Goal: Task Accomplishment & Management: Manage account settings

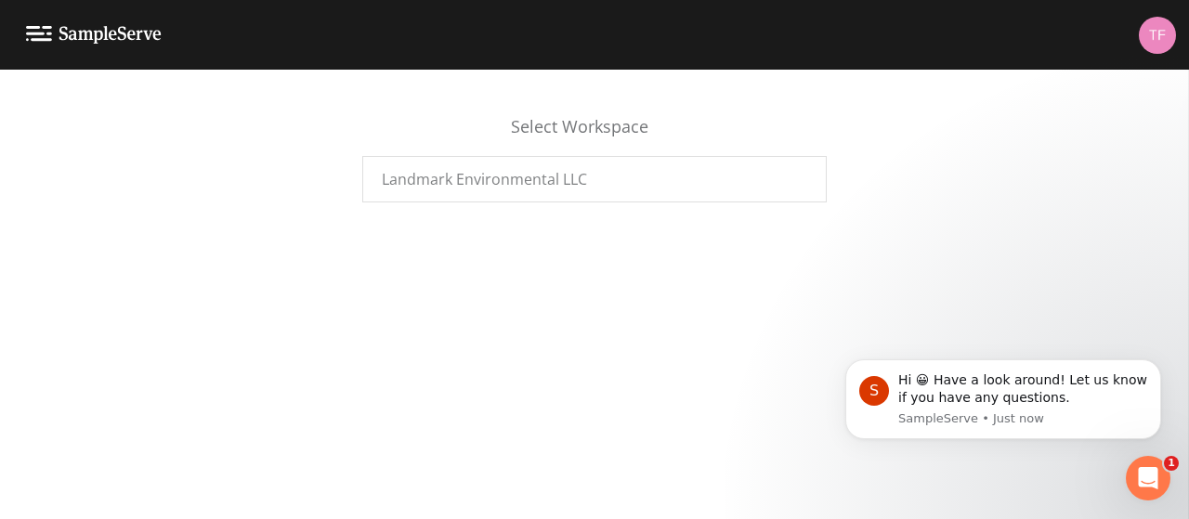
click at [1014, 260] on div "Select Workspace Landmark Environmental LLC" at bounding box center [594, 295] width 1189 height 450
click at [576, 173] on span "Landmark Environmental LLC" at bounding box center [484, 179] width 205 height 22
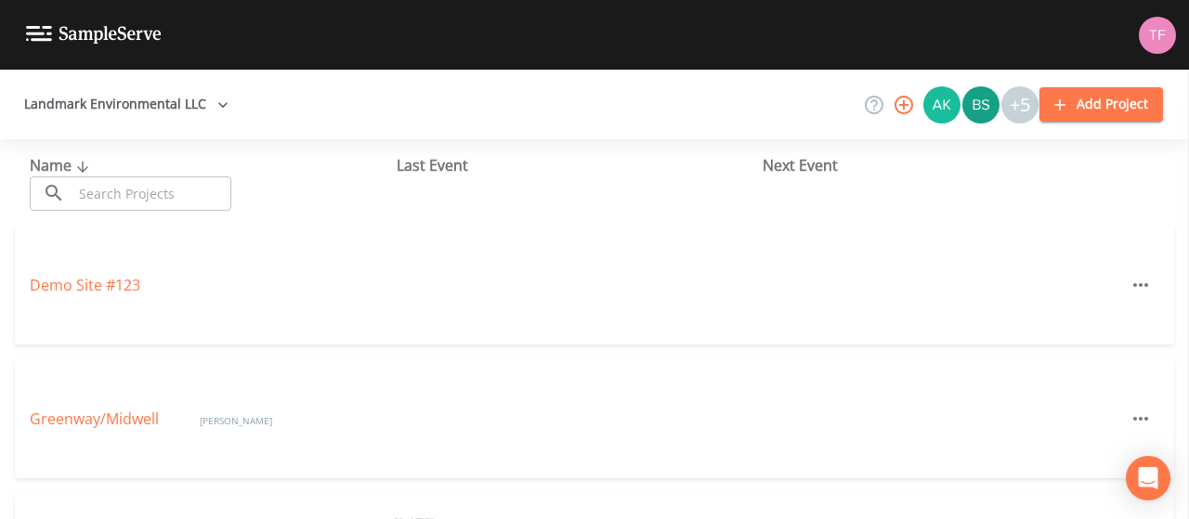
click at [1018, 105] on div "+5" at bounding box center [1020, 104] width 37 height 37
click at [911, 111] on icon "button" at bounding box center [904, 105] width 19 height 19
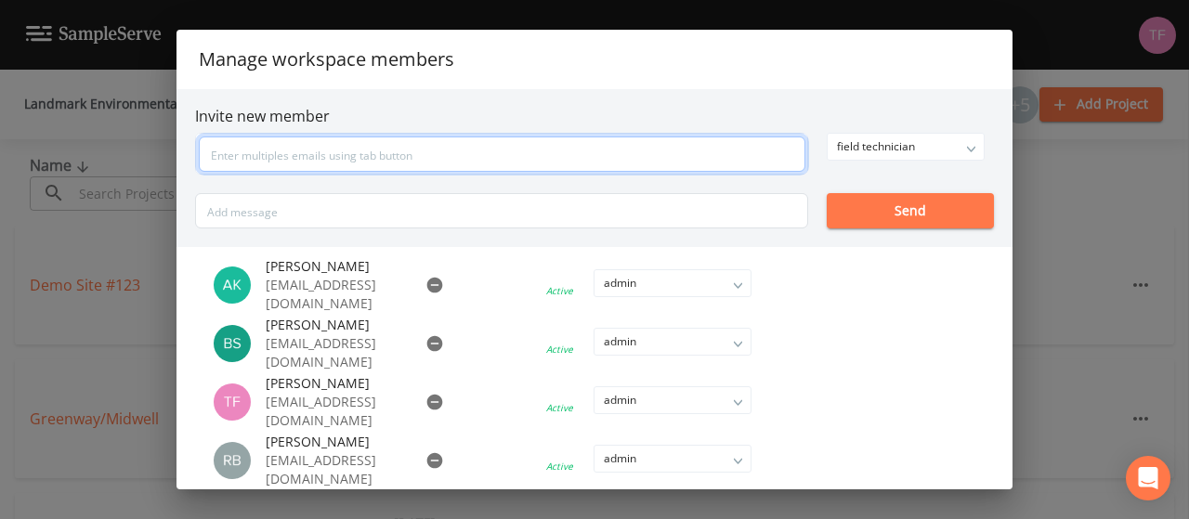
click at [370, 151] on input "text" at bounding box center [502, 154] width 607 height 35
type input "[EMAIL_ADDRESS][DOMAIN_NAME]"
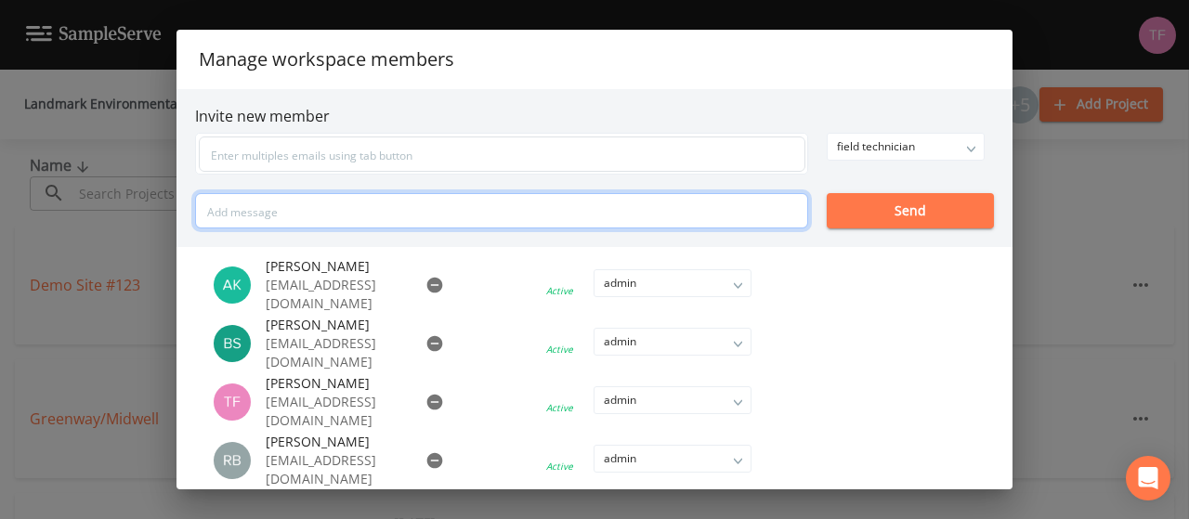
click at [440, 205] on div "field technician owner admin field technician Send" at bounding box center [594, 181] width 799 height 96
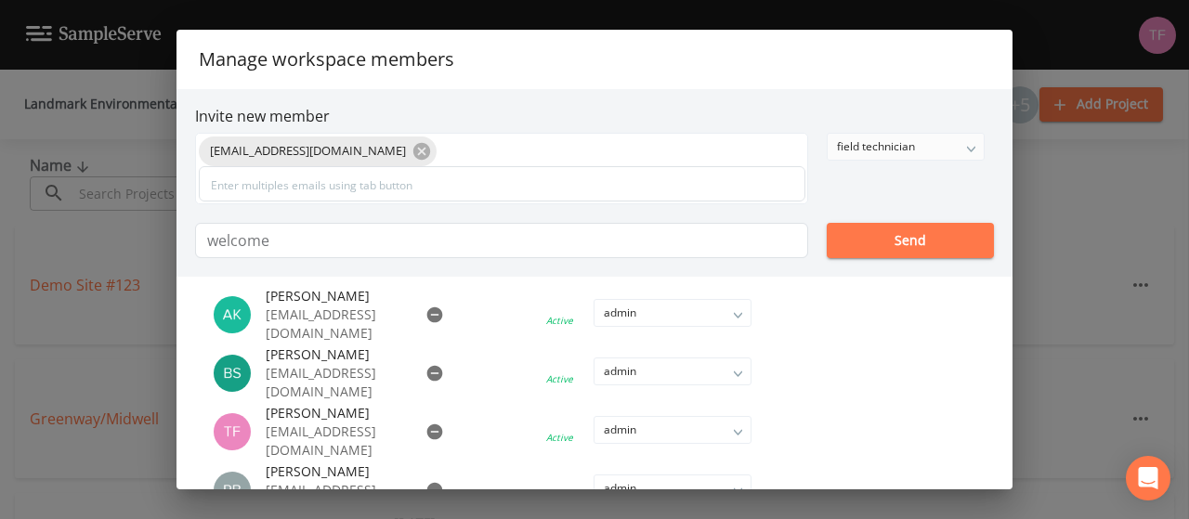
click at [933, 148] on div "field technician" at bounding box center [906, 147] width 156 height 26
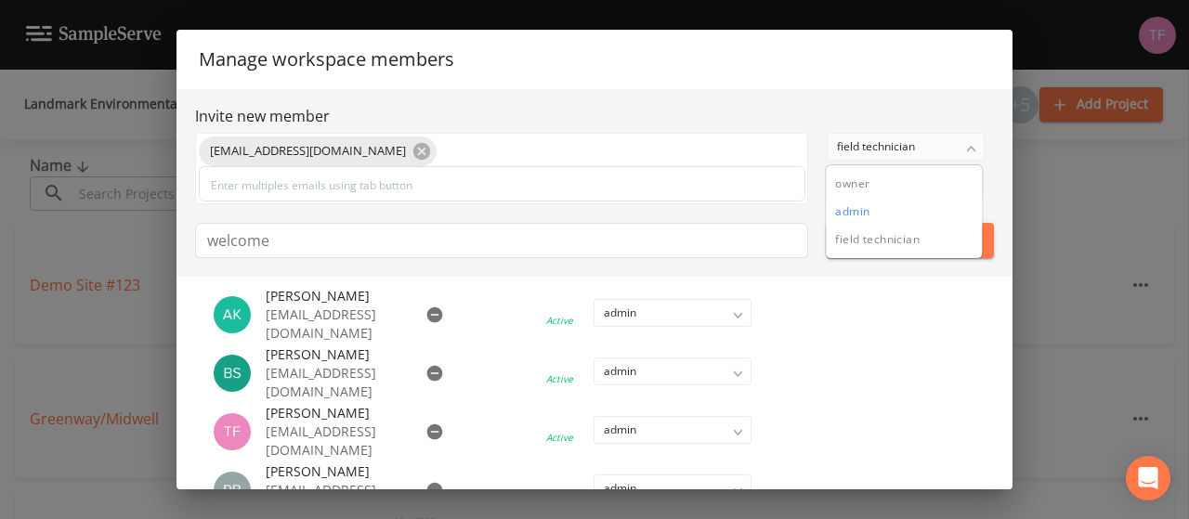
click at [891, 206] on button "admin" at bounding box center [904, 212] width 156 height 28
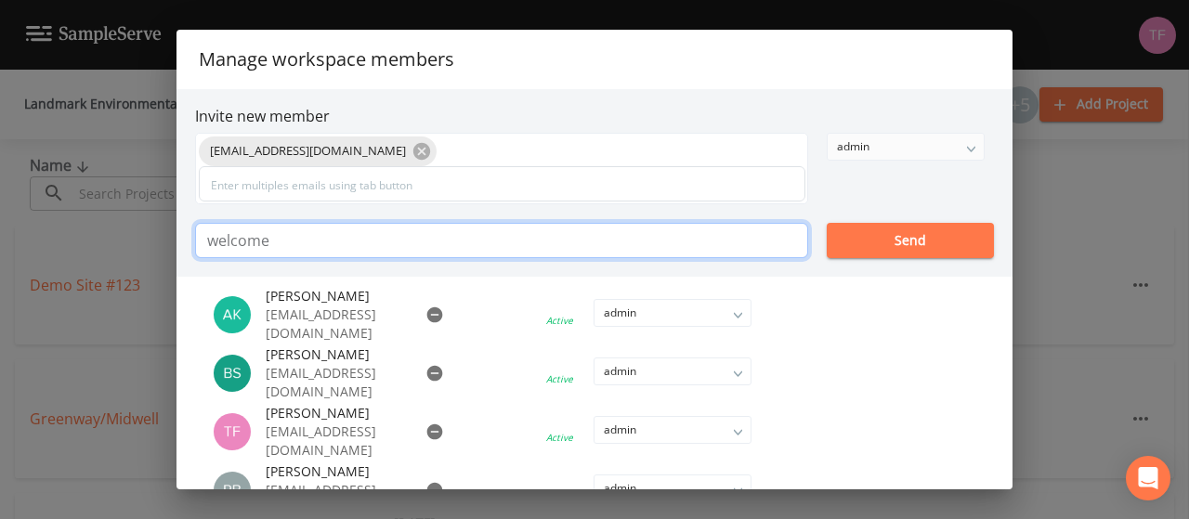
click at [691, 229] on input "welcome" at bounding box center [501, 240] width 613 height 35
type input "welcome!"
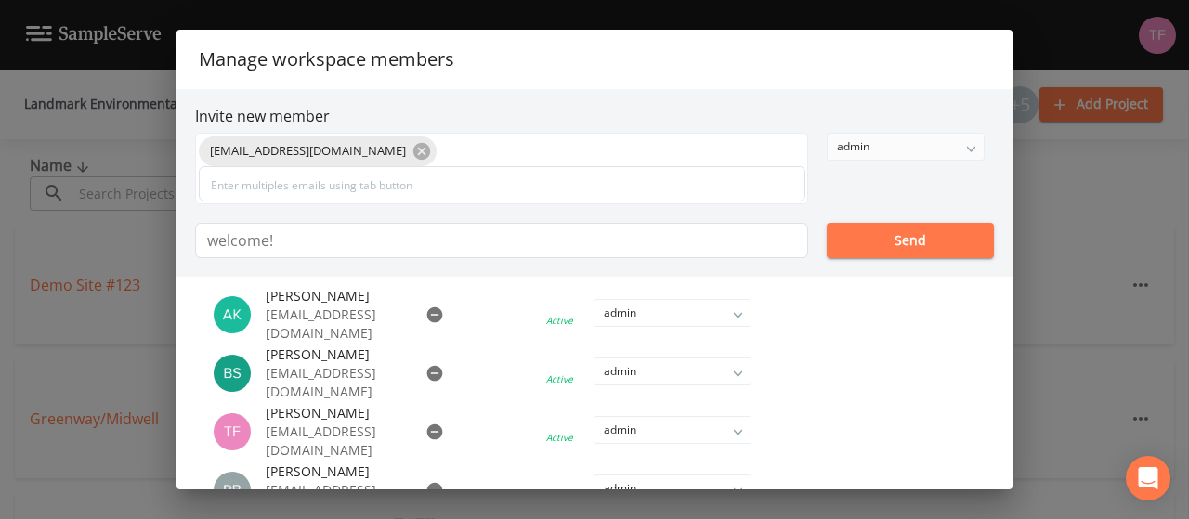
click at [871, 248] on button "Send" at bounding box center [910, 240] width 167 height 35
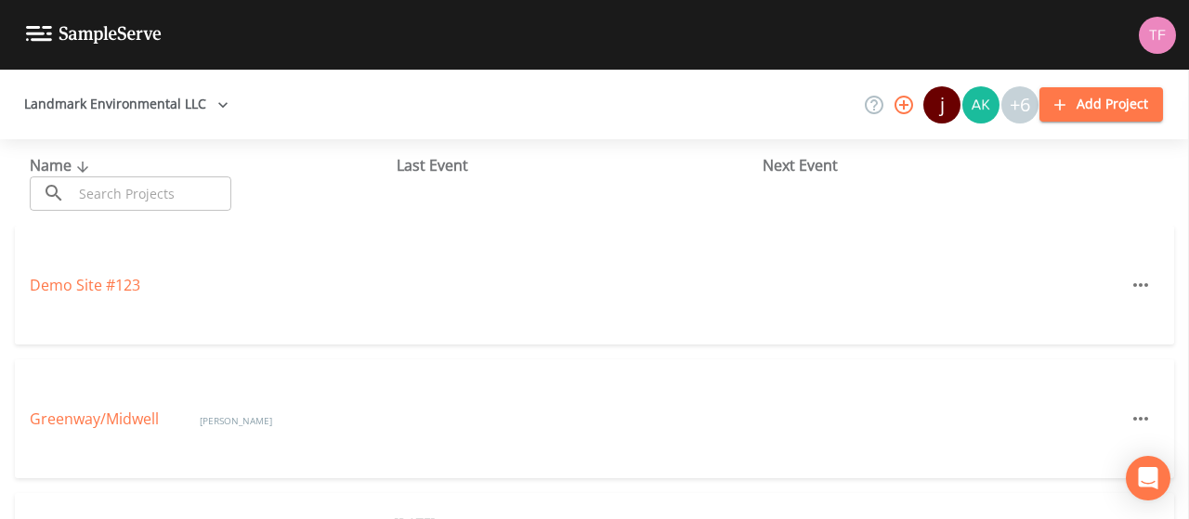
click at [910, 105] on icon "button" at bounding box center [904, 105] width 19 height 19
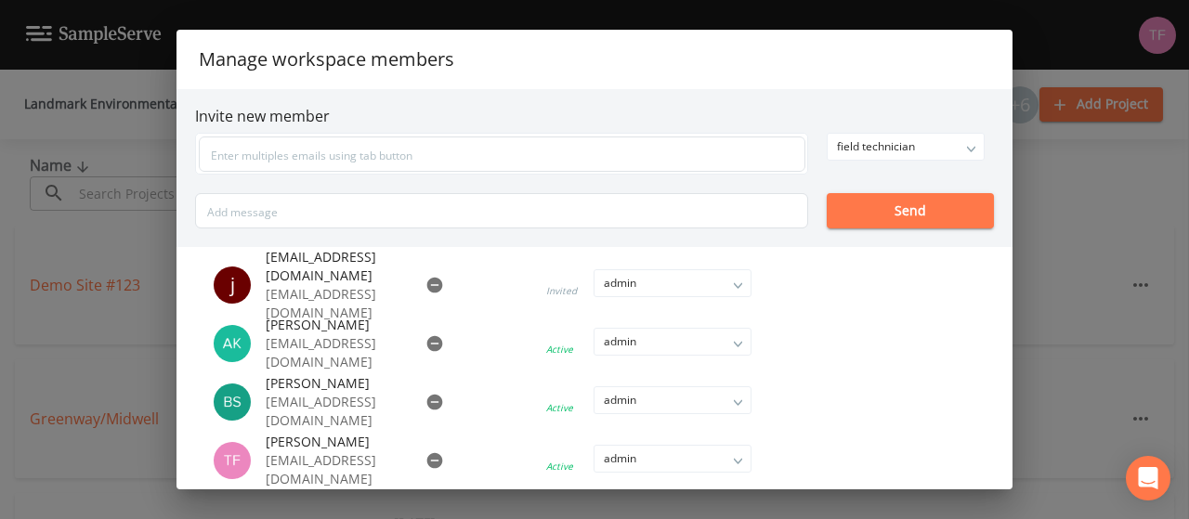
click at [327, 276] on span "[EMAIL_ADDRESS][DOMAIN_NAME]" at bounding box center [335, 266] width 138 height 37
click at [840, 296] on ul "[PERSON_NAME] [PERSON_NAME][EMAIL_ADDRESS][DOMAIN_NAME] [EMAIL_ADDRESS][DOMAIN_…" at bounding box center [595, 368] width 836 height 242
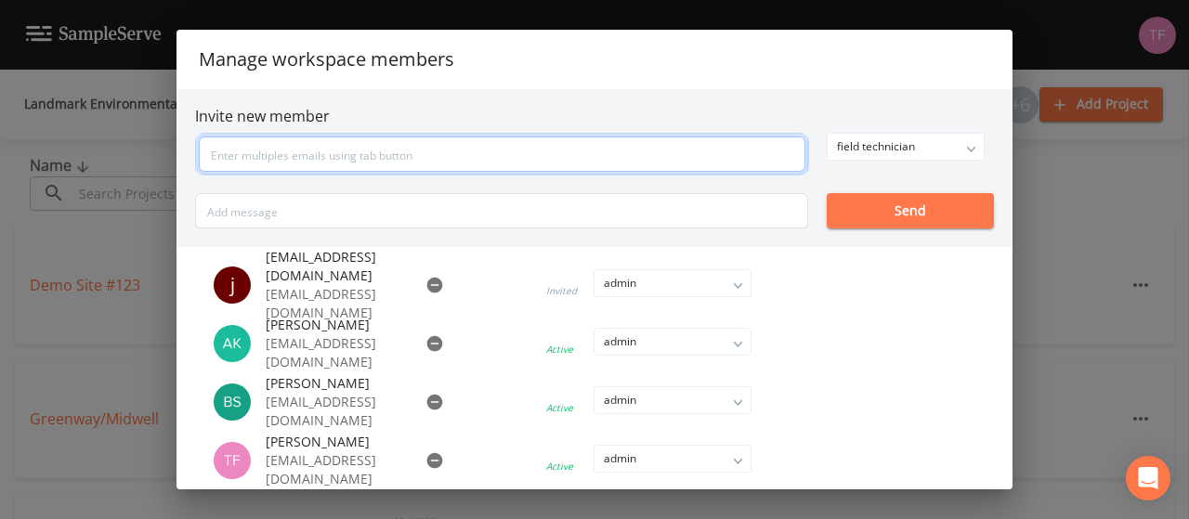
click at [531, 139] on input "text" at bounding box center [502, 154] width 607 height 35
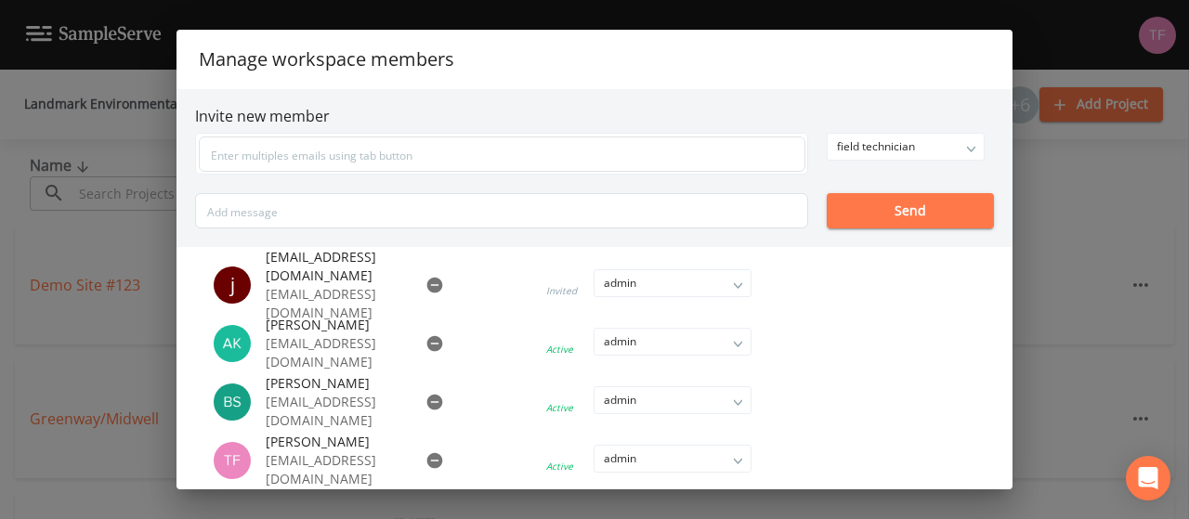
click at [668, 83] on h2 "Manage workspace members" at bounding box center [595, 59] width 836 height 59
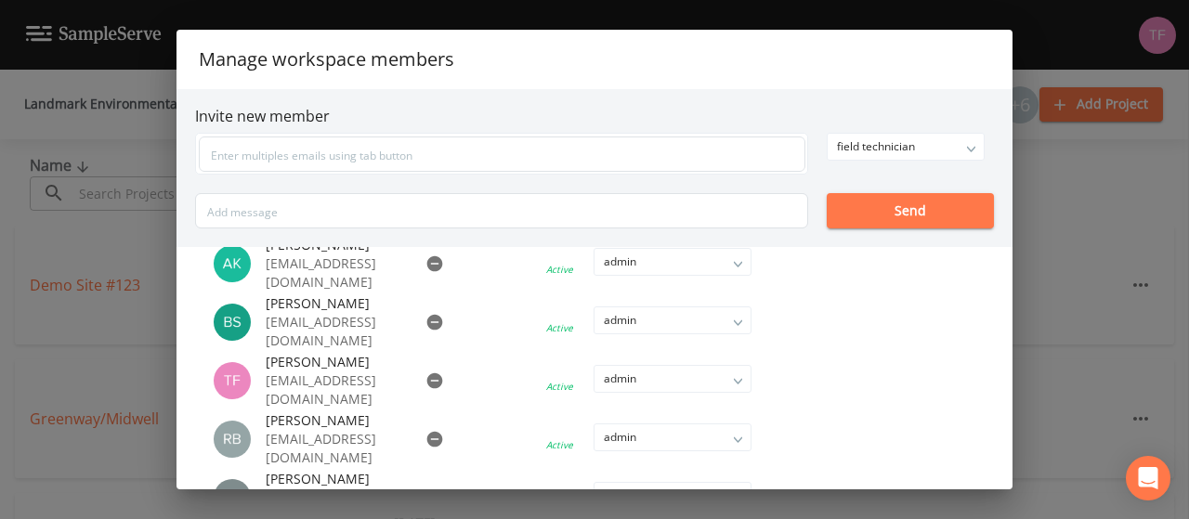
scroll to position [186, 0]
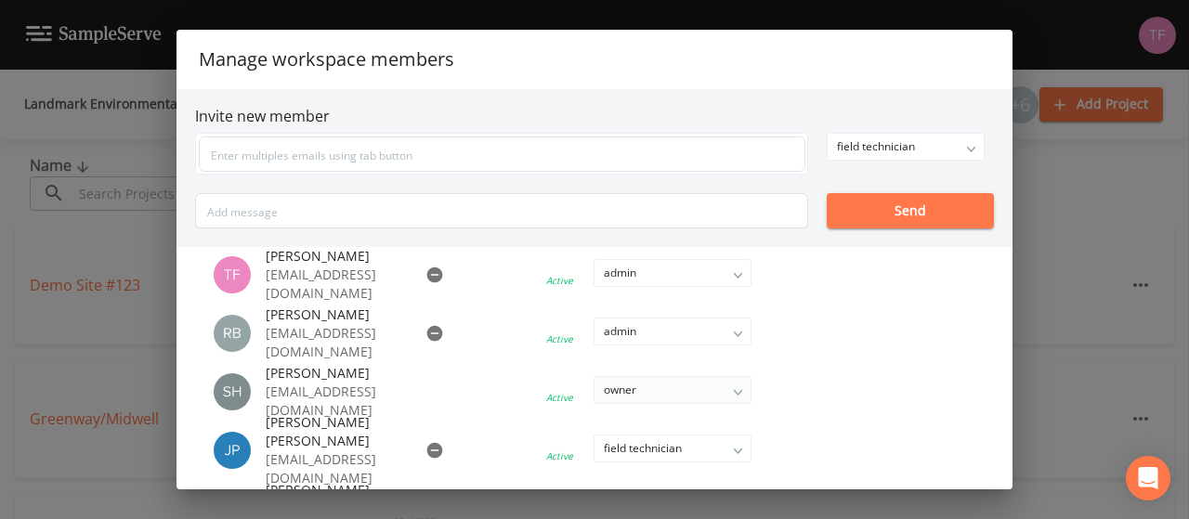
click at [693, 395] on div "owner" at bounding box center [673, 390] width 156 height 26
click at [852, 392] on ul "[PERSON_NAME] [PERSON_NAME][EMAIL_ADDRESS][DOMAIN_NAME] [EMAIL_ADDRESS][DOMAIN_…" at bounding box center [595, 368] width 836 height 242
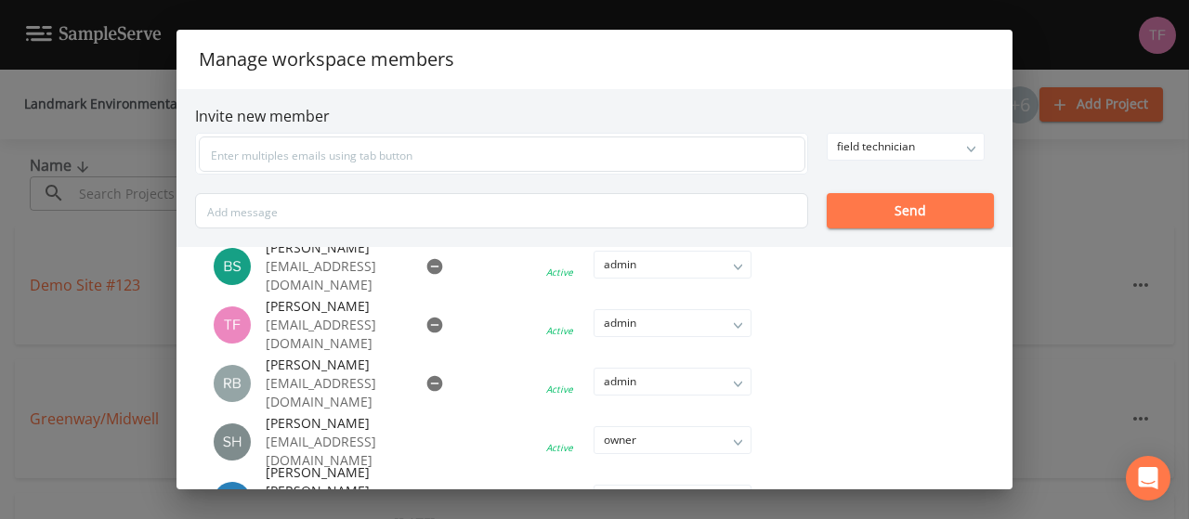
scroll to position [93, 0]
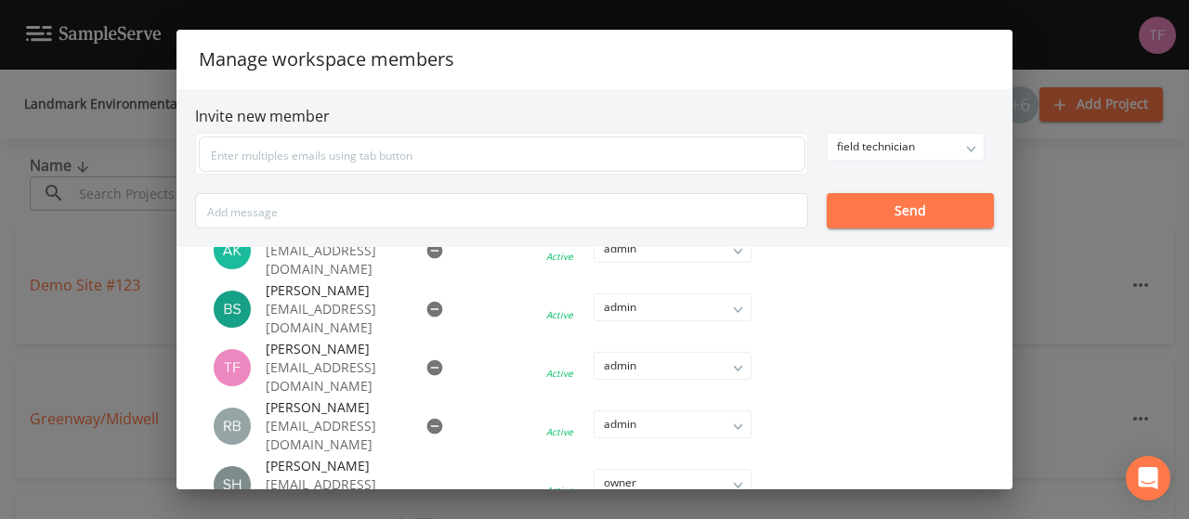
click at [714, 360] on li at bounding box center [597, 367] width 389 height 41
click at [734, 365] on li at bounding box center [597, 367] width 389 height 41
click at [739, 365] on li at bounding box center [597, 367] width 389 height 41
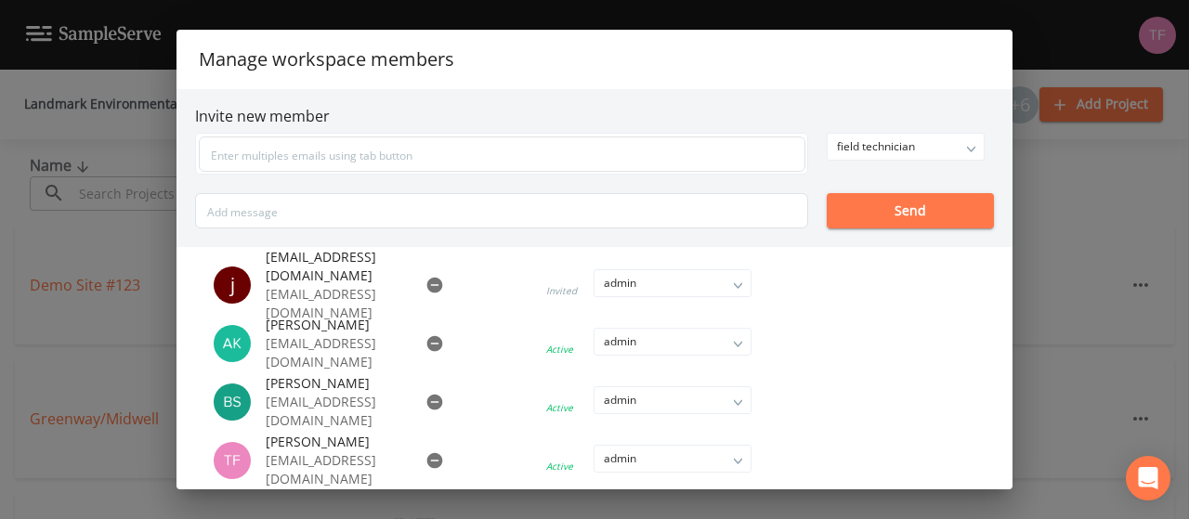
click at [1107, 209] on div "Manage workspace members Invite new member field technician owner admin field t…" at bounding box center [594, 259] width 1189 height 519
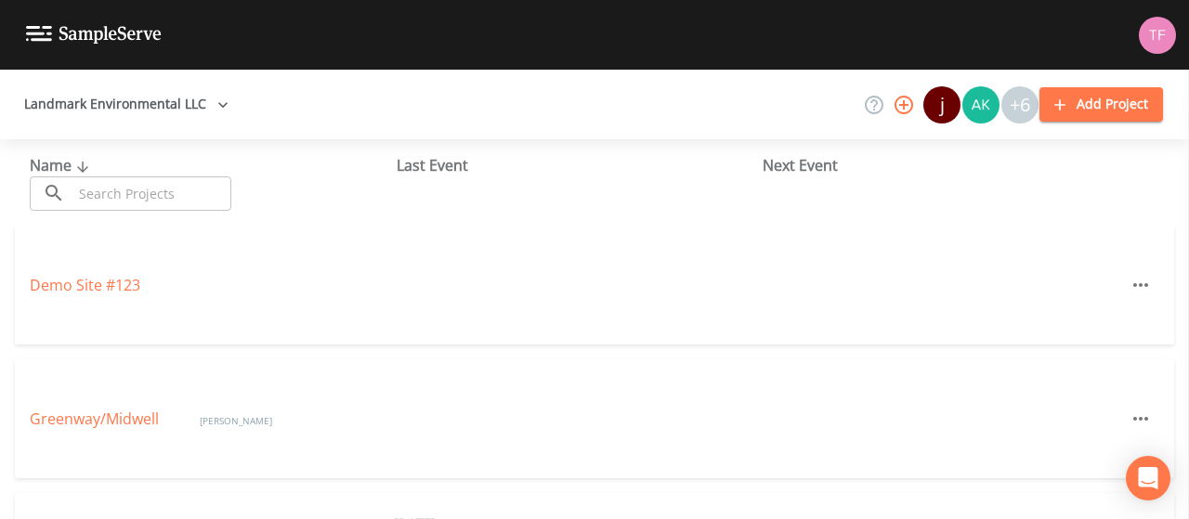
click at [1100, 111] on button "Add Project" at bounding box center [1102, 104] width 124 height 34
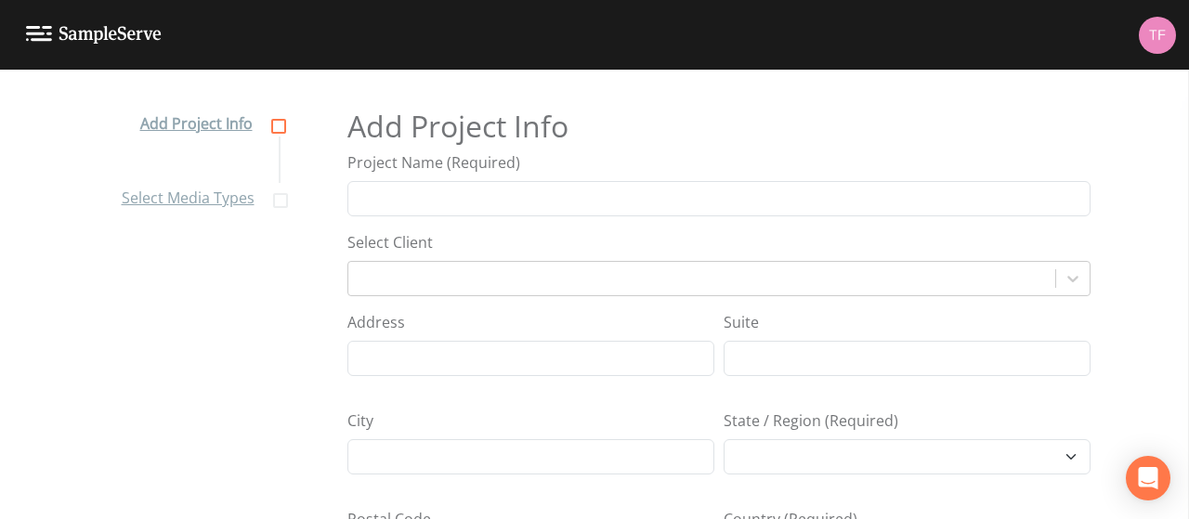
select select "[GEOGRAPHIC_DATA]/[GEOGRAPHIC_DATA]"
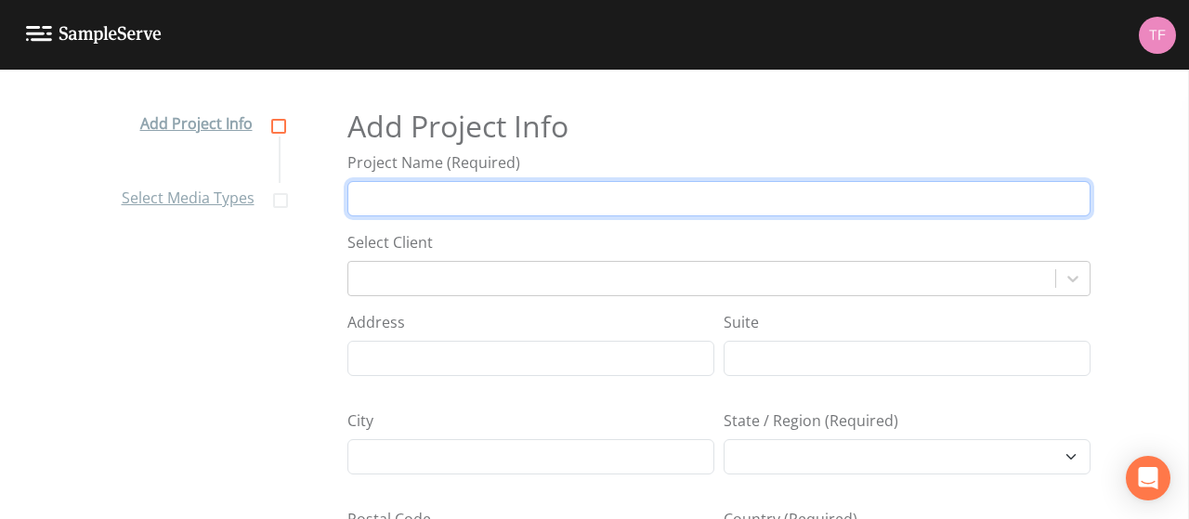
click at [481, 190] on input "Project Name (Required)" at bounding box center [718, 198] width 743 height 35
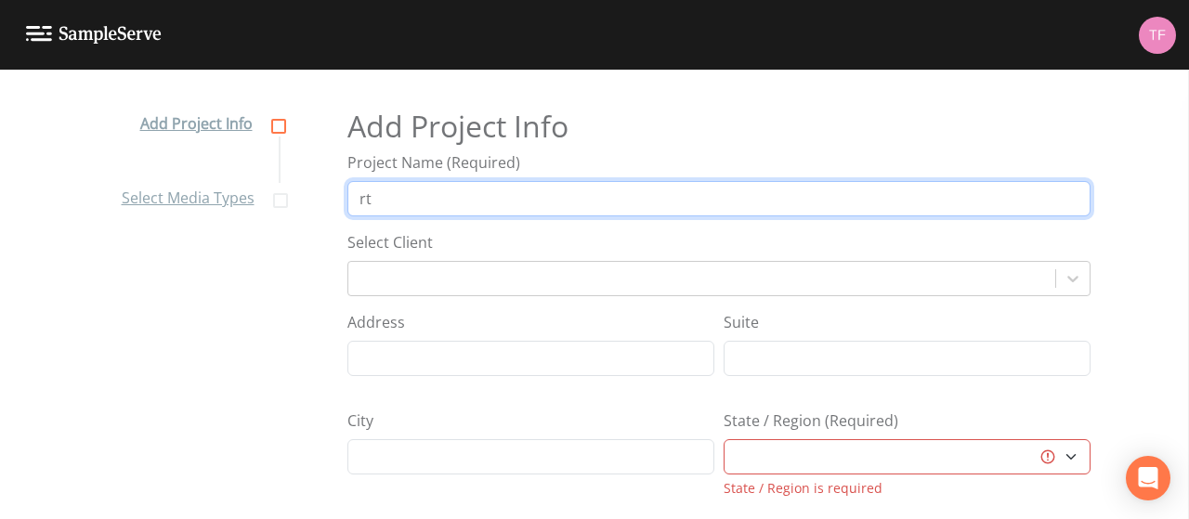
type input "r"
type input "TH 63 - [PERSON_NAME] Corner"
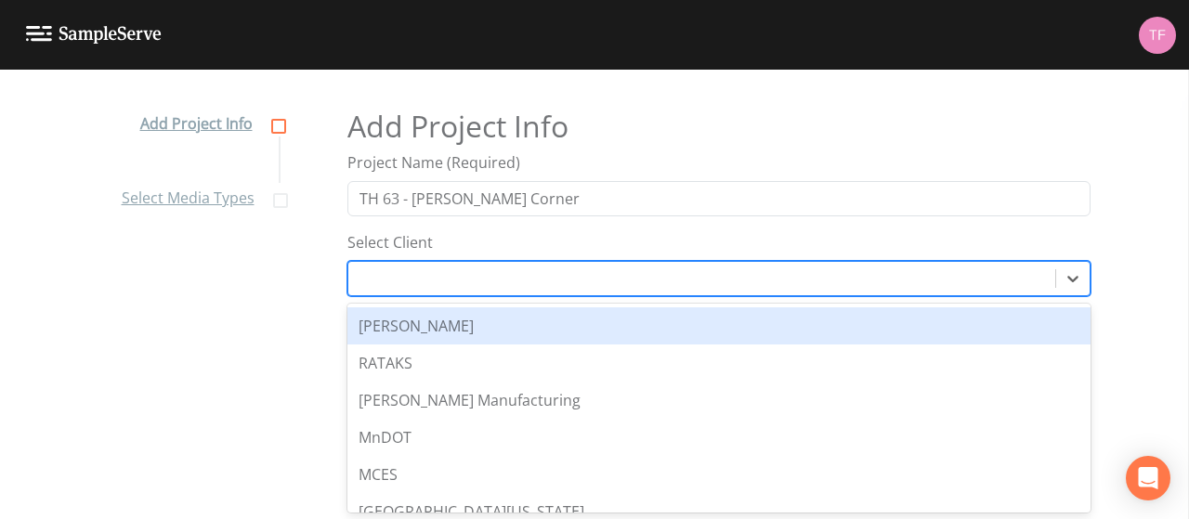
click at [556, 272] on div at bounding box center [702, 279] width 688 height 26
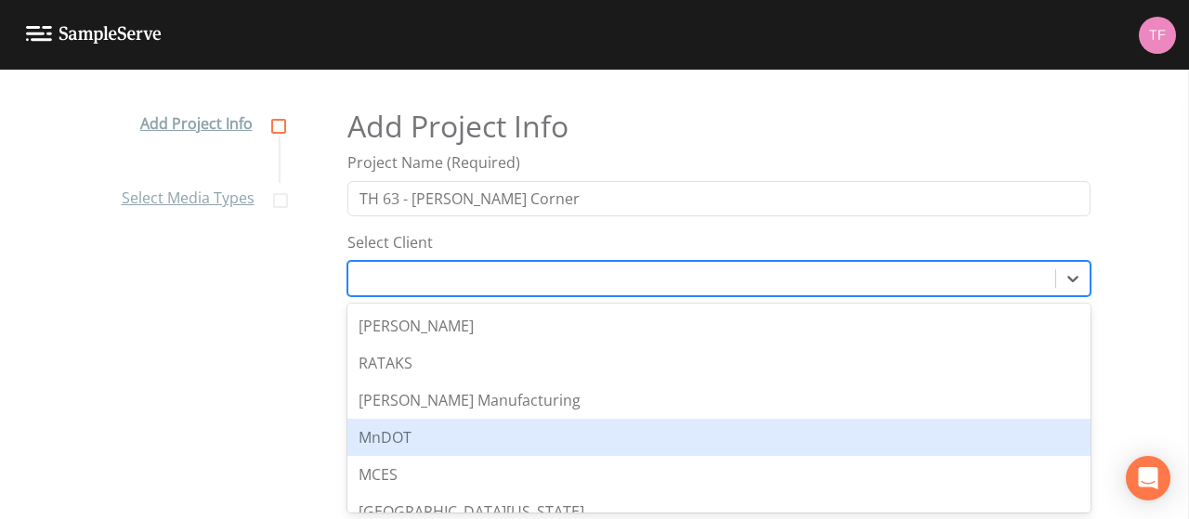
click at [461, 432] on div "MnDOT" at bounding box center [719, 437] width 721 height 22
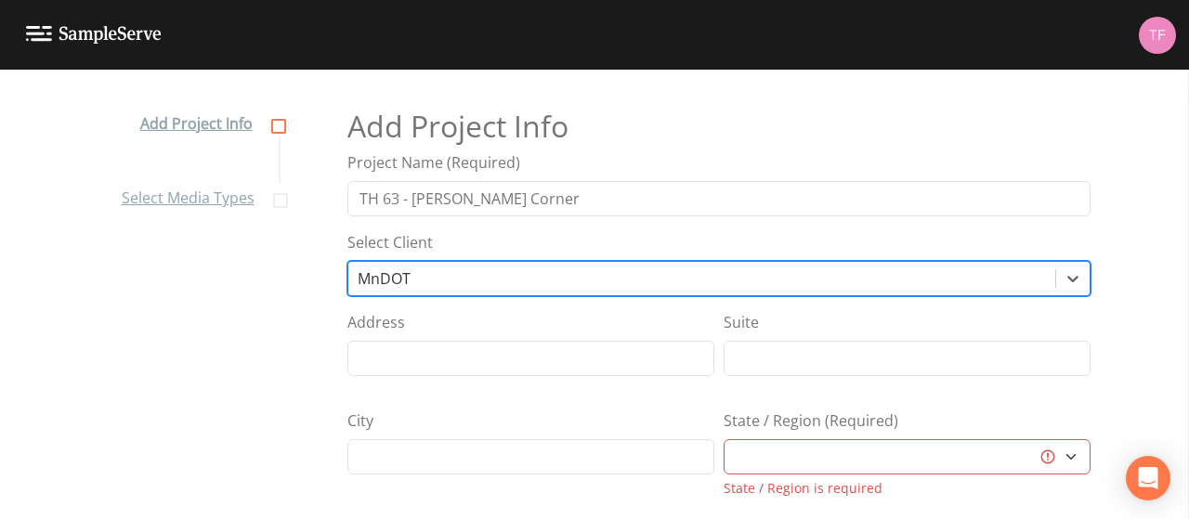
scroll to position [93, 0]
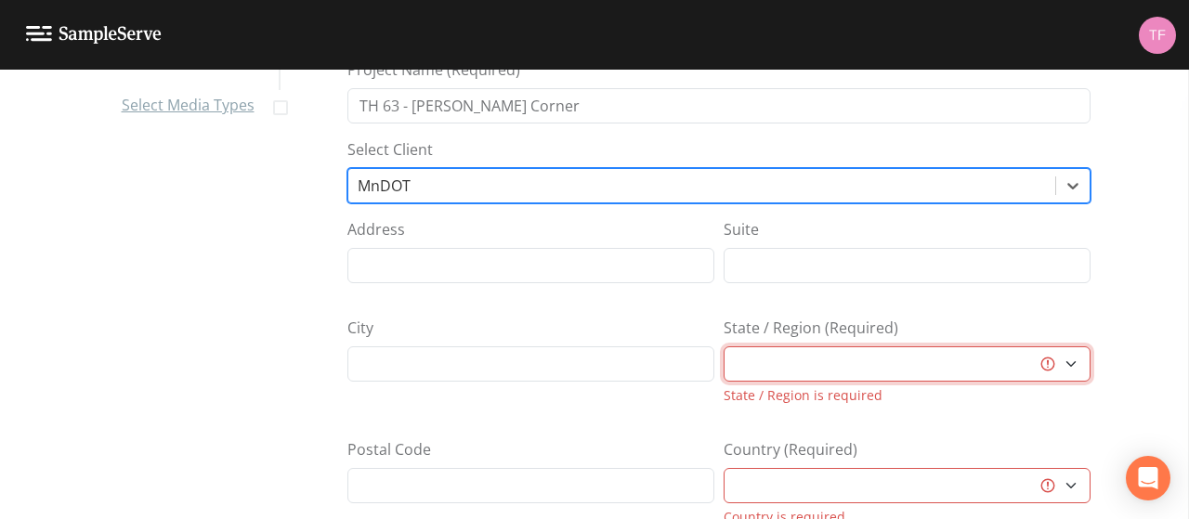
click at [767, 373] on select "[GEOGRAPHIC_DATA] [GEOGRAPHIC_DATA] [GEOGRAPHIC_DATA] [GEOGRAPHIC_DATA] [GEOGRA…" at bounding box center [907, 364] width 367 height 35
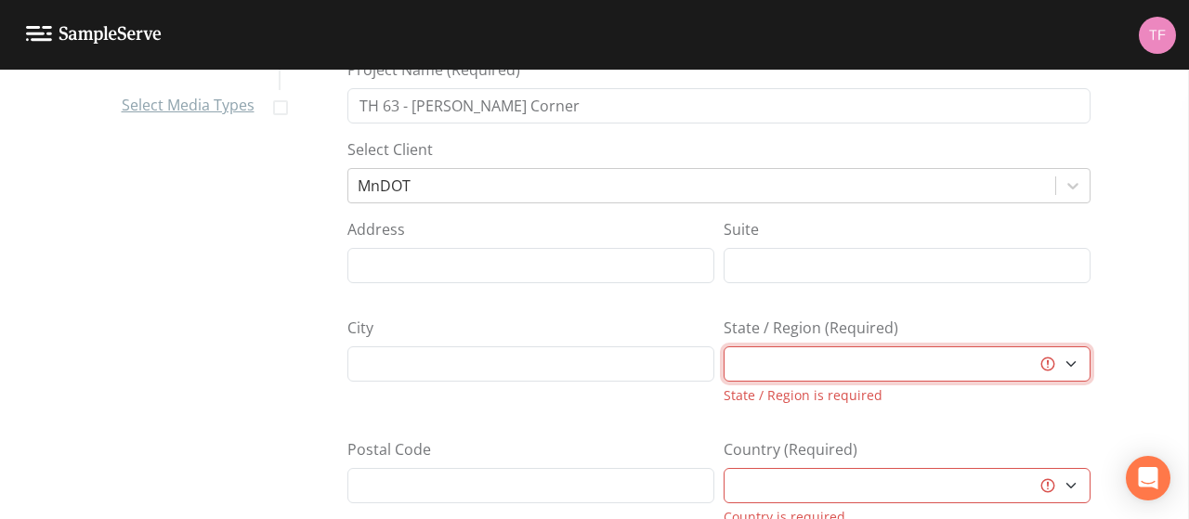
select select "2d7cff81-c4d8-4a74-8d84-d4957e4f44c3"
click at [724, 347] on select "[GEOGRAPHIC_DATA] [GEOGRAPHIC_DATA] [GEOGRAPHIC_DATA] [GEOGRAPHIC_DATA] [GEOGRA…" at bounding box center [907, 364] width 367 height 35
select select "[GEOGRAPHIC_DATA]"
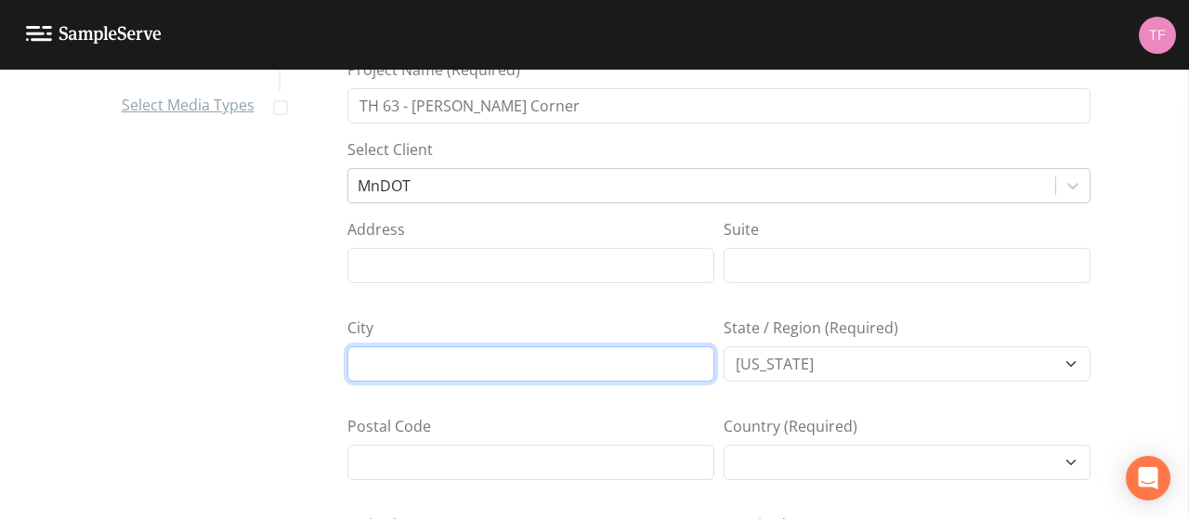
click at [647, 374] on input "City" at bounding box center [530, 364] width 367 height 35
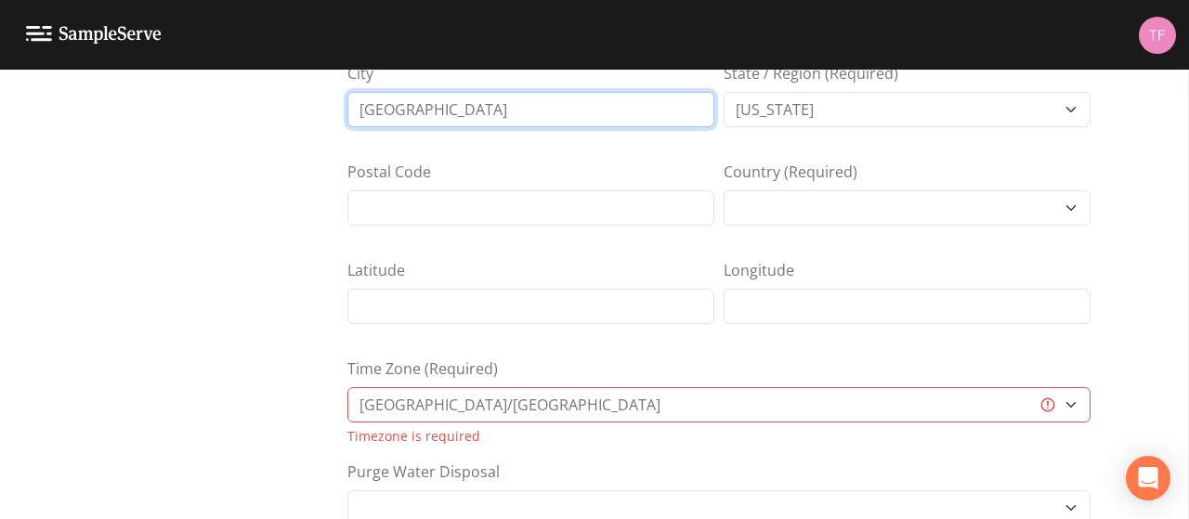
scroll to position [372, 0]
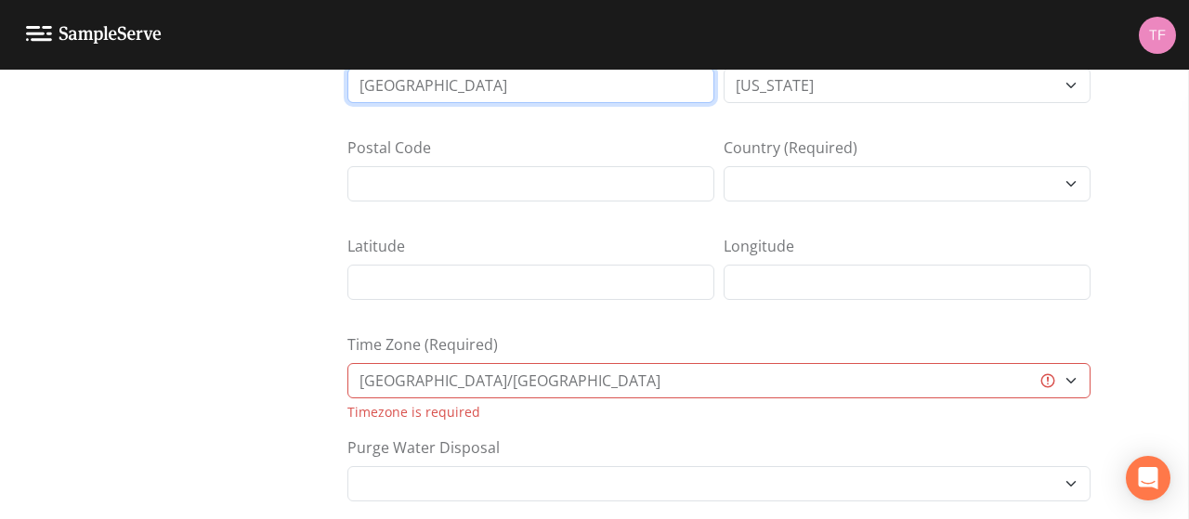
type input "[GEOGRAPHIC_DATA]"
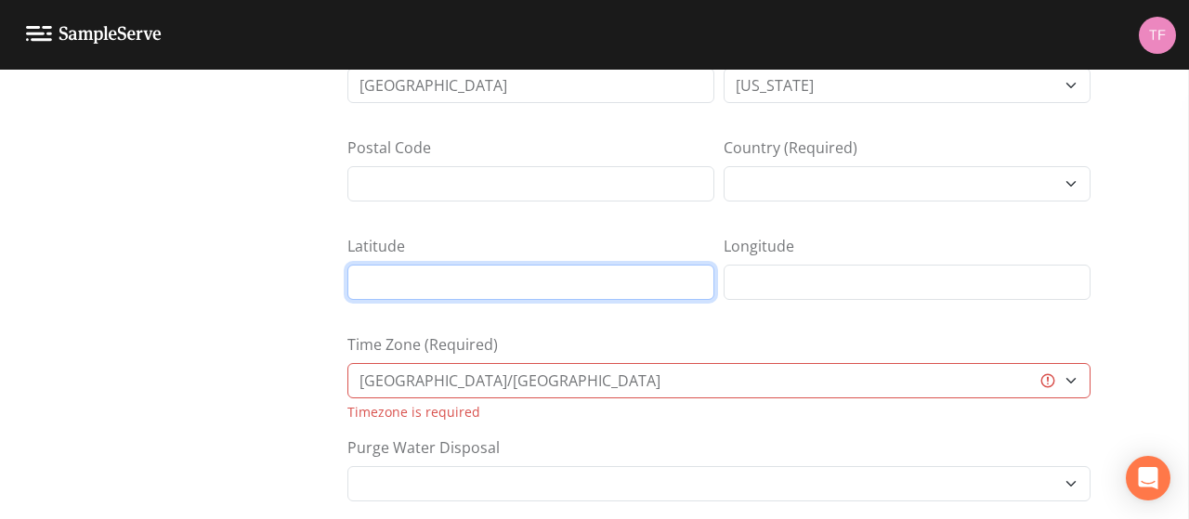
click at [460, 269] on input "Latitude" at bounding box center [530, 282] width 367 height 35
drag, startPoint x: 652, startPoint y: 284, endPoint x: 488, endPoint y: 282, distance: 164.5
click at [488, 282] on input "Latitude" at bounding box center [530, 282] width 367 height 35
type input "44.1655607283683"
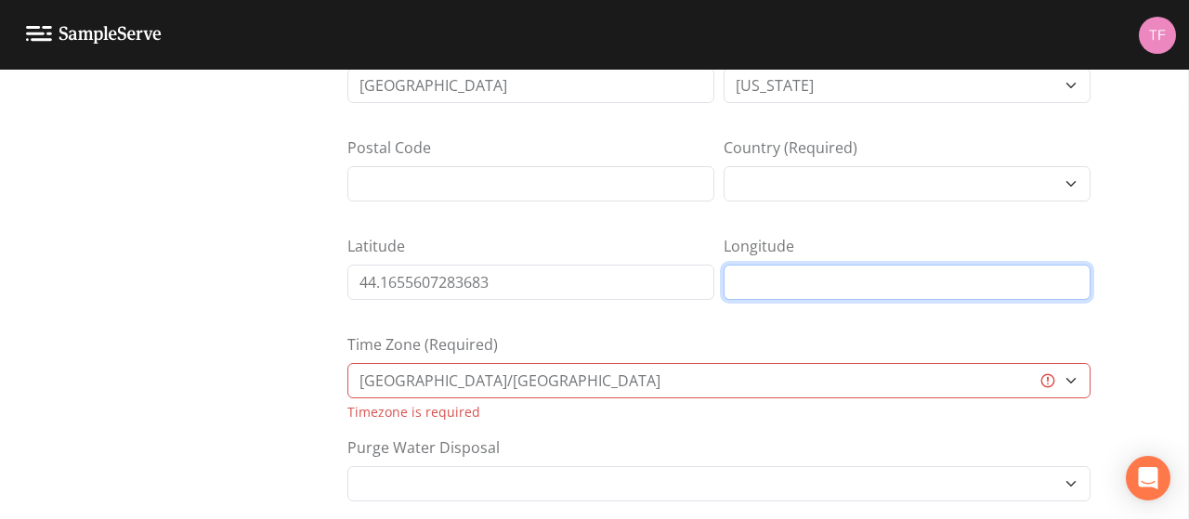
click at [739, 273] on input "Longitude" at bounding box center [907, 282] width 367 height 35
paste input "-9241967270480575"
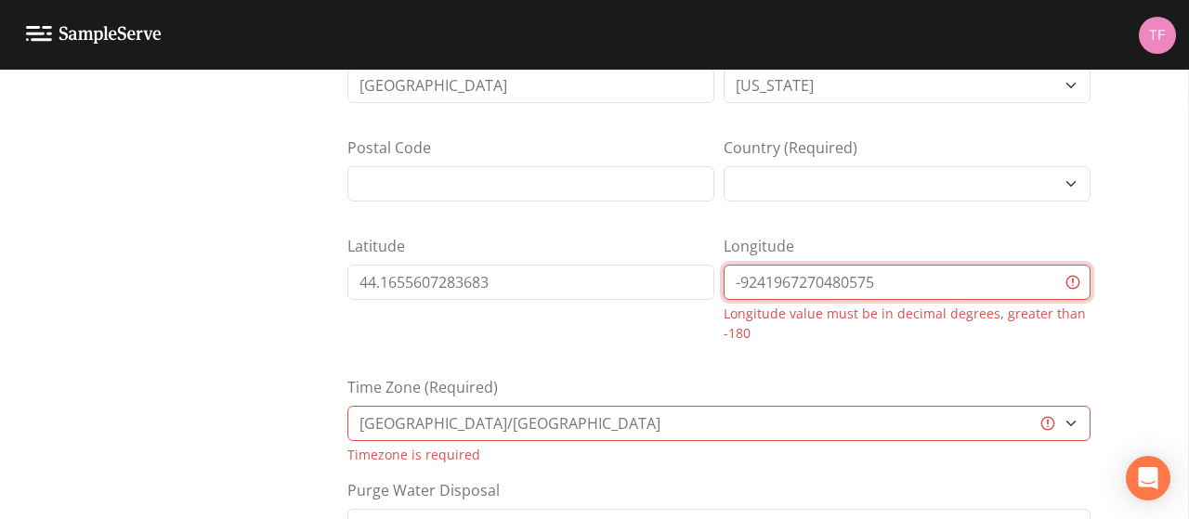
click at [752, 280] on input "-9241967270480575" at bounding box center [907, 282] width 367 height 35
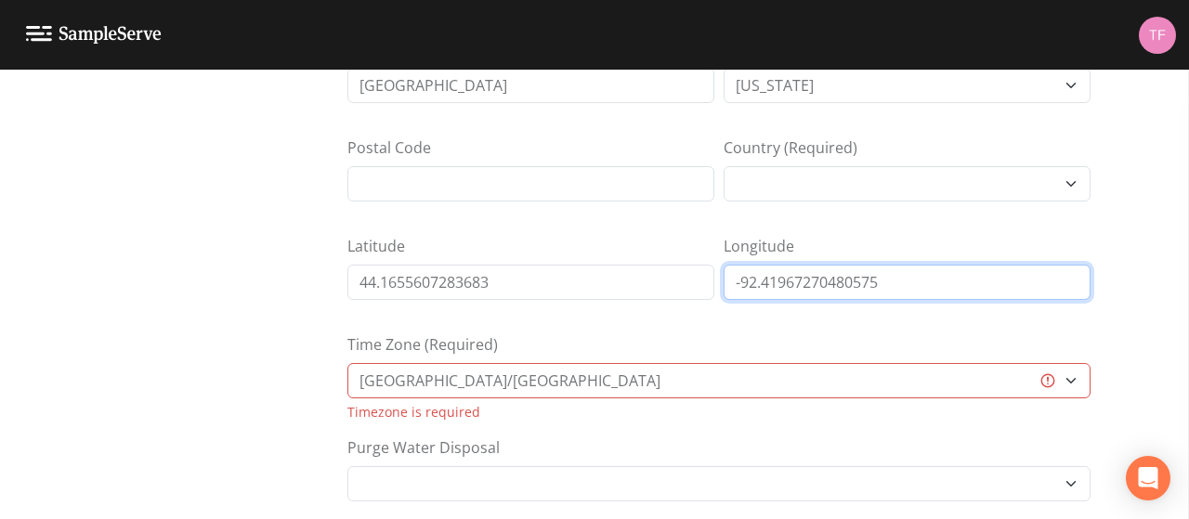
type input "-92.41967270480575"
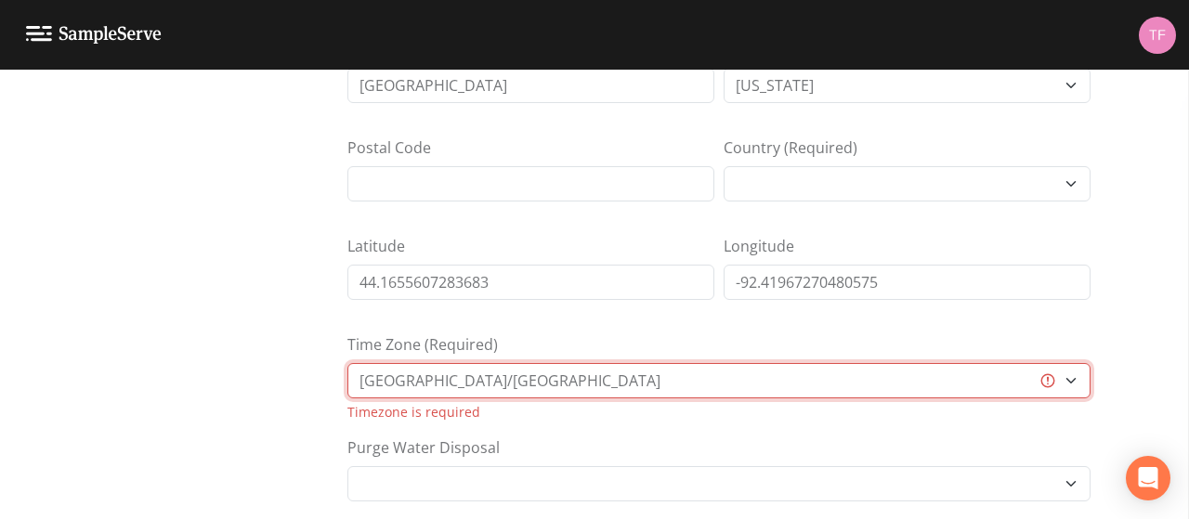
click at [612, 366] on select "[GEOGRAPHIC_DATA]/[GEOGRAPHIC_DATA] [GEOGRAPHIC_DATA]/[GEOGRAPHIC_DATA] [GEOGRA…" at bounding box center [718, 380] width 743 height 35
select select "US/Central"
click at [347, 363] on select "[GEOGRAPHIC_DATA]/[GEOGRAPHIC_DATA] [GEOGRAPHIC_DATA]/[GEOGRAPHIC_DATA] [GEOGRA…" at bounding box center [718, 380] width 743 height 35
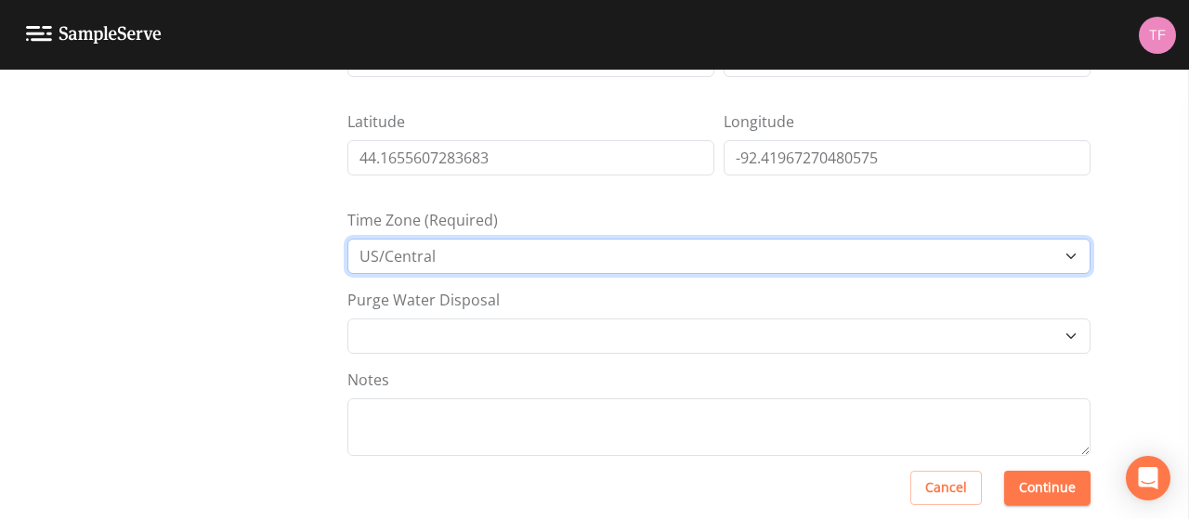
scroll to position [513, 0]
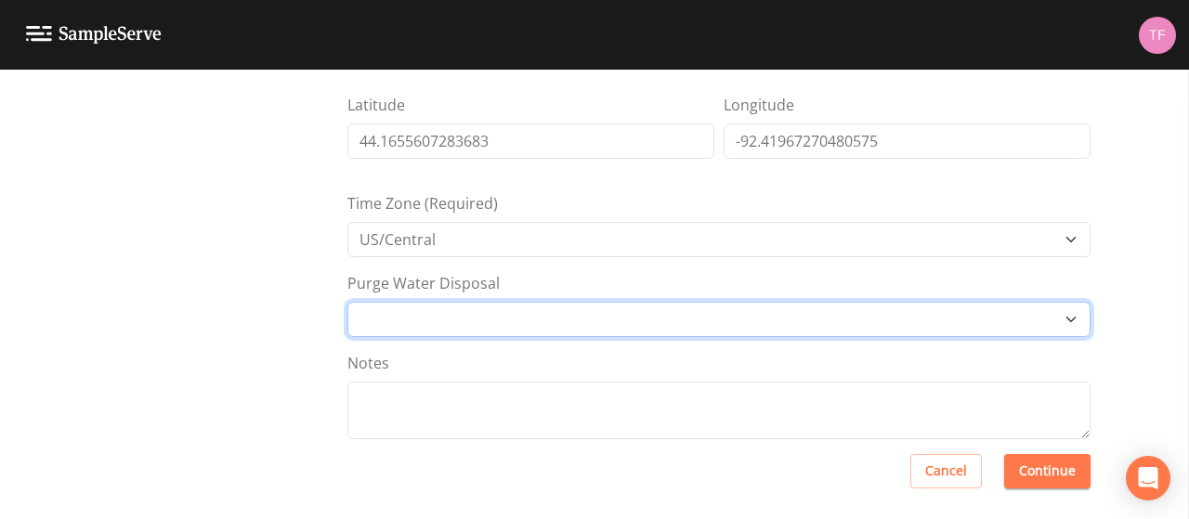
click at [375, 321] on select "Other Place in container Pour on ground" at bounding box center [718, 319] width 743 height 35
select select "Pour on ground"
click at [347, 302] on select "Other Place in container Pour on ground" at bounding box center [718, 319] width 743 height 35
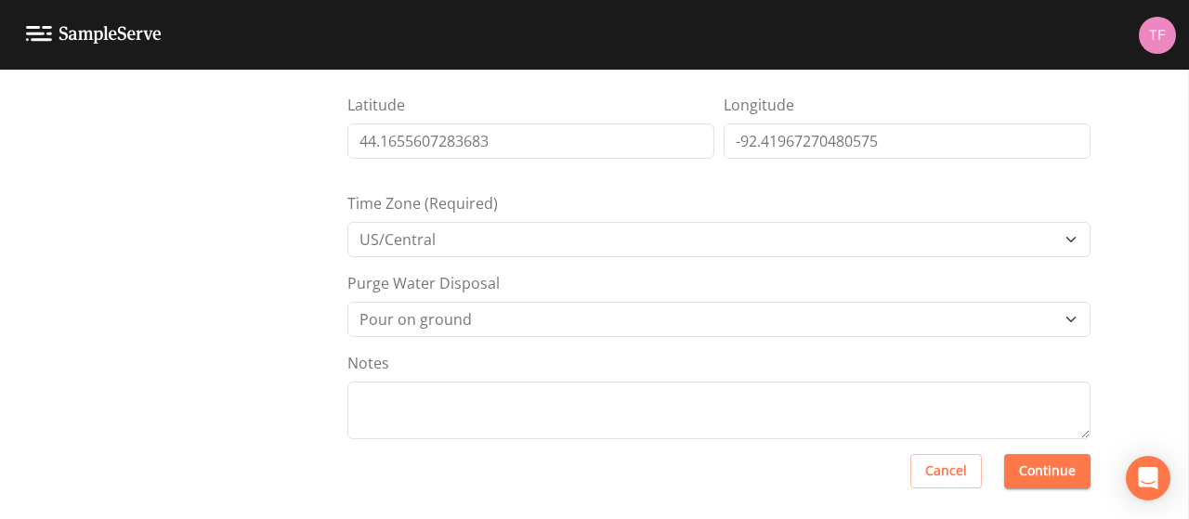
click at [1036, 469] on button "Continue" at bounding box center [1047, 471] width 86 height 34
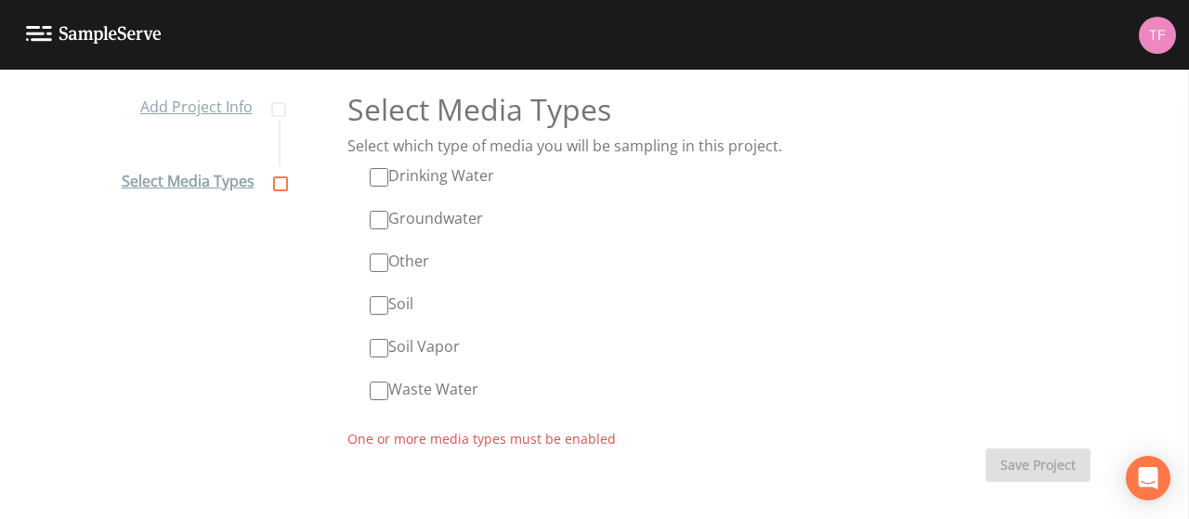
click at [383, 230] on div "Drinking Water Groundwater Other Soil Soil Vapor Waste Water" at bounding box center [718, 283] width 743 height 238
click at [375, 224] on input "Groundwater" at bounding box center [379, 220] width 19 height 19
checkbox input "true"
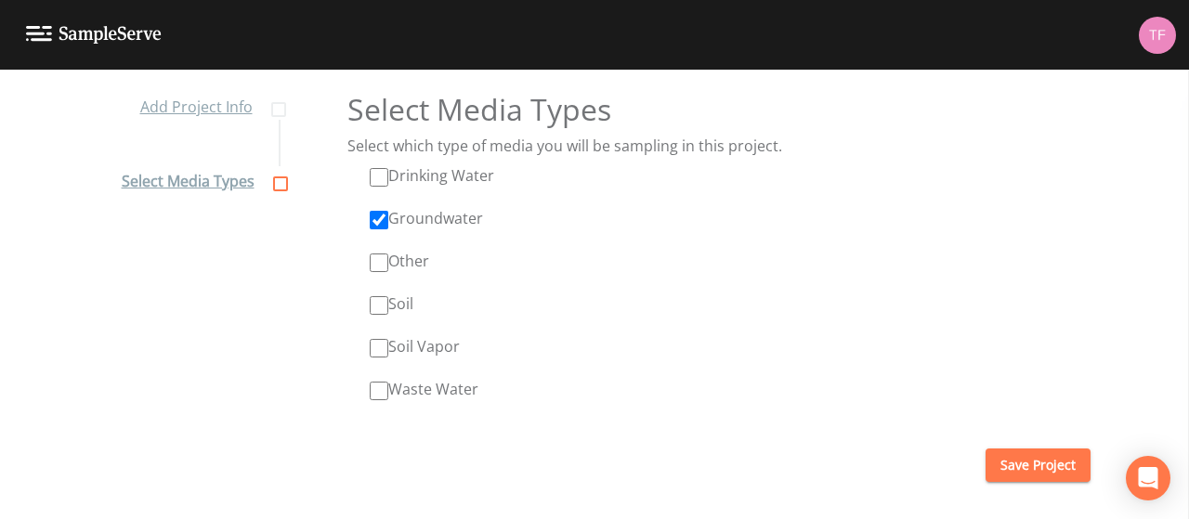
click at [382, 303] on input "Soil" at bounding box center [379, 305] width 19 height 19
checkbox input "true"
click at [373, 348] on input "Soil Vapor" at bounding box center [379, 348] width 19 height 19
checkbox input "true"
click at [1047, 474] on button "Save Project" at bounding box center [1038, 466] width 105 height 34
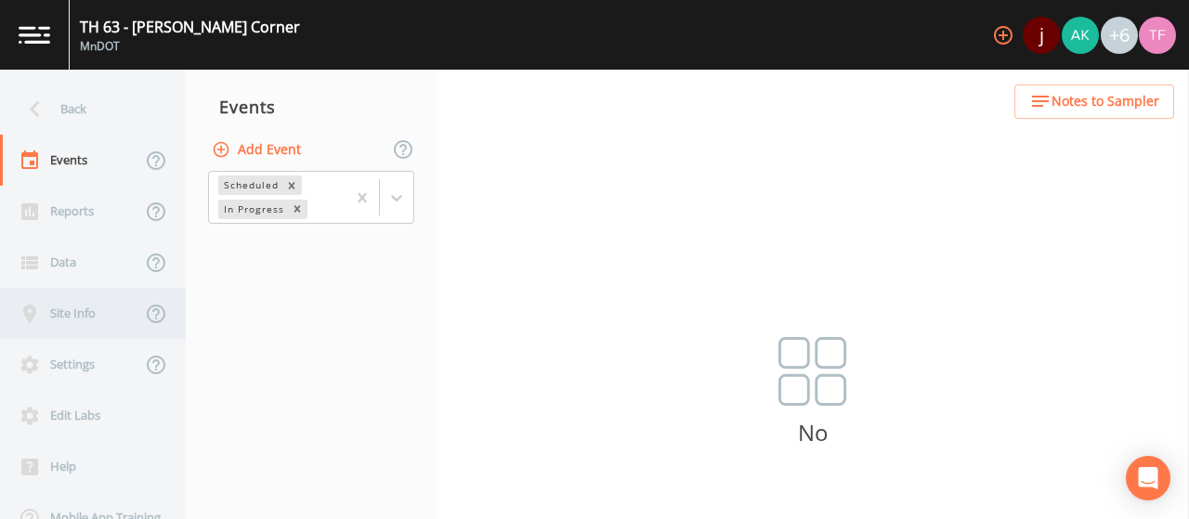
click at [98, 305] on div "Site Info" at bounding box center [70, 313] width 141 height 51
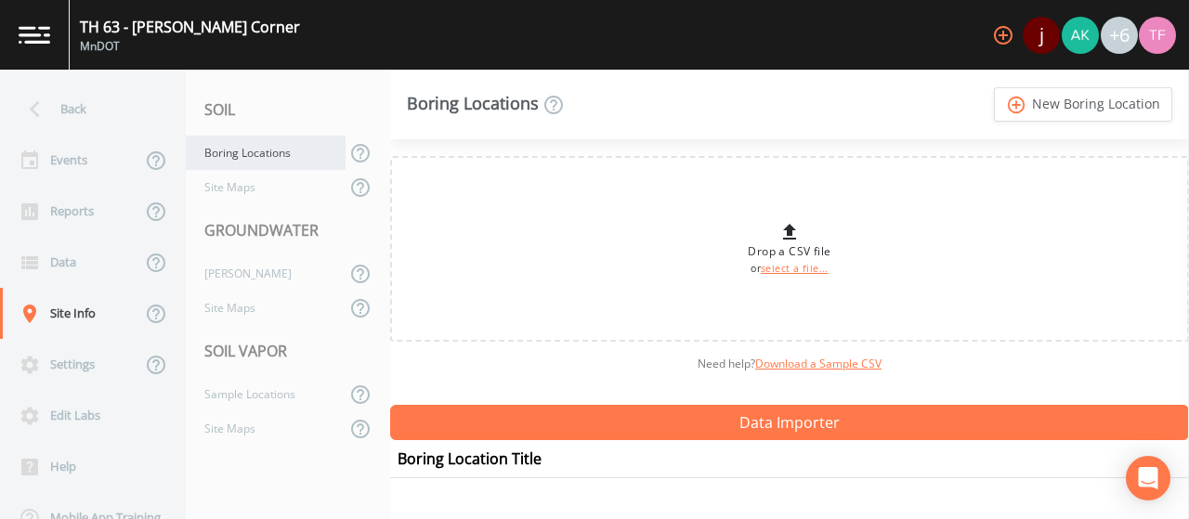
click at [255, 159] on div "Boring Locations" at bounding box center [266, 153] width 160 height 34
click at [1033, 102] on link "add_circle_outline New Boring Location" at bounding box center [1083, 104] width 178 height 34
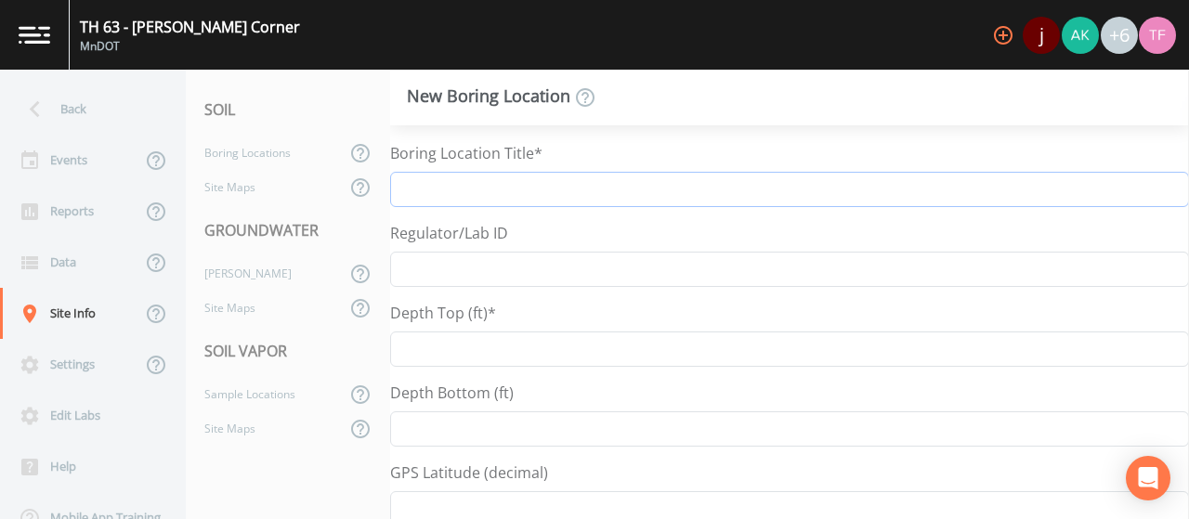
click at [446, 194] on input "Boring Location Title*" at bounding box center [789, 189] width 799 height 35
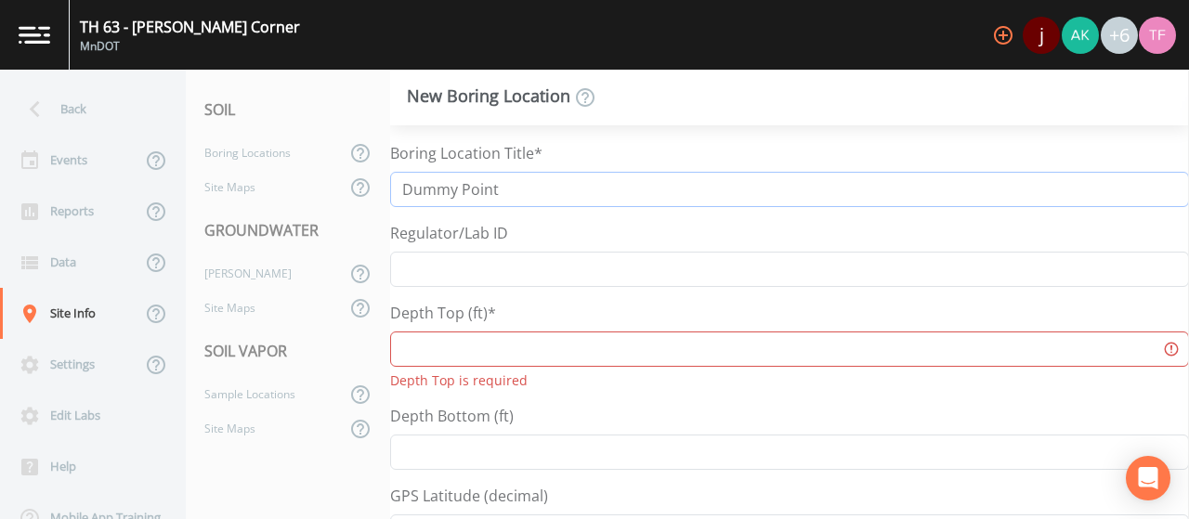
type input "Dummy Point"
click at [435, 255] on input "Regulator/Lab ID" at bounding box center [789, 269] width 799 height 35
click at [429, 349] on input "Depth Top (ft)*" at bounding box center [789, 349] width 799 height 35
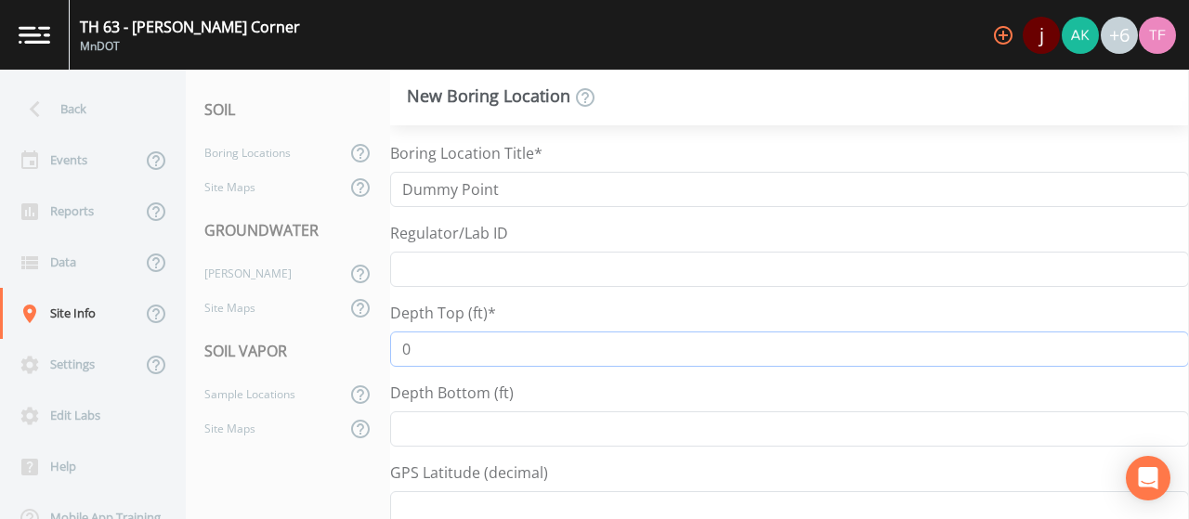
type input "0"
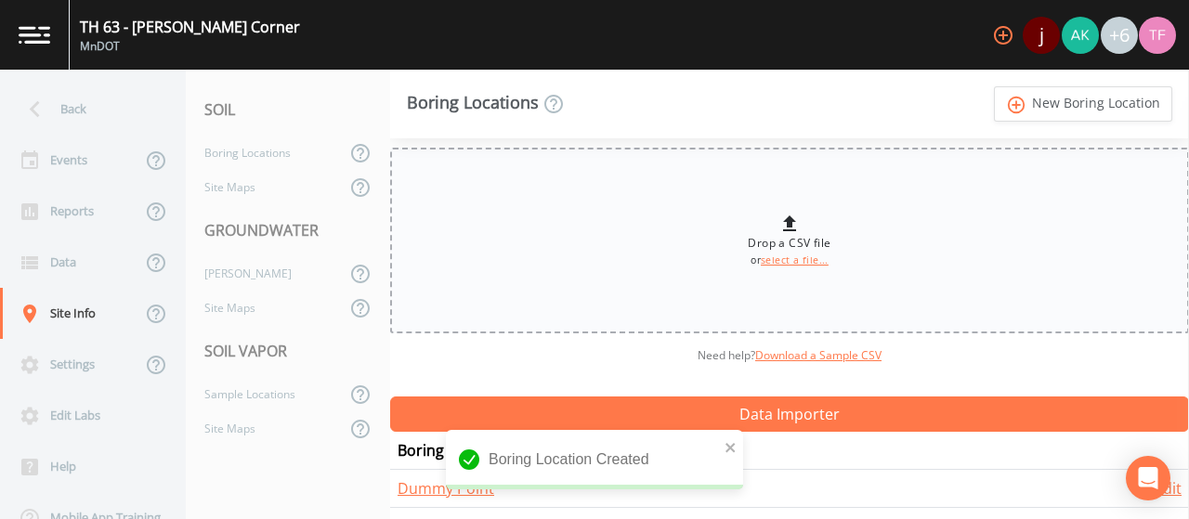
scroll to position [9, 0]
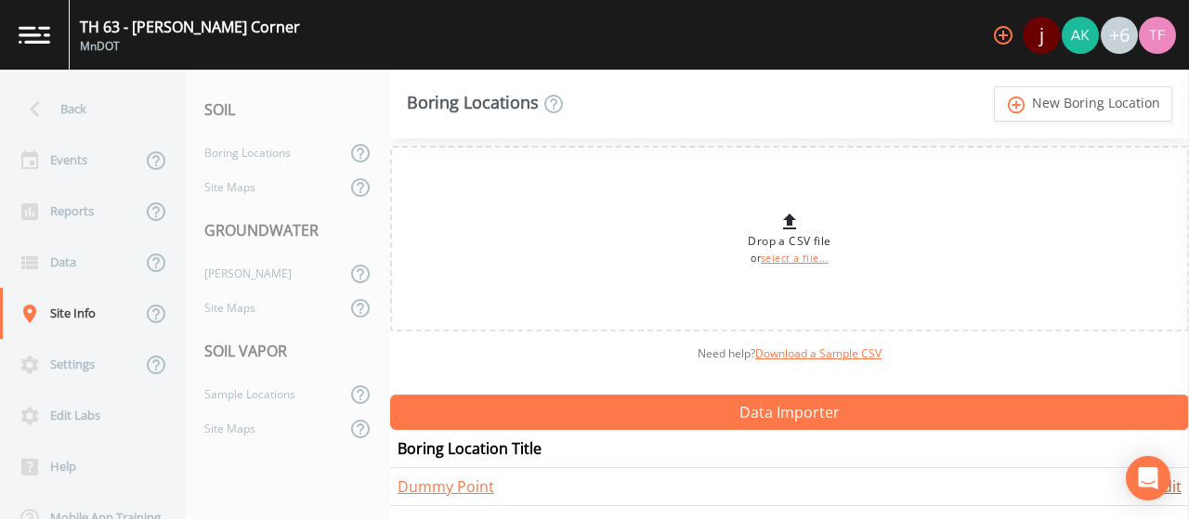
click at [1173, 491] on link "Edit" at bounding box center [1168, 487] width 27 height 20
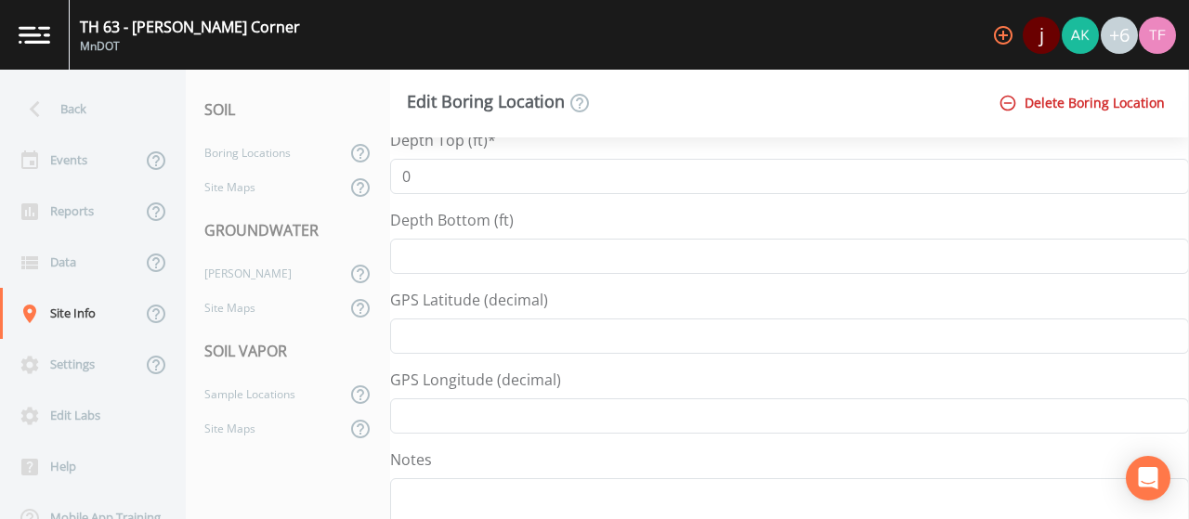
scroll to position [186, 0]
paste input "-9241967270480575"
type input "-9241967270480575"
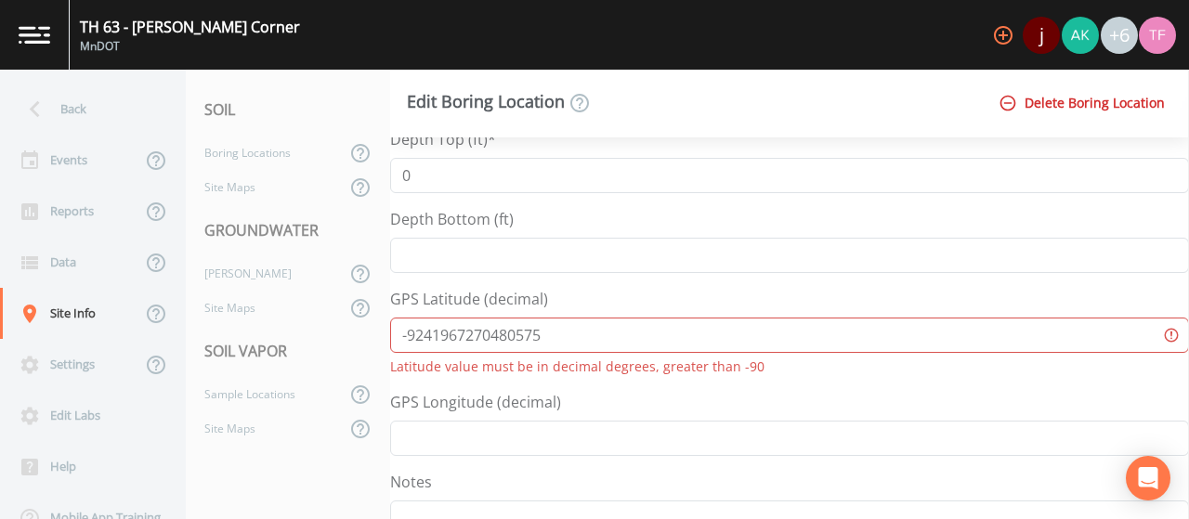
drag, startPoint x: 546, startPoint y: 329, endPoint x: 410, endPoint y: 320, distance: 136.9
click at [410, 320] on input "-9241967270480575" at bounding box center [789, 335] width 799 height 35
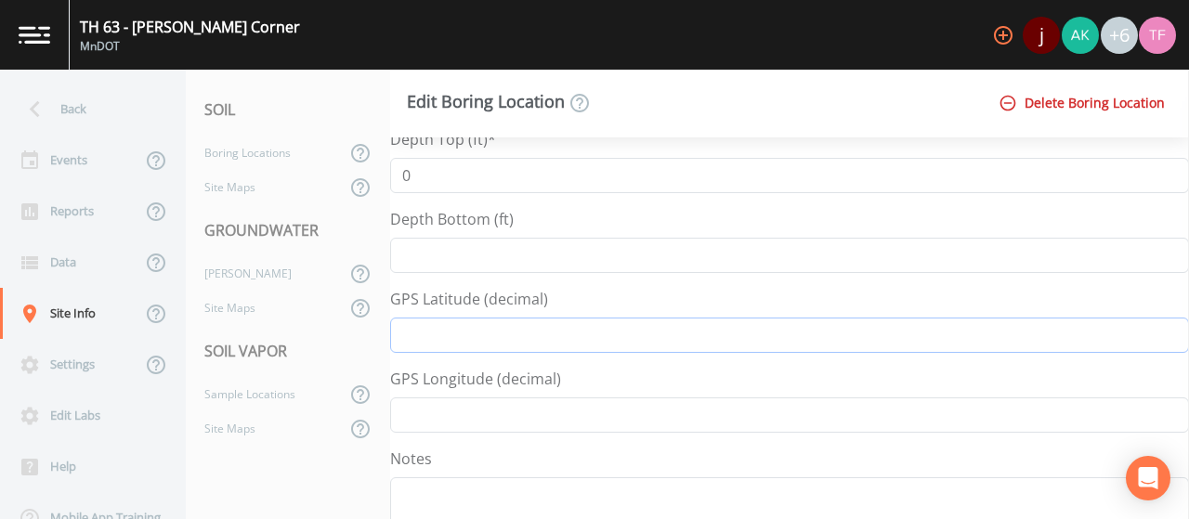
drag, startPoint x: 713, startPoint y: 333, endPoint x: 550, endPoint y: 359, distance: 164.7
click at [550, 359] on form "Boring Location Title* Dummy Point Regulator/Lab ID Depth Top (ft)* 0 Depth Bot…" at bounding box center [789, 272] width 799 height 609
type input "44.165653081625265"
click at [475, 413] on input "GPS Longitude (decimal)" at bounding box center [789, 415] width 799 height 35
paste input "-9241969416247595"
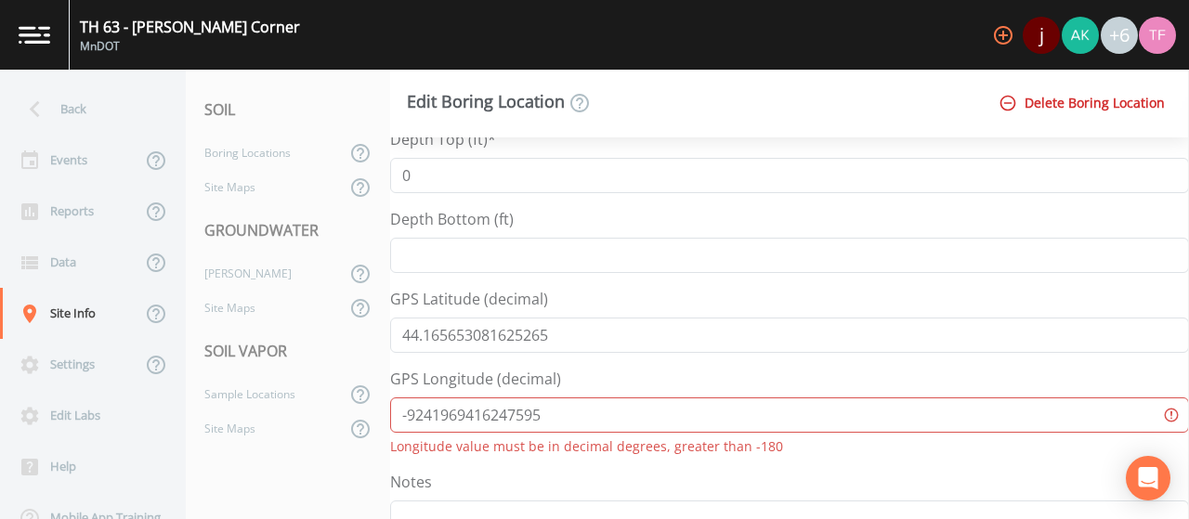
click at [424, 415] on input "-9241969416247595" at bounding box center [789, 415] width 799 height 35
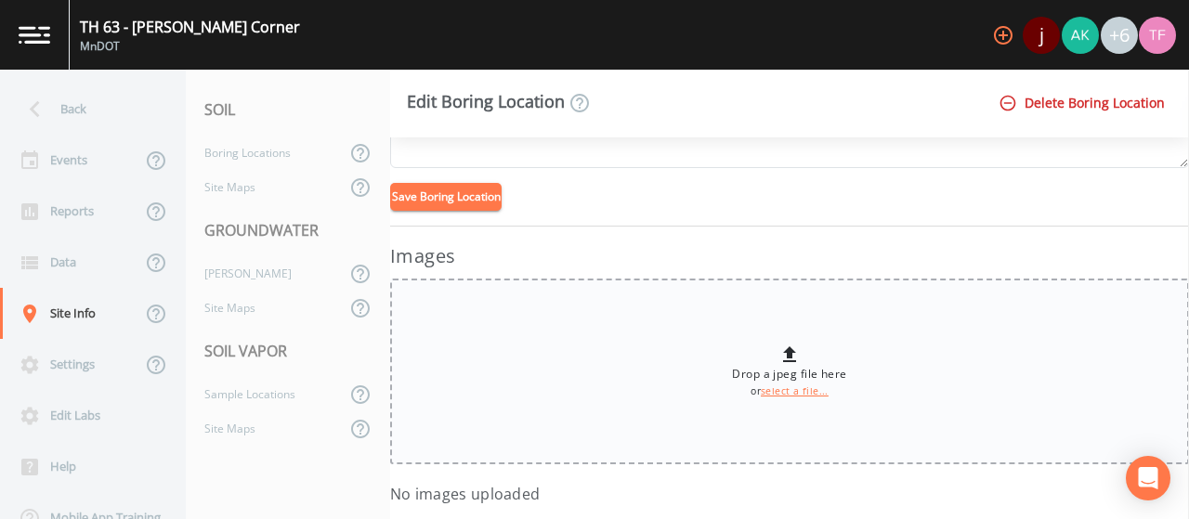
scroll to position [557, 0]
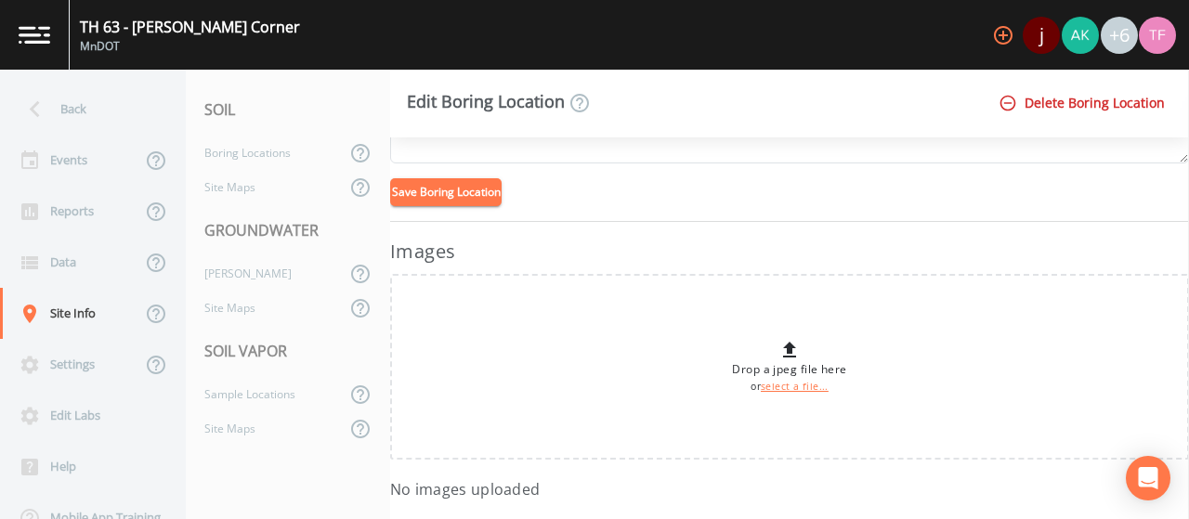
type input "-92.41969416247595"
click at [466, 178] on button "Save Boring Location" at bounding box center [445, 192] width 111 height 28
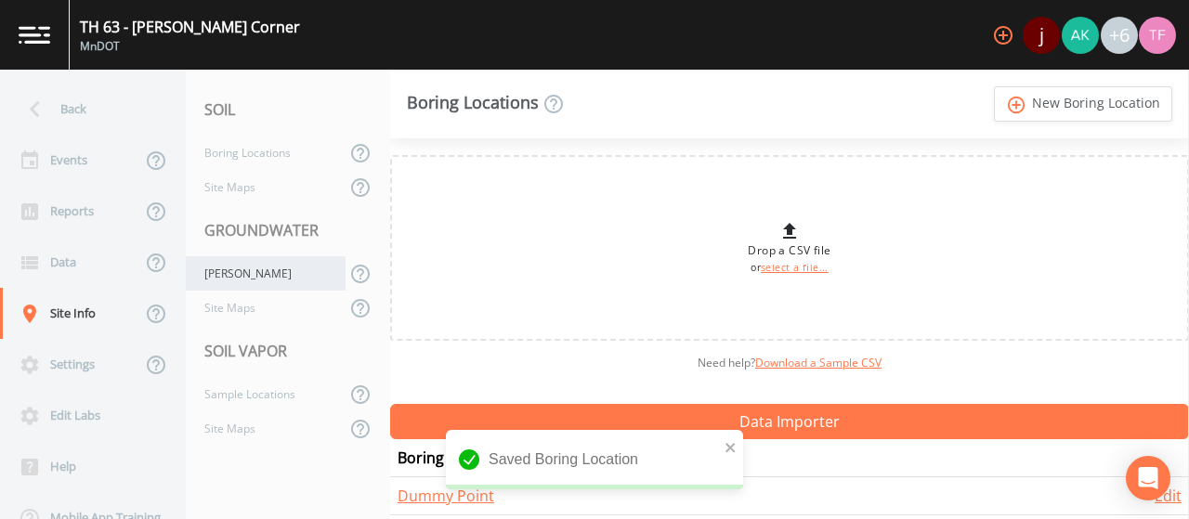
click at [272, 288] on div "[PERSON_NAME]" at bounding box center [266, 273] width 160 height 34
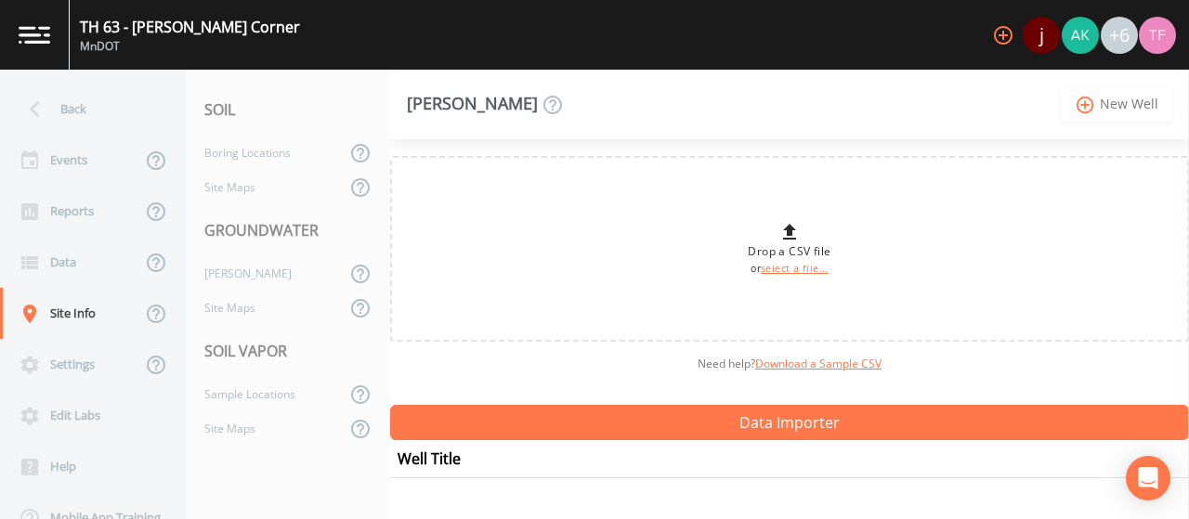
click at [1107, 100] on link "add_circle_outline New Well" at bounding box center [1116, 104] width 111 height 34
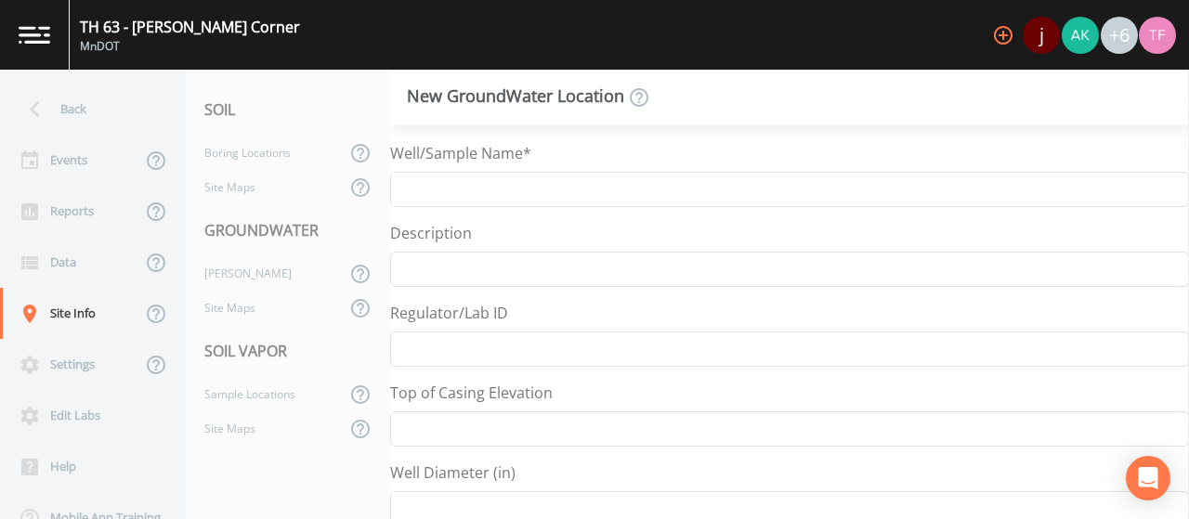
select select "Other"
click at [630, 181] on input "Well/Sample Name*" at bounding box center [789, 189] width 799 height 35
type input "Dummy Well"
click at [570, 342] on input "Regulator/Lab ID" at bounding box center [789, 349] width 799 height 35
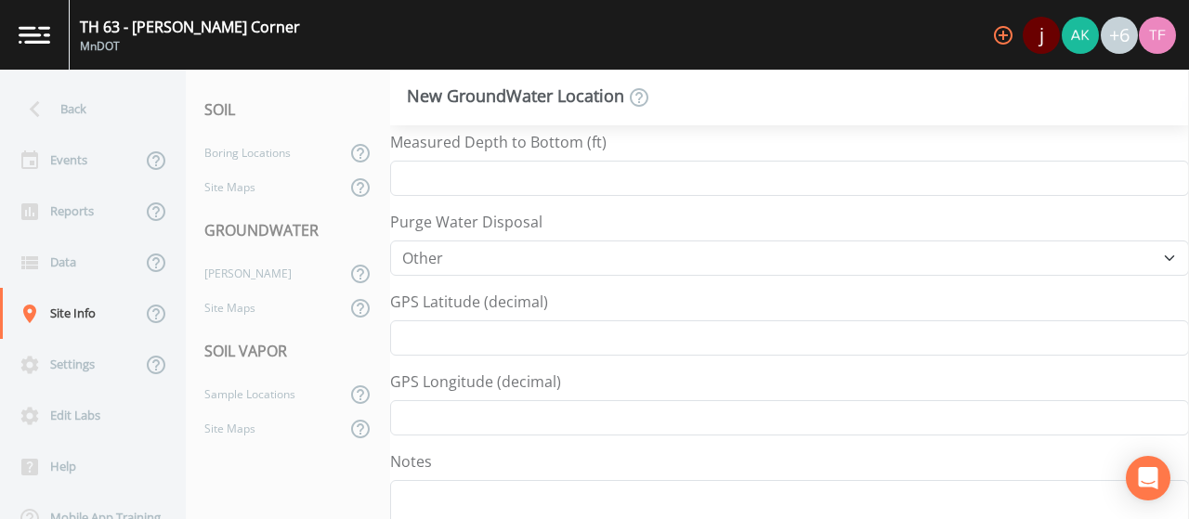
scroll to position [730, 0]
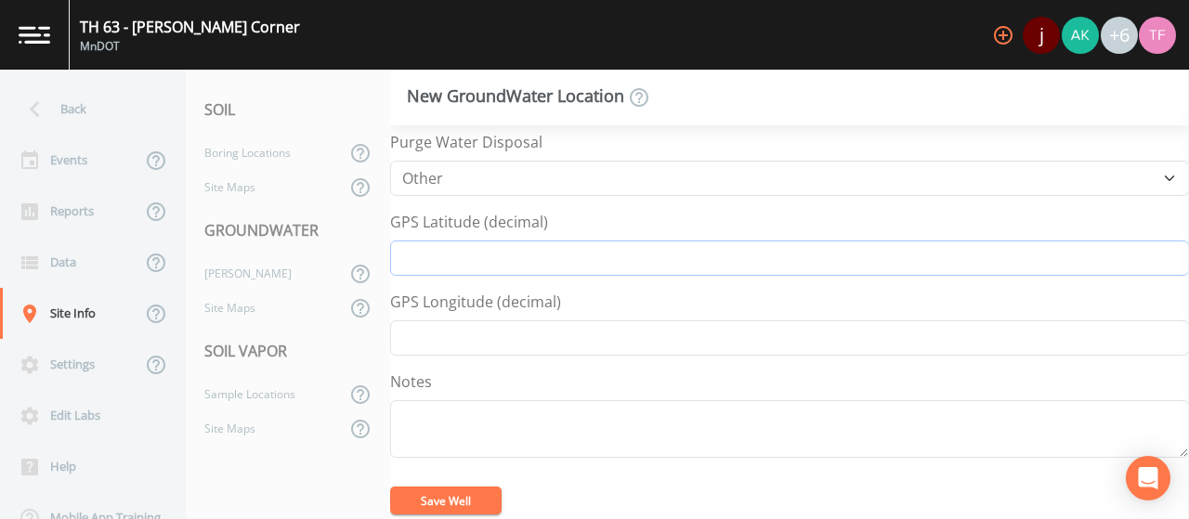
click at [488, 258] on input "GPS Latitude (decimal)" at bounding box center [789, 258] width 799 height 35
drag, startPoint x: 676, startPoint y: 262, endPoint x: 548, endPoint y: 280, distance: 129.4
type input "44.165429894340136"
click at [531, 324] on input "GPS Longitude (decimal)" at bounding box center [789, 338] width 799 height 35
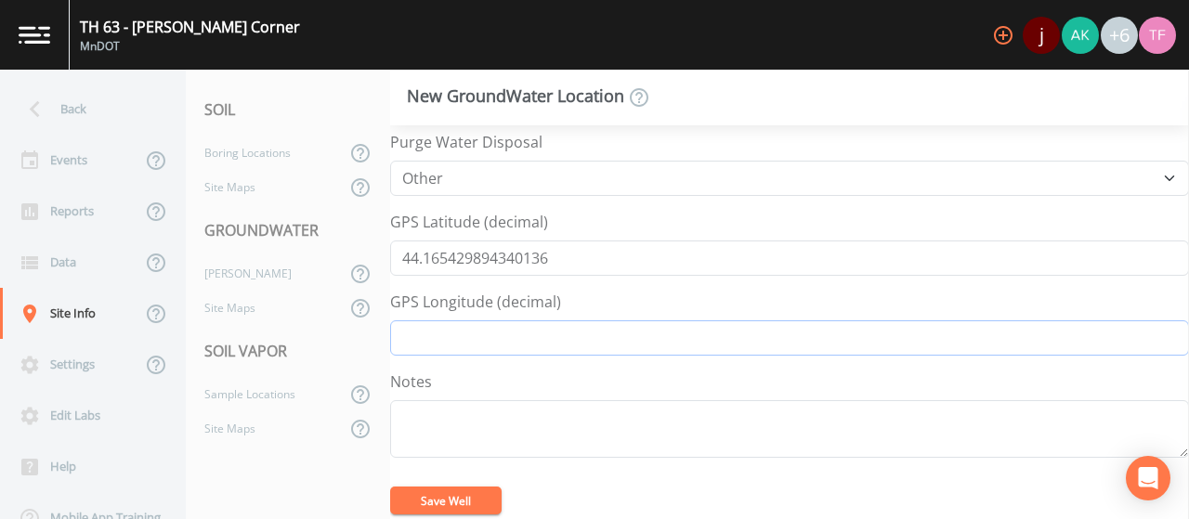
paste input "-9241950104344417"
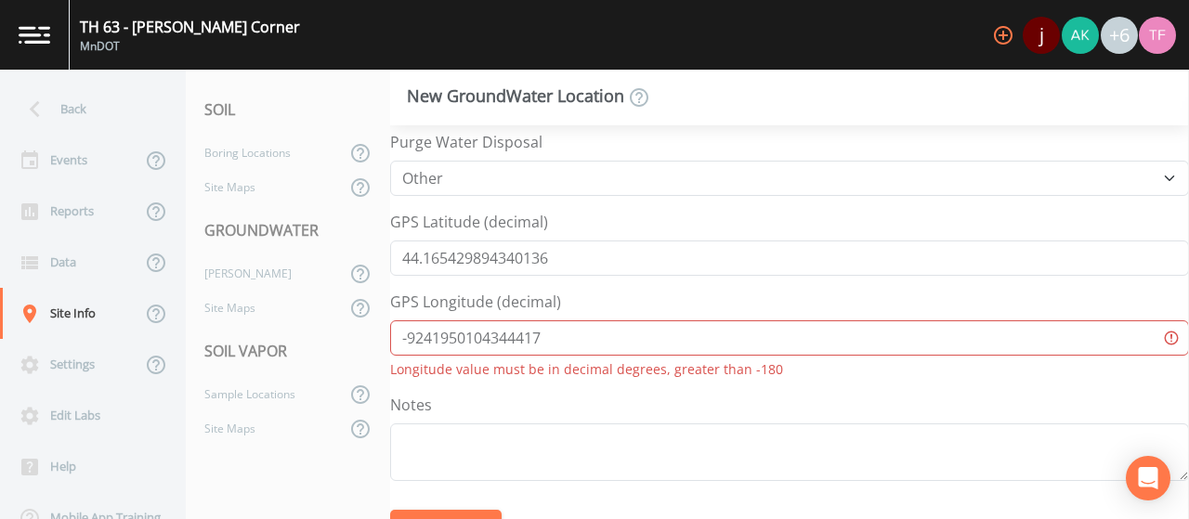
click at [426, 334] on input "-9241950104344417" at bounding box center [789, 338] width 799 height 35
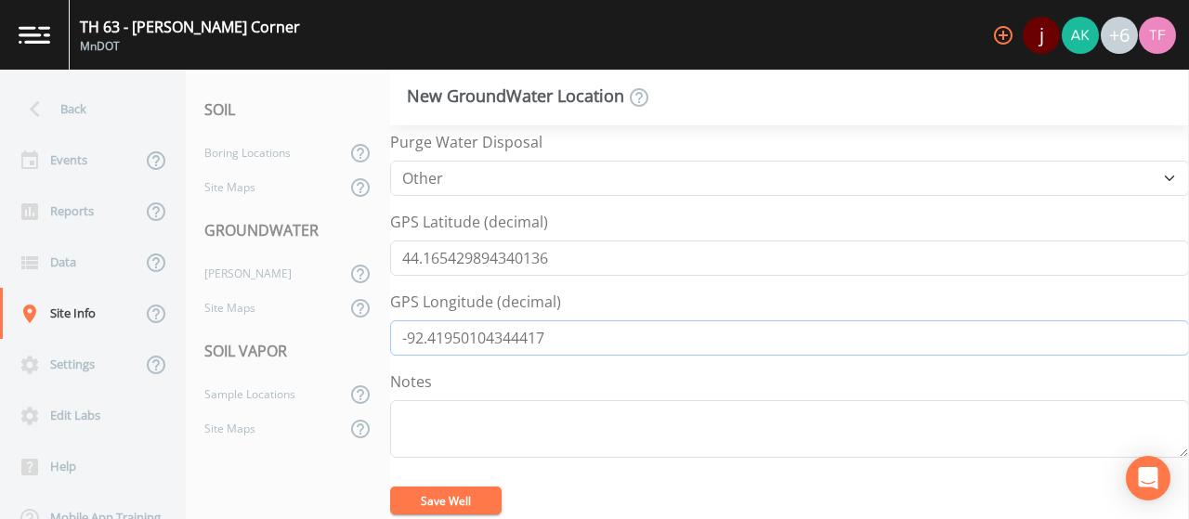
type input "-92.41950104344417"
click at [479, 487] on button "Save Well" at bounding box center [445, 501] width 111 height 28
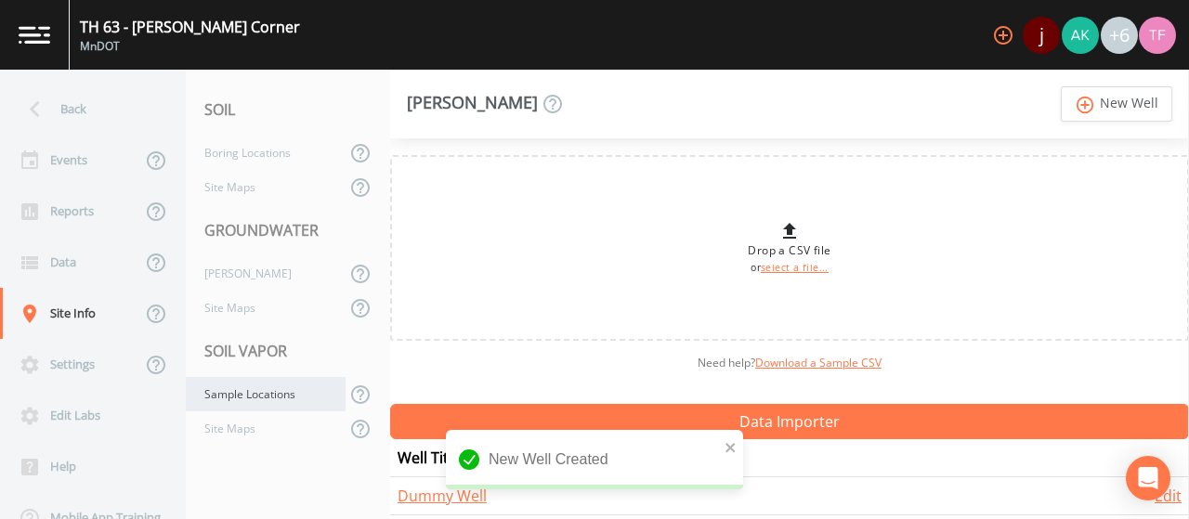
click at [237, 389] on div "Sample Locations" at bounding box center [266, 394] width 160 height 34
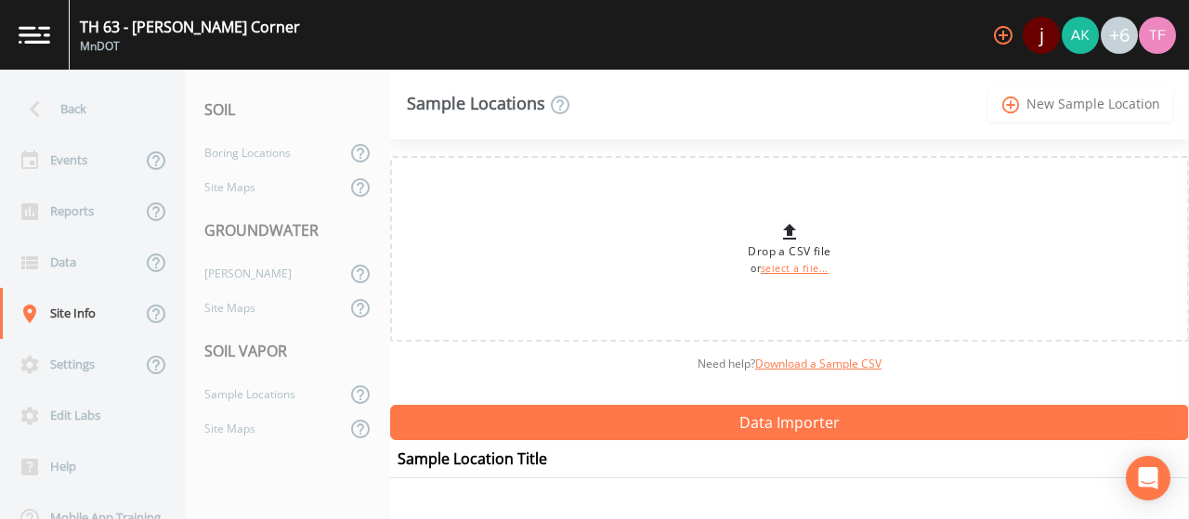
click at [1081, 109] on link "add_circle_outline New Sample Location" at bounding box center [1081, 104] width 184 height 34
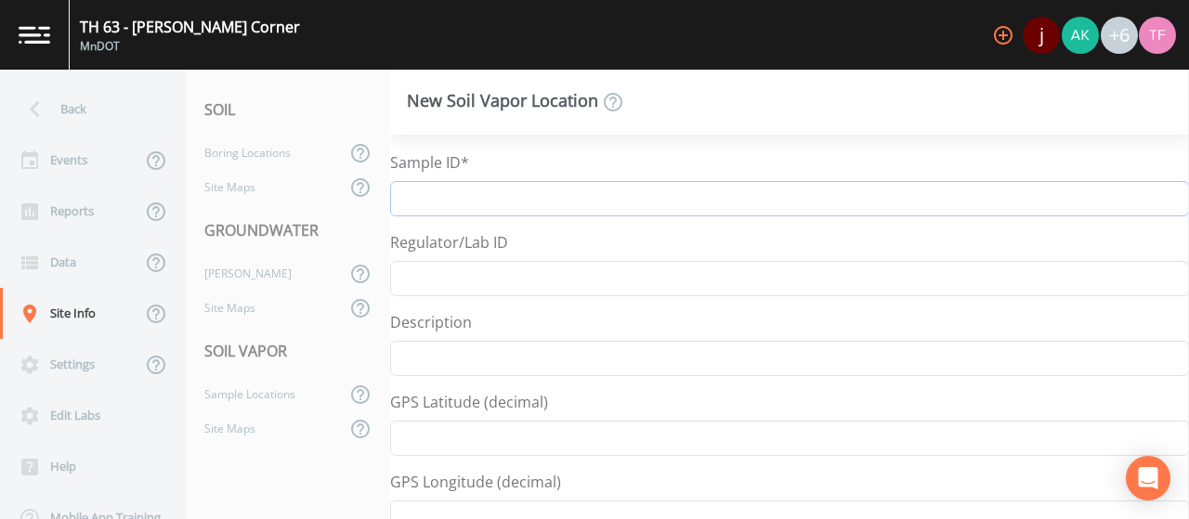
click at [556, 192] on input "Sample ID*" at bounding box center [789, 198] width 799 height 35
type input "Dummy Point"
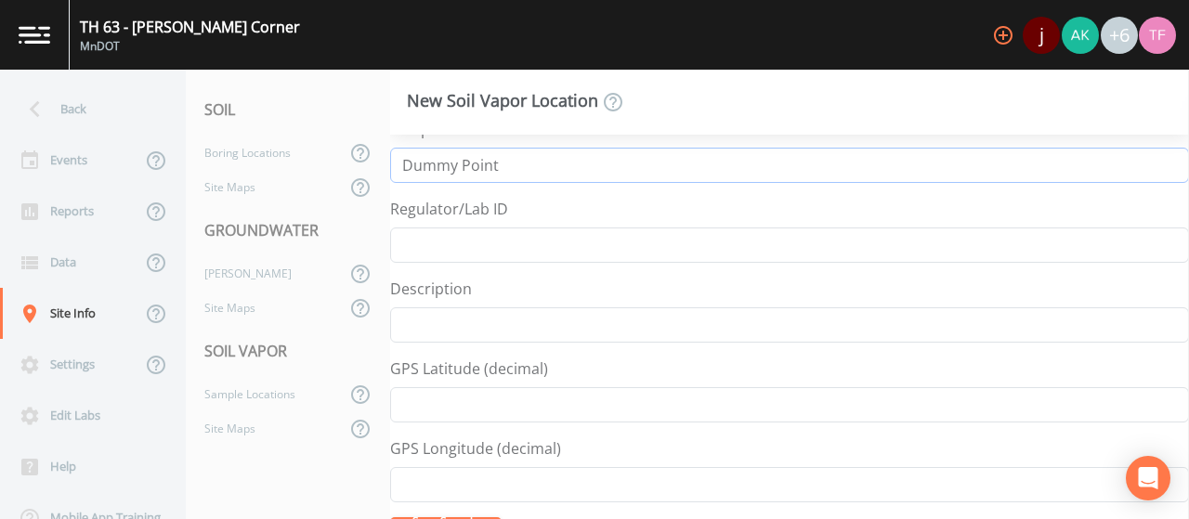
scroll to position [61, 0]
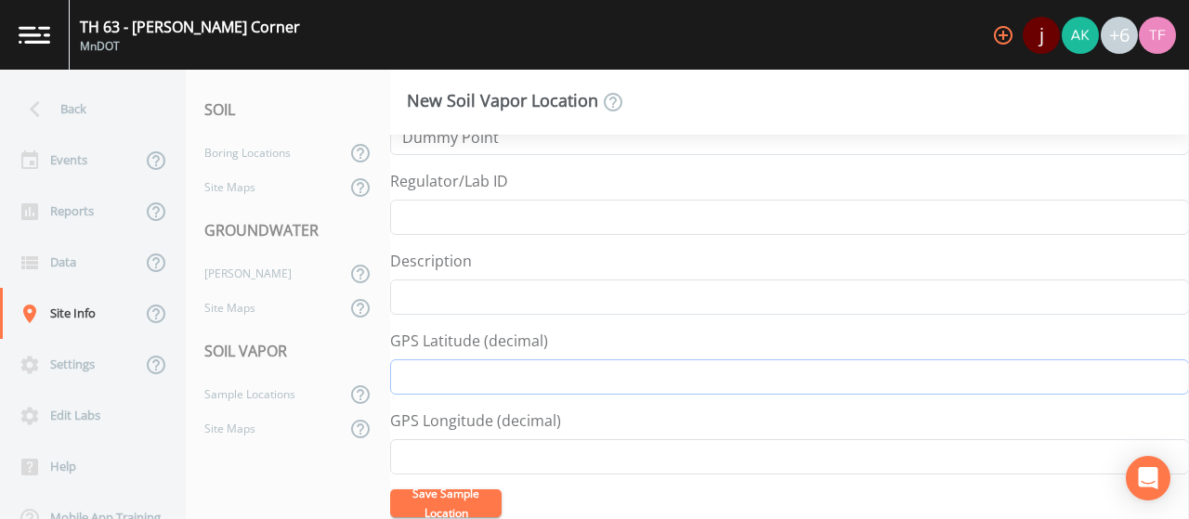
click at [435, 373] on input "GPS Latitude (decimal)" at bounding box center [789, 377] width 799 height 35
drag, startPoint x: 723, startPoint y: 380, endPoint x: 543, endPoint y: 380, distance: 180.2
click at [543, 380] on input "GPS Latitude (decimal)" at bounding box center [789, 377] width 799 height 35
type input "44.16568386601212"
drag, startPoint x: 552, startPoint y: 439, endPoint x: 551, endPoint y: 452, distance: 13.0
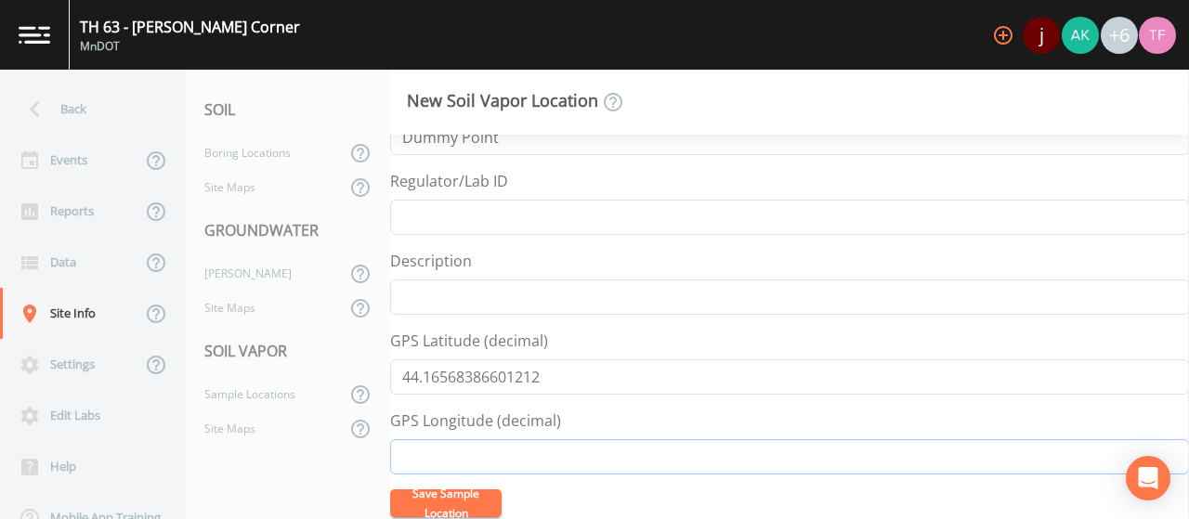
click at [552, 450] on input "GPS Longitude (decimal)" at bounding box center [789, 456] width 799 height 35
paste input "-9241991946801299"
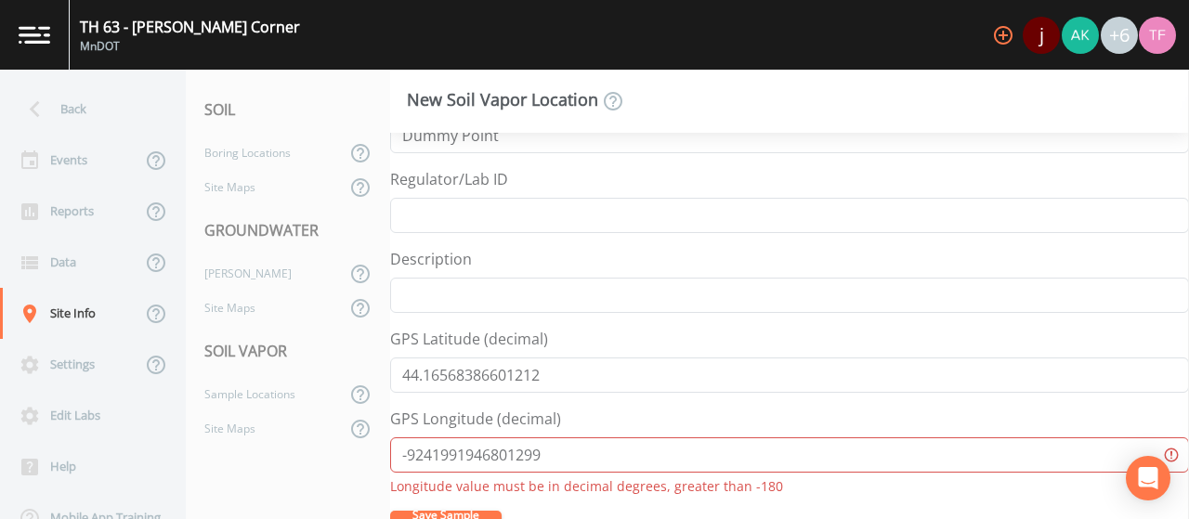
click at [422, 452] on input "-9241991946801299" at bounding box center [789, 455] width 799 height 35
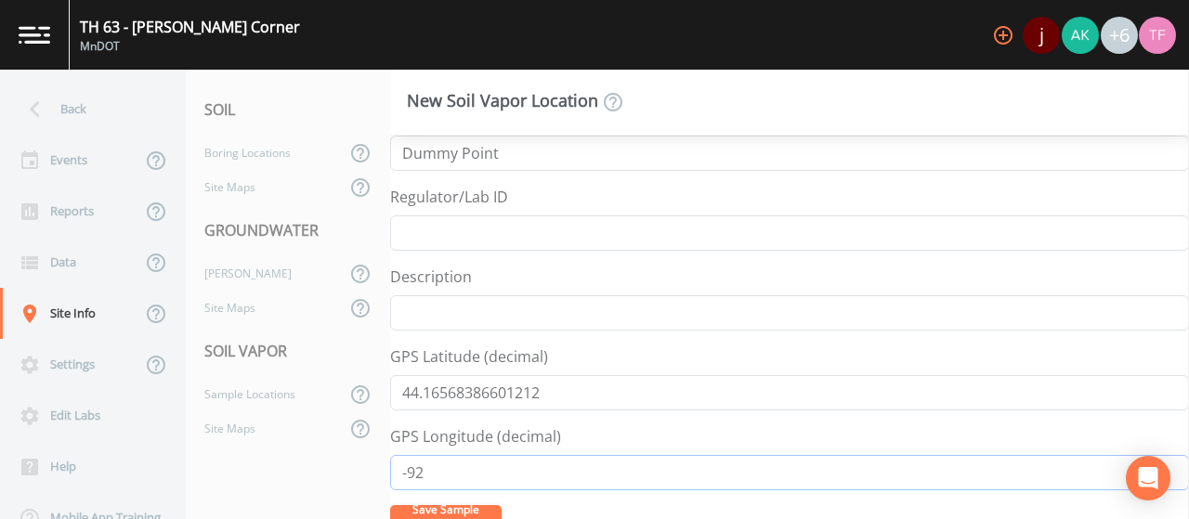
scroll to position [0, 0]
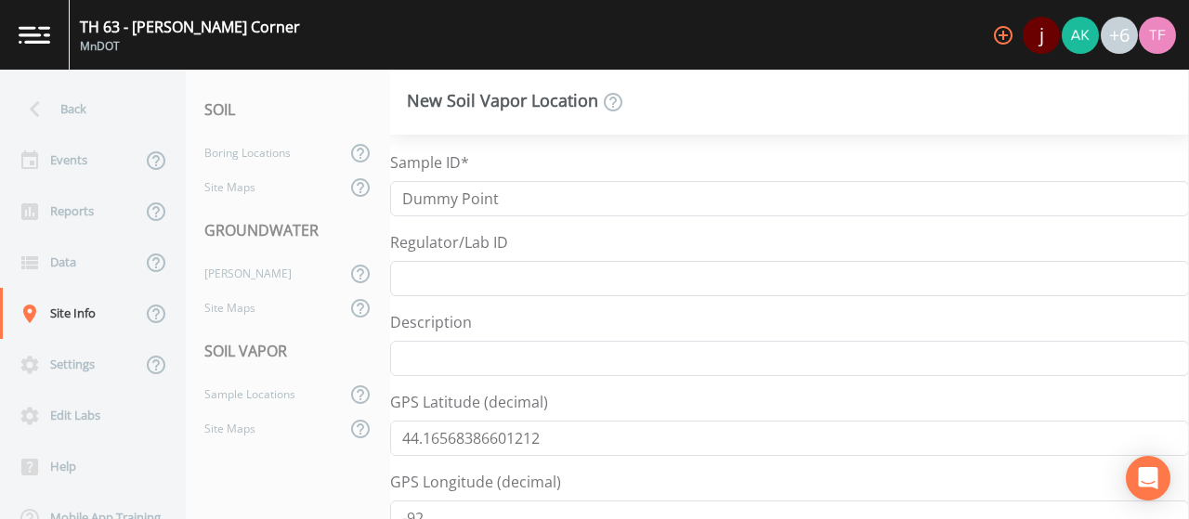
click at [346, 452] on nav "SOIL Boring Locations Site Maps GROUNDWATER [PERSON_NAME] Site Maps SOIL VAPOR …" at bounding box center [288, 295] width 204 height 450
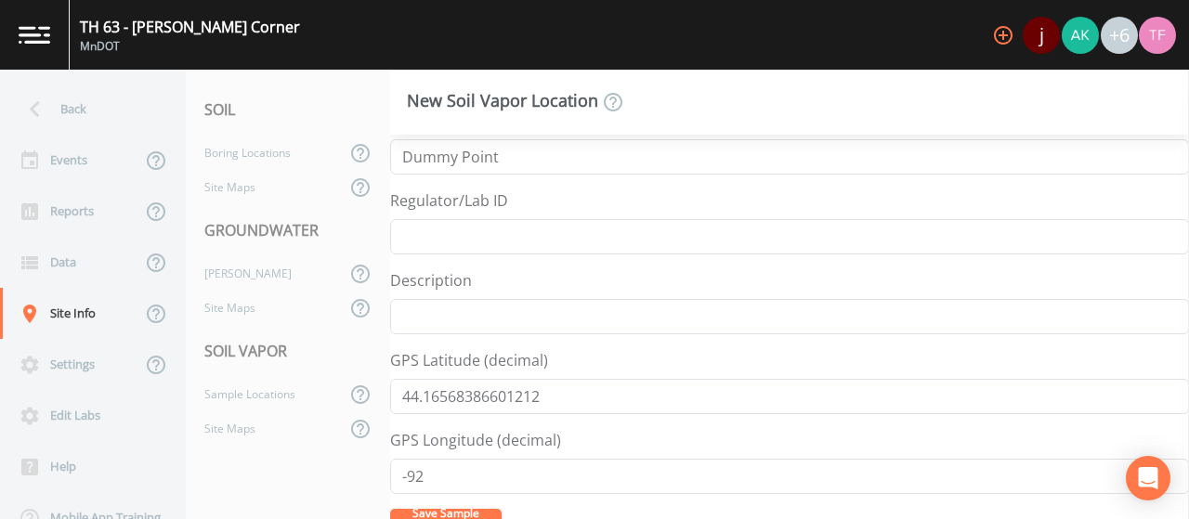
scroll to position [61, 0]
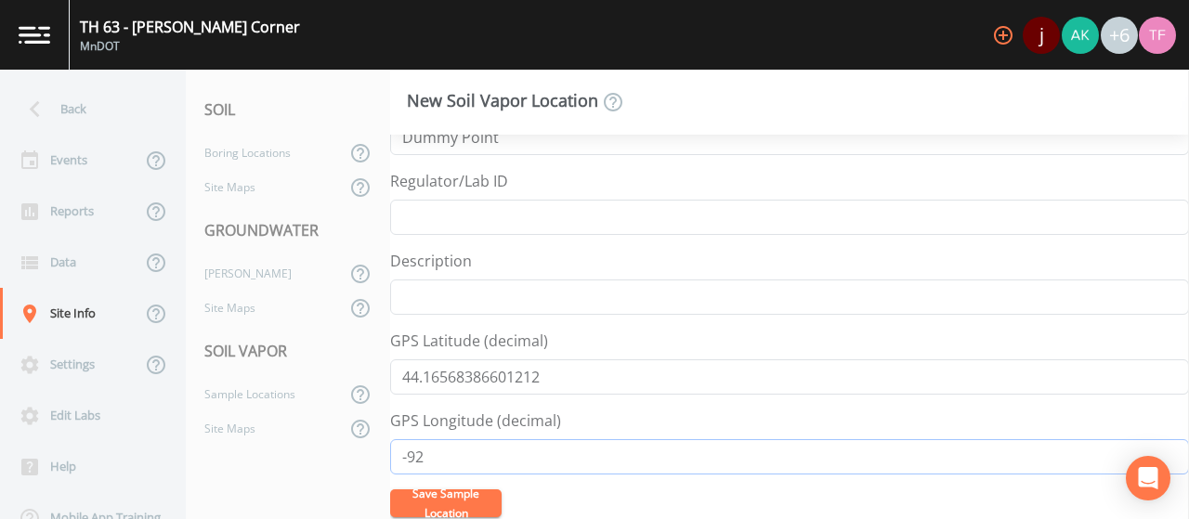
click at [506, 448] on input "-92" at bounding box center [789, 456] width 799 height 35
type input "-9"
paste input "-9241991946801299"
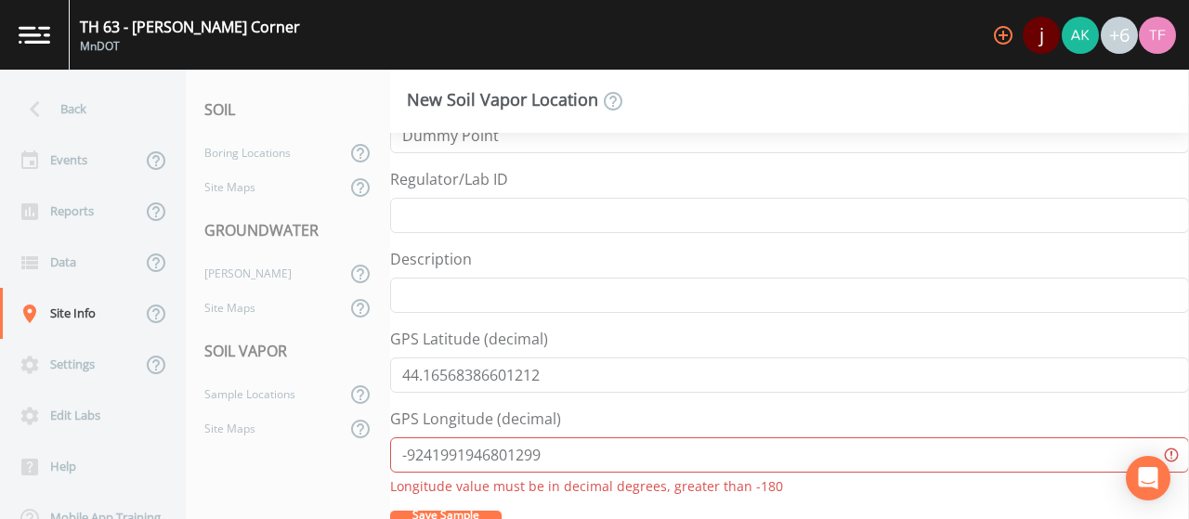
click at [428, 459] on input "-9241991946801299" at bounding box center [789, 455] width 799 height 35
click at [427, 460] on input "-9241991946801299" at bounding box center [789, 455] width 799 height 35
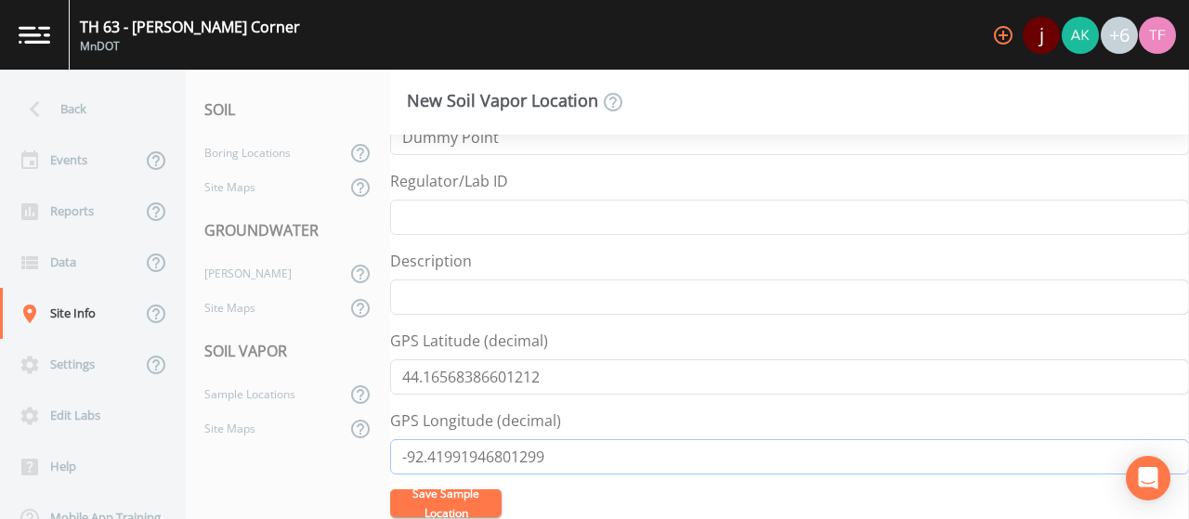
type input "-92.41991946801299"
click at [442, 501] on button "Save Sample Location" at bounding box center [445, 504] width 111 height 28
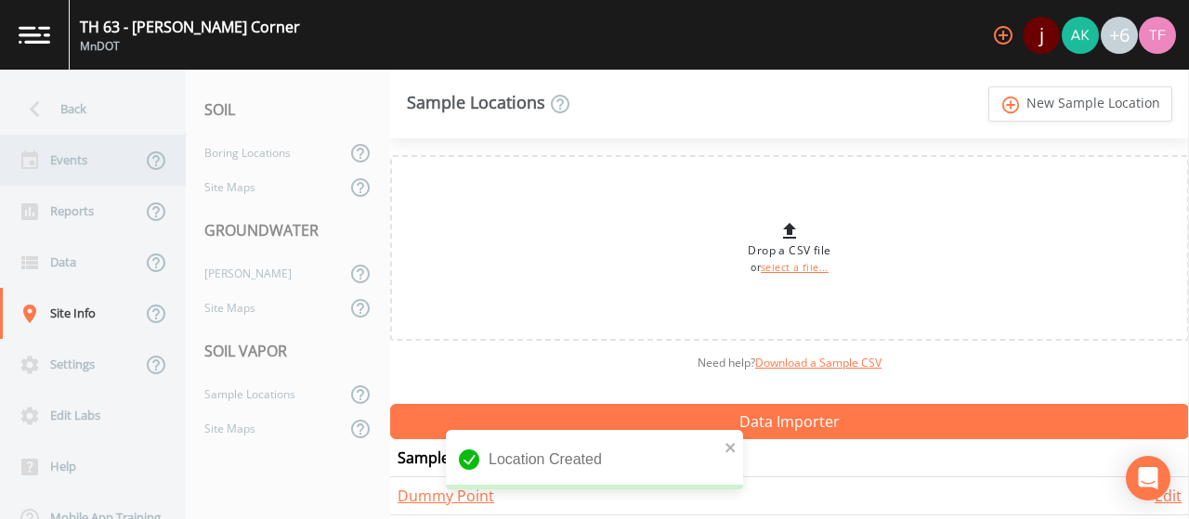
click at [82, 158] on div "Events" at bounding box center [70, 160] width 141 height 51
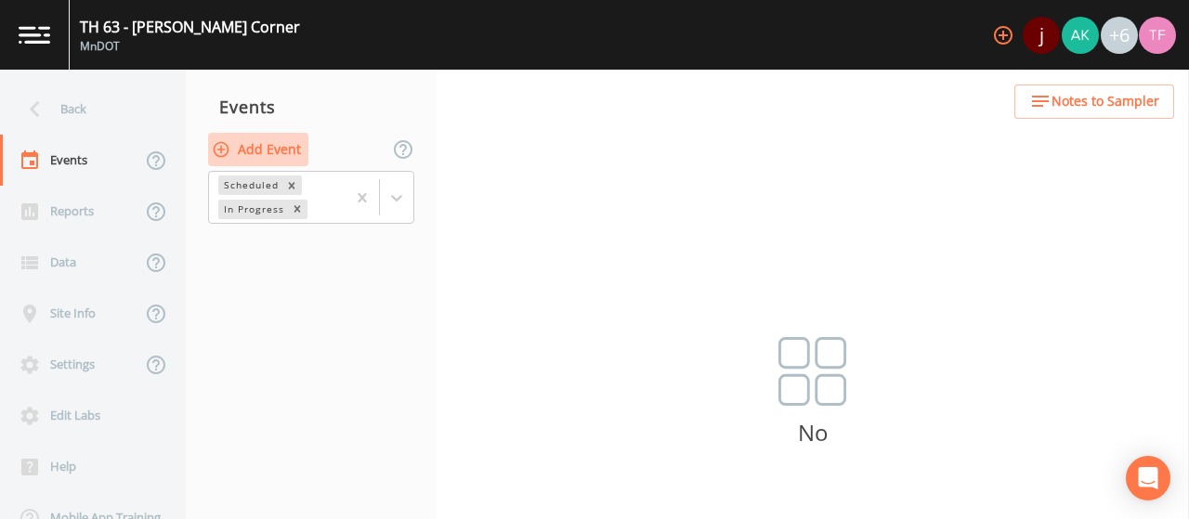
click at [223, 150] on icon "button" at bounding box center [222, 149] width 16 height 16
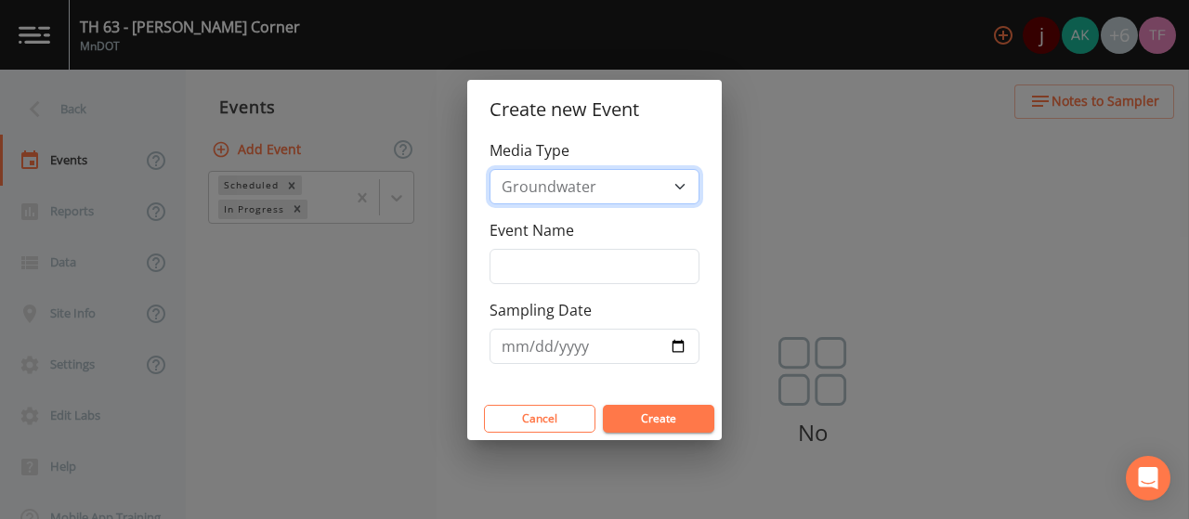
click at [641, 187] on select "Groundwater Soil Soil Vapor" at bounding box center [595, 186] width 210 height 35
click at [490, 169] on select "Groundwater Soil Soil Vapor" at bounding box center [595, 186] width 210 height 35
click at [550, 264] on input "Event Name" at bounding box center [595, 266] width 210 height 35
click at [502, 262] on input "TH 63 GW" at bounding box center [595, 266] width 210 height 35
click at [614, 267] on input "GW TH 63 GW" at bounding box center [595, 266] width 210 height 35
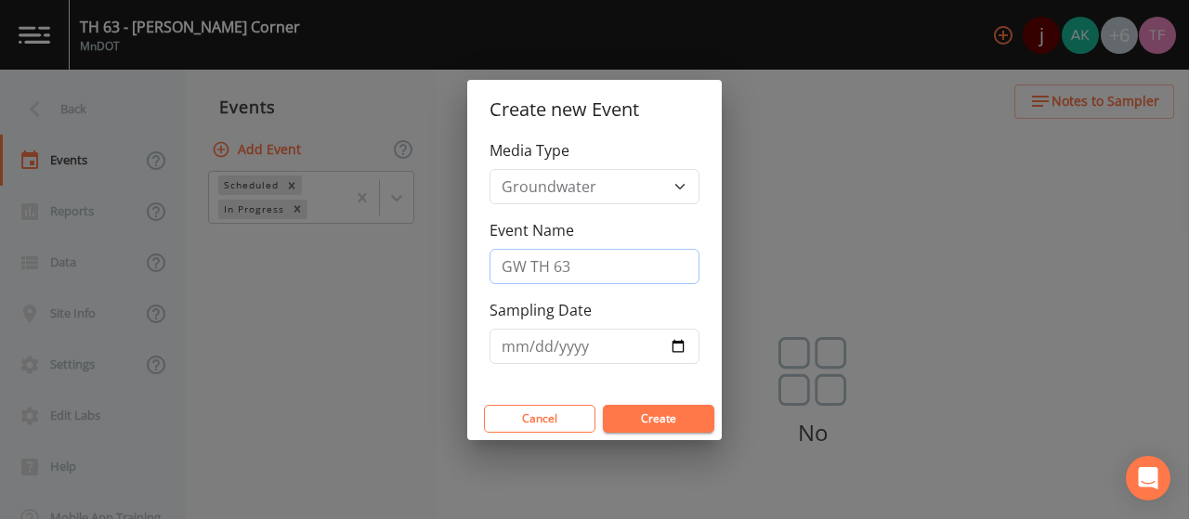
type input "GW TH 63"
click at [641, 337] on input "Sampling Date" at bounding box center [595, 346] width 210 height 35
click at [675, 339] on input "Sampling Date" at bounding box center [595, 346] width 210 height 35
type input "[DATE]"
click at [678, 413] on button "Create" at bounding box center [658, 419] width 111 height 28
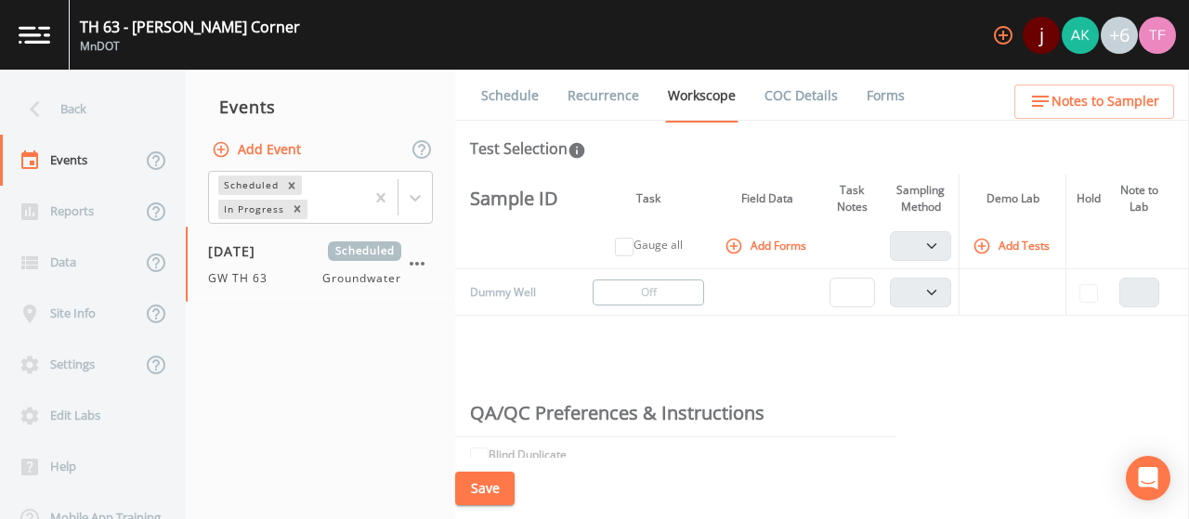
click at [45, 37] on img at bounding box center [35, 35] width 32 height 18
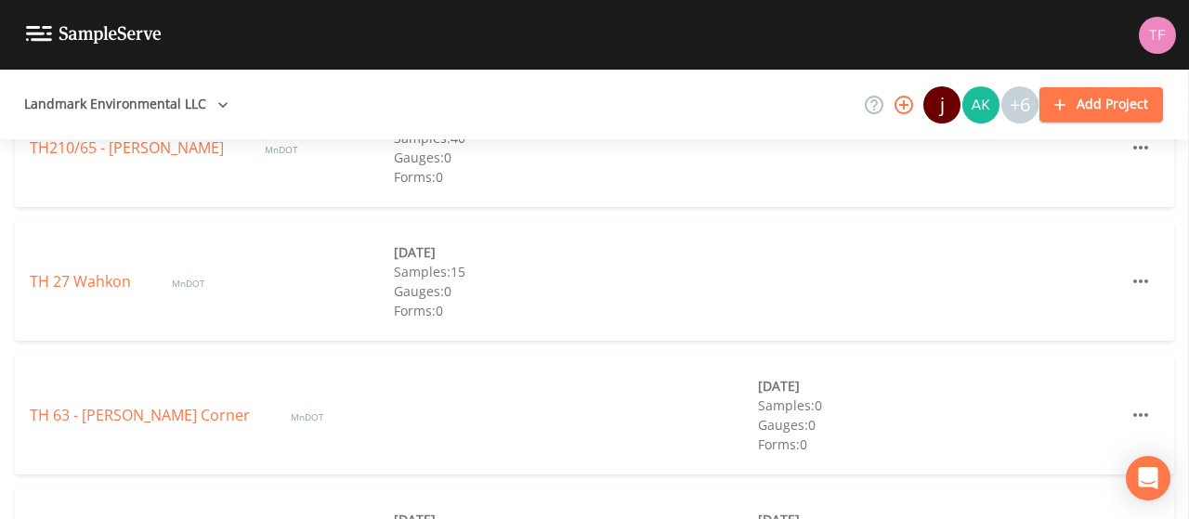
scroll to position [1301, 0]
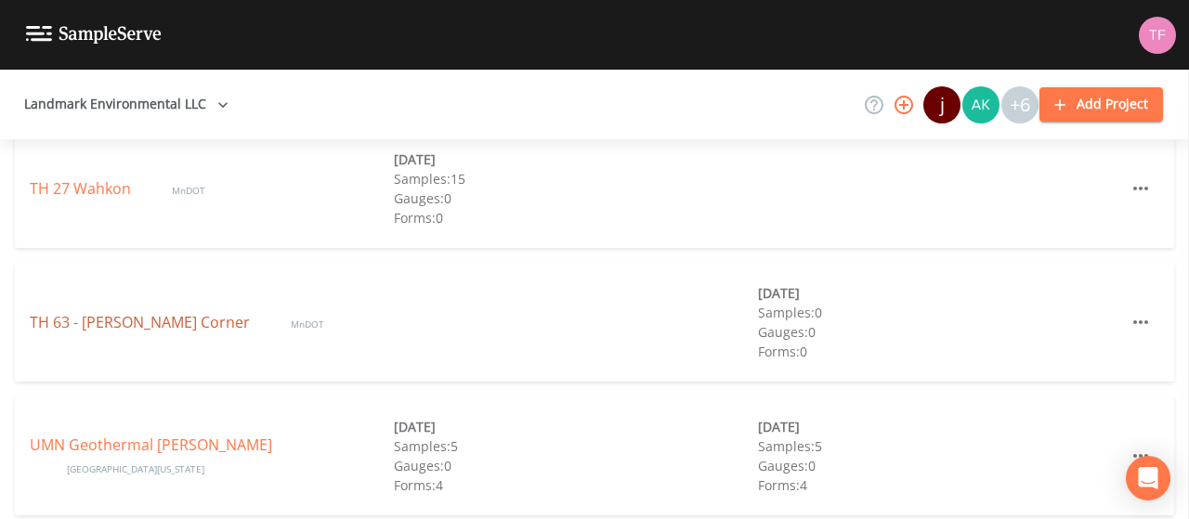
click at [147, 319] on link "TH 63 - [PERSON_NAME] Corner" at bounding box center [142, 322] width 224 height 20
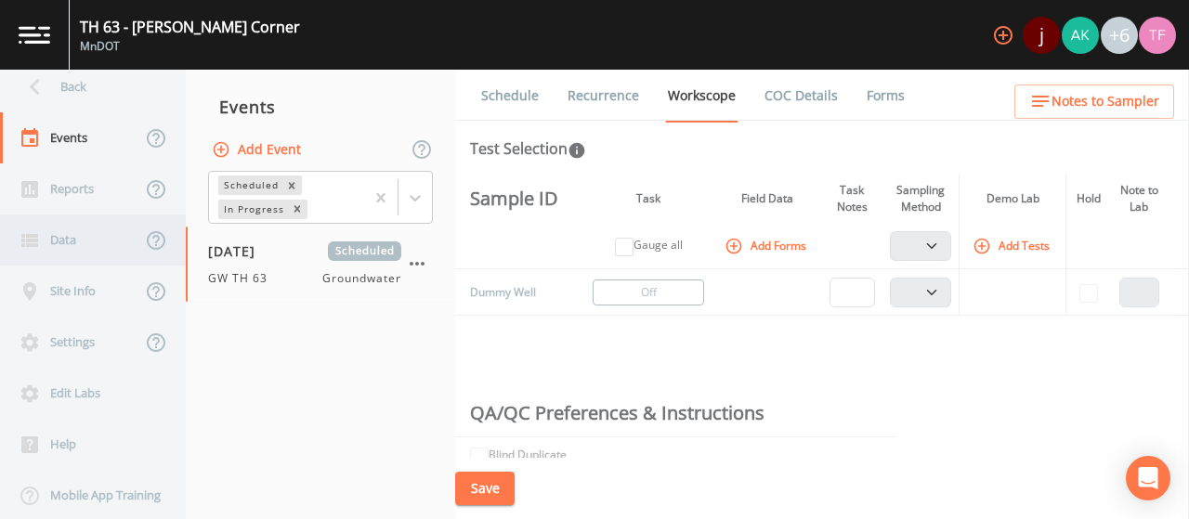
scroll to position [42, 0]
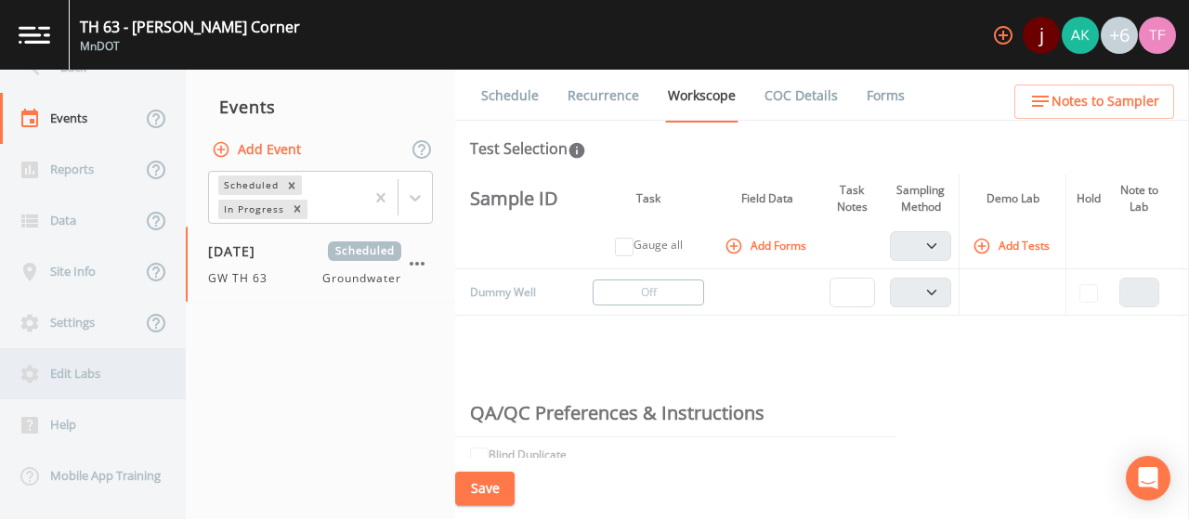
click at [87, 366] on div "Edit Labs" at bounding box center [83, 373] width 167 height 51
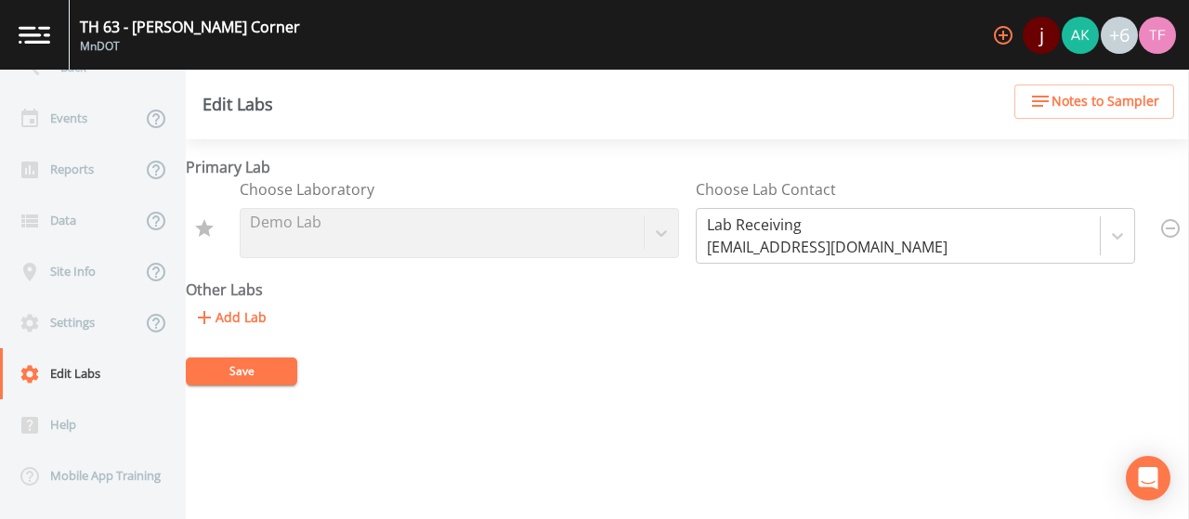
click at [665, 229] on div "Choose Laboratory Demo Lab" at bounding box center [459, 220] width 439 height 85
click at [530, 196] on div "Choose Laboratory Demo Lab" at bounding box center [459, 220] width 439 height 85
click at [245, 319] on button "Add Lab" at bounding box center [230, 318] width 88 height 34
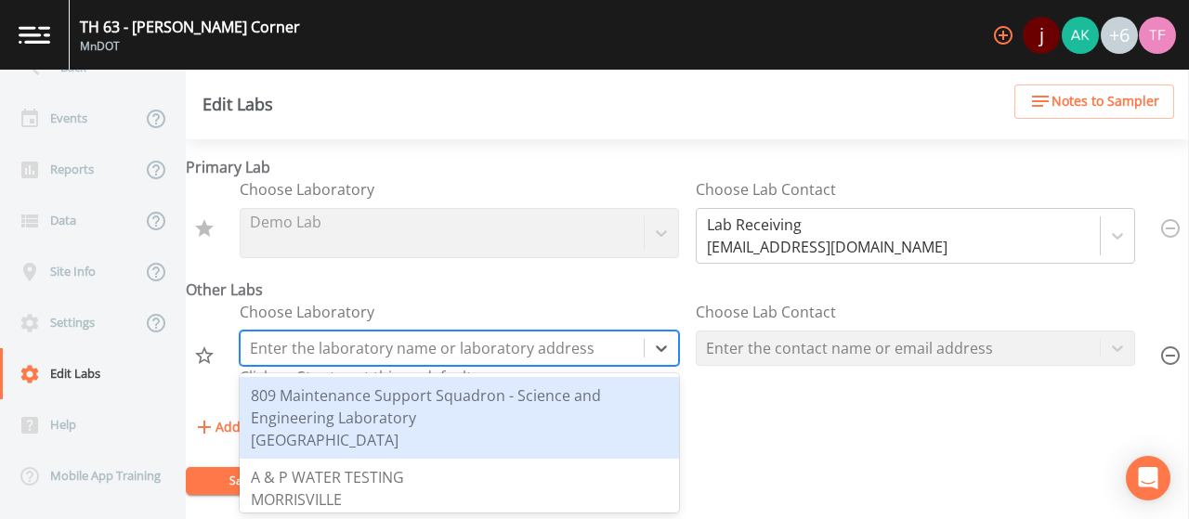
drag, startPoint x: 646, startPoint y: 348, endPoint x: 635, endPoint y: 348, distance: 10.2
click at [645, 348] on div at bounding box center [661, 348] width 33 height 33
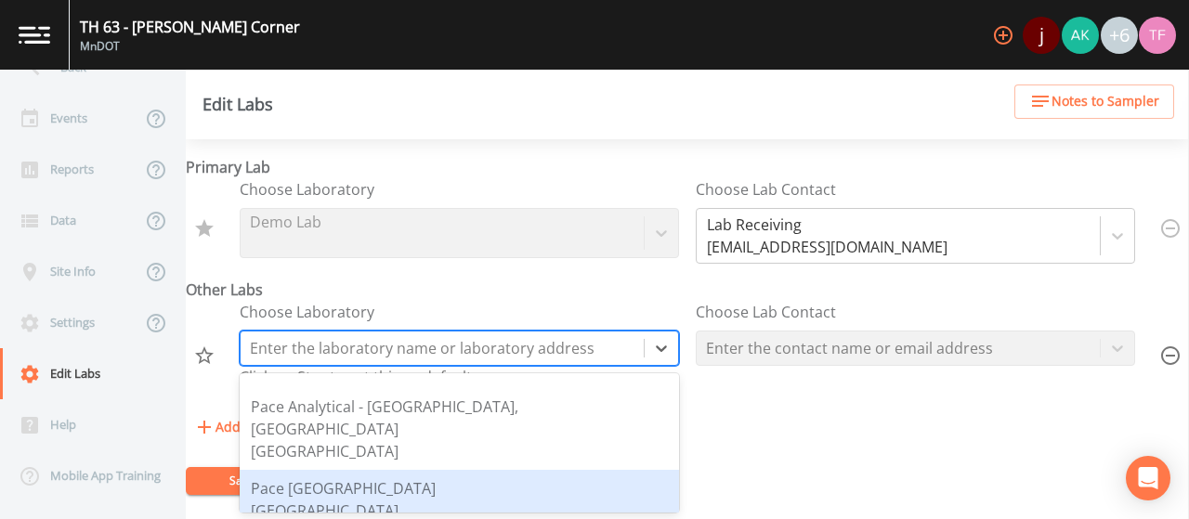
scroll to position [2601, 0]
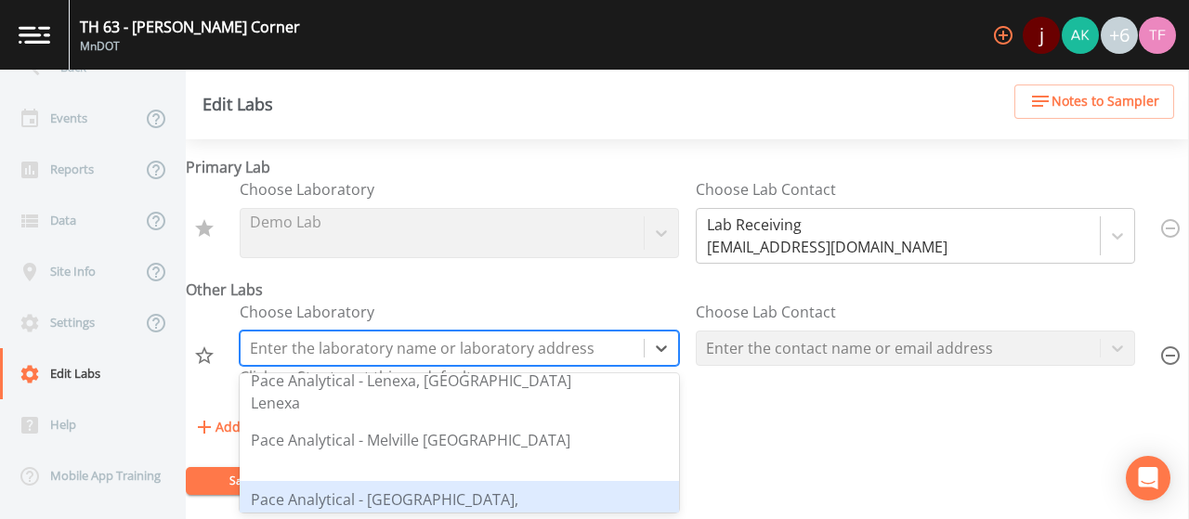
click at [408, 489] on div "Pace Analytical - [GEOGRAPHIC_DATA], [GEOGRAPHIC_DATA]" at bounding box center [459, 511] width 417 height 45
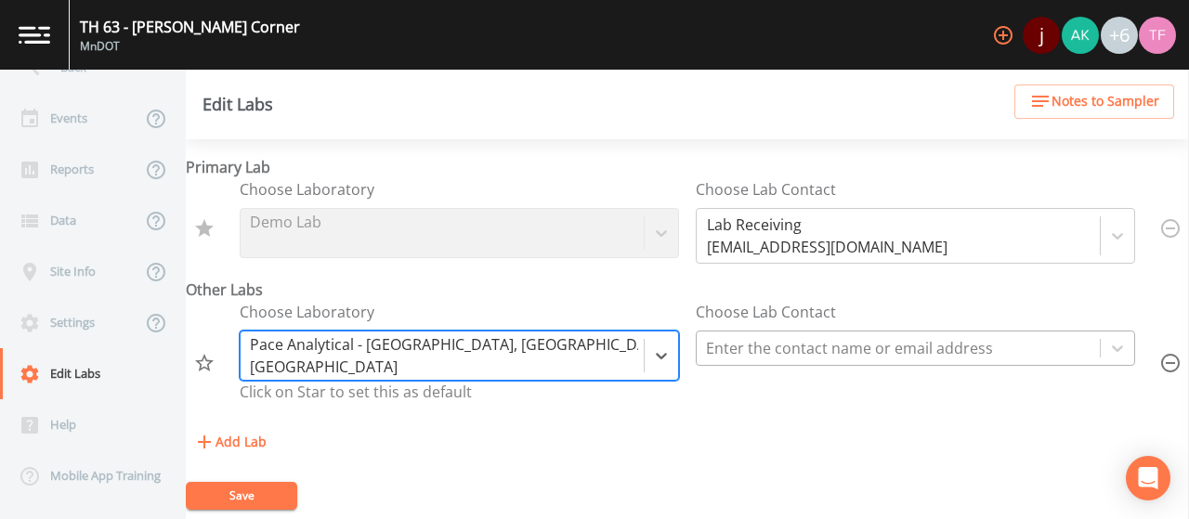
click at [911, 342] on div at bounding box center [898, 348] width 385 height 26
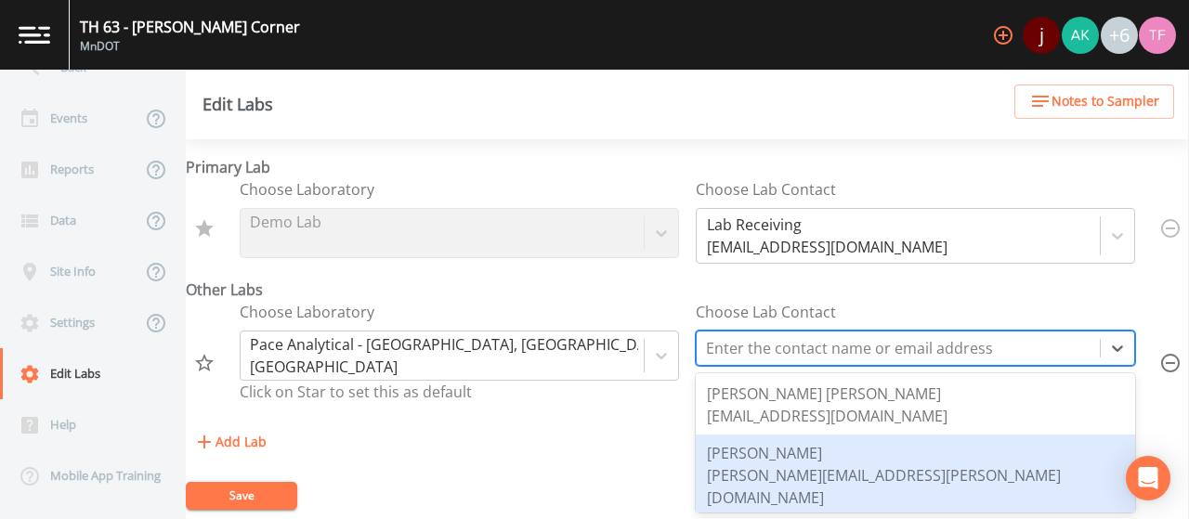
scroll to position [0, 0]
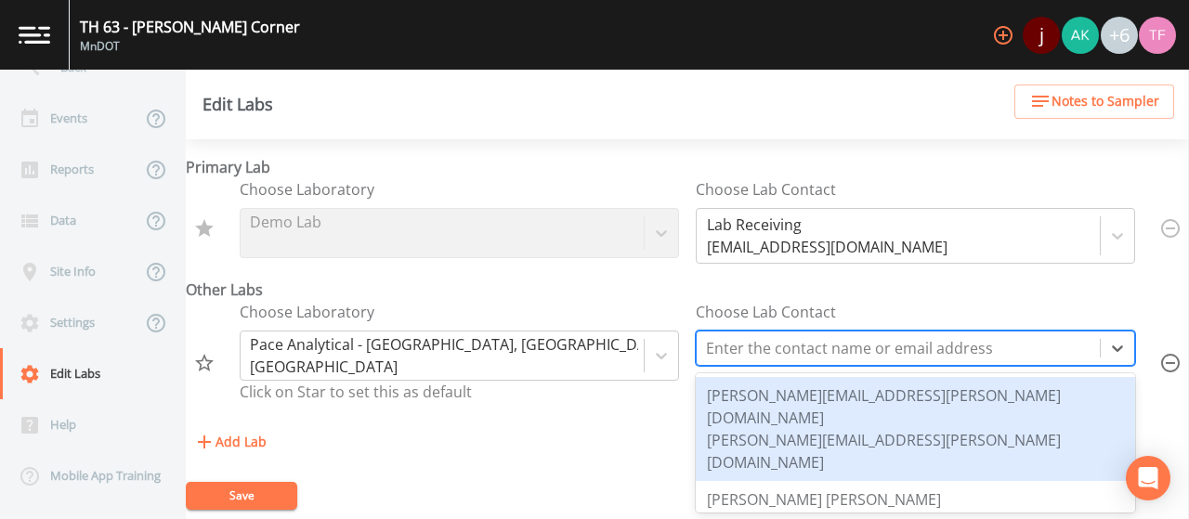
click at [844, 429] on div "[PERSON_NAME][EMAIL_ADDRESS][PERSON_NAME][DOMAIN_NAME]" at bounding box center [915, 451] width 417 height 45
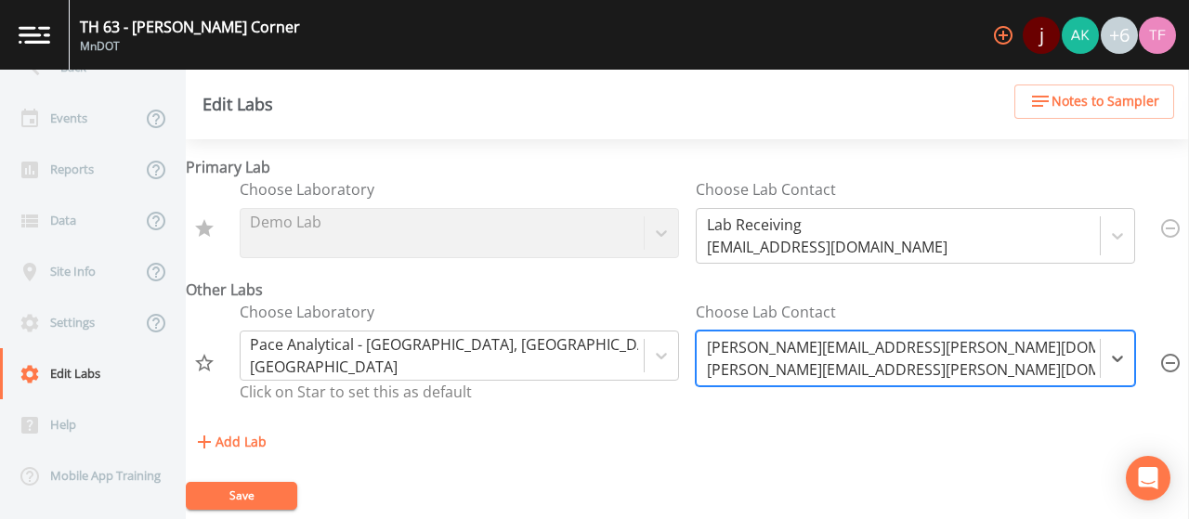
click at [818, 421] on div "Choose Laboratory Pace Analytical - [GEOGRAPHIC_DATA], [GEOGRAPHIC_DATA] [GEOGR…" at bounding box center [687, 363] width 1003 height 124
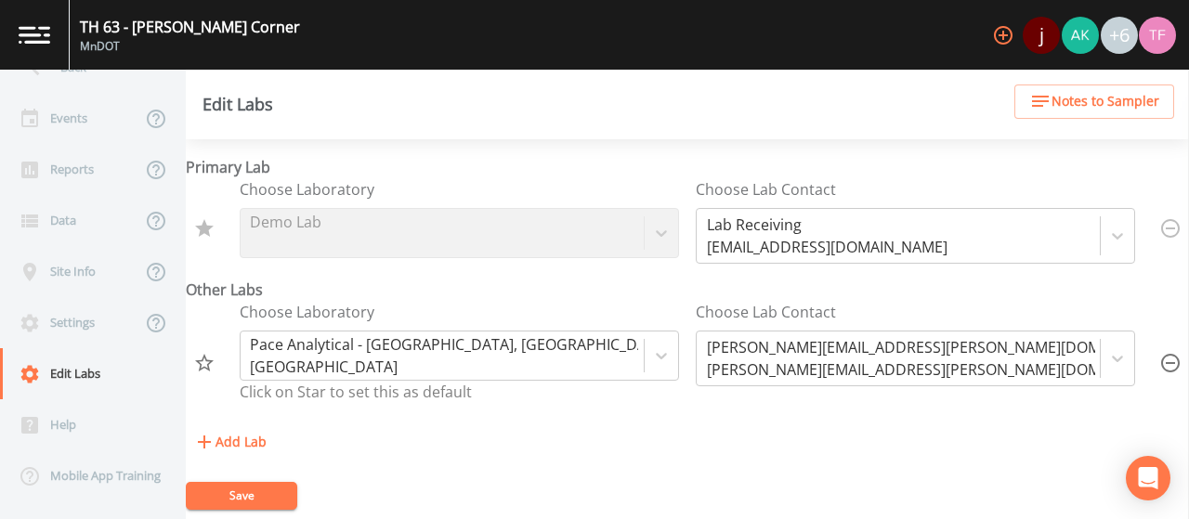
click at [242, 491] on button "Save" at bounding box center [241, 496] width 111 height 28
click at [203, 362] on icon "Set as Default" at bounding box center [204, 363] width 22 height 22
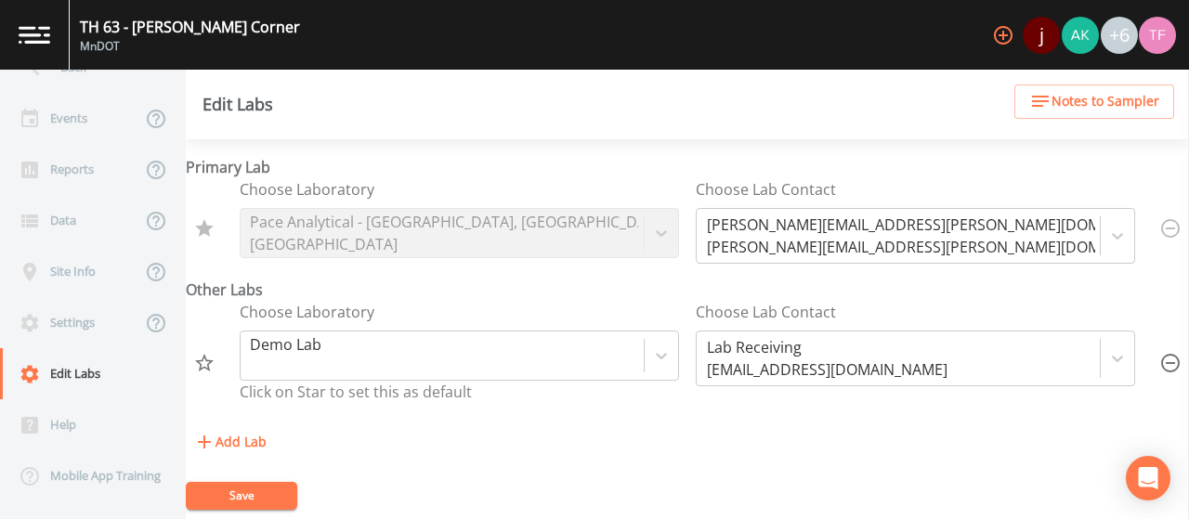
click at [269, 491] on button "Save" at bounding box center [241, 496] width 111 height 28
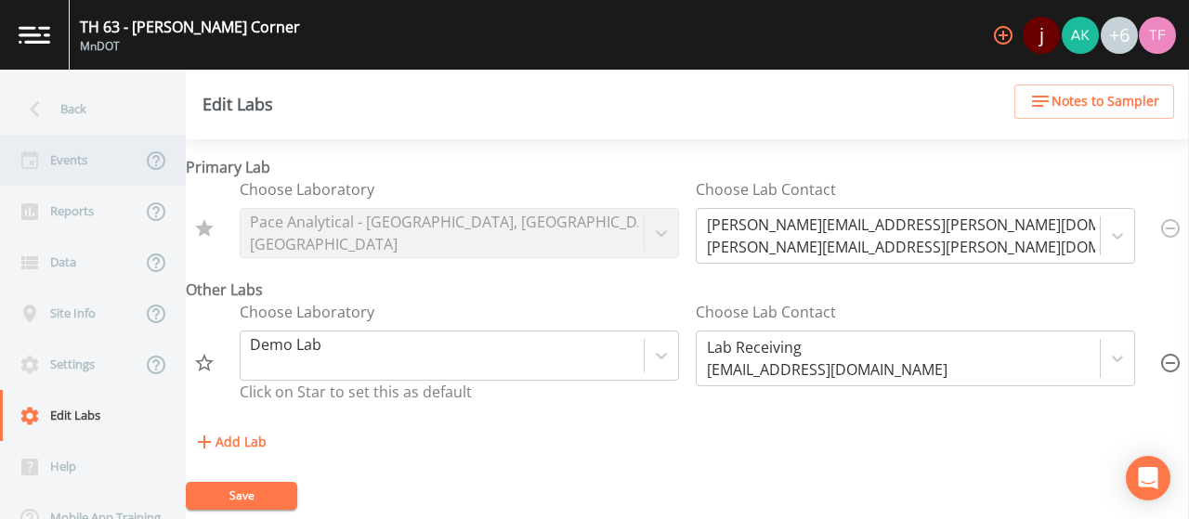
click at [69, 164] on div "Events" at bounding box center [70, 160] width 141 height 51
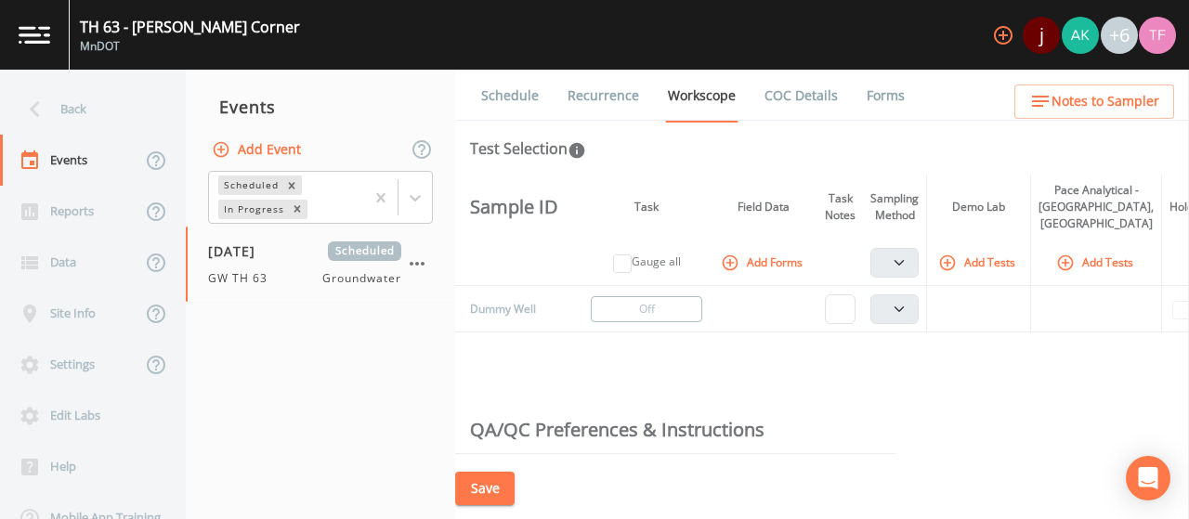
click at [985, 267] on button "Add Tests" at bounding box center [979, 262] width 88 height 31
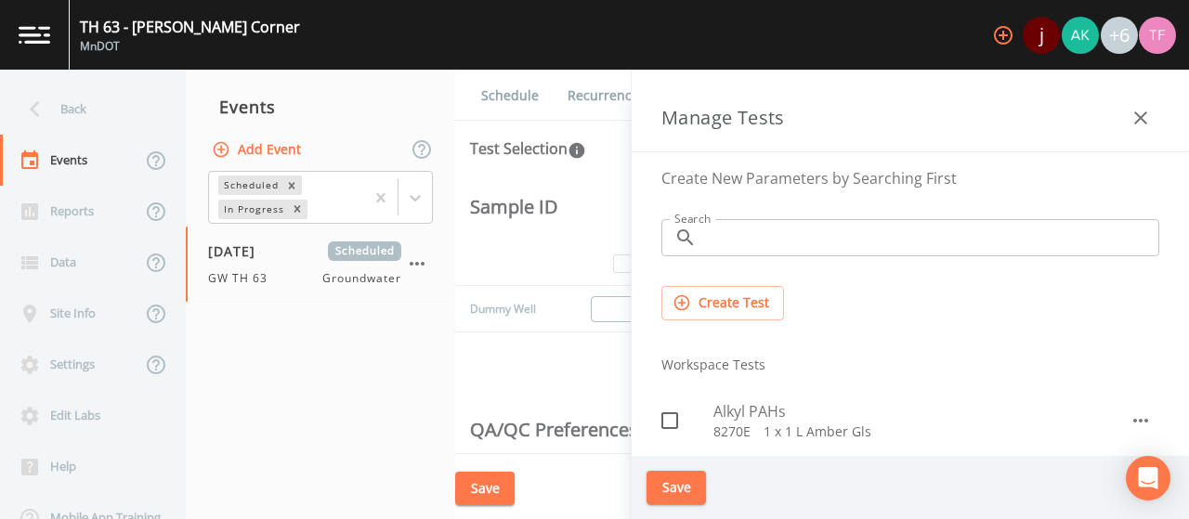
click at [1158, 123] on button "button" at bounding box center [1140, 117] width 37 height 37
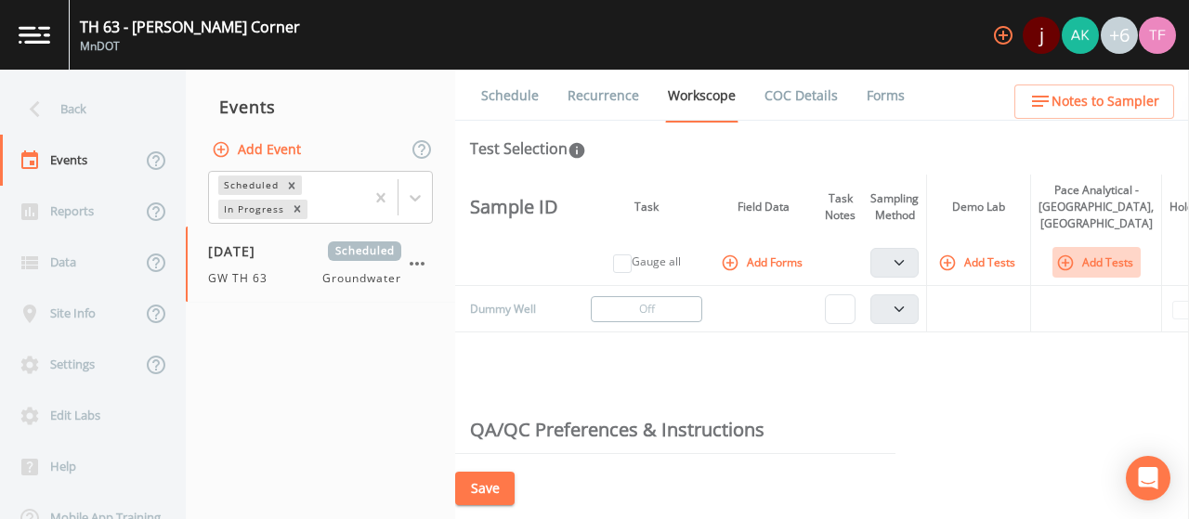
click at [1023, 267] on button "Add Tests" at bounding box center [979, 262] width 88 height 31
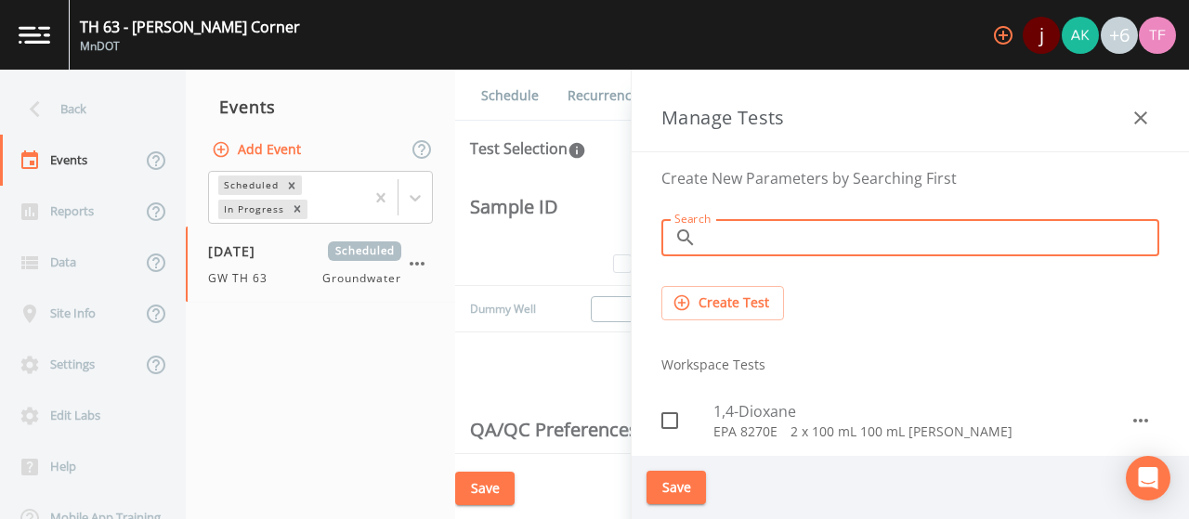
click at [734, 246] on input "Search" at bounding box center [931, 237] width 455 height 37
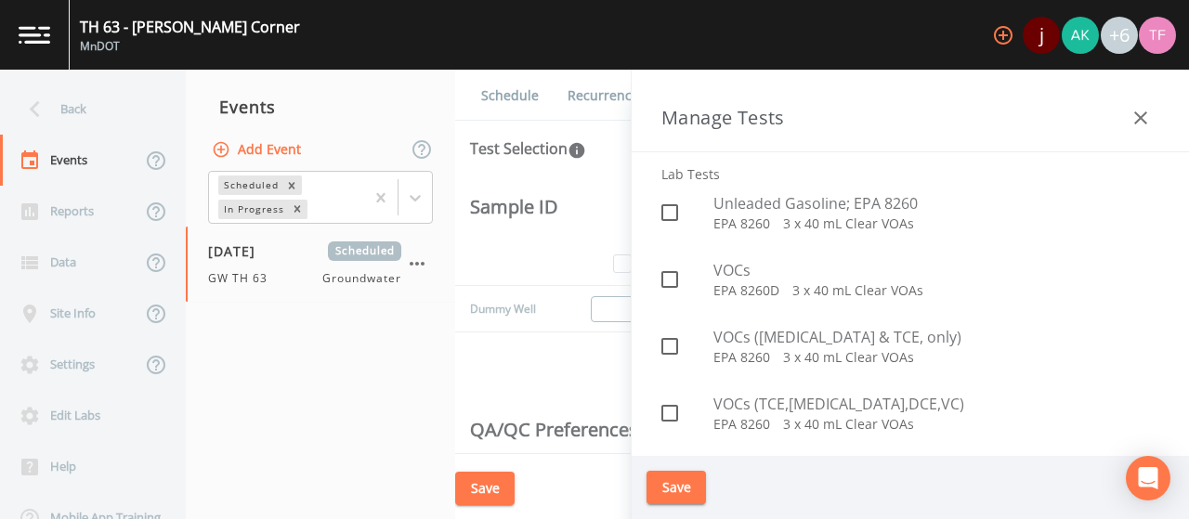
scroll to position [4238, 0]
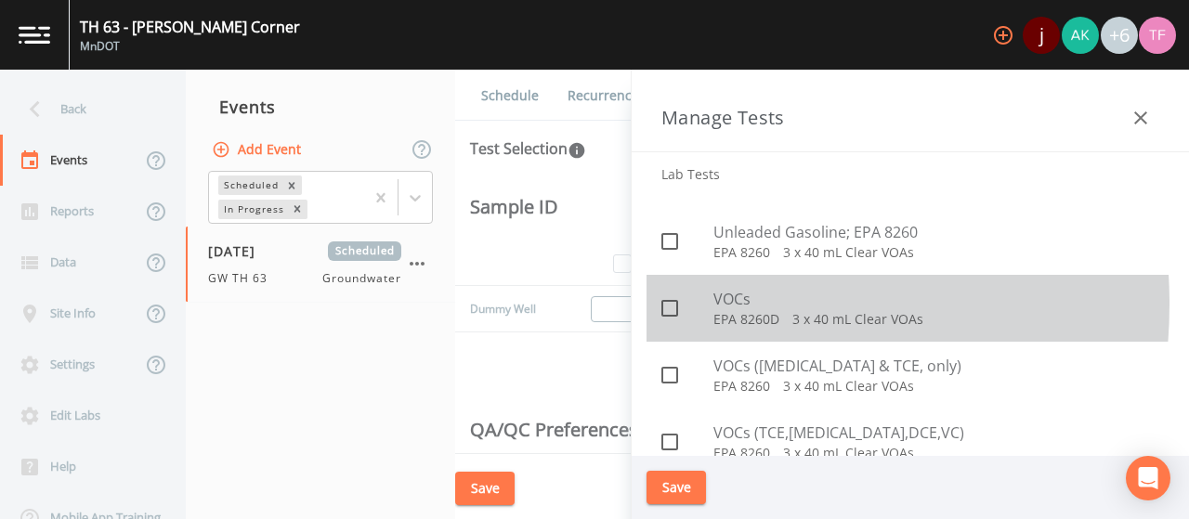
click at [671, 303] on icon at bounding box center [670, 308] width 22 height 22
checkbox input "true"
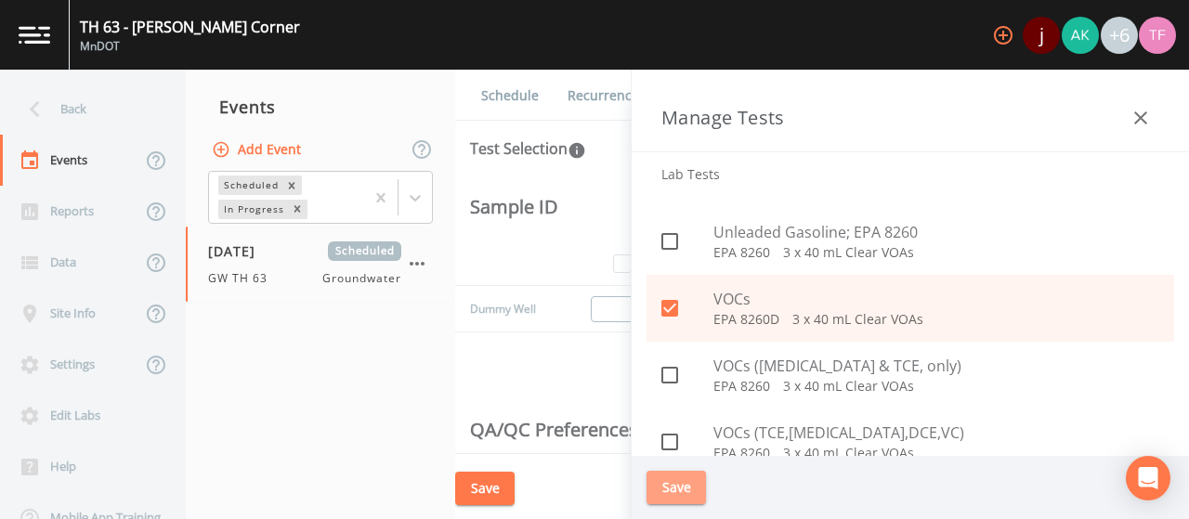
click at [686, 478] on button "Save" at bounding box center [676, 488] width 59 height 34
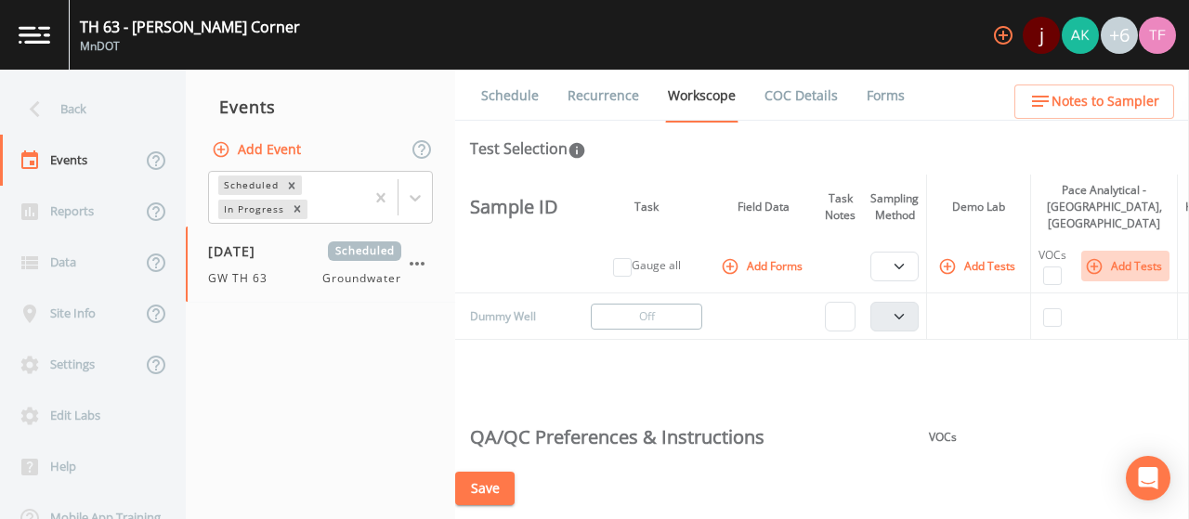
click at [957, 270] on icon "button" at bounding box center [947, 266] width 19 height 19
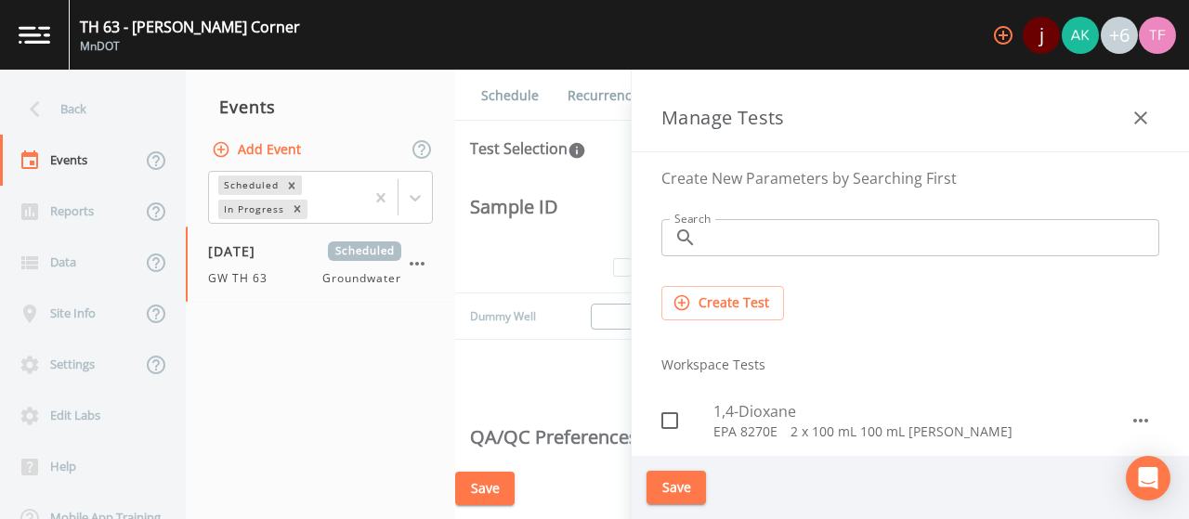
click at [871, 233] on input "Search" at bounding box center [931, 237] width 455 height 37
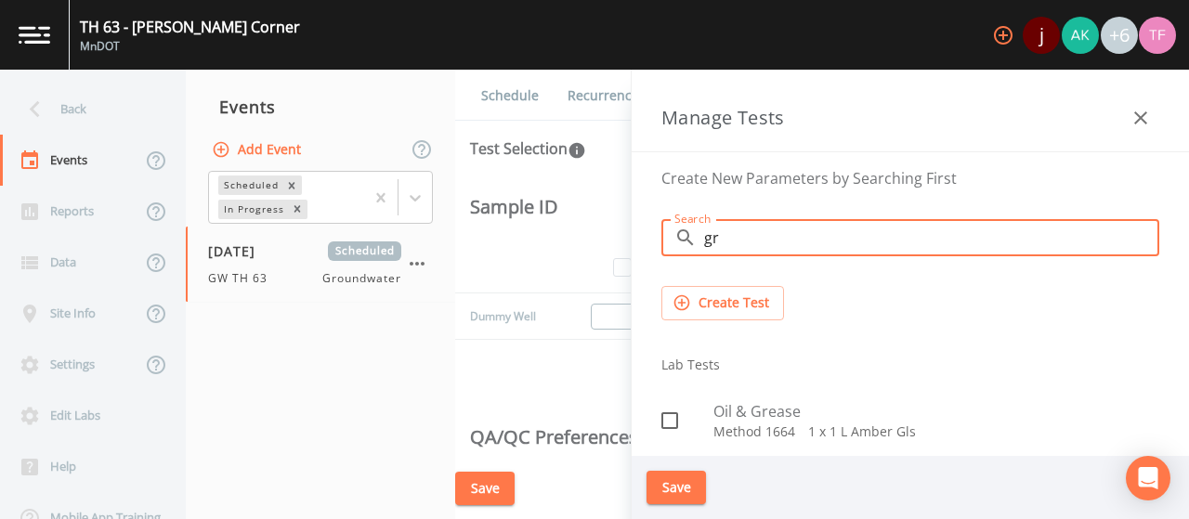
type input "g"
type input "gas"
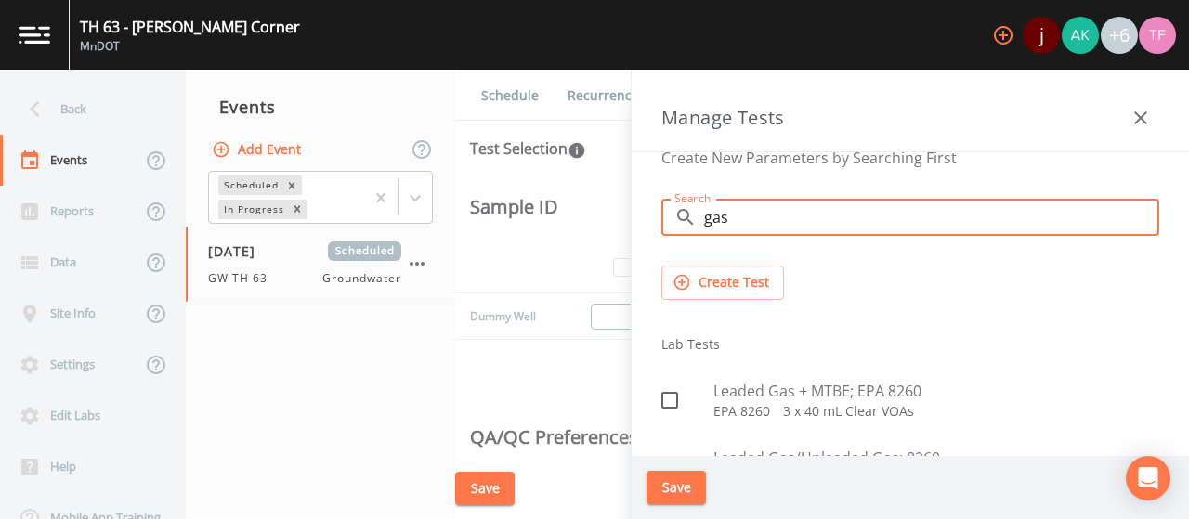
scroll to position [0, 0]
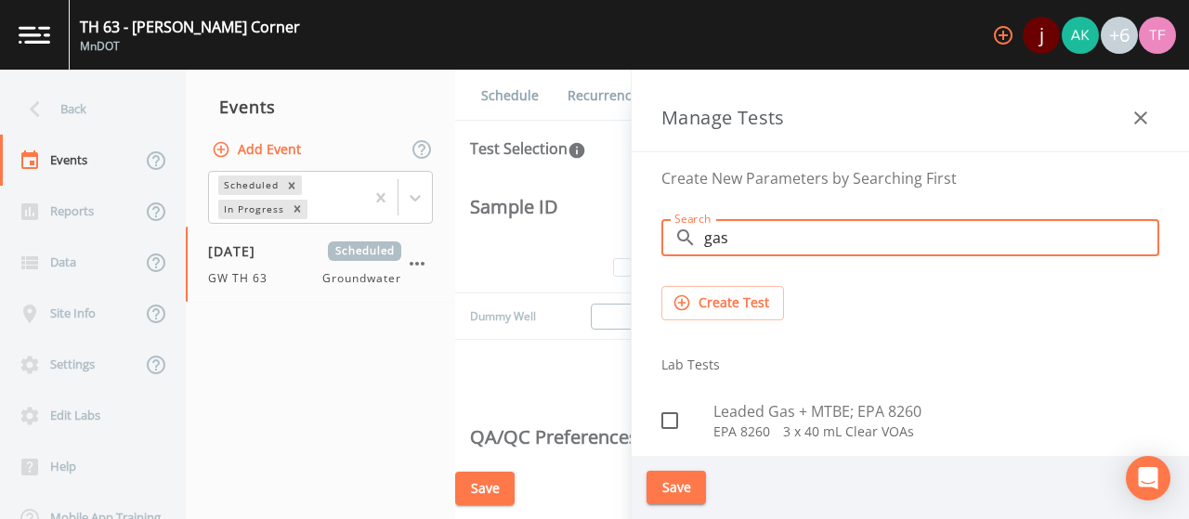
drag, startPoint x: 756, startPoint y: 237, endPoint x: 687, endPoint y: 233, distance: 69.8
click at [687, 233] on div "​ gas Search" at bounding box center [911, 237] width 498 height 37
click at [702, 313] on button "Create Test" at bounding box center [723, 303] width 123 height 34
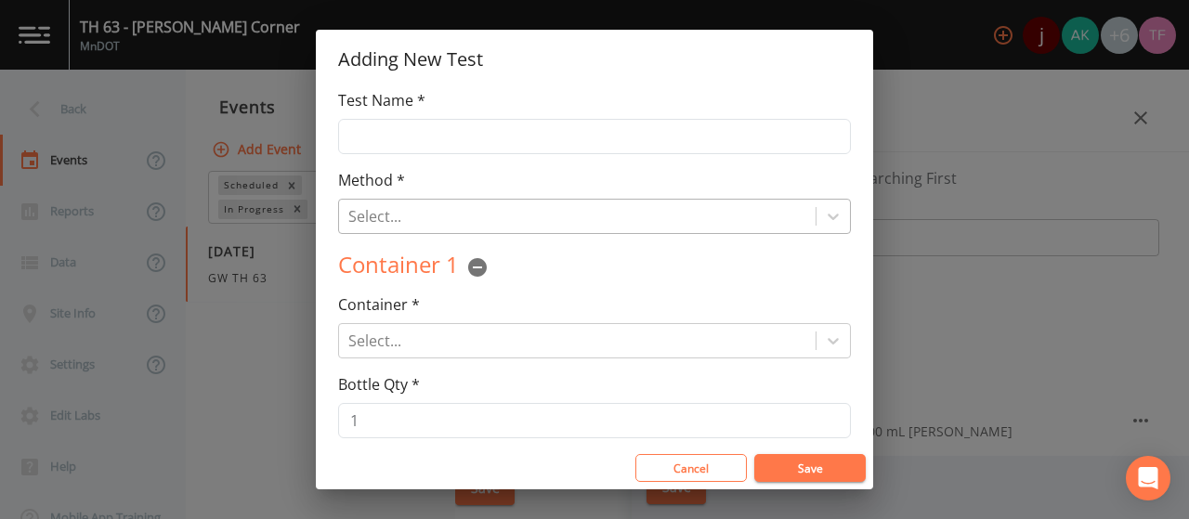
click at [433, 203] on div at bounding box center [577, 216] width 458 height 26
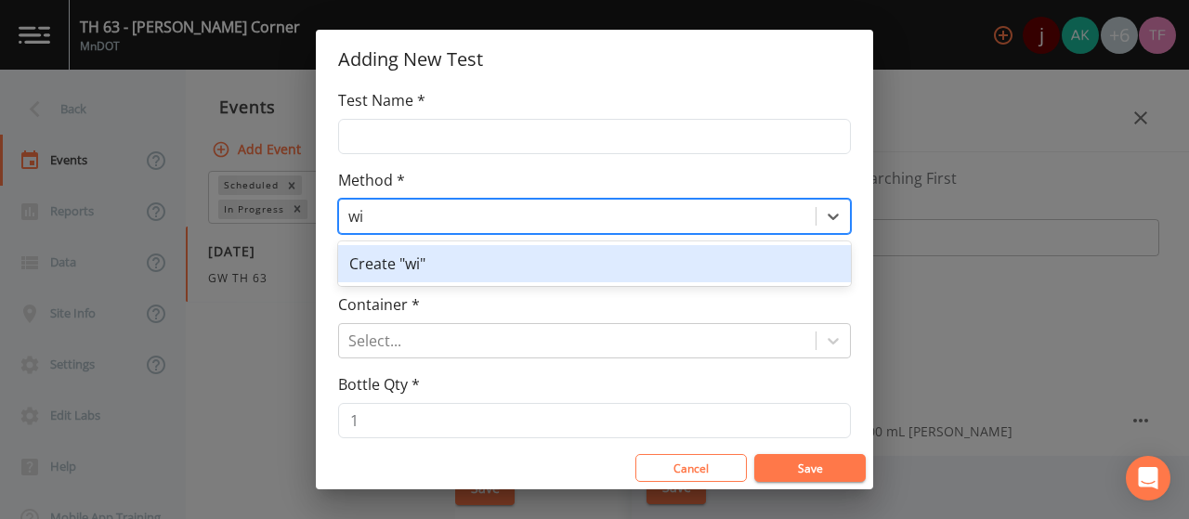
type input "w"
type input "g"
type input "WIGRO"
click at [505, 254] on div "Create "WIGRO"" at bounding box center [594, 263] width 513 height 37
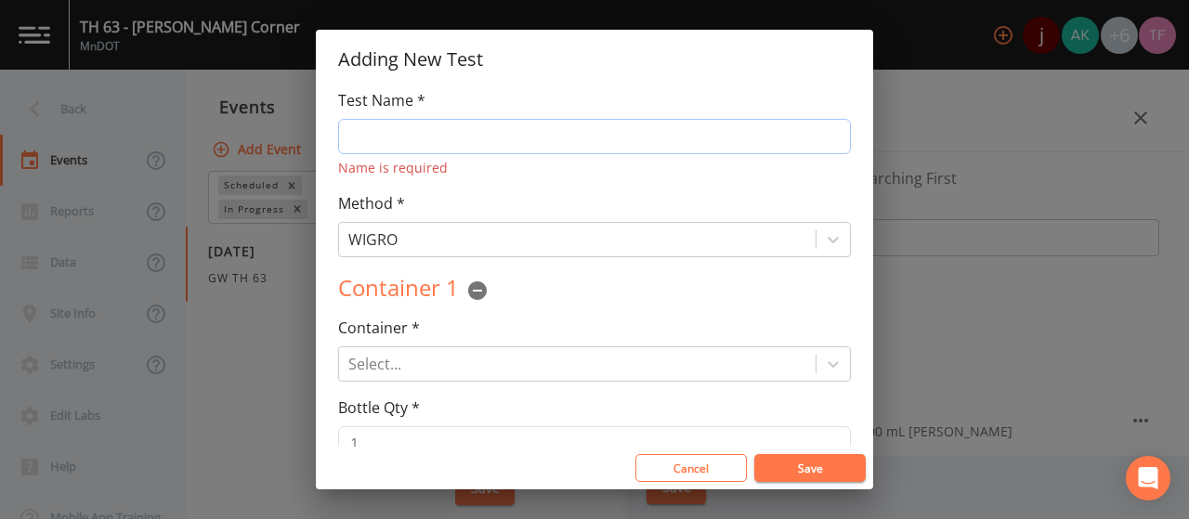
click at [471, 141] on input "Test Name *" at bounding box center [594, 136] width 513 height 35
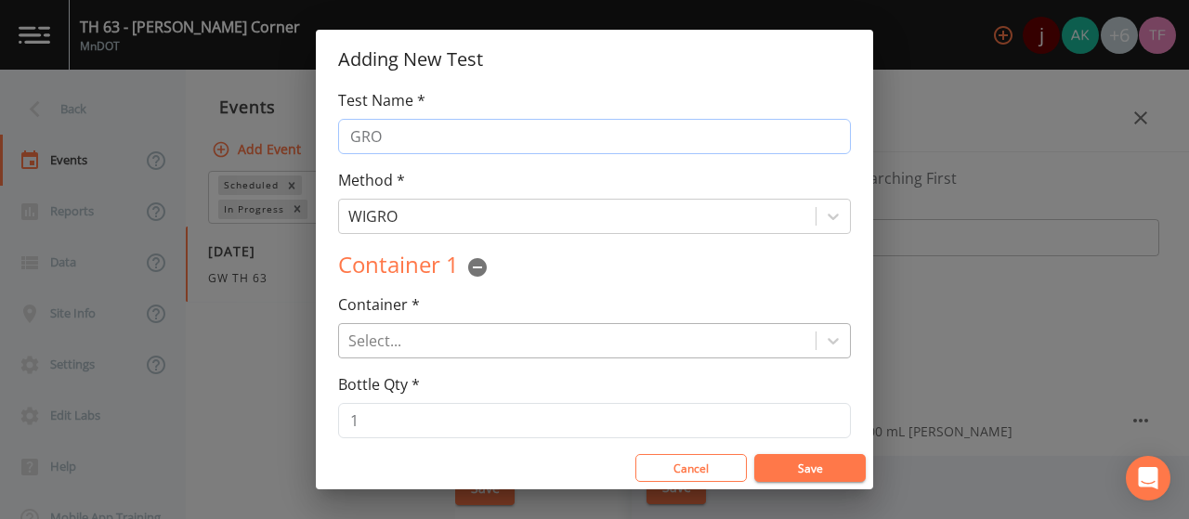
type input "GRO"
click at [408, 334] on div at bounding box center [577, 341] width 458 height 26
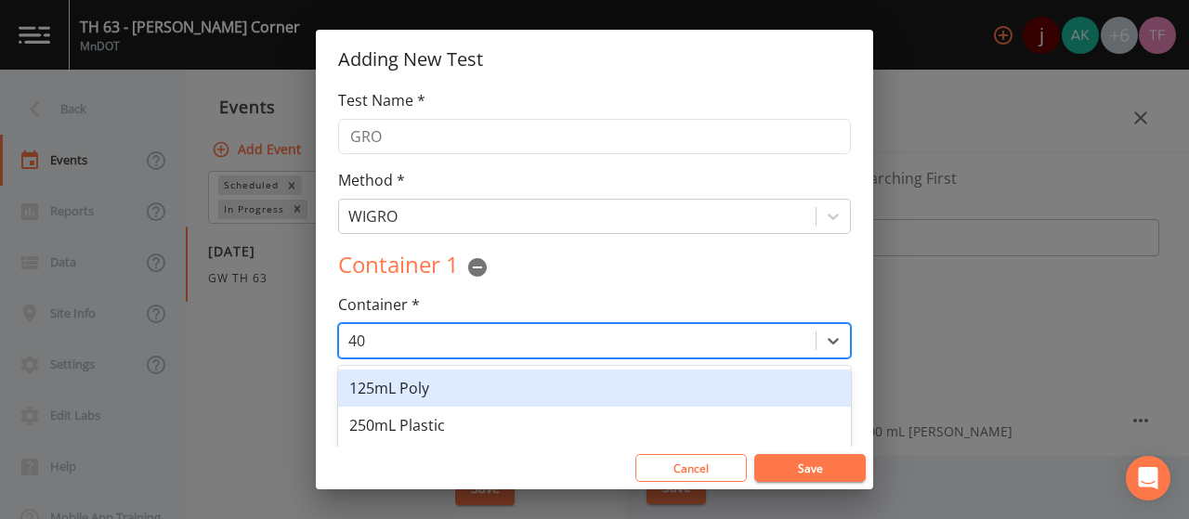
type input "40m"
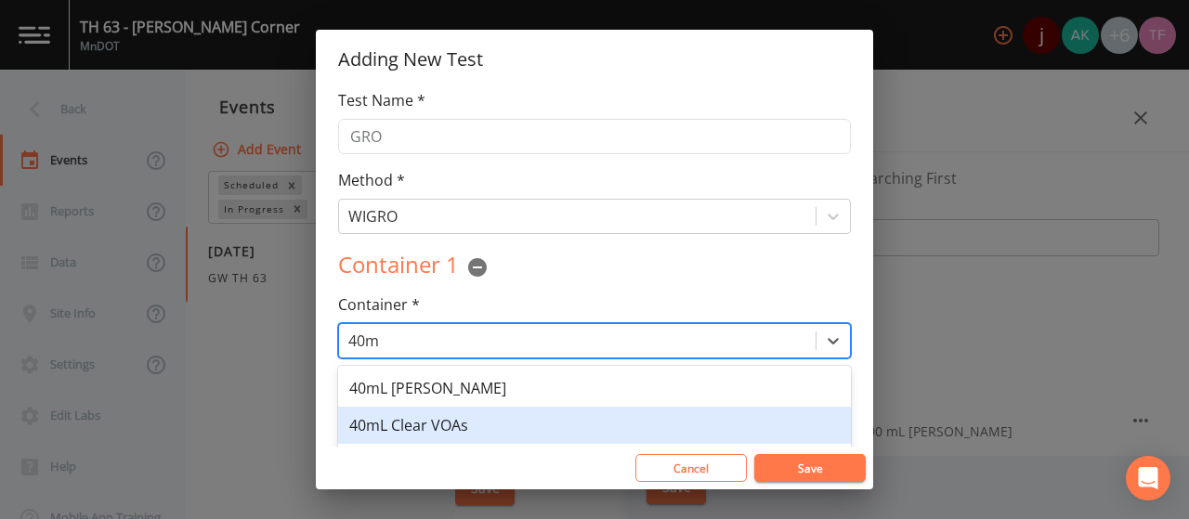
click at [588, 426] on div "40mL Clear VOAs" at bounding box center [594, 425] width 513 height 37
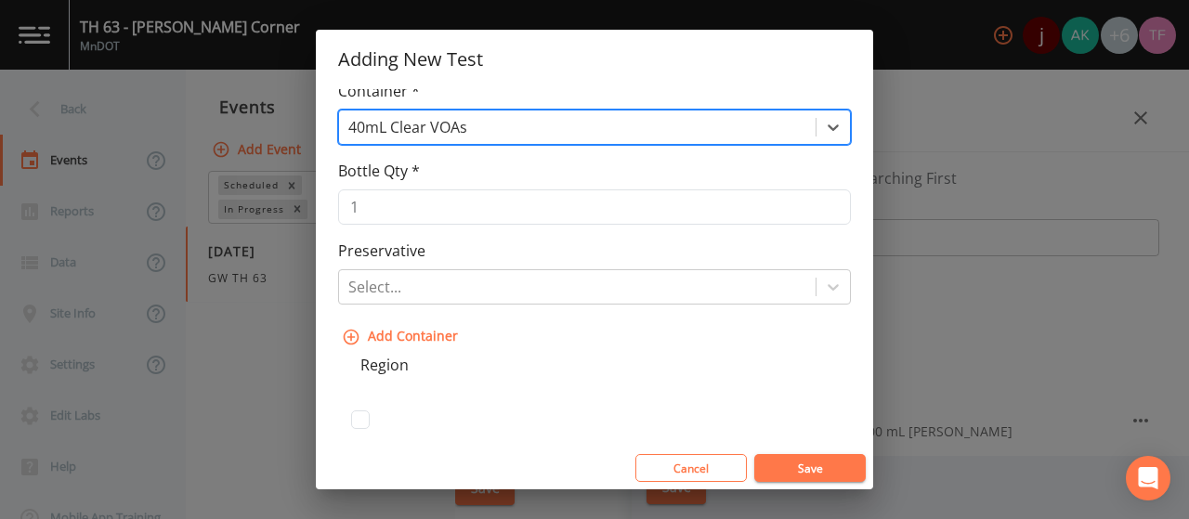
scroll to position [186, 0]
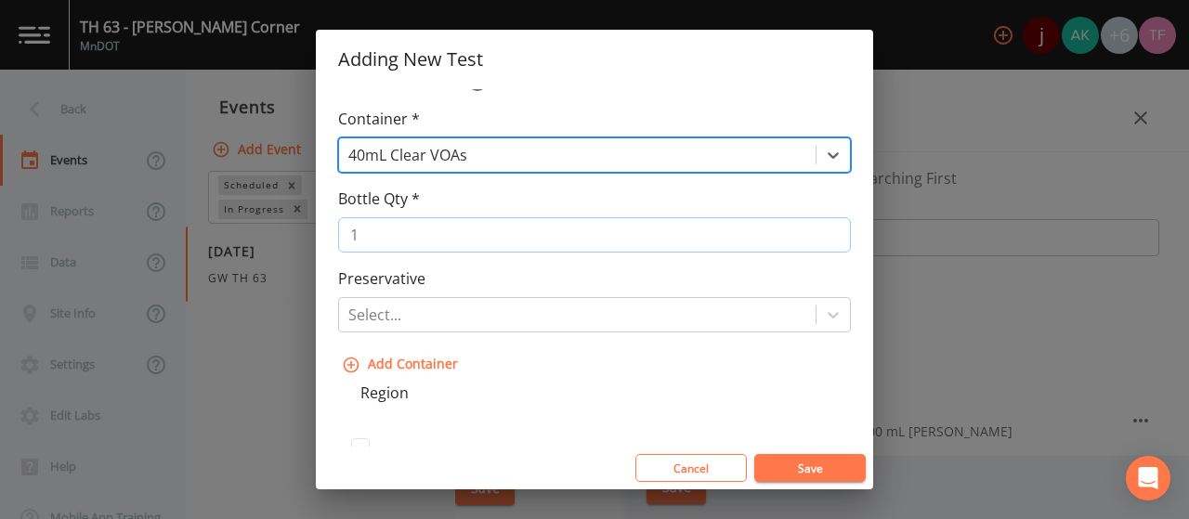
click at [422, 242] on input "1" at bounding box center [594, 234] width 513 height 35
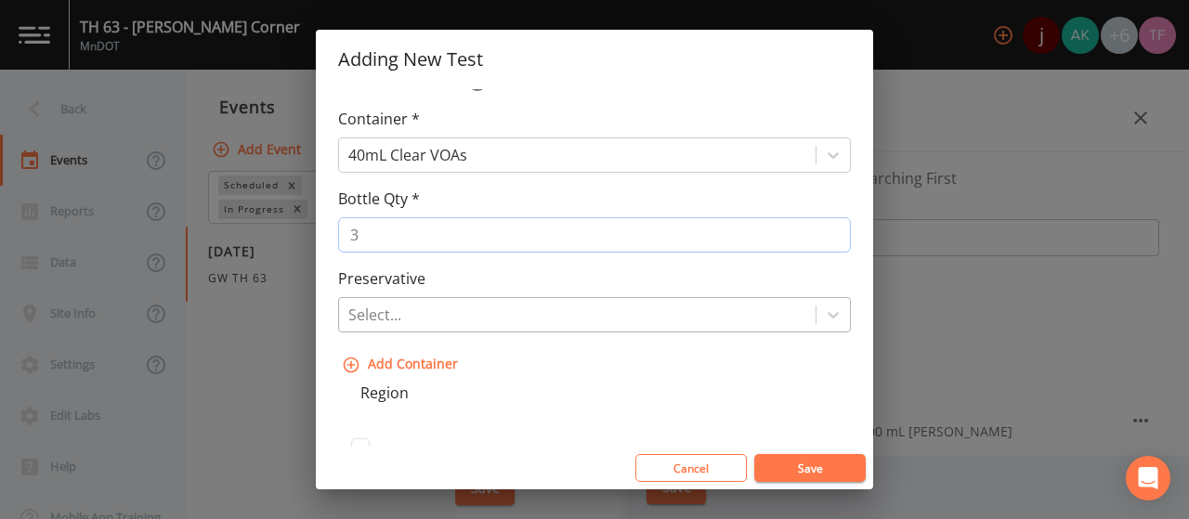
type input "3"
click at [386, 321] on div at bounding box center [577, 315] width 458 height 26
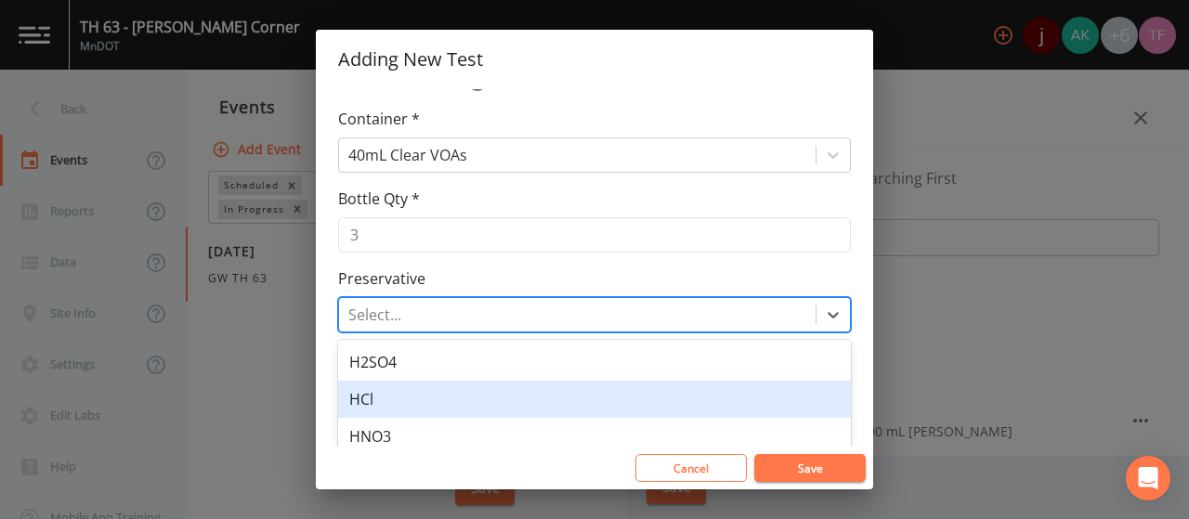
click at [386, 398] on div "HCl" at bounding box center [594, 399] width 513 height 37
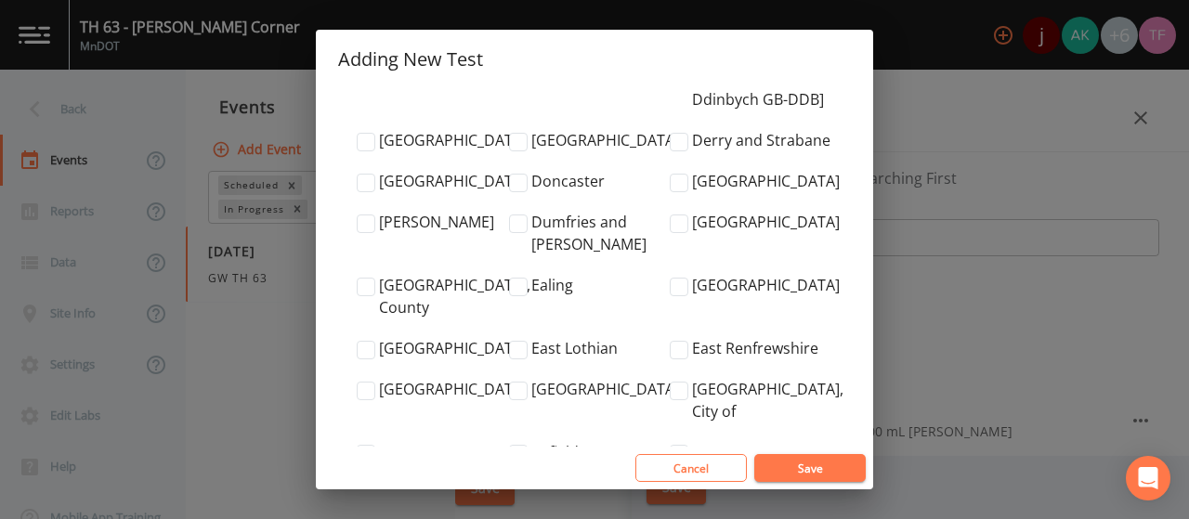
scroll to position [1672, 0]
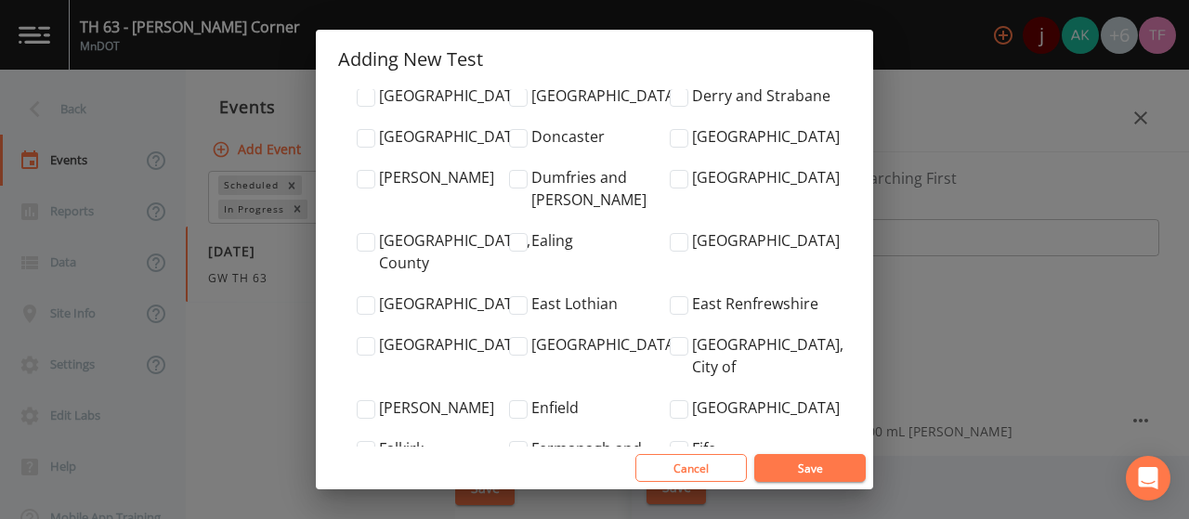
click at [818, 469] on button "Save" at bounding box center [809, 468] width 111 height 28
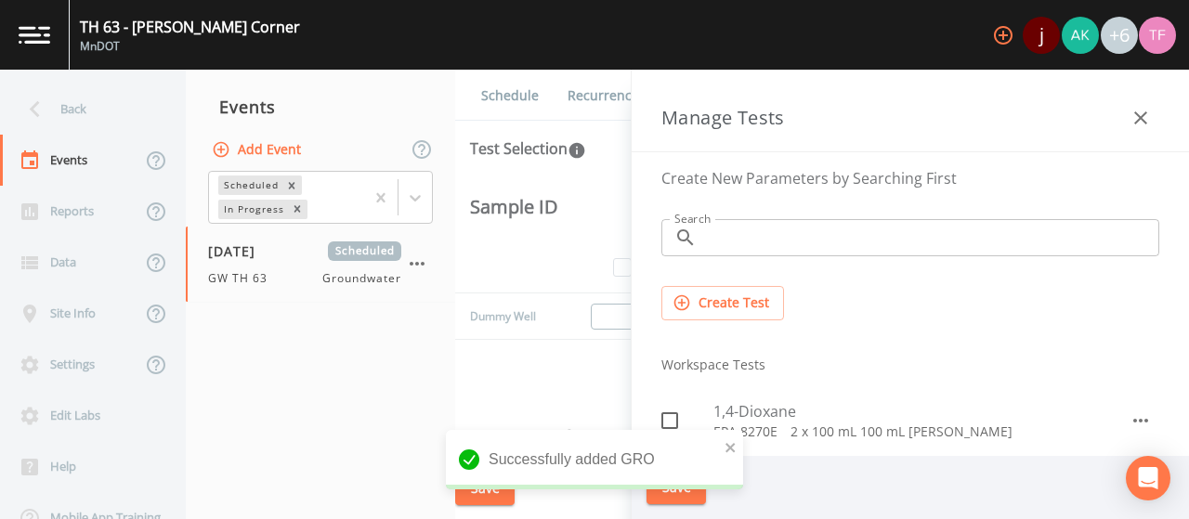
click at [712, 300] on button "Create Test" at bounding box center [723, 303] width 123 height 34
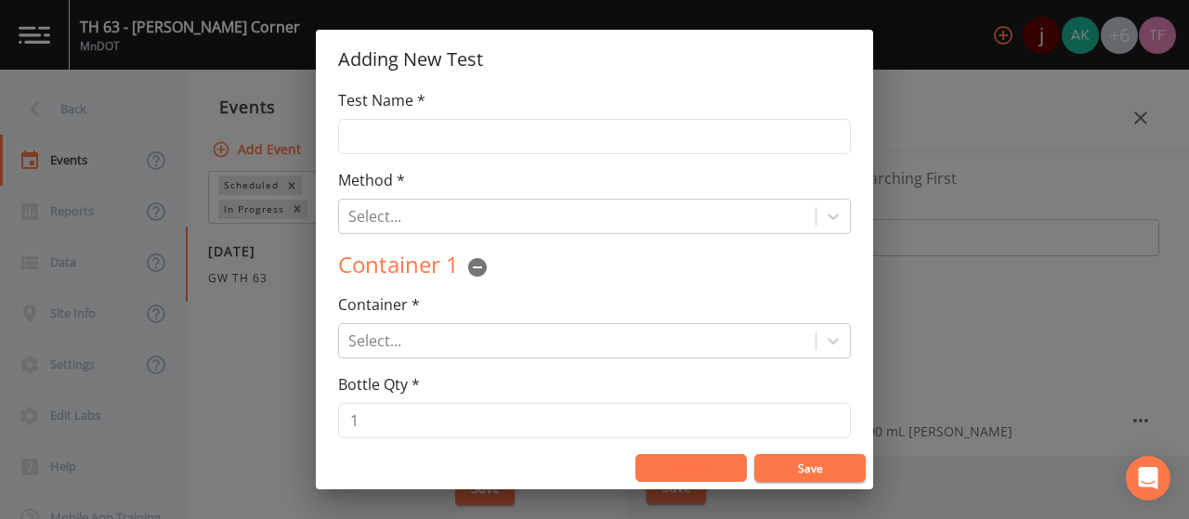
click at [691, 458] on button "Cancel" at bounding box center [690, 468] width 111 height 28
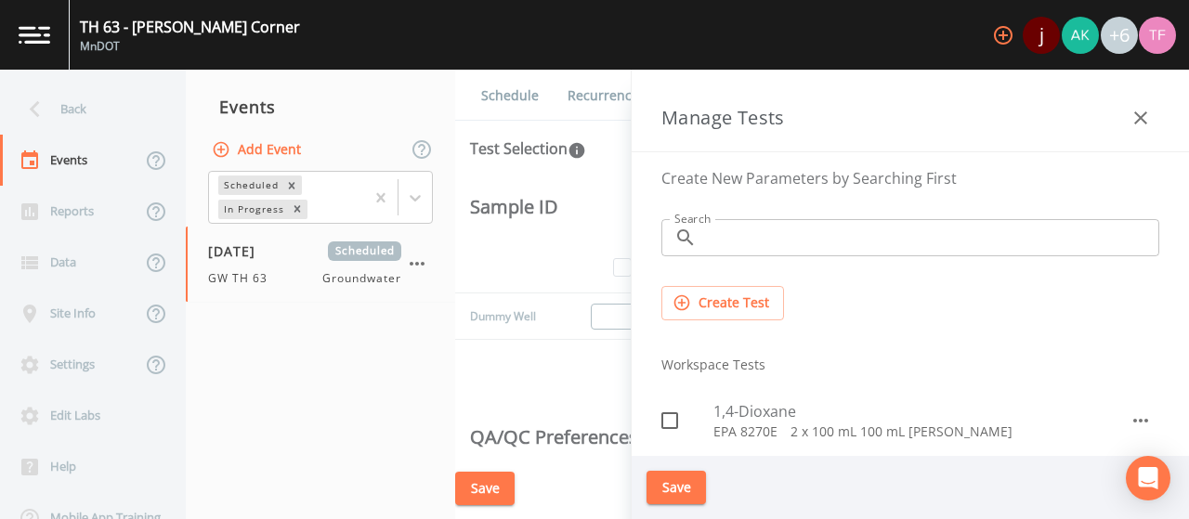
click at [741, 216] on div "Search ​ Search" at bounding box center [911, 237] width 528 height 67
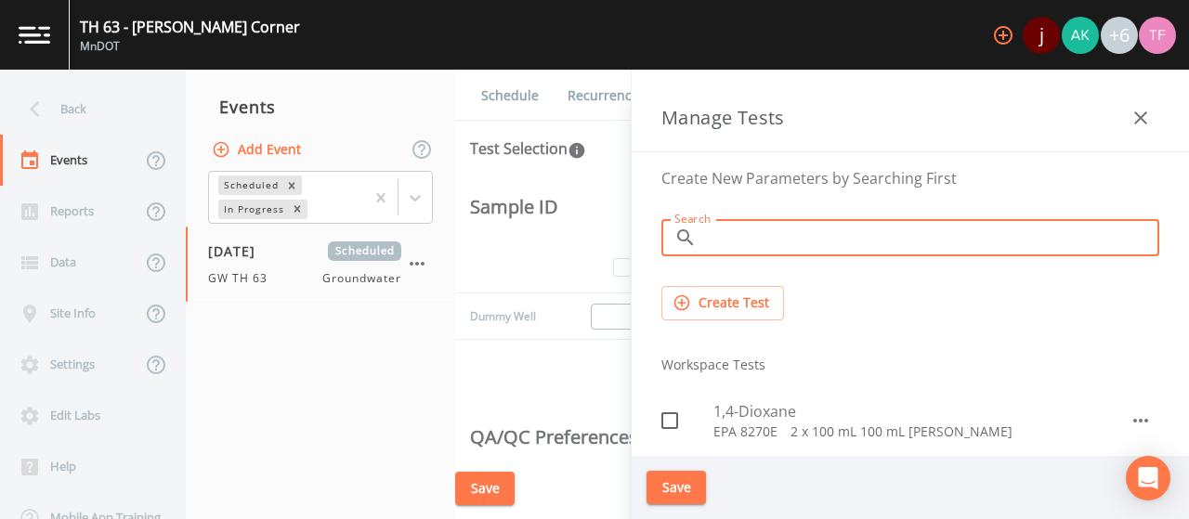
click at [740, 237] on input "Search" at bounding box center [931, 237] width 455 height 37
type input "s"
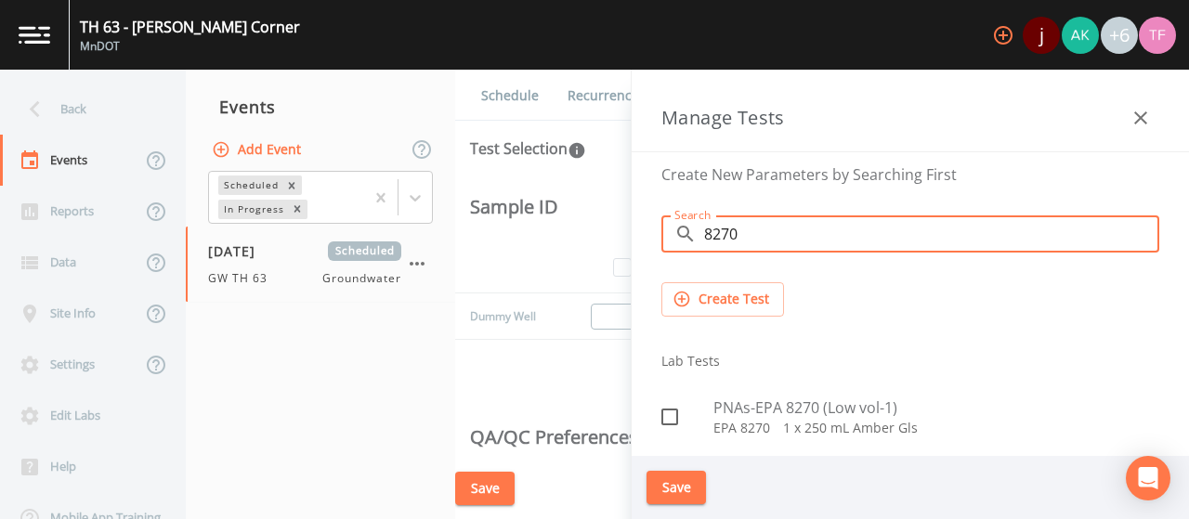
scroll to position [0, 0]
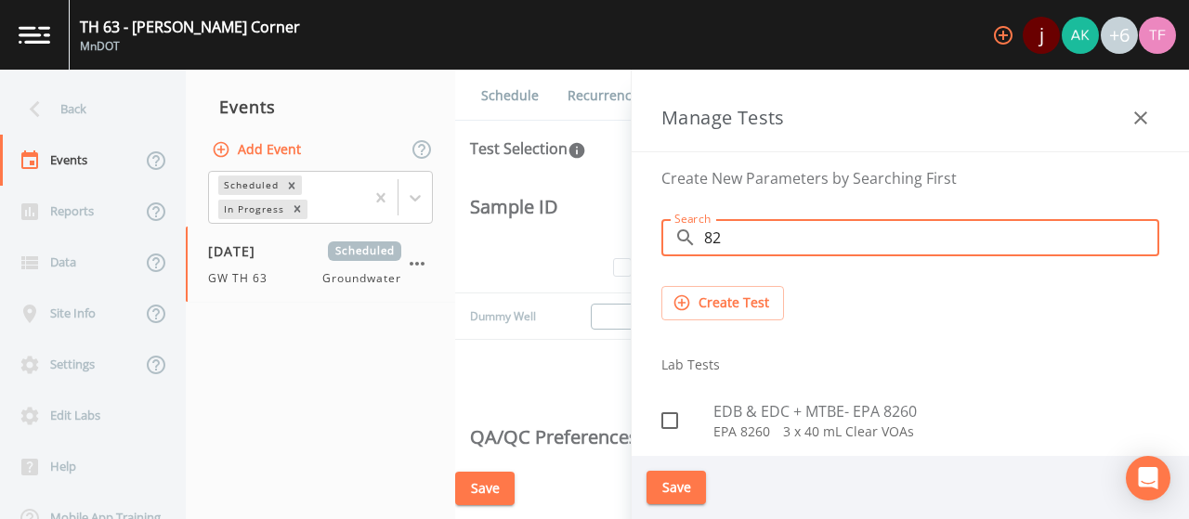
type input "8"
click at [1133, 118] on icon "button" at bounding box center [1141, 118] width 22 height 22
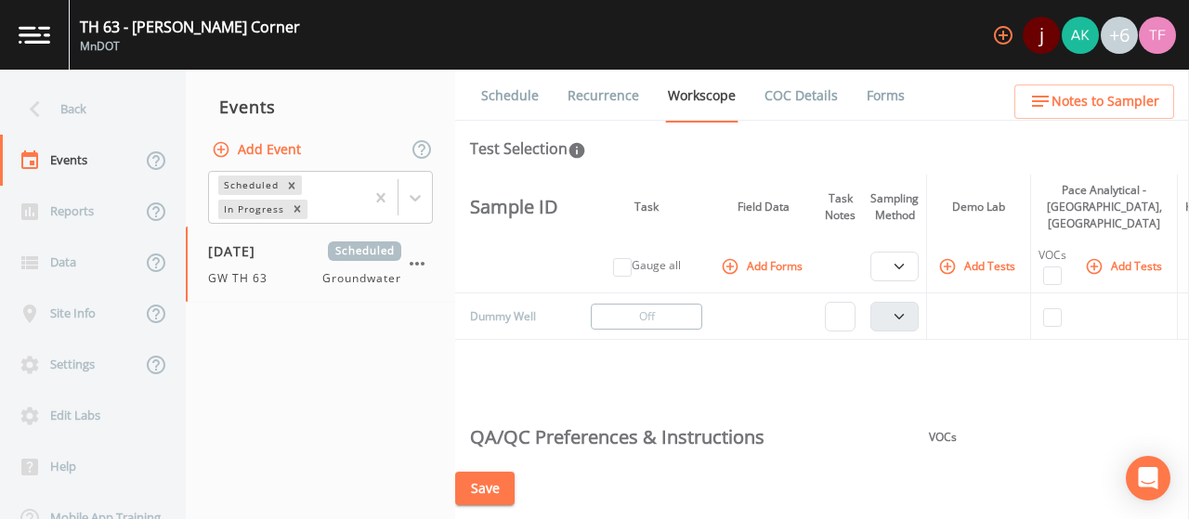
click at [992, 271] on button "Add Tests" at bounding box center [979, 266] width 88 height 31
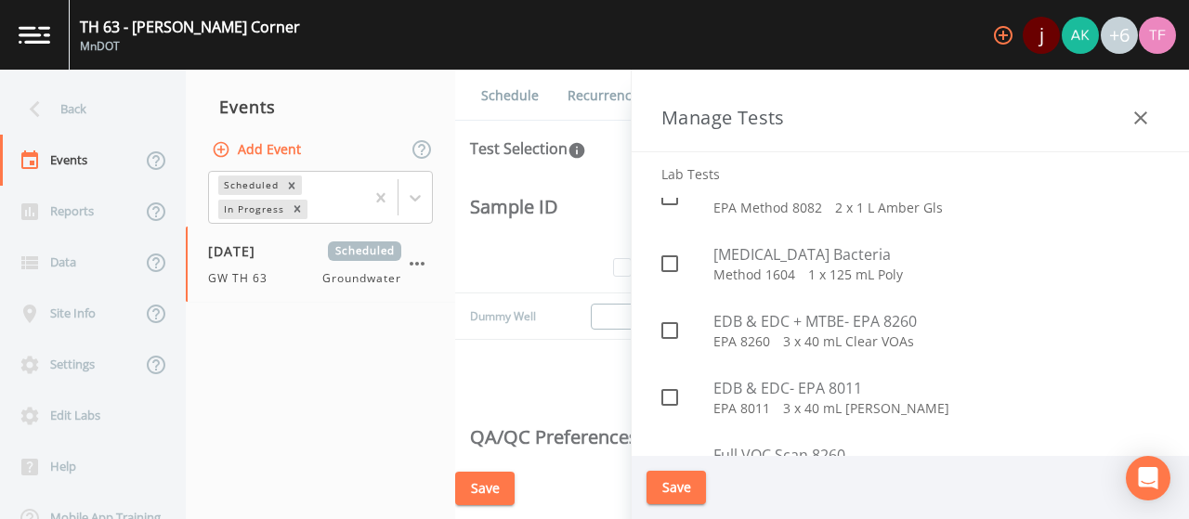
scroll to position [1672, 0]
click at [1143, 120] on icon "button" at bounding box center [1141, 118] width 22 height 22
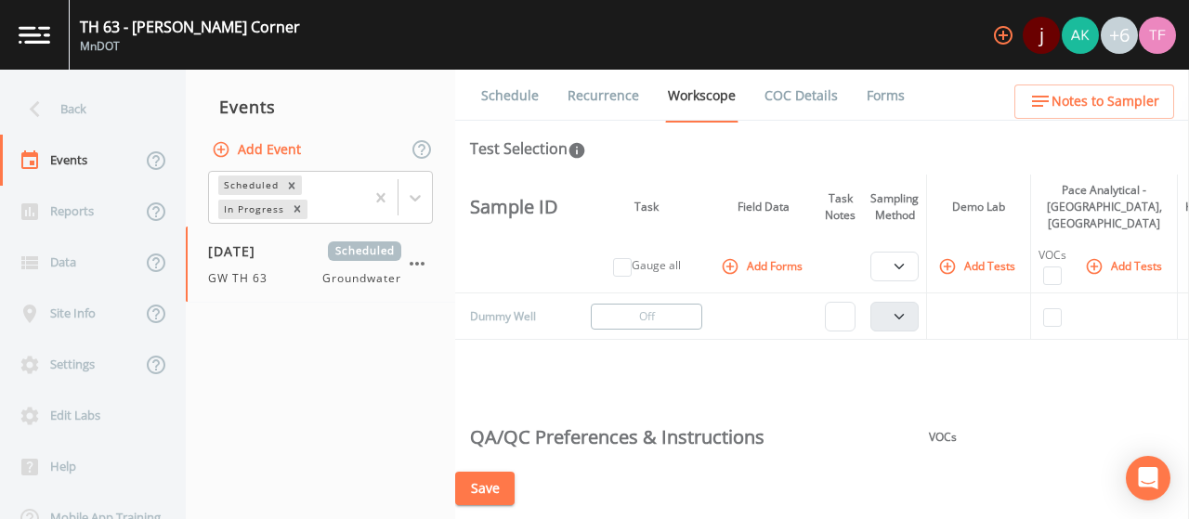
click at [1065, 258] on th "VOCs" at bounding box center [1053, 267] width 44 height 54
click at [992, 267] on button "Add Tests" at bounding box center [979, 266] width 88 height 31
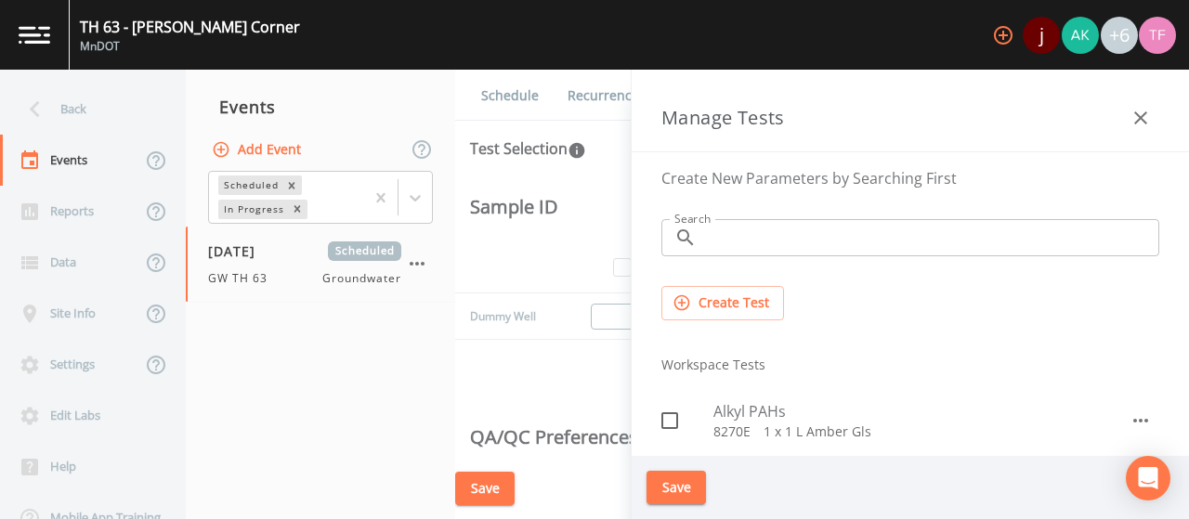
click at [710, 249] on input "Search" at bounding box center [931, 237] width 455 height 37
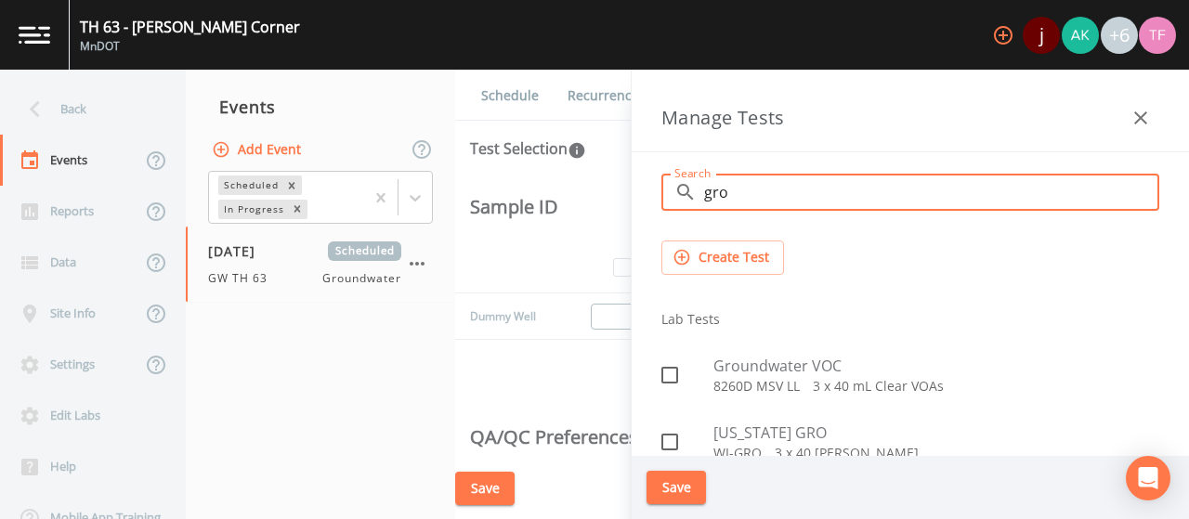
scroll to position [71, 0]
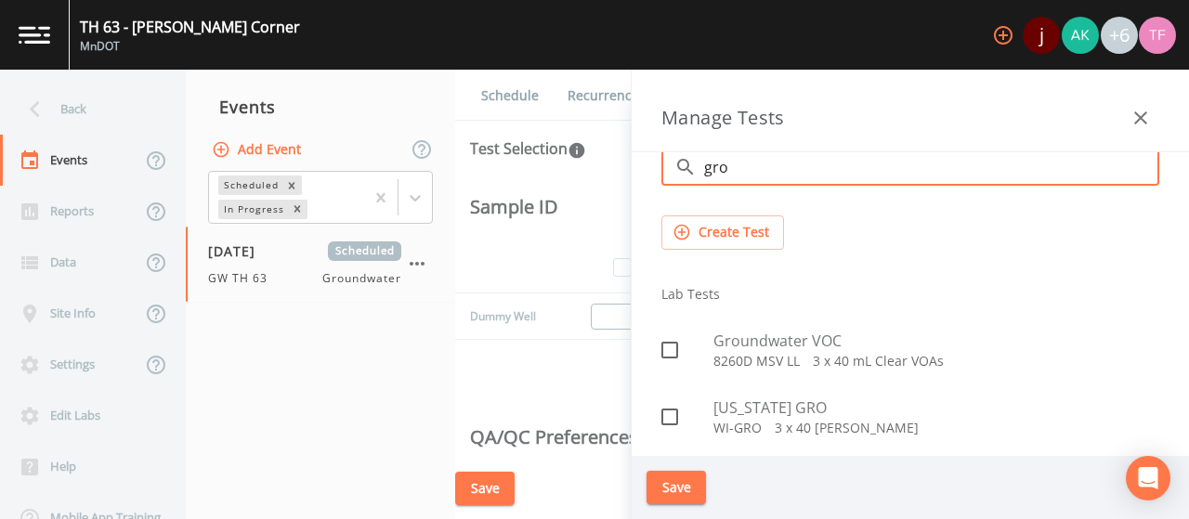
type input "gro"
click at [793, 431] on p "WI-GRO   3 x 40 [PERSON_NAME]" at bounding box center [937, 428] width 446 height 19
checkbox input "true"
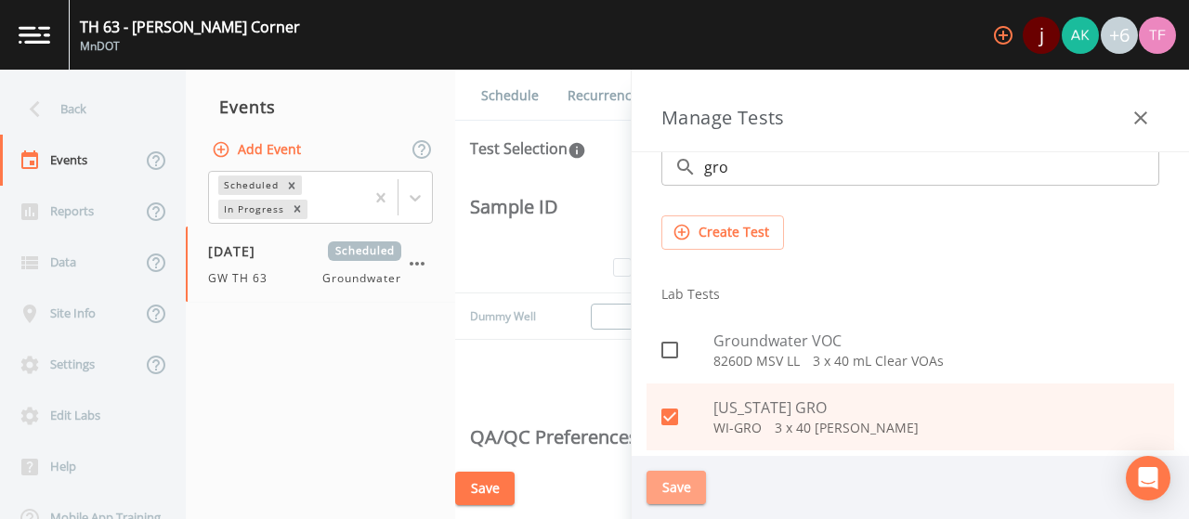
click at [686, 490] on button "Save" at bounding box center [676, 488] width 59 height 34
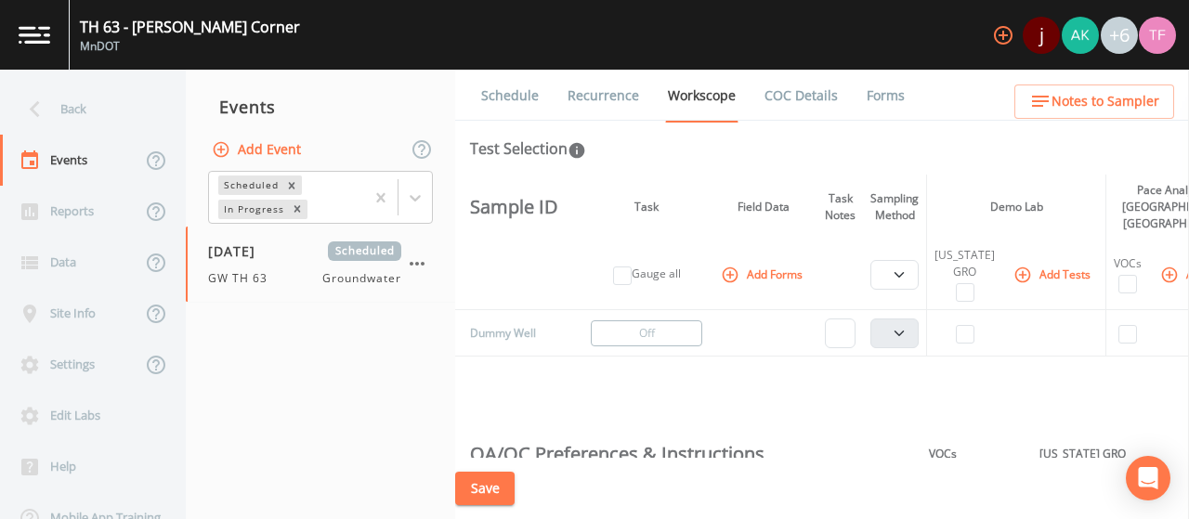
click at [1031, 285] on button "Add Tests" at bounding box center [1054, 274] width 88 height 31
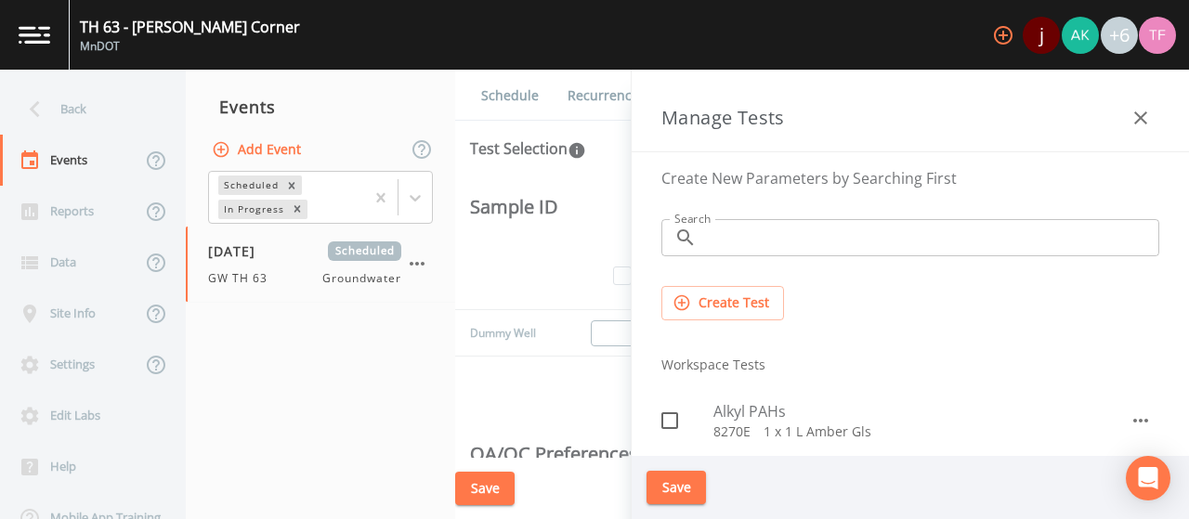
click at [873, 232] on input "Search" at bounding box center [931, 237] width 455 height 37
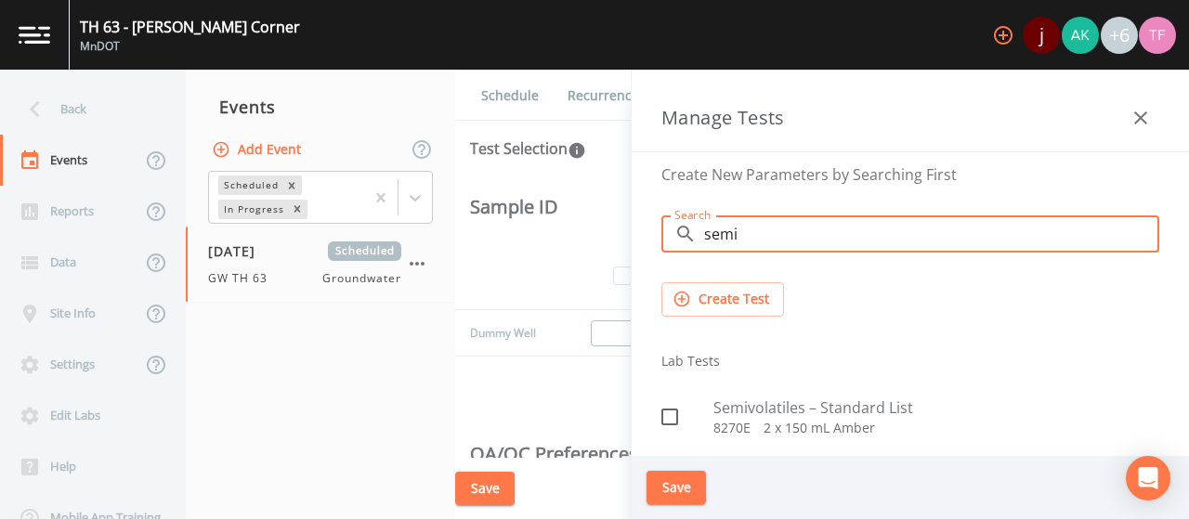
scroll to position [4, 0]
type input "semi"
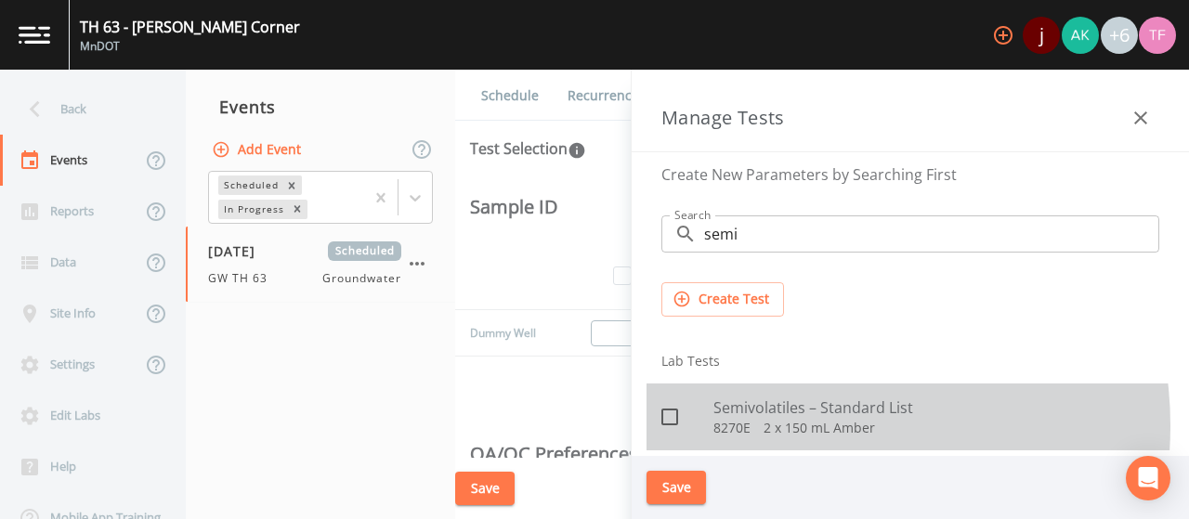
click at [793, 425] on p "8270E   2 x 150 mL Amber" at bounding box center [937, 428] width 446 height 19
checkbox input "true"
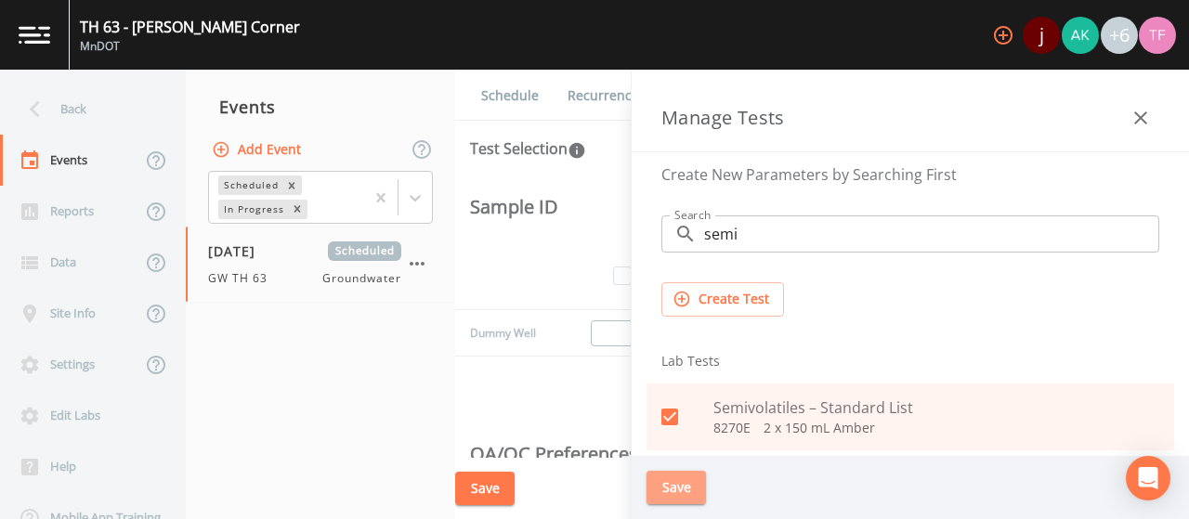
click at [673, 490] on button "Save" at bounding box center [676, 488] width 59 height 34
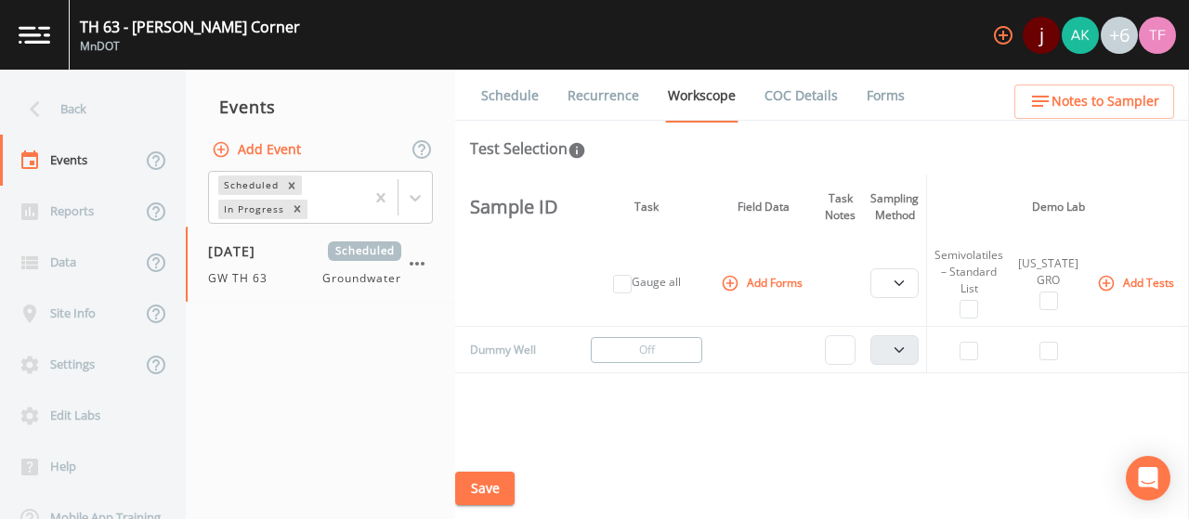
click at [1112, 304] on th "Add Tests" at bounding box center [1138, 283] width 104 height 87
click at [1120, 291] on button "Add Tests" at bounding box center [1138, 283] width 88 height 31
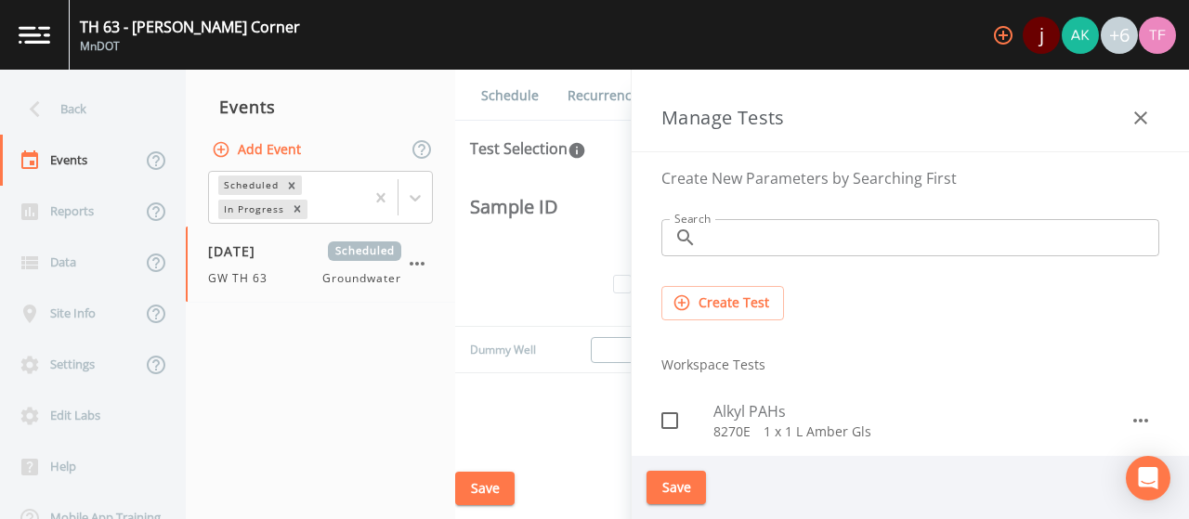
click at [746, 233] on input "Search" at bounding box center [931, 237] width 455 height 37
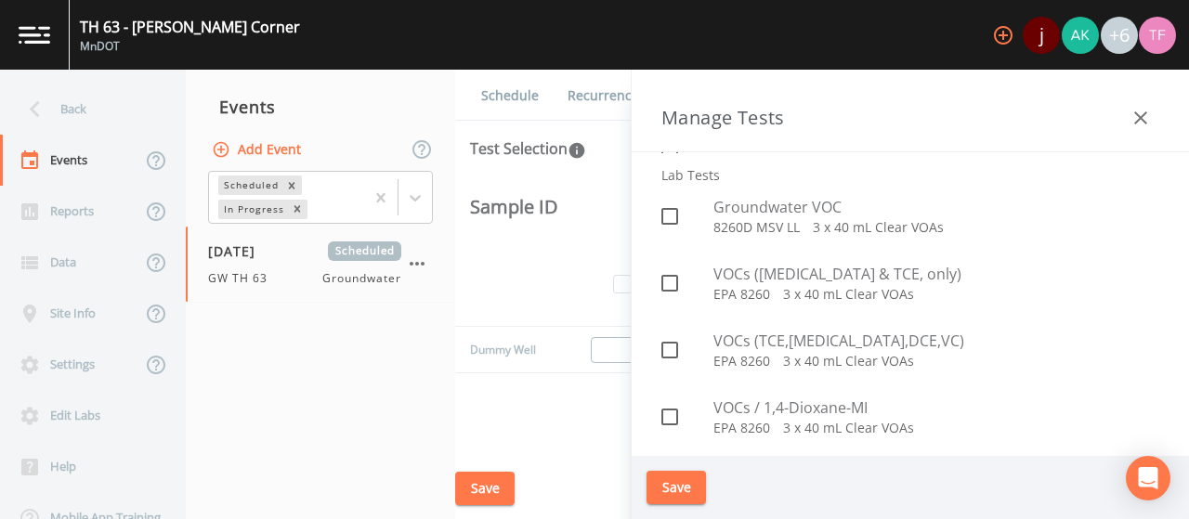
scroll to position [59, 0]
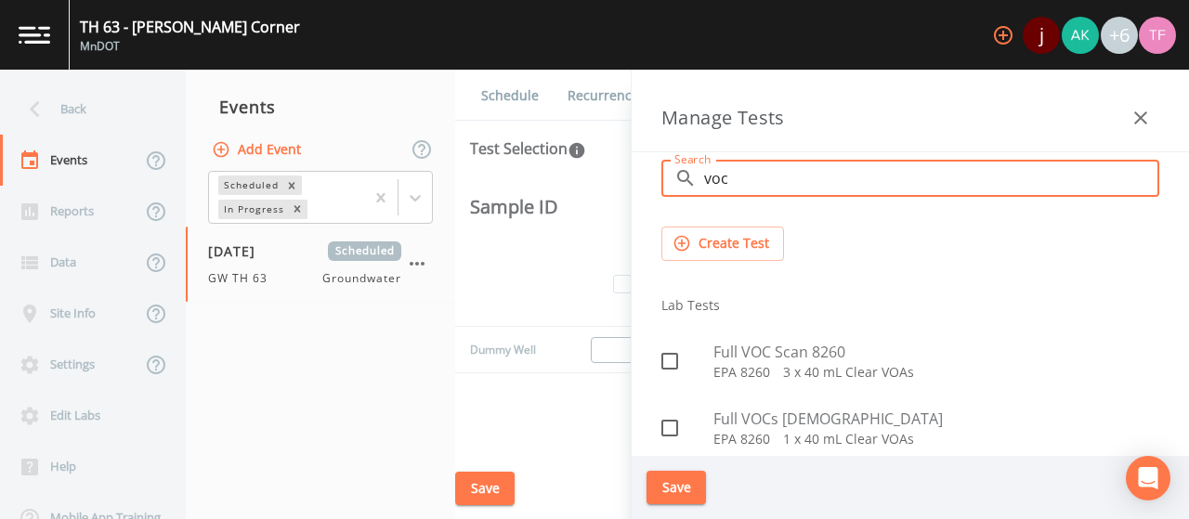
type input "voc"
click at [824, 376] on p "EPA 8260   3 x 40 mL Clear VOAs" at bounding box center [937, 372] width 446 height 19
checkbox input "true"
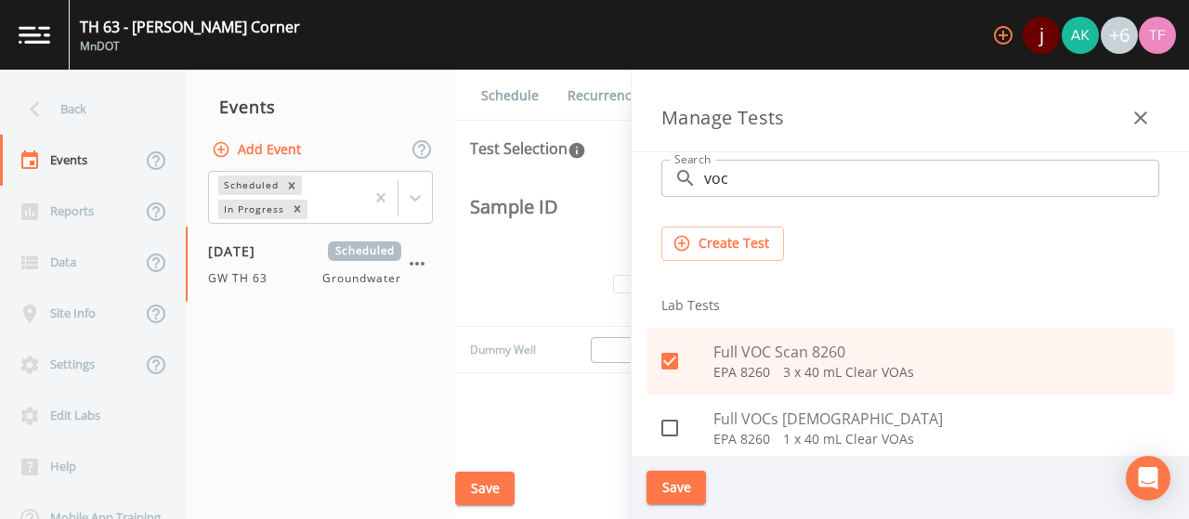
click at [678, 482] on button "Save" at bounding box center [676, 488] width 59 height 34
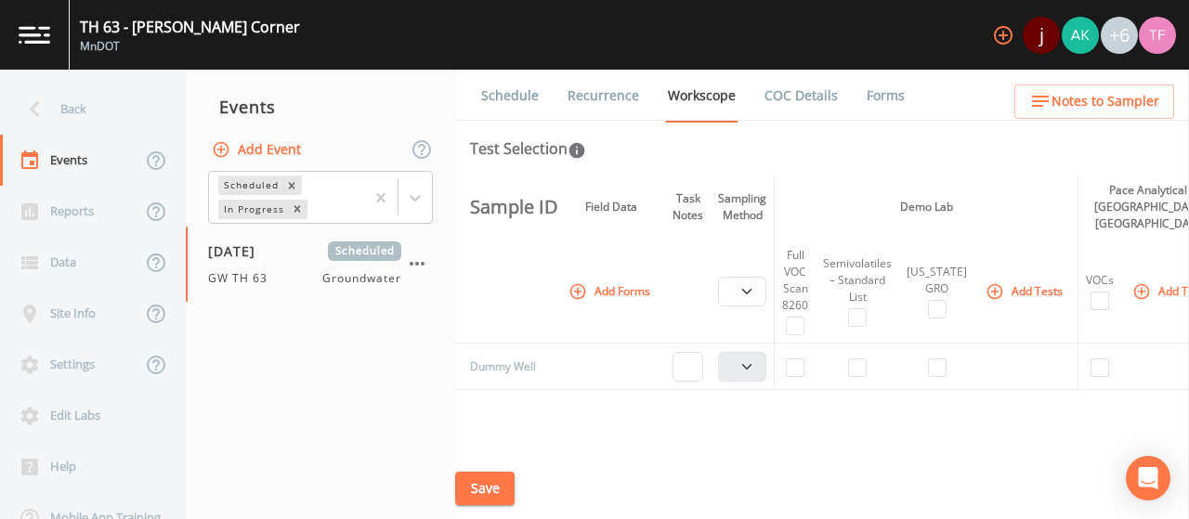
scroll to position [0, 186]
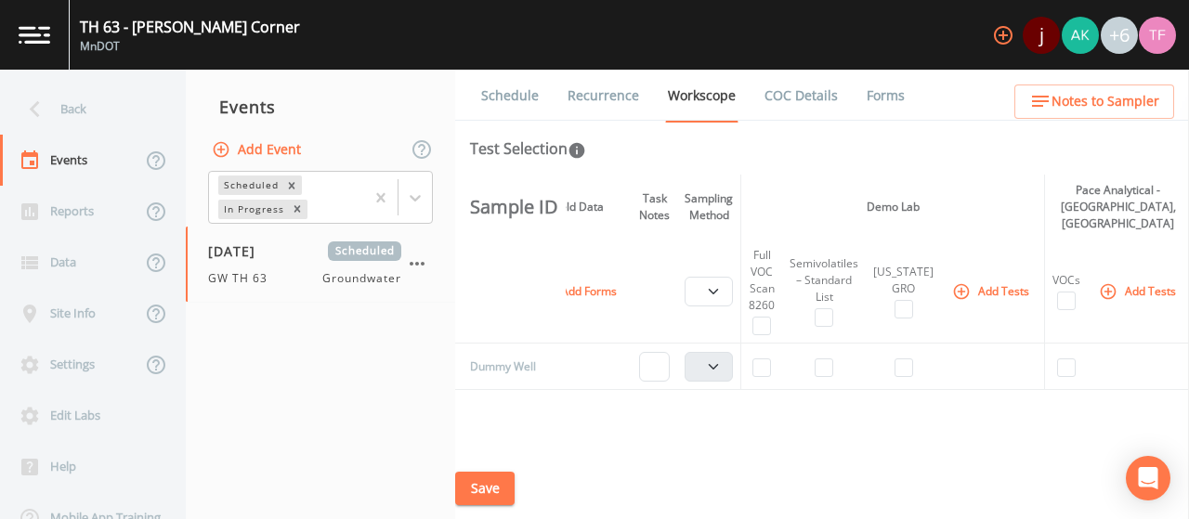
click at [961, 293] on icon "button" at bounding box center [961, 291] width 19 height 19
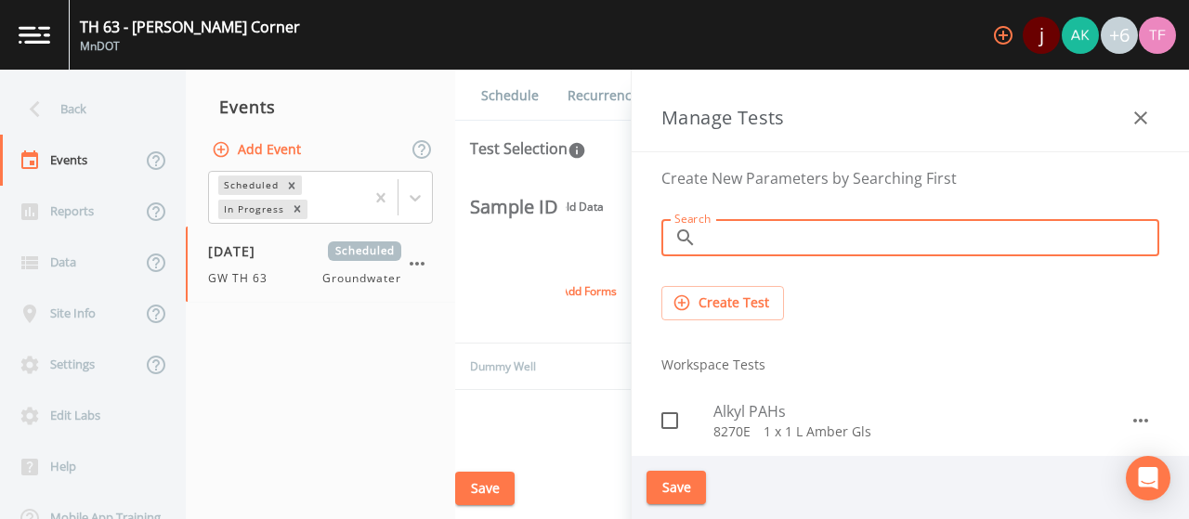
click at [884, 246] on input "Search" at bounding box center [931, 237] width 455 height 37
type input "die"
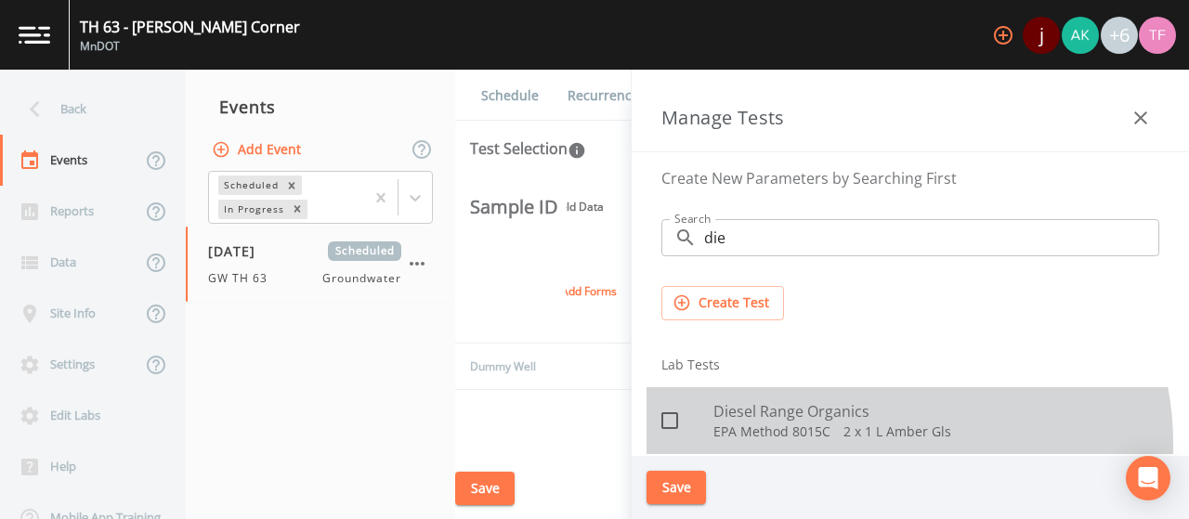
click at [879, 442] on div "Diesel Range Organics EPA Method 8015C   2 x 1 L Amber Gls" at bounding box center [911, 420] width 528 height 67
checkbox input "true"
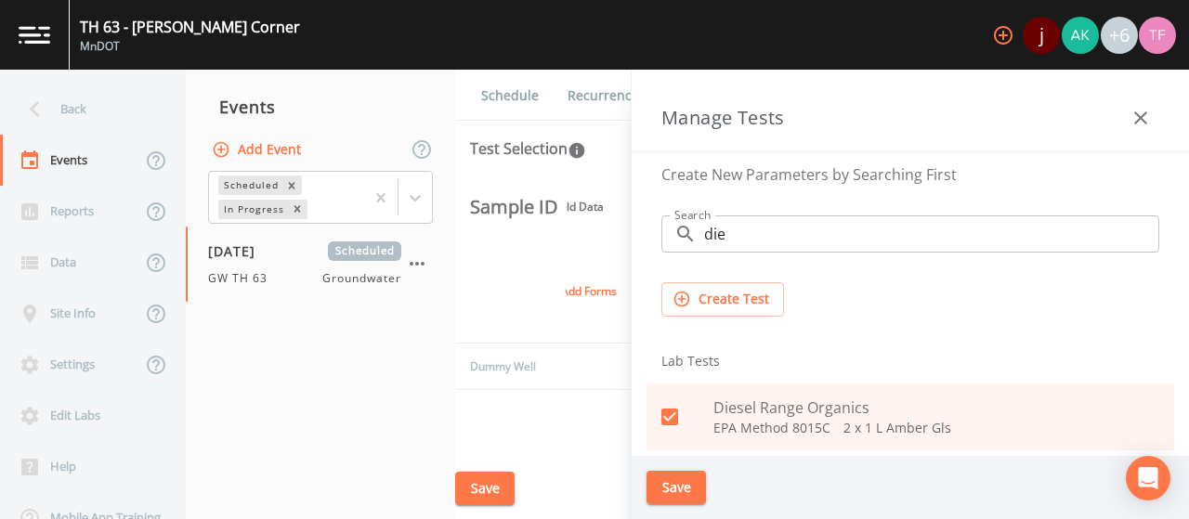
scroll to position [4, 0]
click at [756, 237] on input "die" at bounding box center [931, 234] width 455 height 37
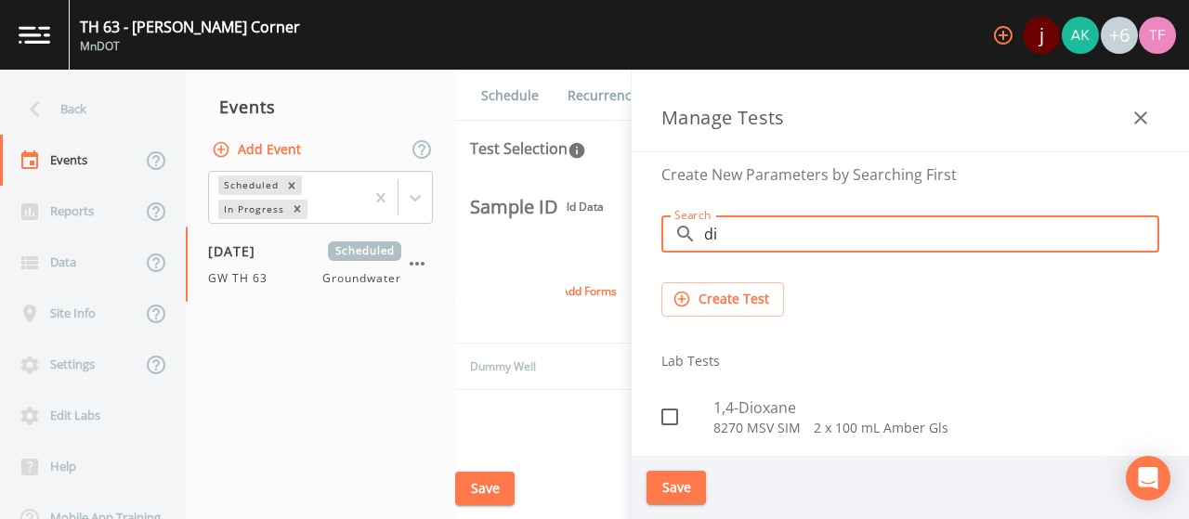
type input "d"
type input "wi"
click at [833, 419] on p "WI-DRO   2 x 150 mL 150 [PERSON_NAME]" at bounding box center [937, 428] width 446 height 19
checkbox input "true"
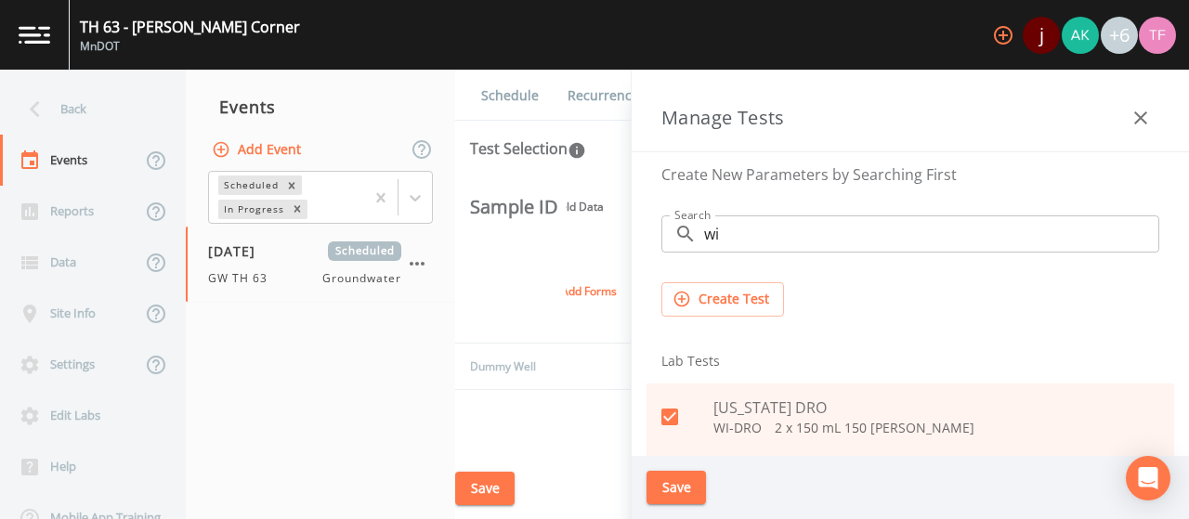
click at [683, 484] on button "Save" at bounding box center [676, 488] width 59 height 34
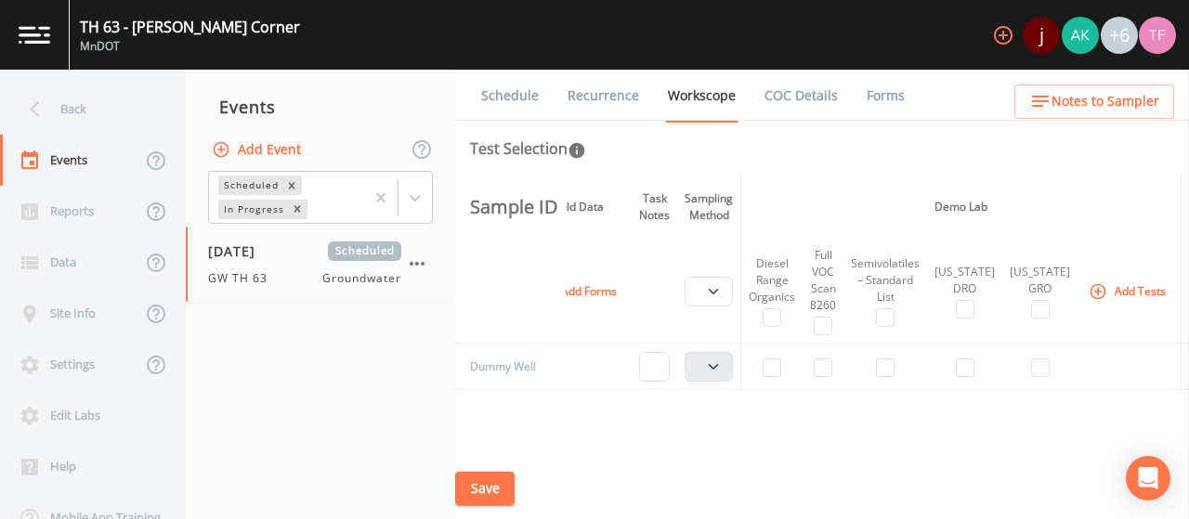
click at [1109, 297] on button "Add Tests" at bounding box center [1129, 291] width 88 height 31
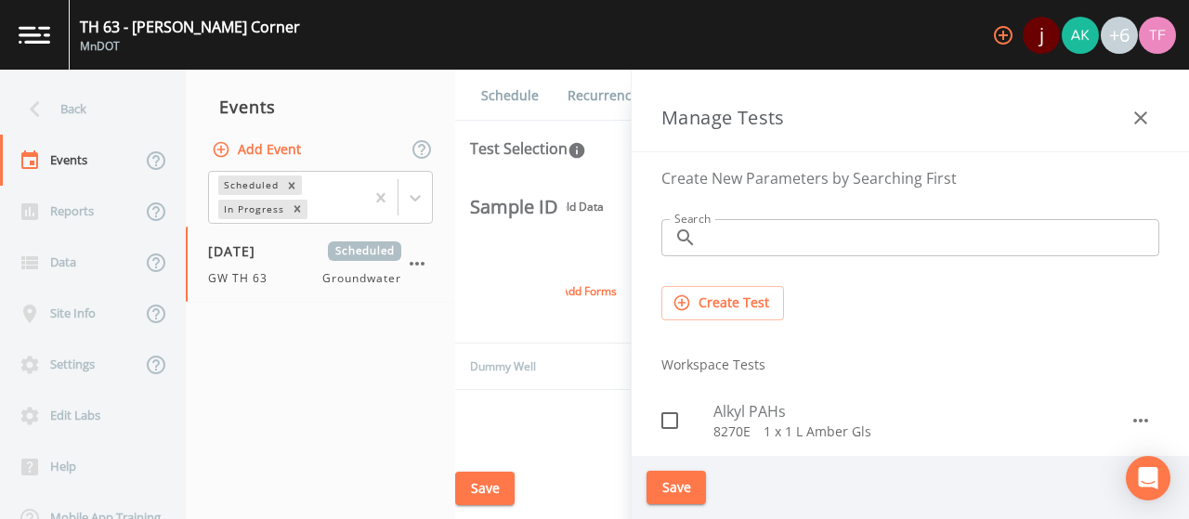
click at [810, 226] on input "Search" at bounding box center [931, 237] width 455 height 37
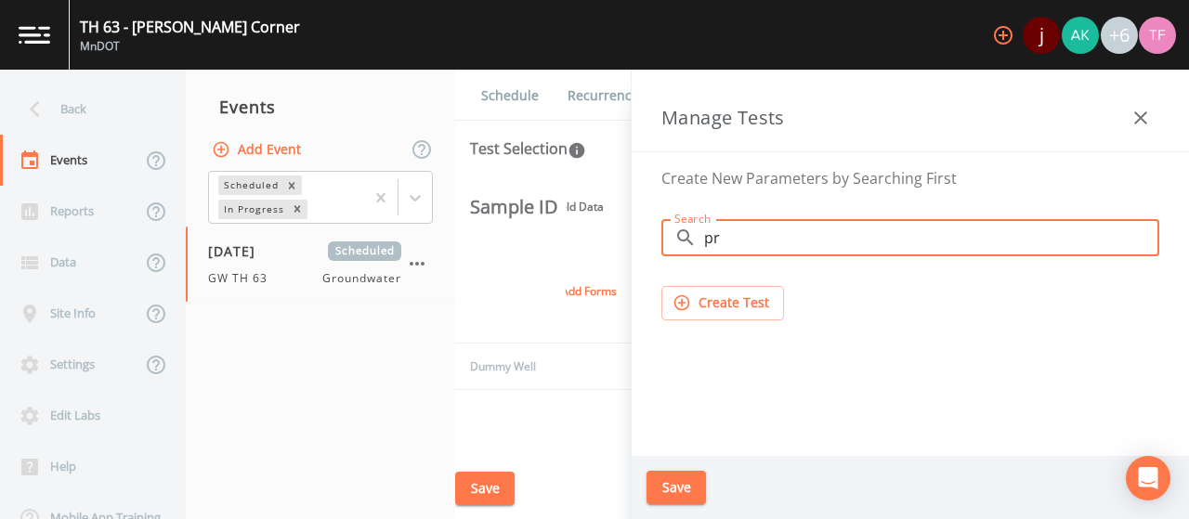
type input "p"
click at [749, 324] on div "Create Test" at bounding box center [911, 303] width 528 height 64
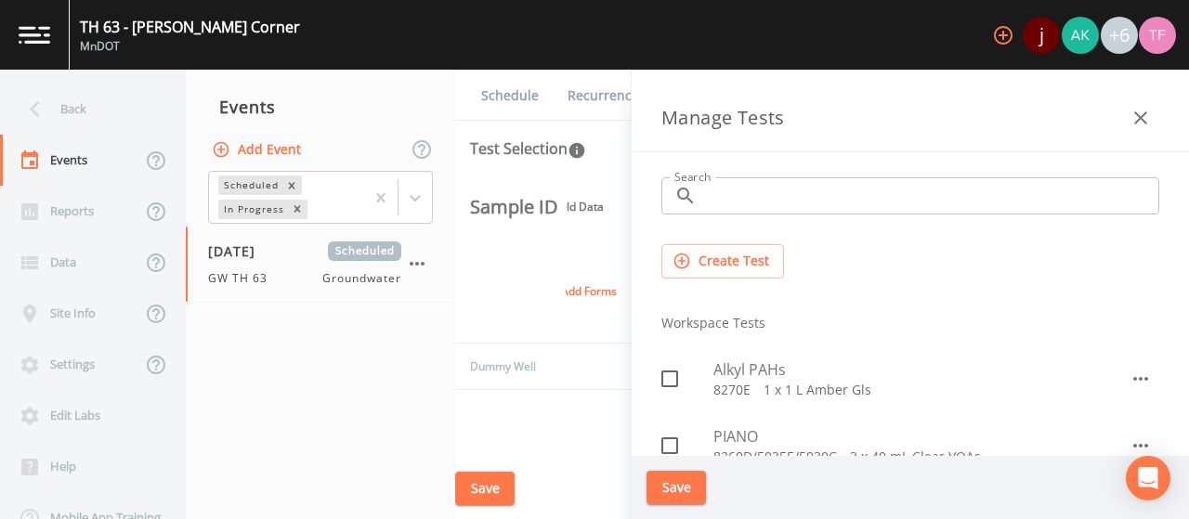
scroll to position [0, 0]
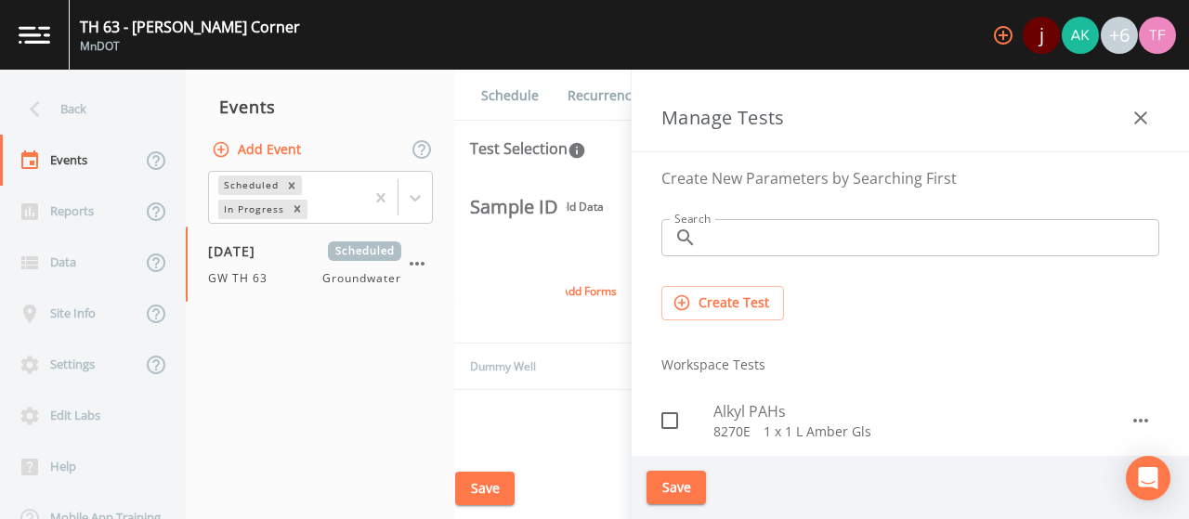
click at [706, 308] on button "Create Test" at bounding box center [723, 303] width 123 height 34
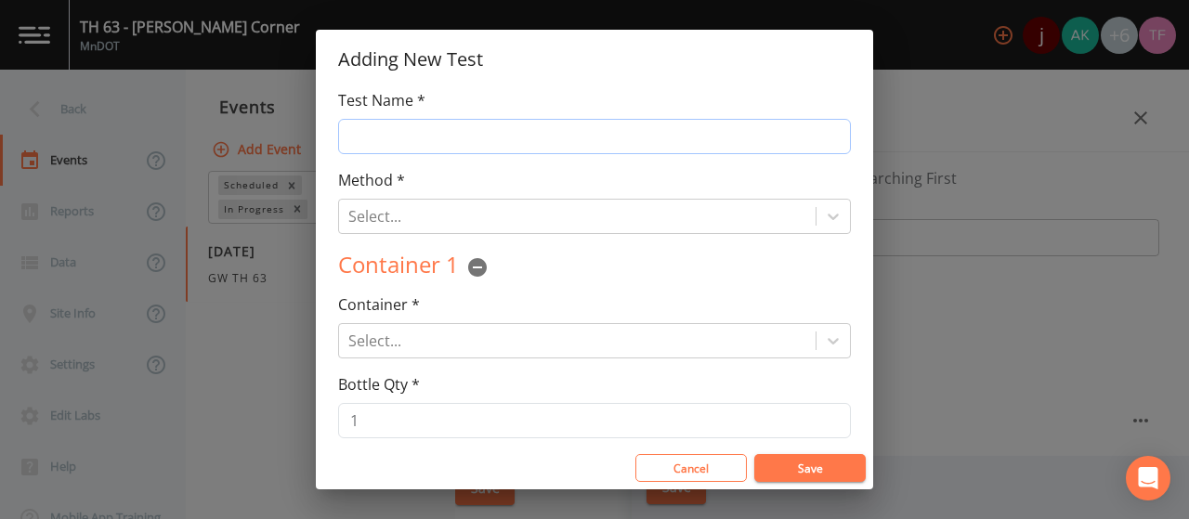
click at [407, 146] on input "Test Name *" at bounding box center [594, 136] width 513 height 35
type input "Priority Pollutant Metals + Barium"
click at [385, 215] on div at bounding box center [577, 216] width 458 height 26
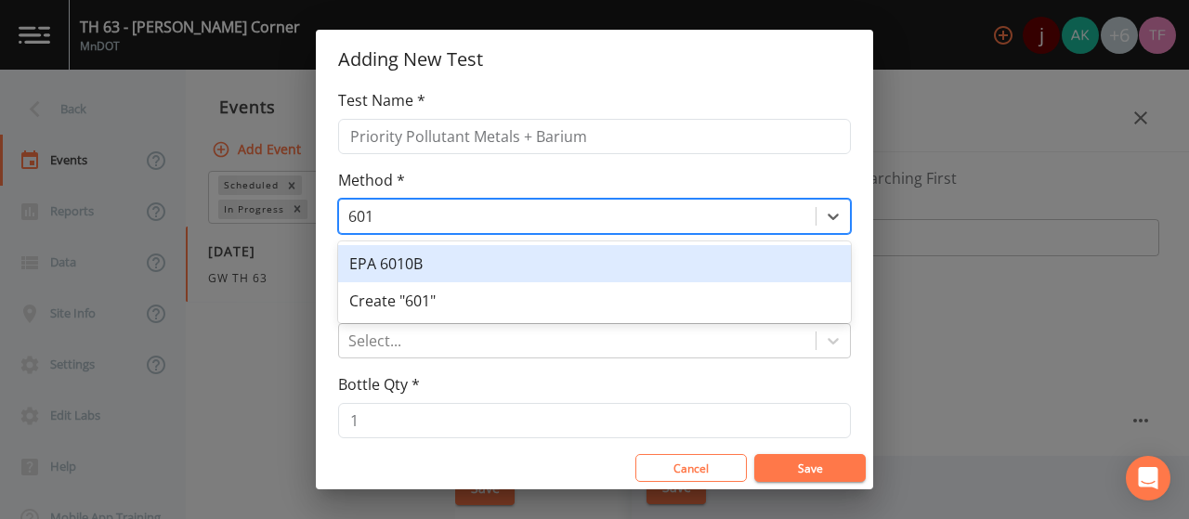
type input "6010"
click at [464, 266] on div "EPA 6010B" at bounding box center [594, 263] width 513 height 37
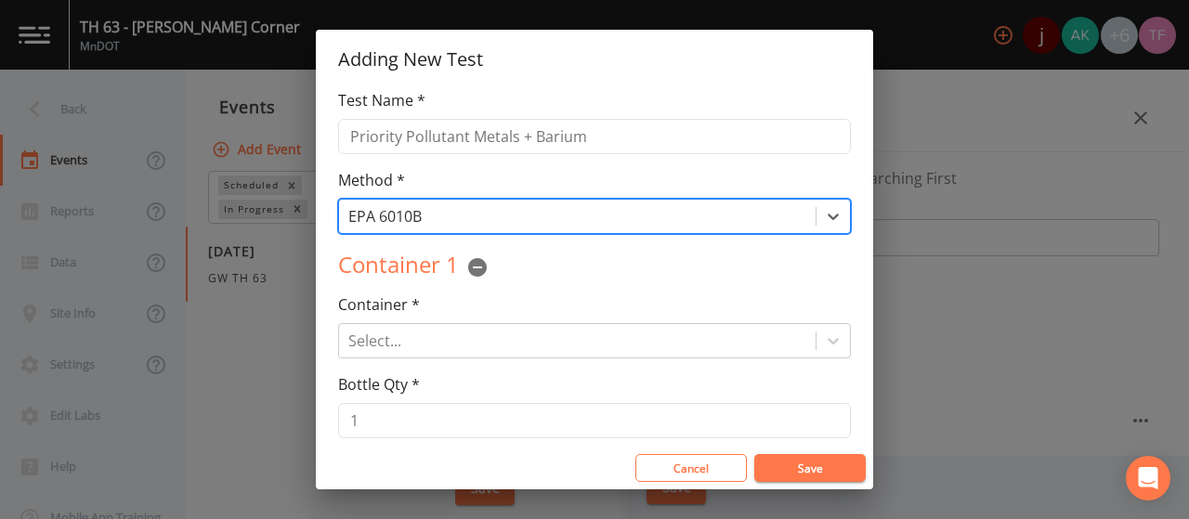
click at [558, 222] on div at bounding box center [577, 216] width 458 height 26
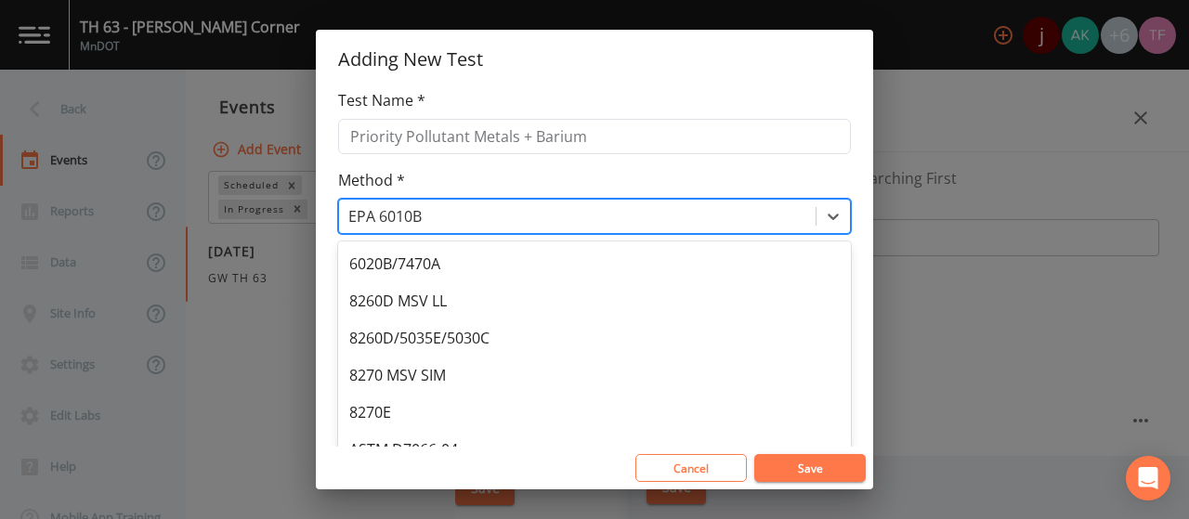
scroll to position [34, 0]
click at [558, 222] on div at bounding box center [577, 216] width 458 height 26
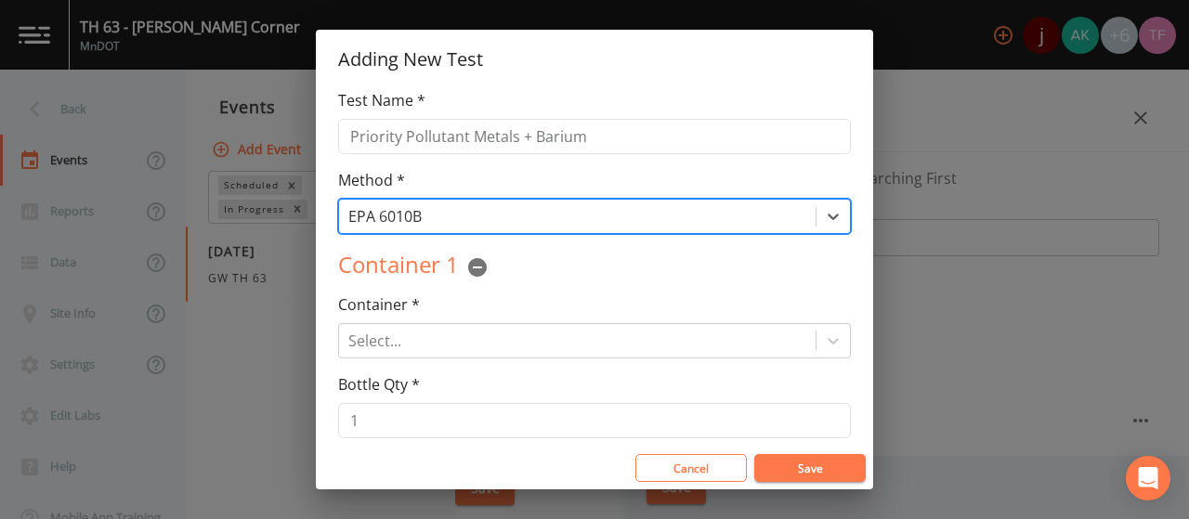
click at [553, 216] on div at bounding box center [577, 216] width 458 height 26
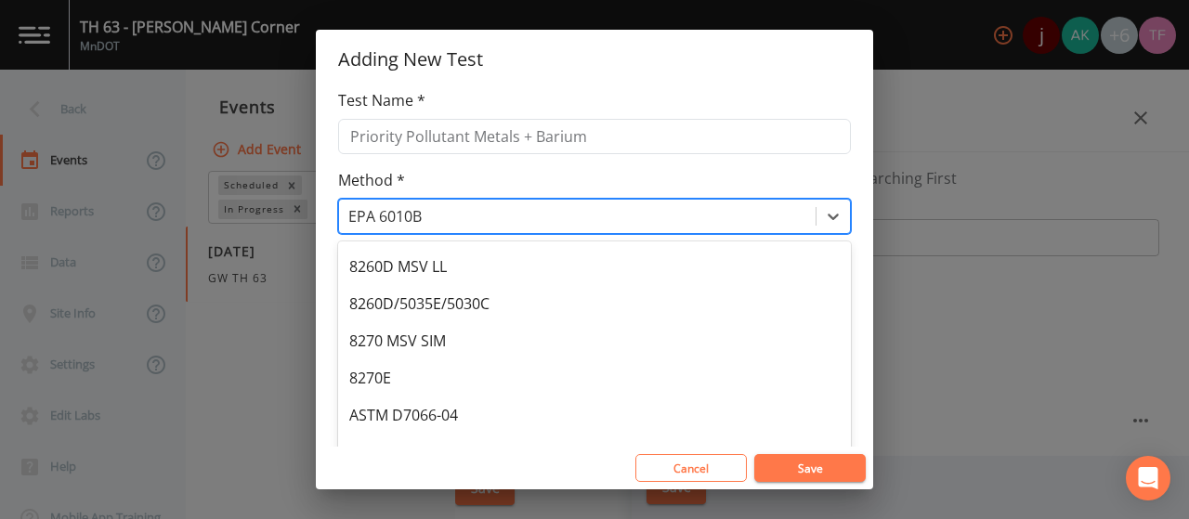
click at [435, 215] on div at bounding box center [577, 216] width 458 height 26
click at [420, 215] on div at bounding box center [577, 216] width 458 height 26
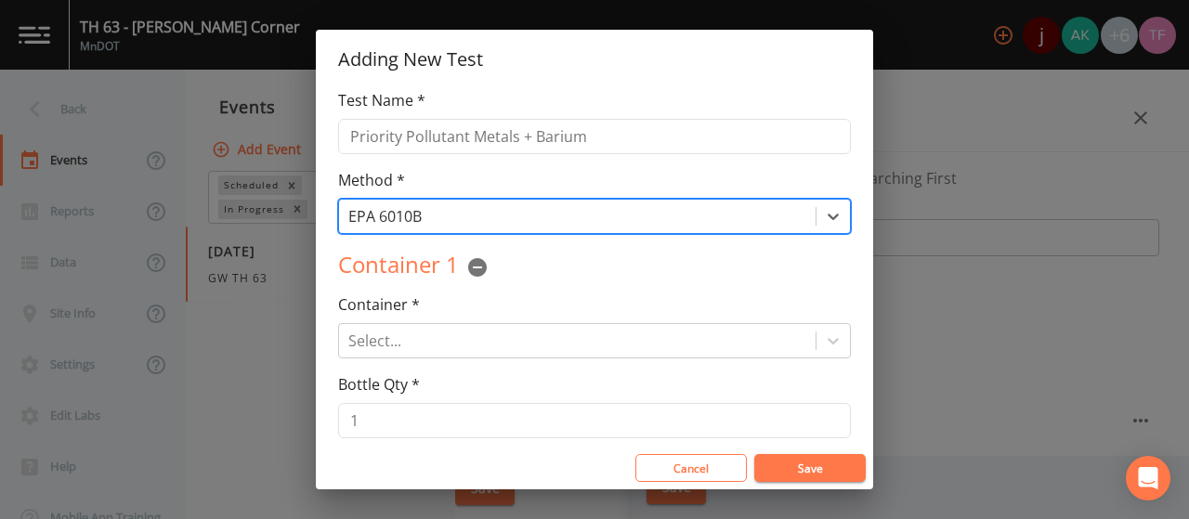
click at [421, 216] on div at bounding box center [577, 216] width 458 height 26
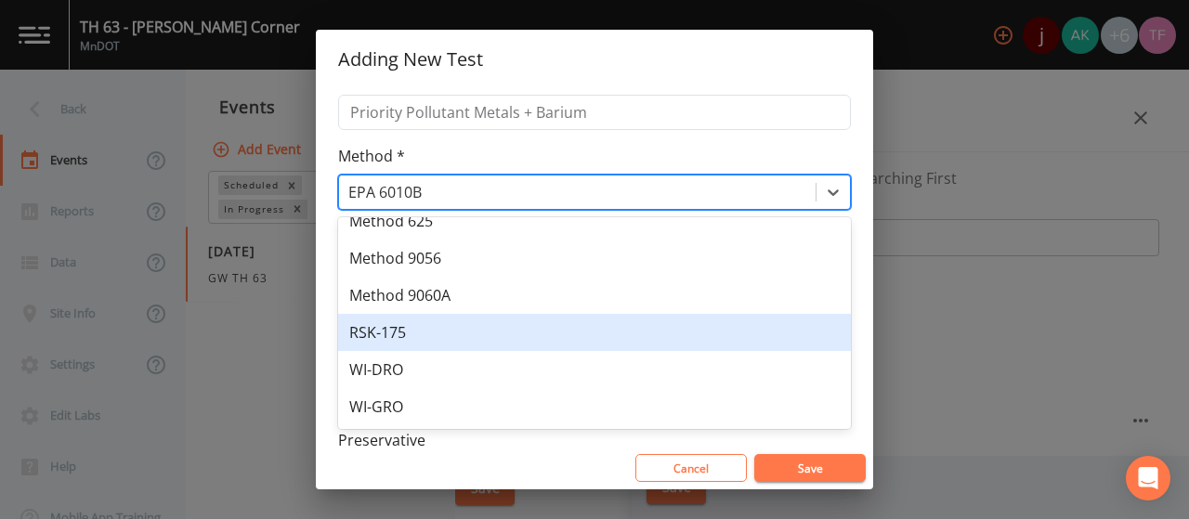
scroll to position [0, 0]
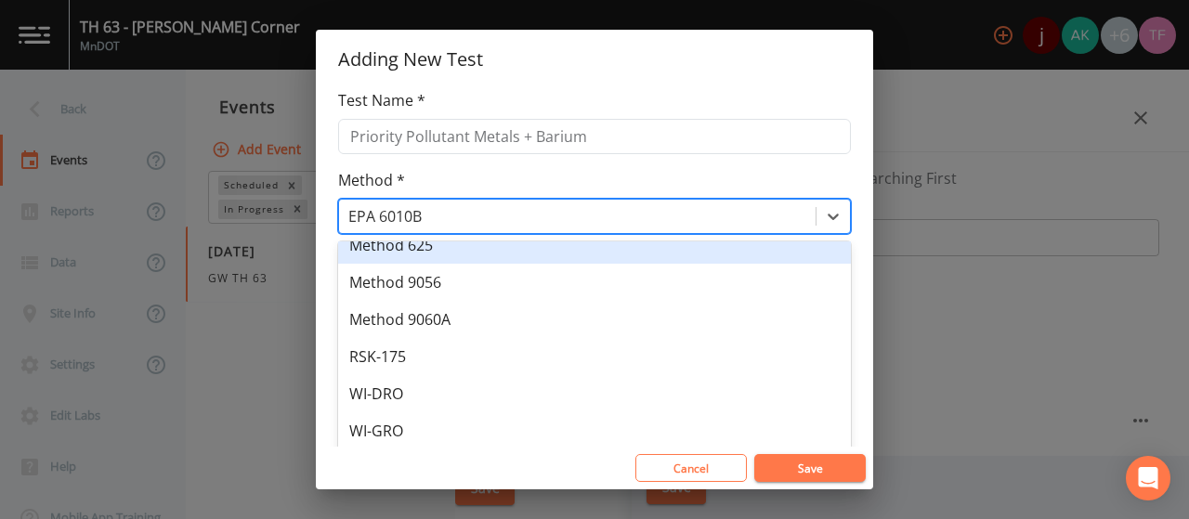
drag, startPoint x: 433, startPoint y: 238, endPoint x: 416, endPoint y: 226, distance: 20.6
click at [416, 226] on div "option EPA 6010B, selected. 24 results available. Use Up and Down to choose opt…" at bounding box center [594, 216] width 513 height 35
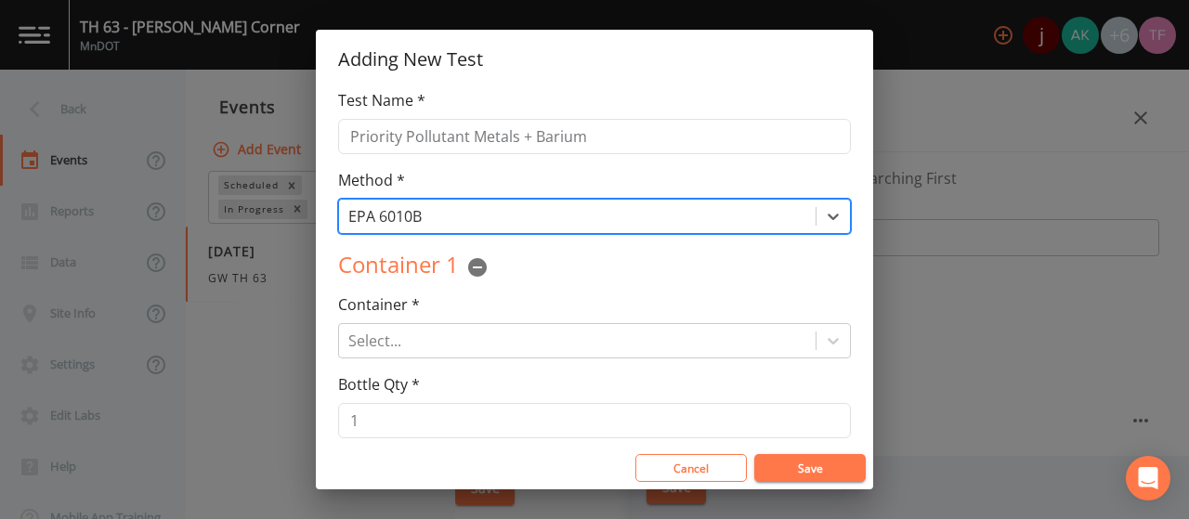
drag, startPoint x: 440, startPoint y: 223, endPoint x: 372, endPoint y: 196, distance: 73.8
click at [372, 196] on div "Method * option EPA 6010B, selected. EPA 6010B" at bounding box center [594, 201] width 513 height 65
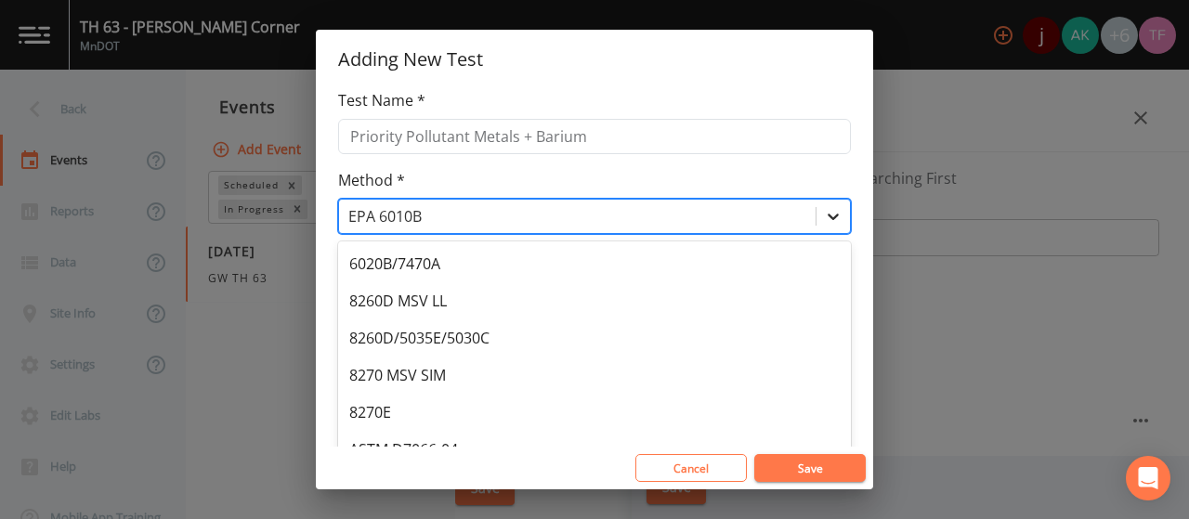
click at [824, 218] on icon at bounding box center [833, 216] width 19 height 19
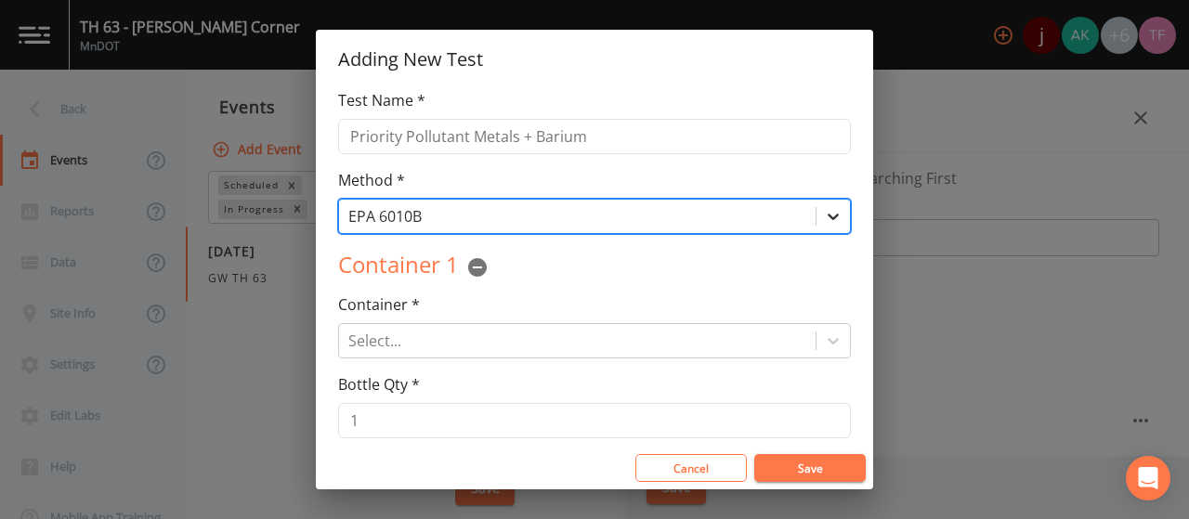
click at [824, 218] on icon at bounding box center [833, 216] width 19 height 19
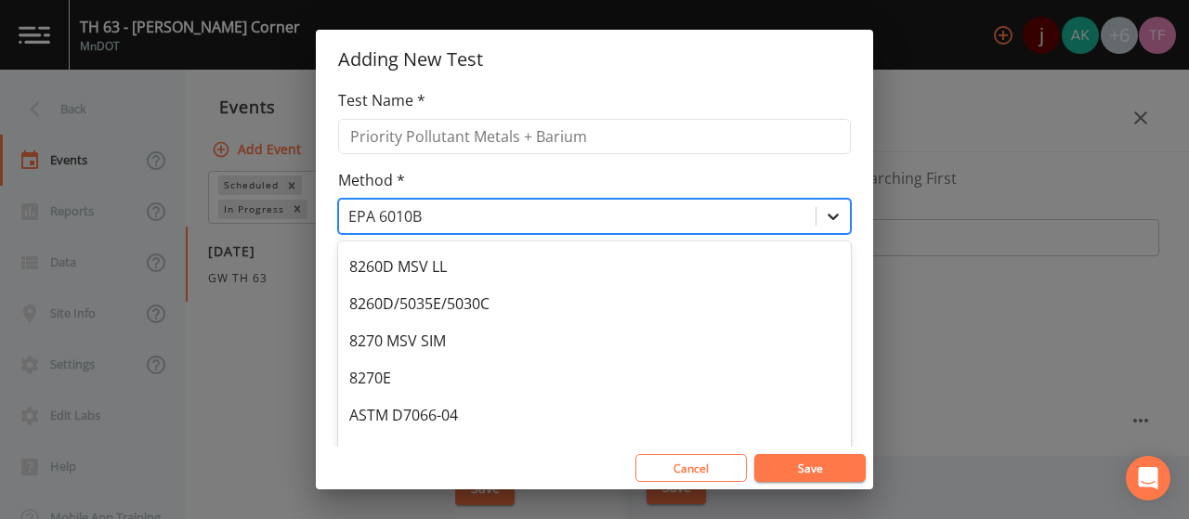
click at [824, 218] on icon at bounding box center [833, 216] width 19 height 19
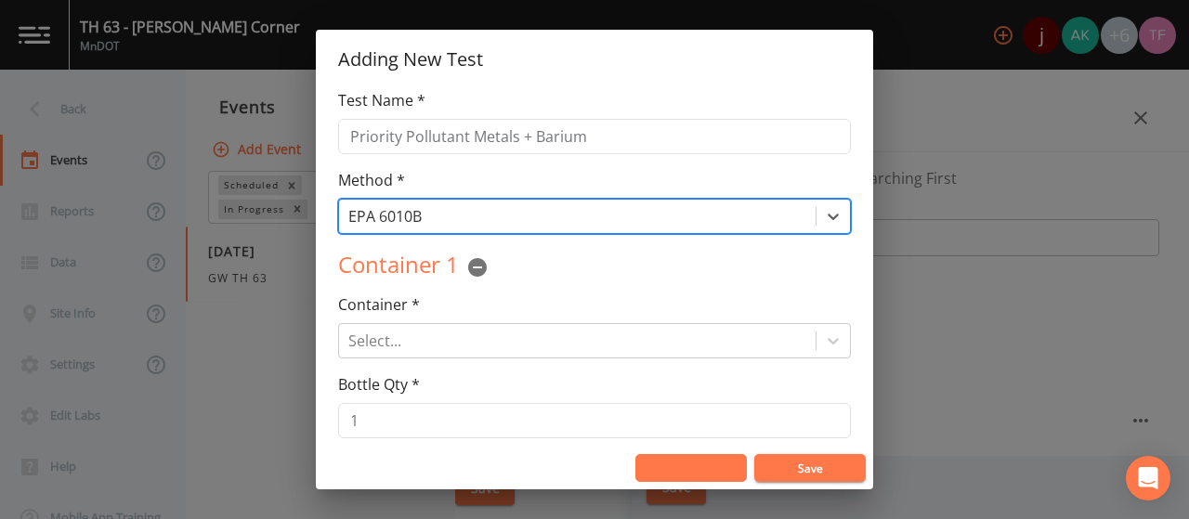
click at [682, 469] on button "Cancel" at bounding box center [690, 468] width 111 height 28
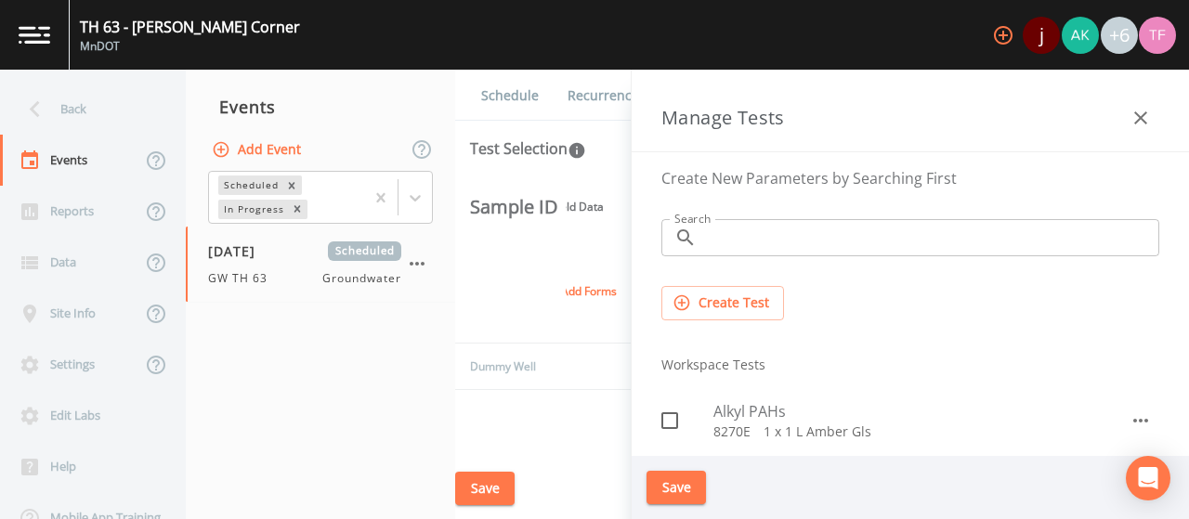
click at [735, 294] on button "Create Test" at bounding box center [723, 303] width 123 height 34
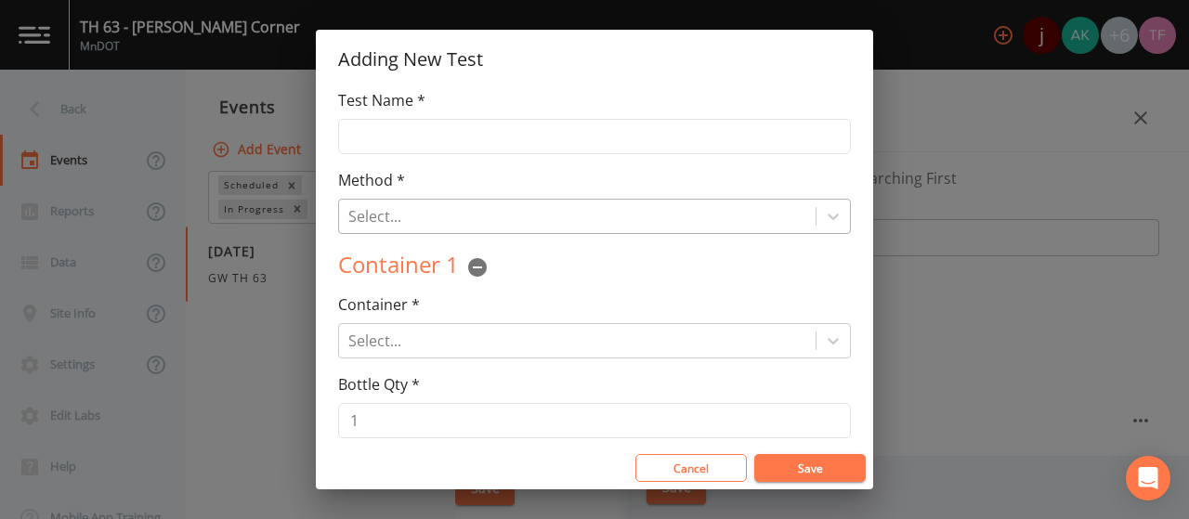
click at [437, 203] on div at bounding box center [577, 216] width 458 height 26
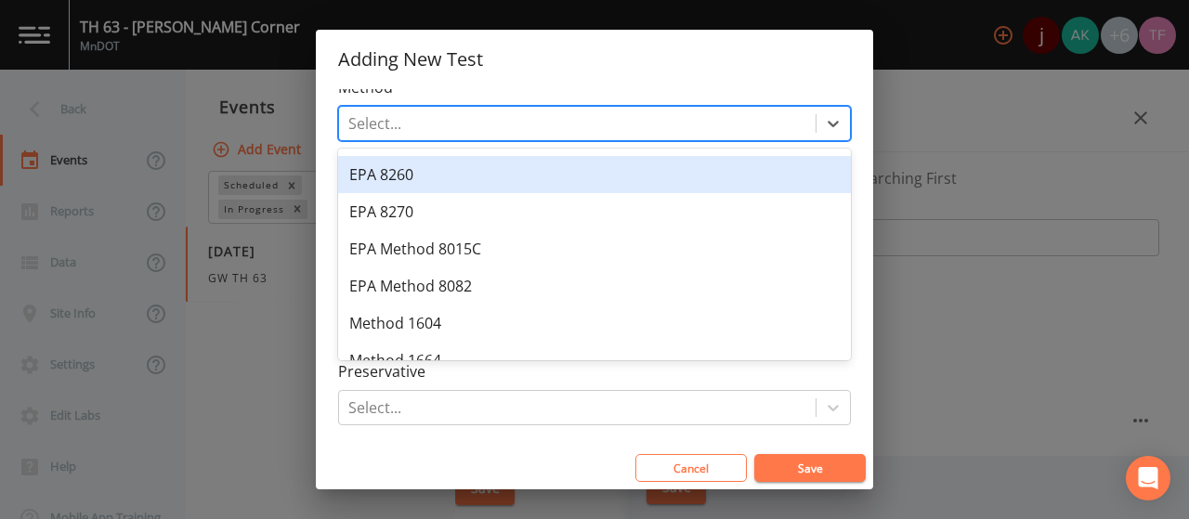
scroll to position [688, 0]
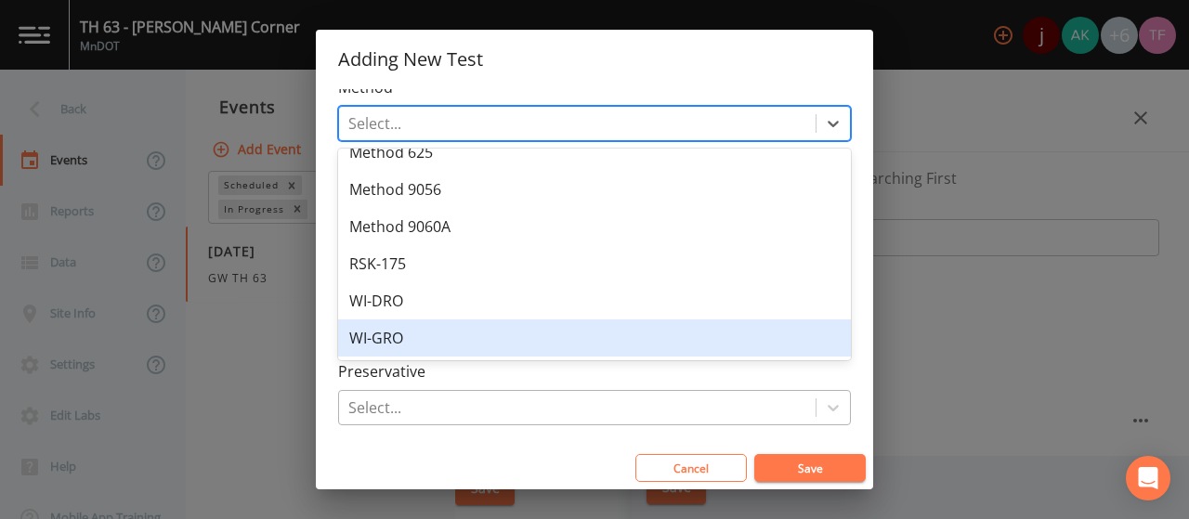
click at [532, 413] on div at bounding box center [577, 408] width 458 height 26
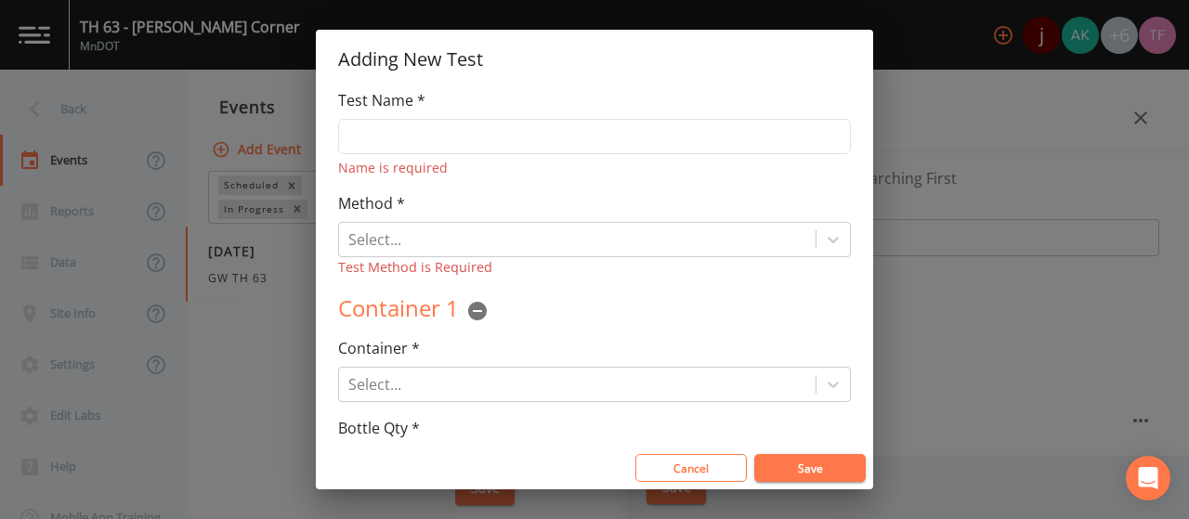
scroll to position [0, 0]
click at [469, 129] on input "Test Name *" at bounding box center [594, 136] width 513 height 35
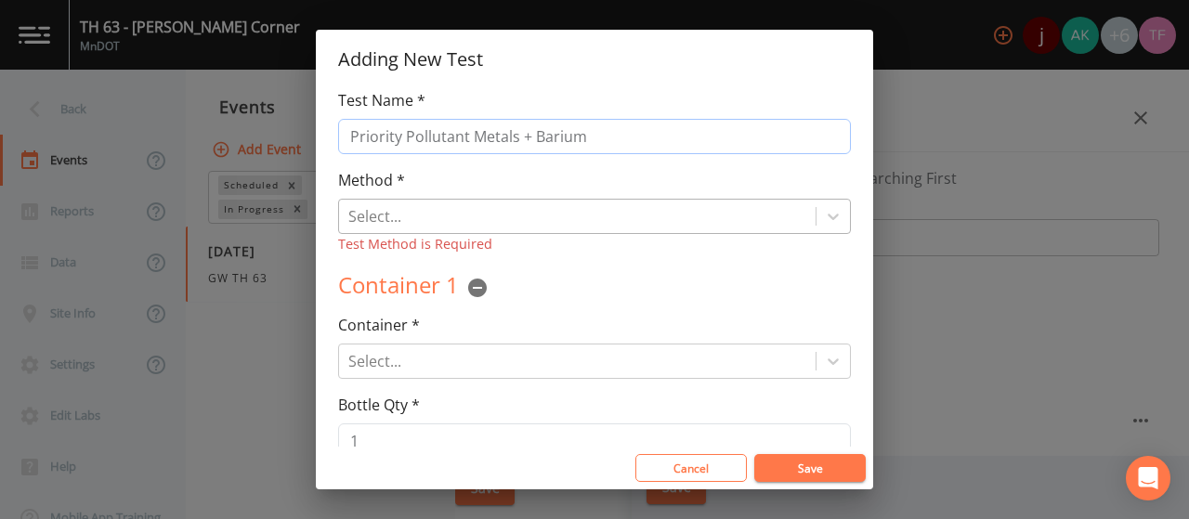
type input "Priority Pollutant Metals + Barium"
click at [518, 223] on div at bounding box center [577, 216] width 458 height 26
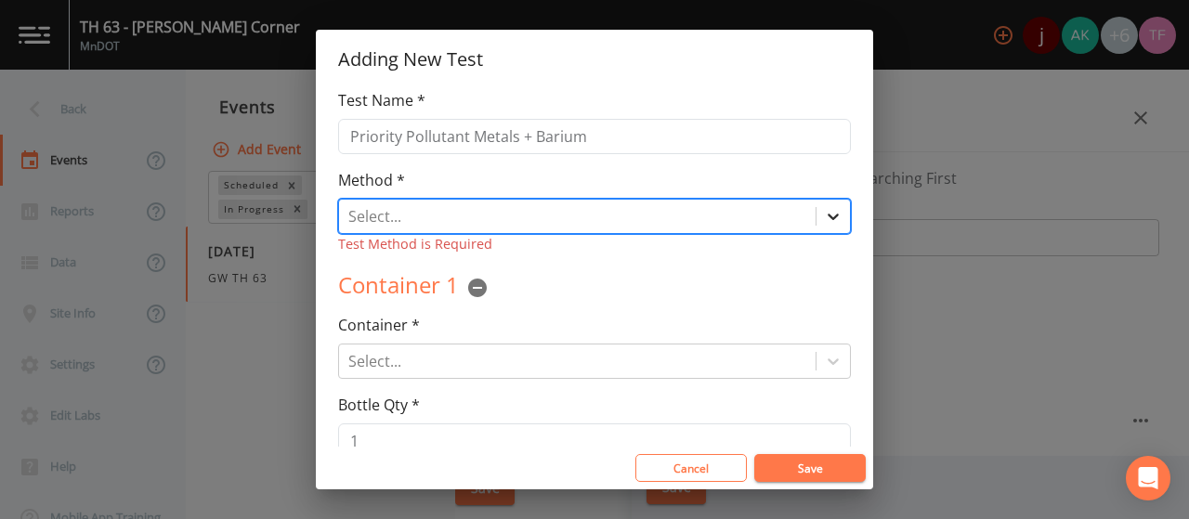
click at [836, 212] on div at bounding box center [833, 216] width 33 height 33
click at [831, 211] on icon at bounding box center [833, 216] width 19 height 19
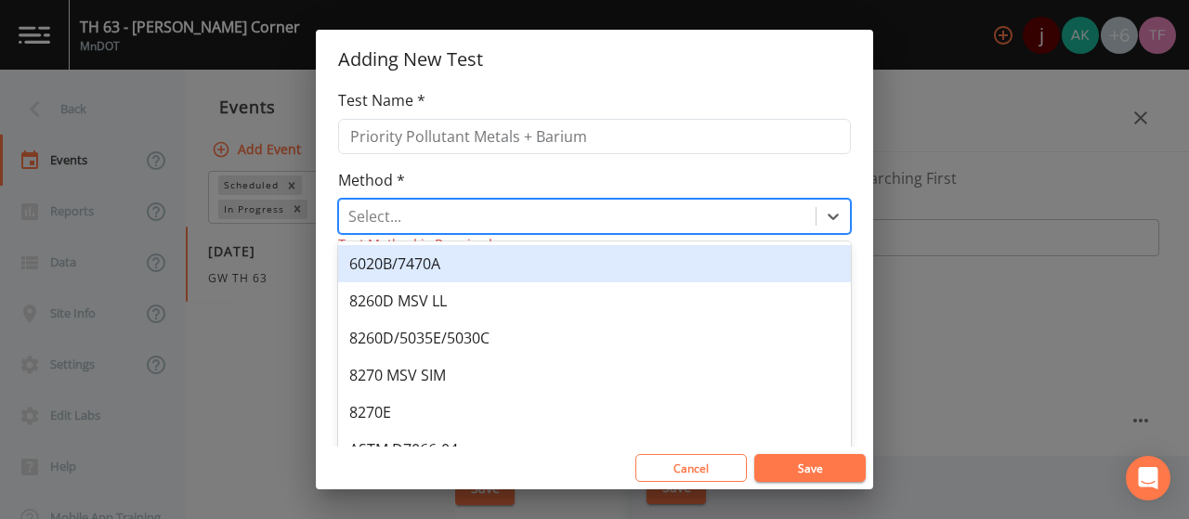
click at [491, 259] on div "6020B/7470A" at bounding box center [594, 263] width 513 height 37
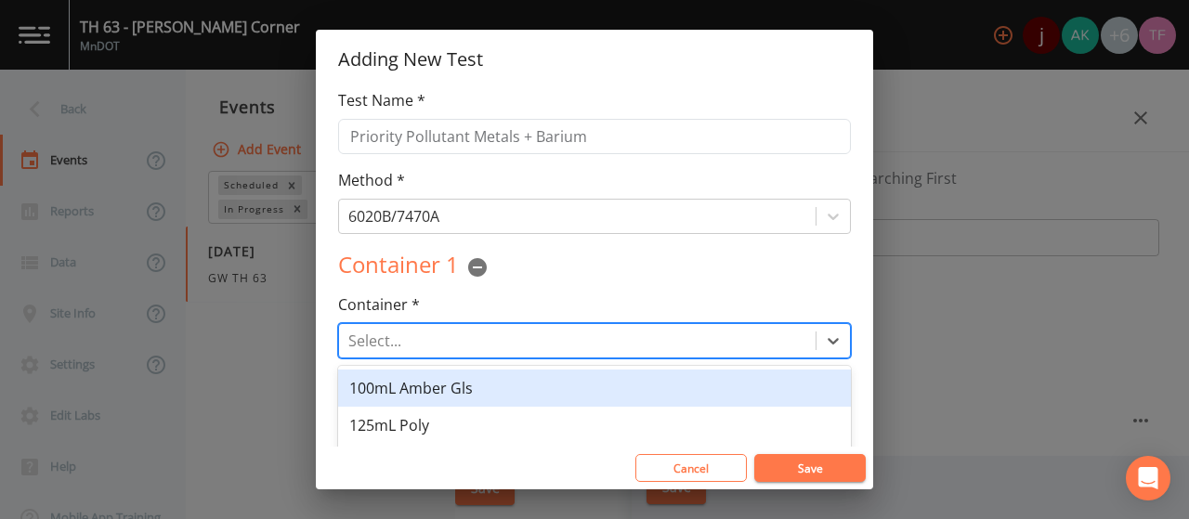
click at [509, 330] on div at bounding box center [577, 341] width 458 height 26
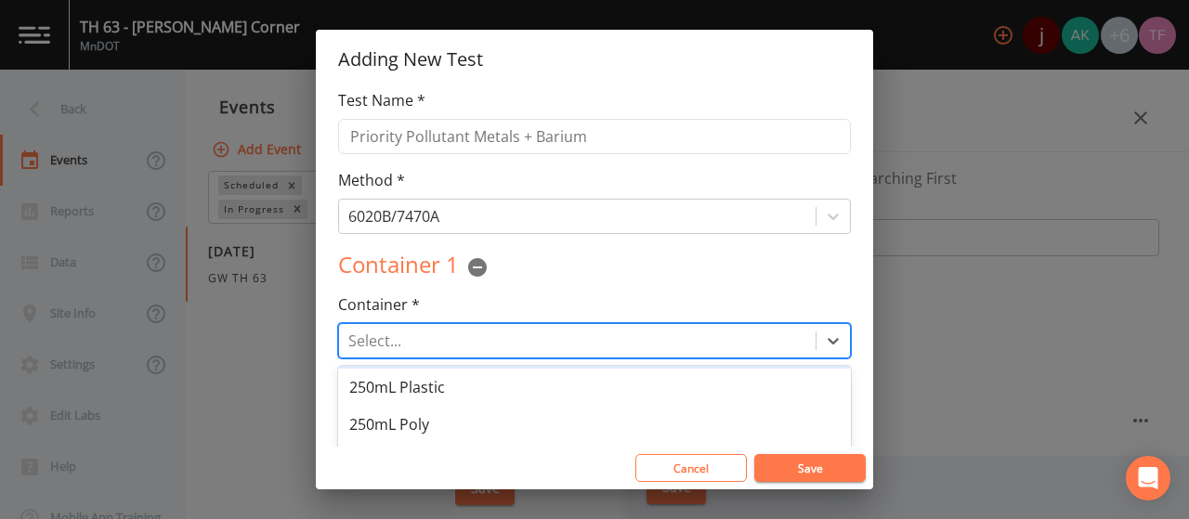
scroll to position [286, 0]
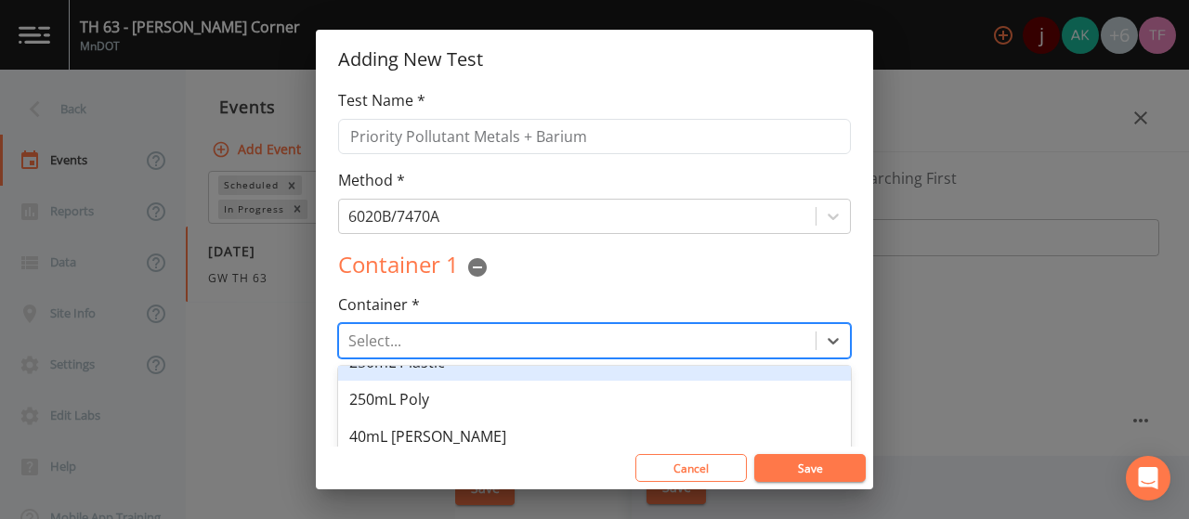
click at [465, 373] on div "250mL Plastic" at bounding box center [594, 362] width 513 height 37
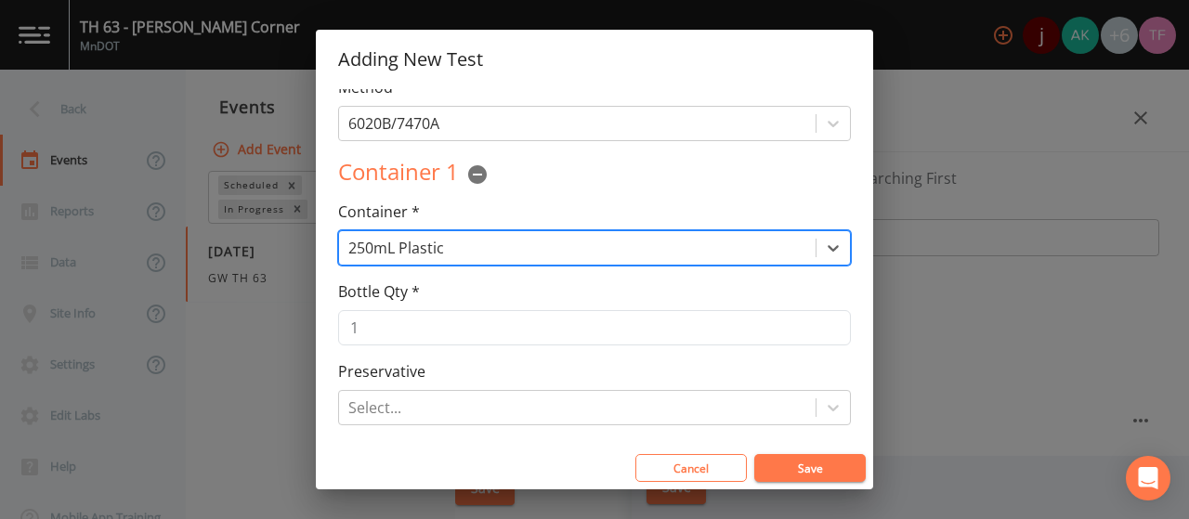
scroll to position [186, 0]
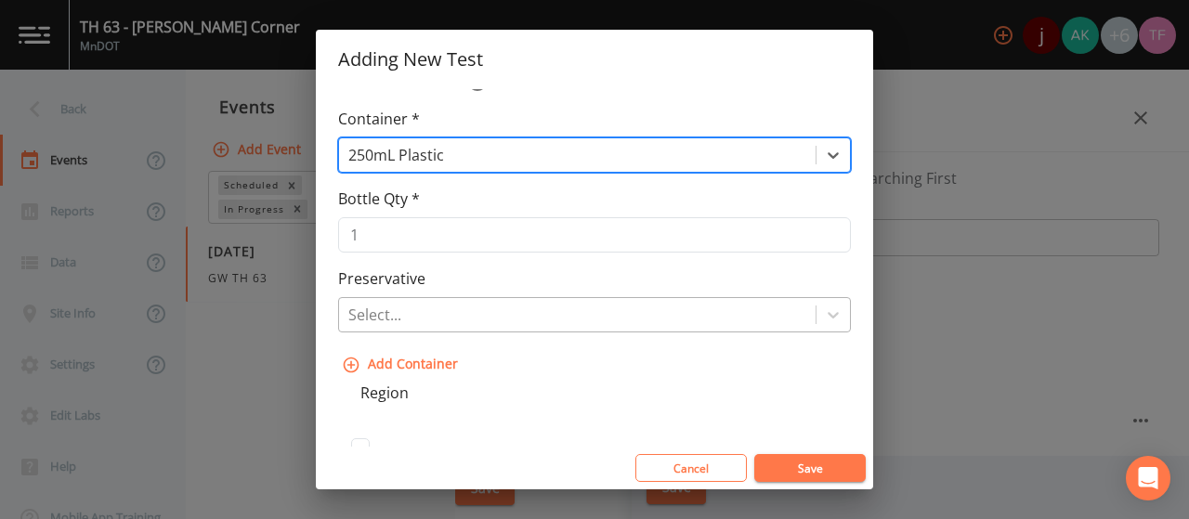
click at [430, 311] on div at bounding box center [577, 315] width 458 height 26
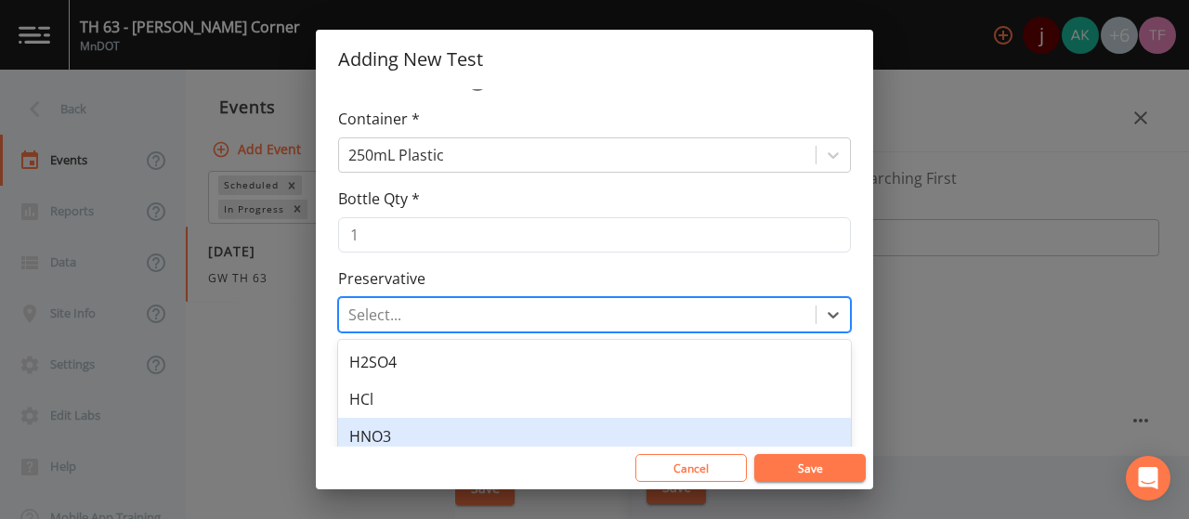
click at [431, 427] on div "HNO3" at bounding box center [594, 436] width 513 height 37
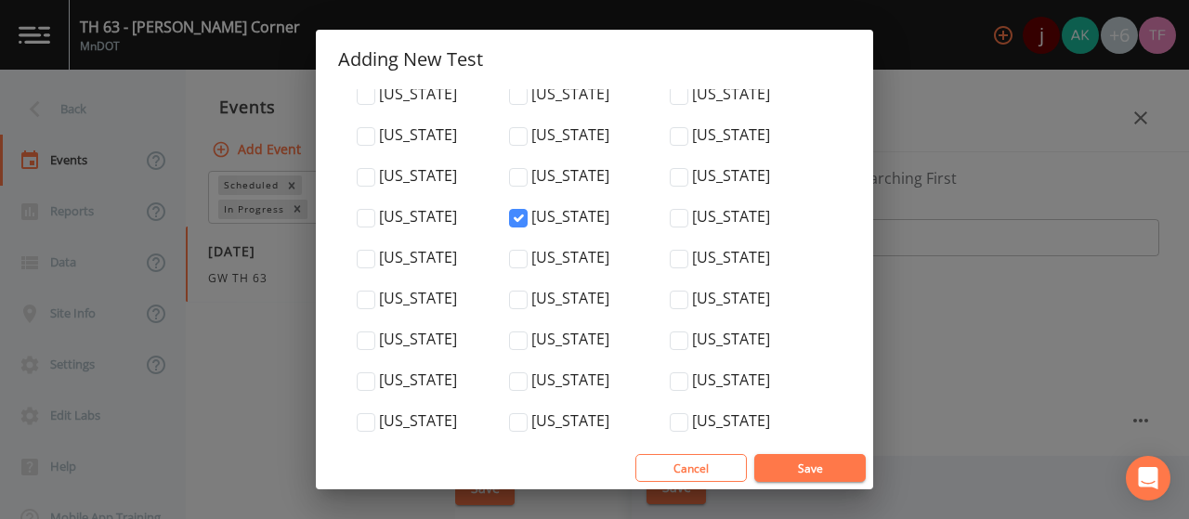
scroll to position [6539, 0]
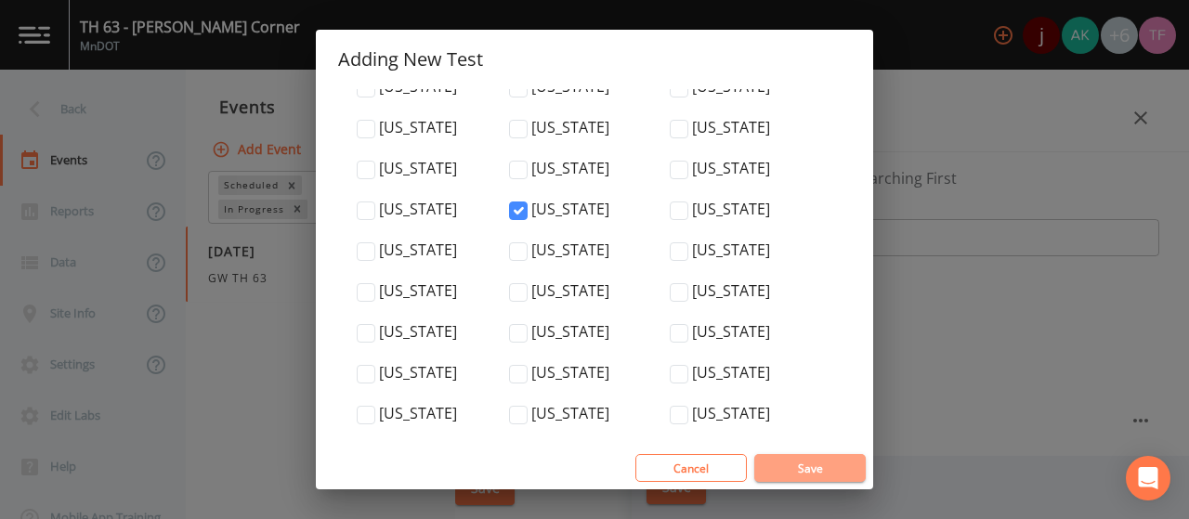
click at [792, 474] on button "Save" at bounding box center [809, 468] width 111 height 28
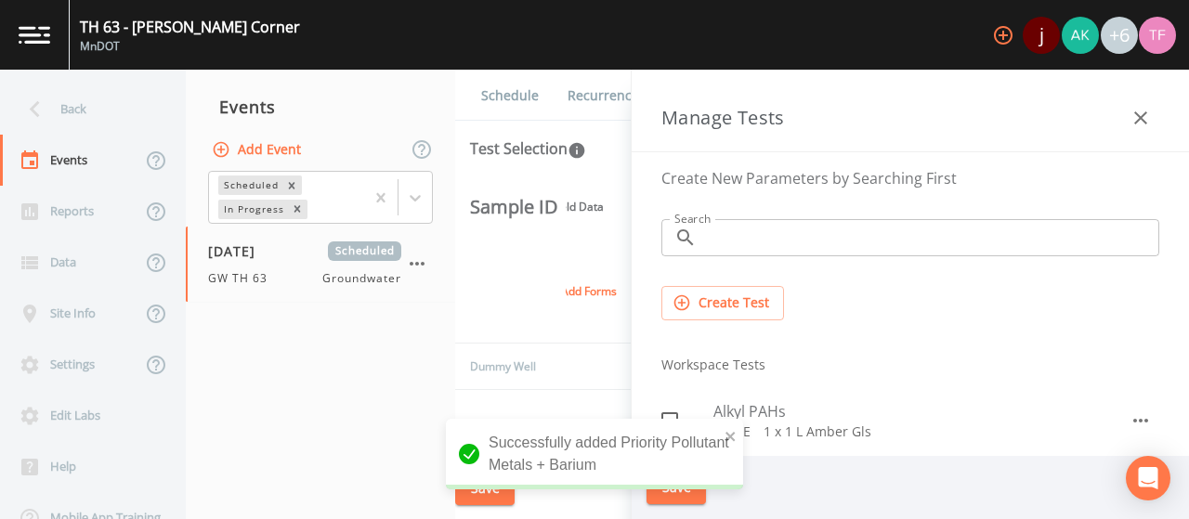
click at [756, 315] on button "Create Test" at bounding box center [723, 303] width 123 height 34
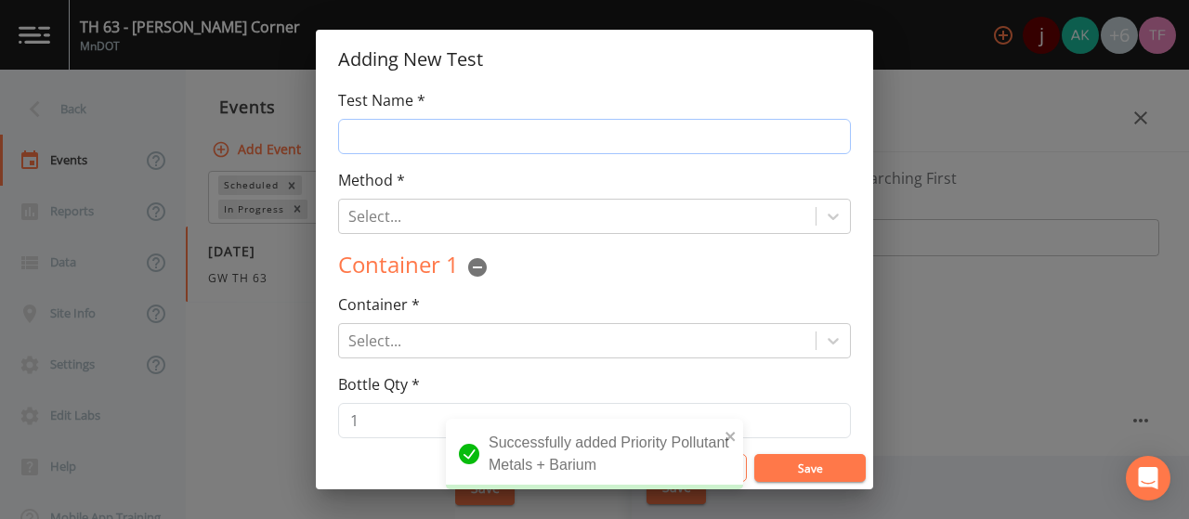
click at [435, 148] on input "Test Name *" at bounding box center [594, 136] width 513 height 35
type input "P"
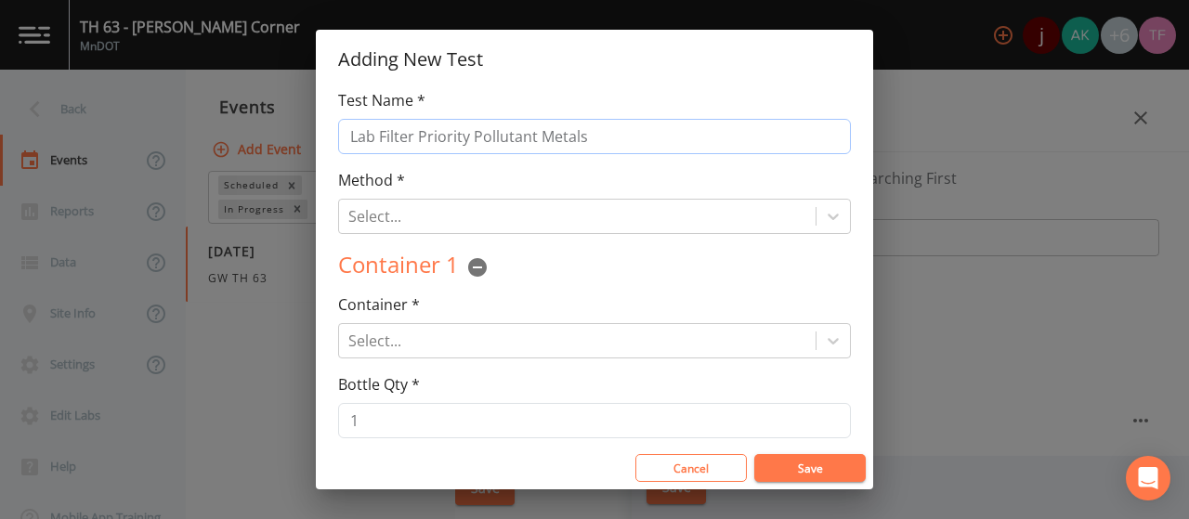
type input "Lab Filter Priority Pollutant Metals"
click at [426, 196] on div "Method * Select... Test Method is Required" at bounding box center [594, 201] width 513 height 65
click at [426, 212] on div at bounding box center [577, 216] width 458 height 26
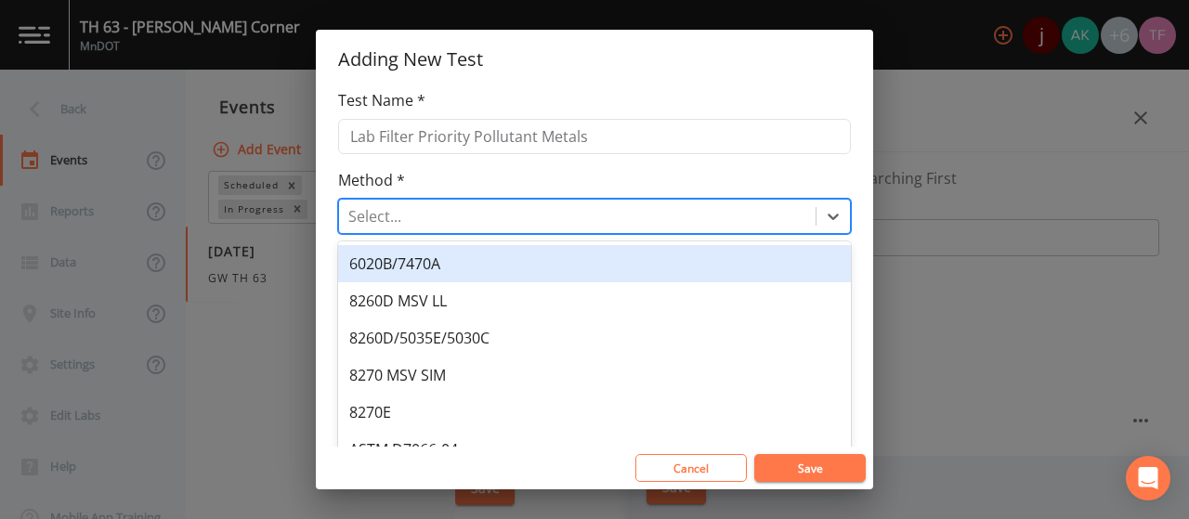
click at [446, 271] on div "6020B/7470A" at bounding box center [594, 263] width 513 height 37
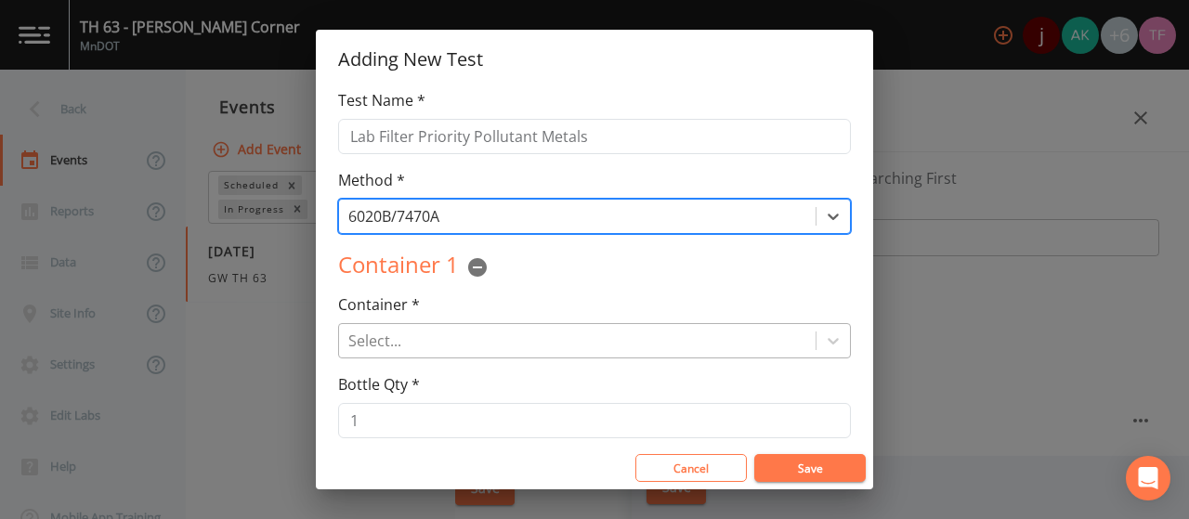
click at [400, 335] on div at bounding box center [577, 341] width 458 height 26
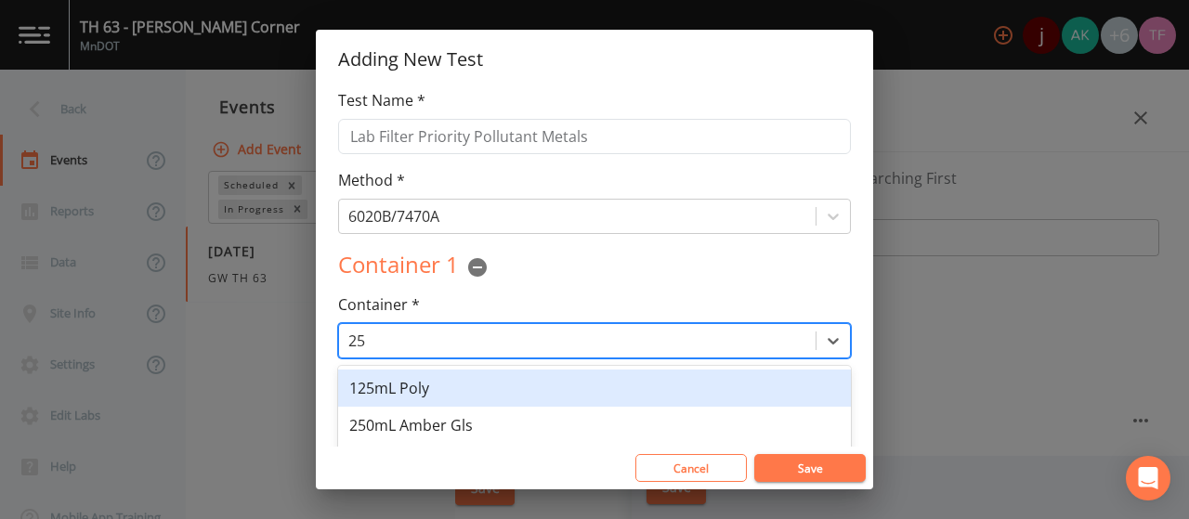
type input "250"
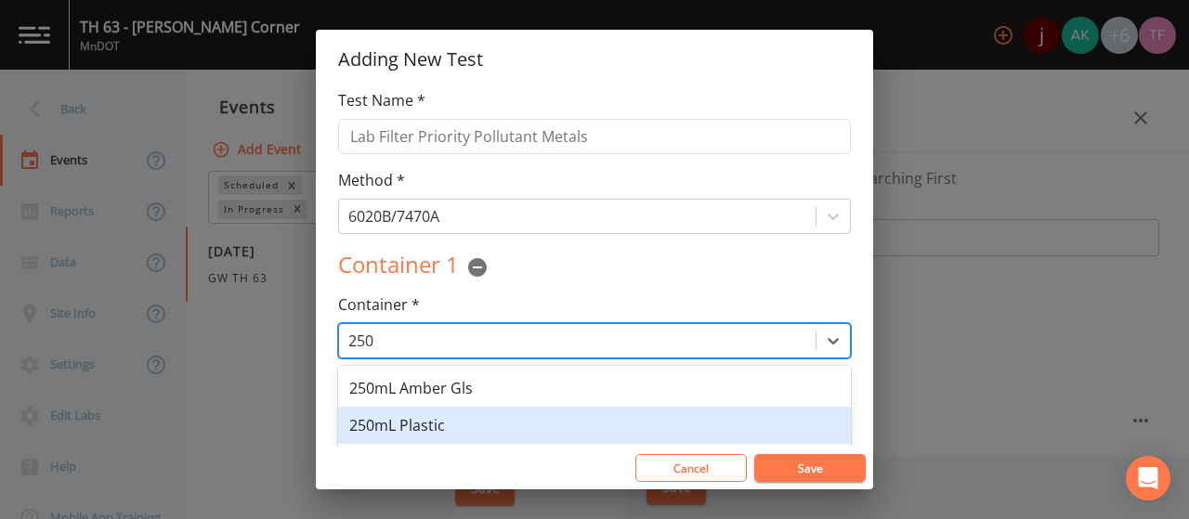
click at [427, 422] on div "250mL Plastic" at bounding box center [594, 425] width 513 height 37
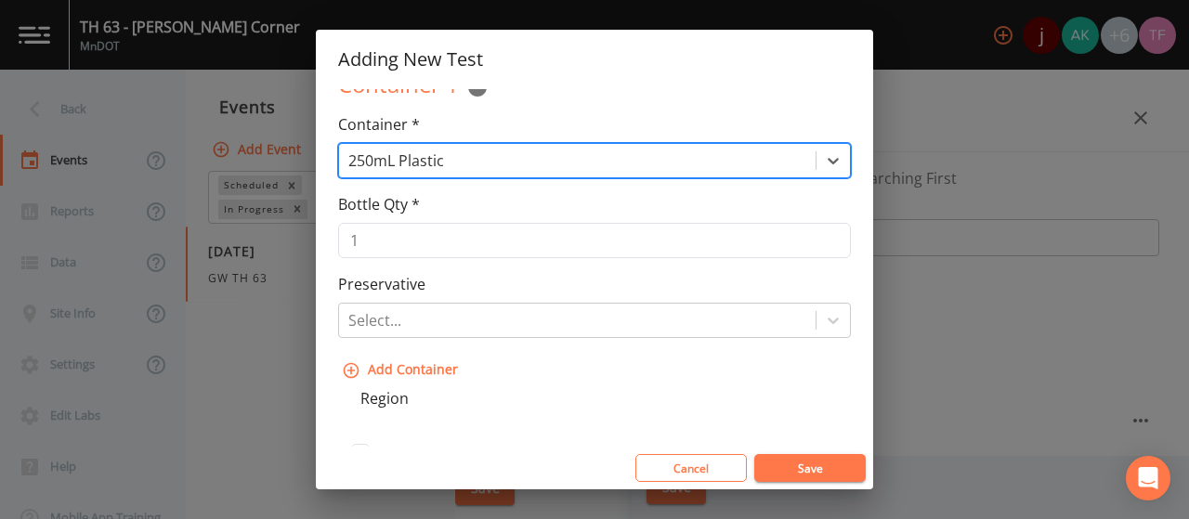
scroll to position [186, 0]
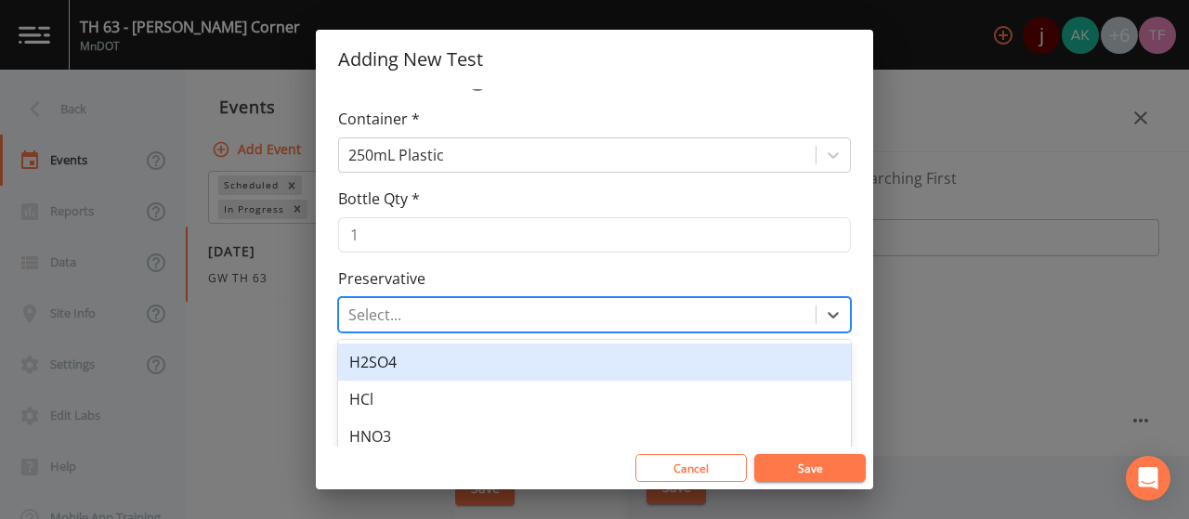
click at [422, 320] on div at bounding box center [577, 315] width 458 height 26
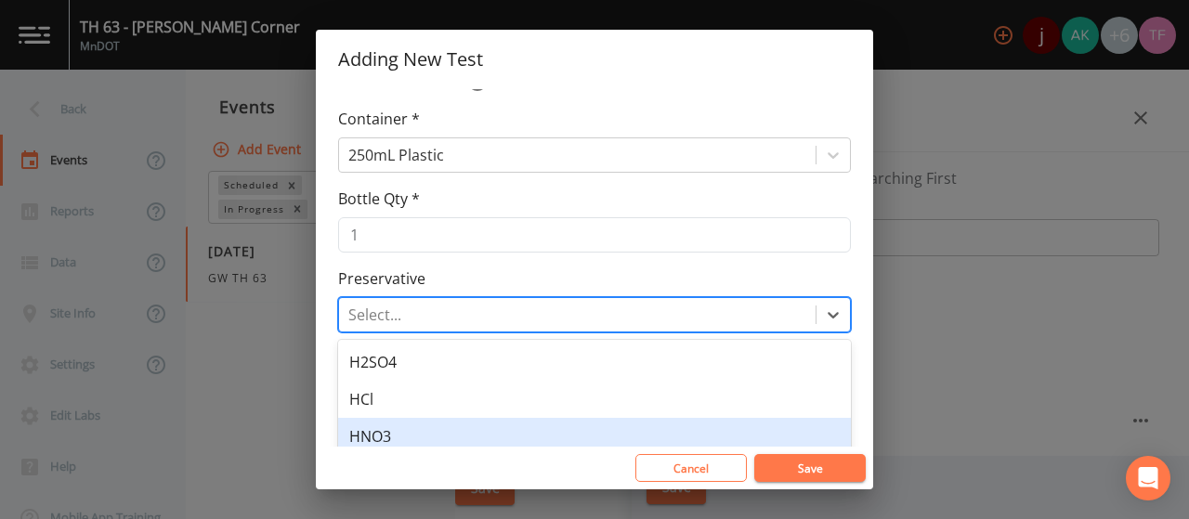
click at [412, 424] on div "HNO3" at bounding box center [594, 436] width 513 height 37
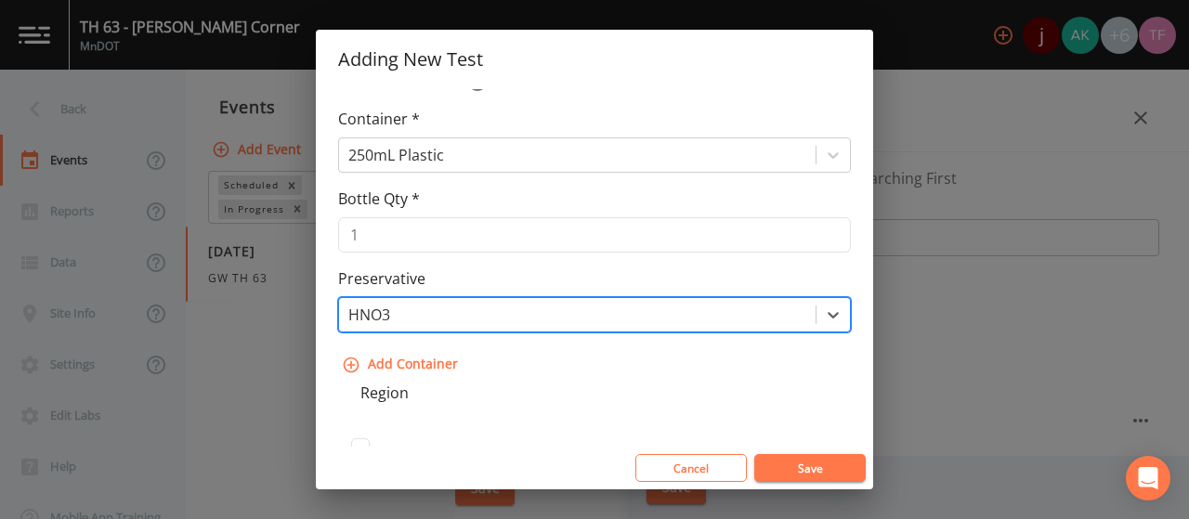
scroll to position [279, 0]
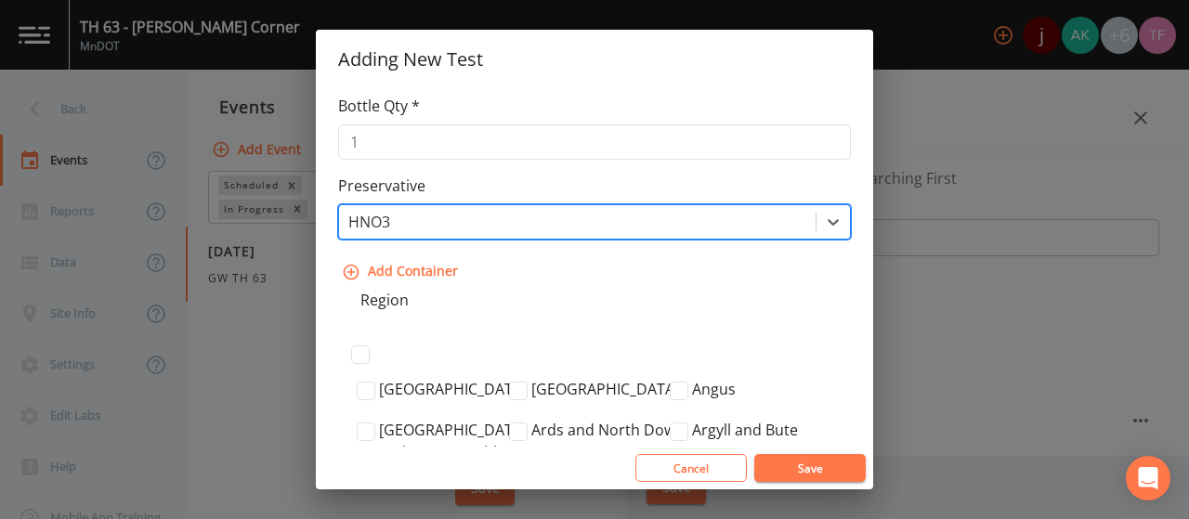
click at [809, 471] on button "Save" at bounding box center [809, 468] width 111 height 28
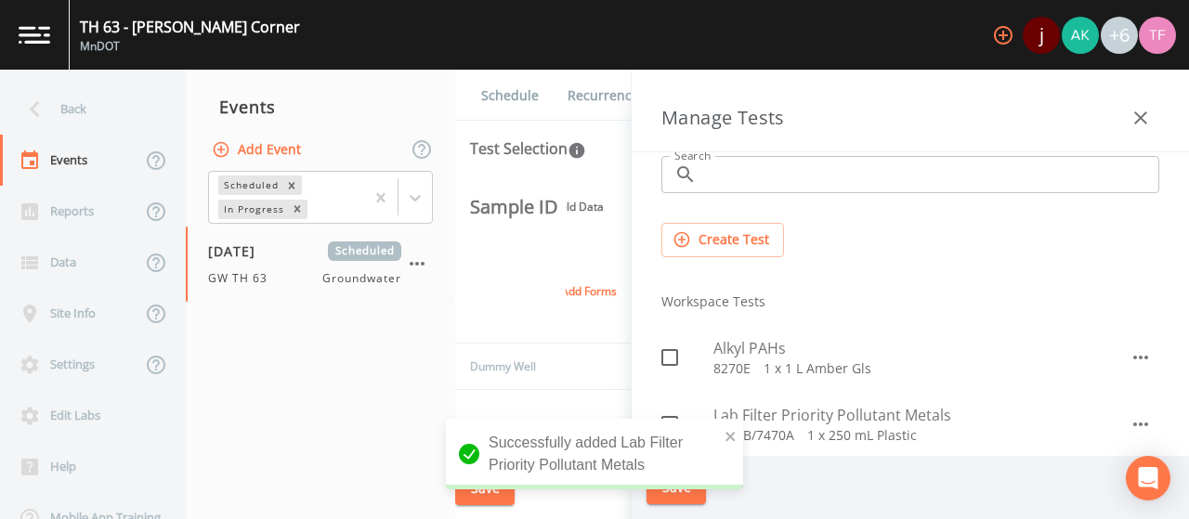
scroll to position [93, 0]
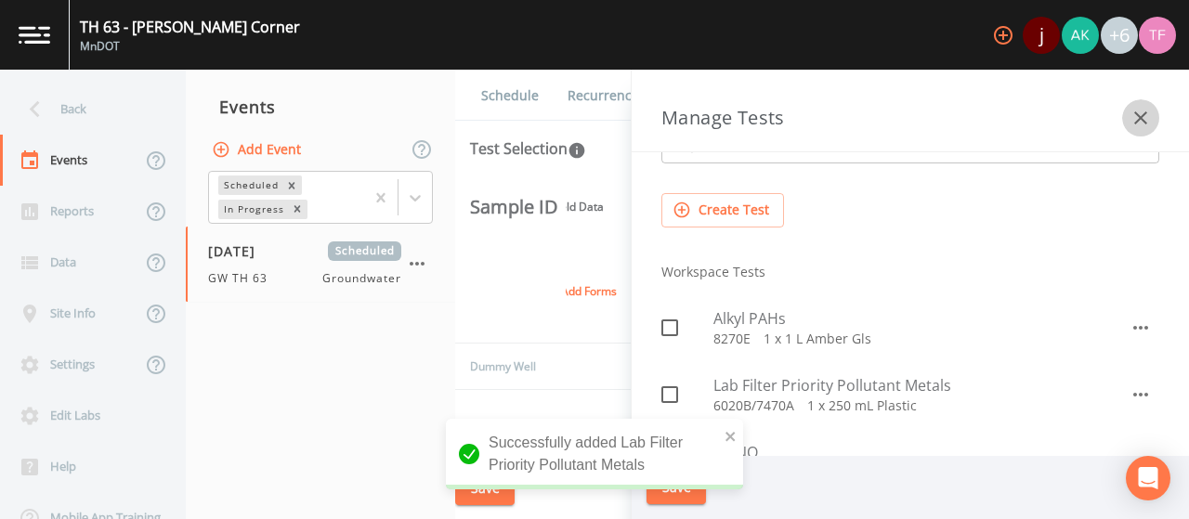
click at [1130, 129] on button "button" at bounding box center [1140, 117] width 37 height 37
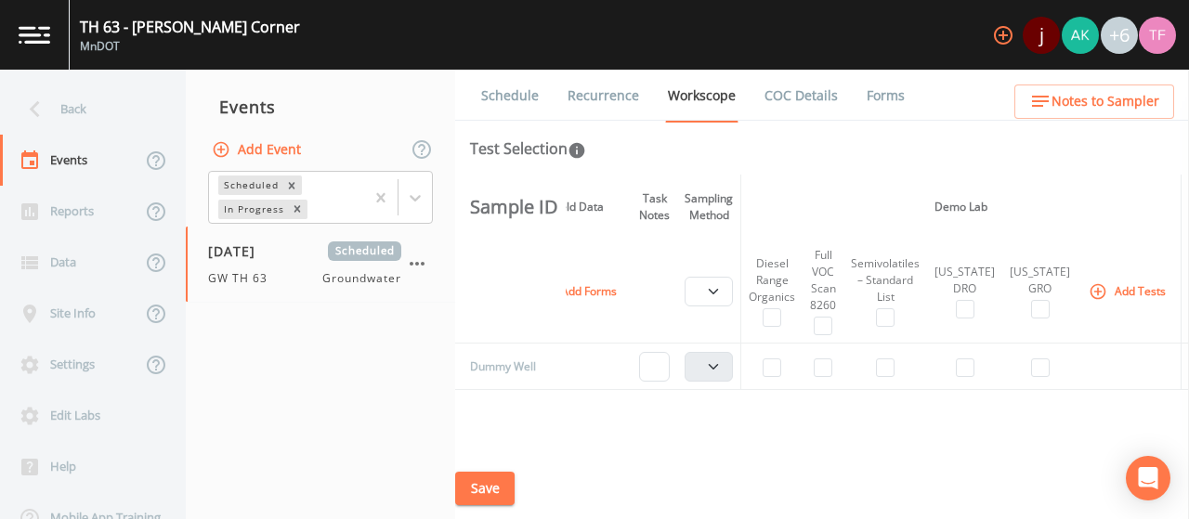
click at [1087, 305] on button "Add Tests" at bounding box center [1129, 291] width 88 height 31
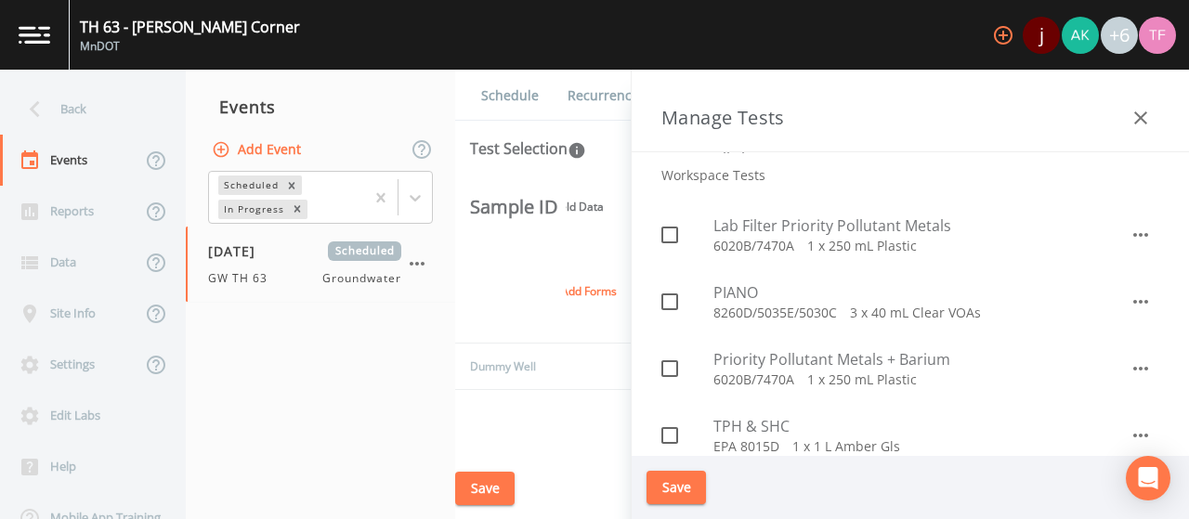
scroll to position [279, 0]
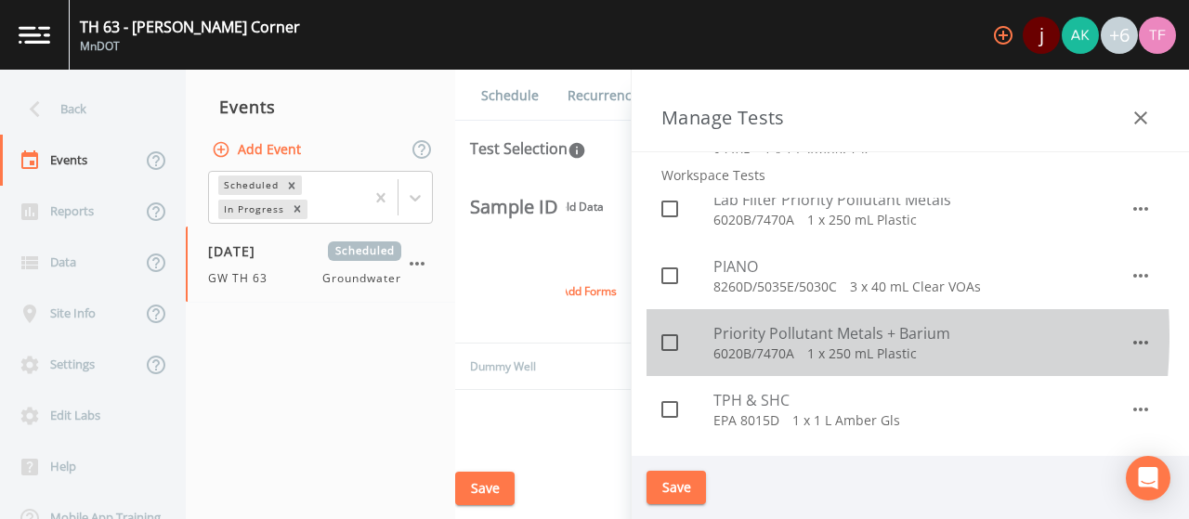
click at [682, 335] on span at bounding box center [669, 342] width 39 height 39
checkbox input "true"
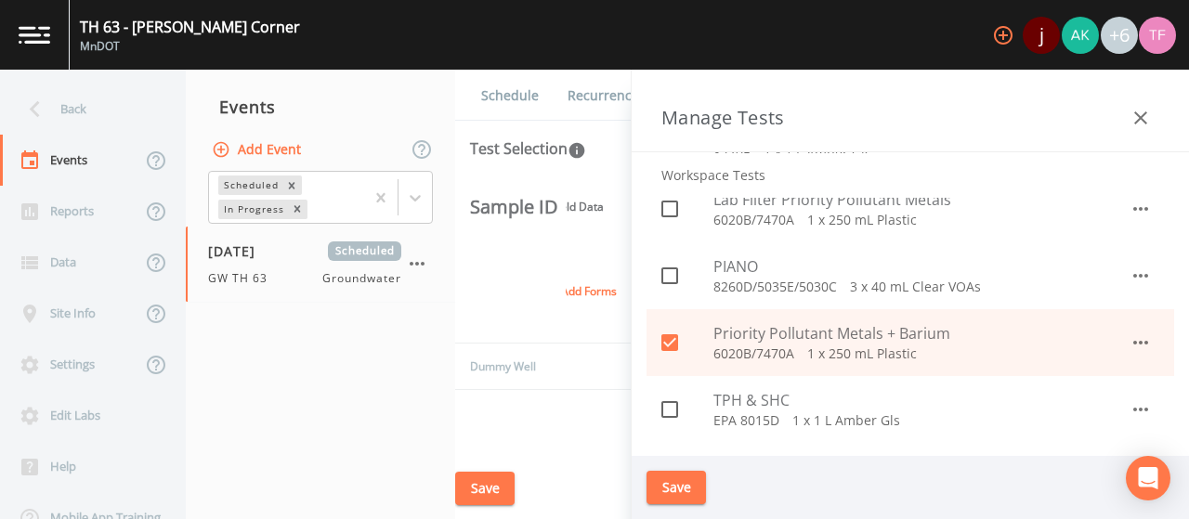
click at [664, 198] on input "checkbox" at bounding box center [659, 199] width 19 height 19
checkbox input "true"
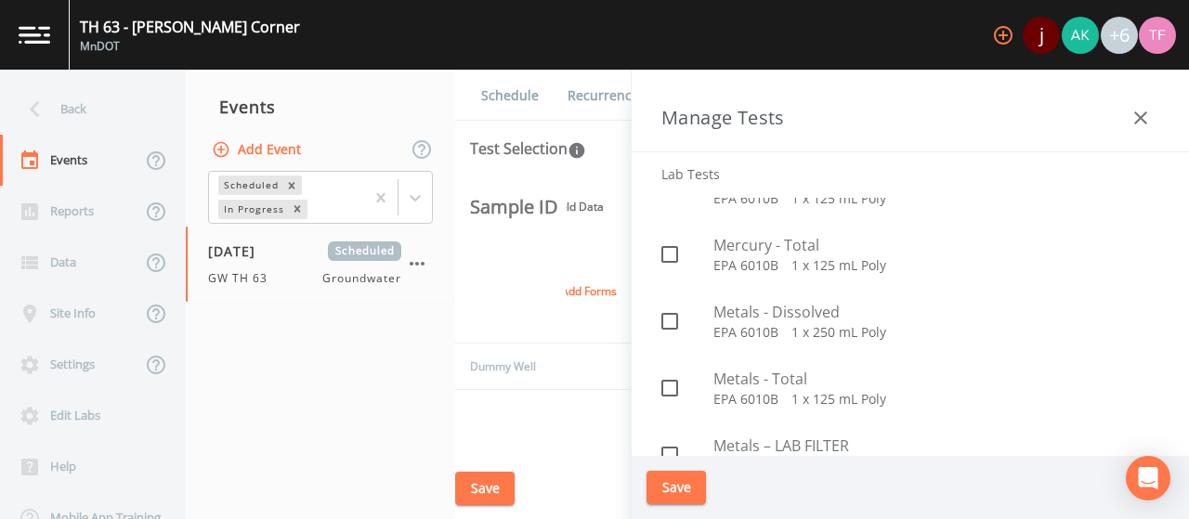
scroll to position [2880, 0]
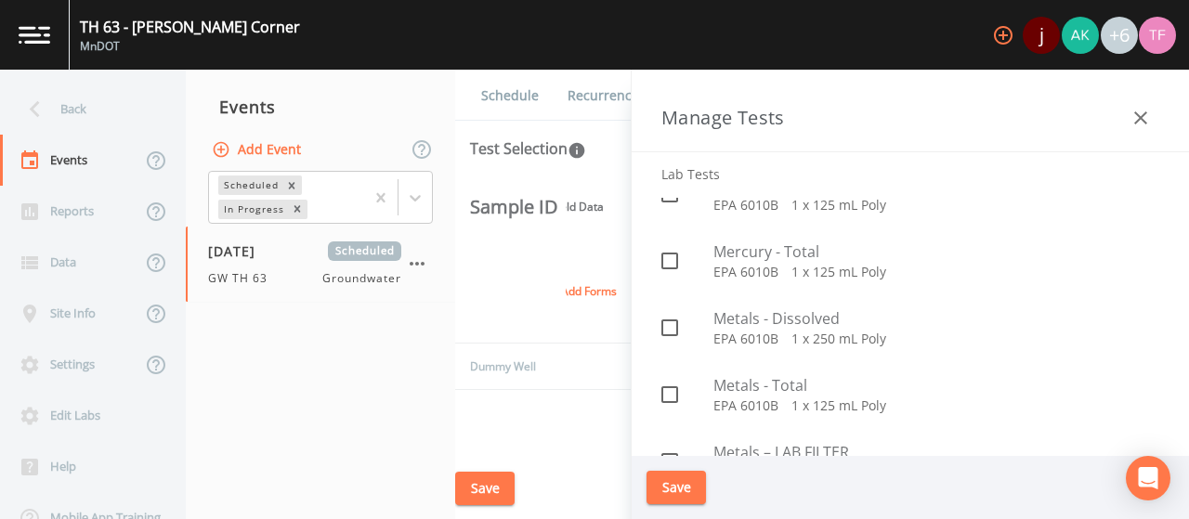
click at [670, 332] on icon at bounding box center [670, 328] width 22 height 22
checkbox input "true"
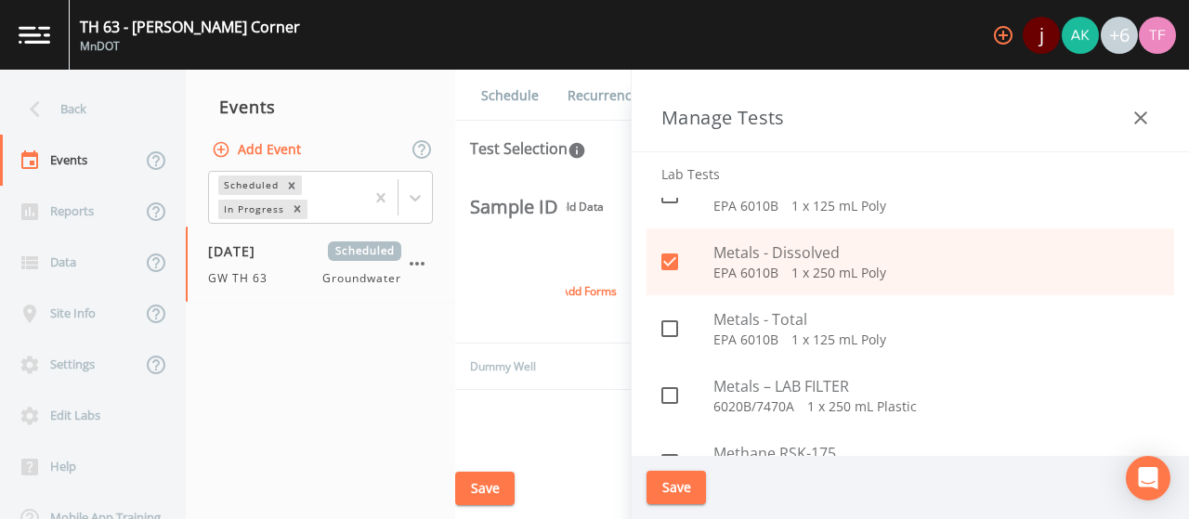
scroll to position [2973, 0]
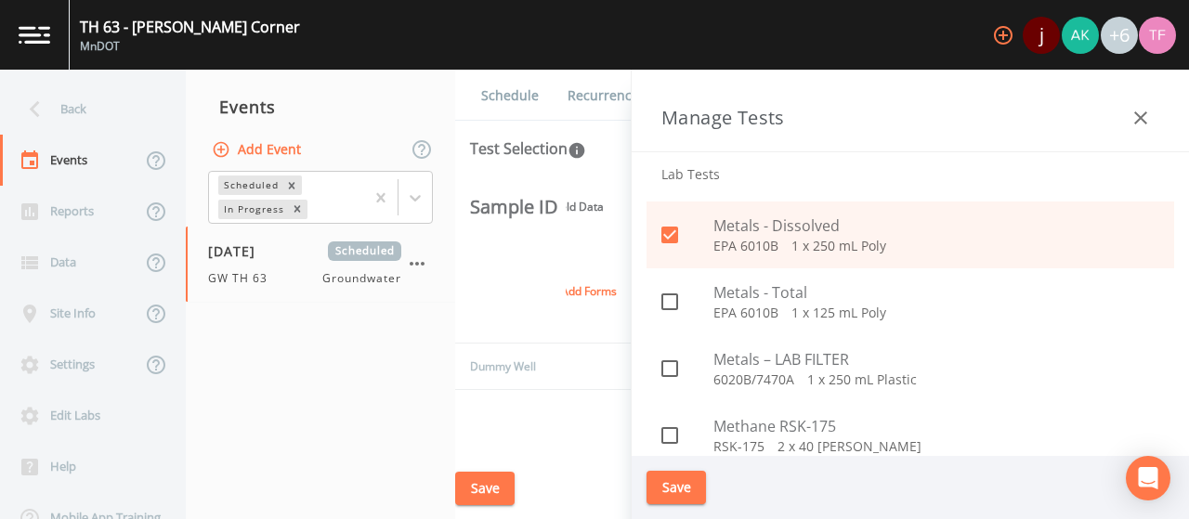
click at [671, 363] on icon at bounding box center [670, 369] width 22 height 22
checkbox input "true"
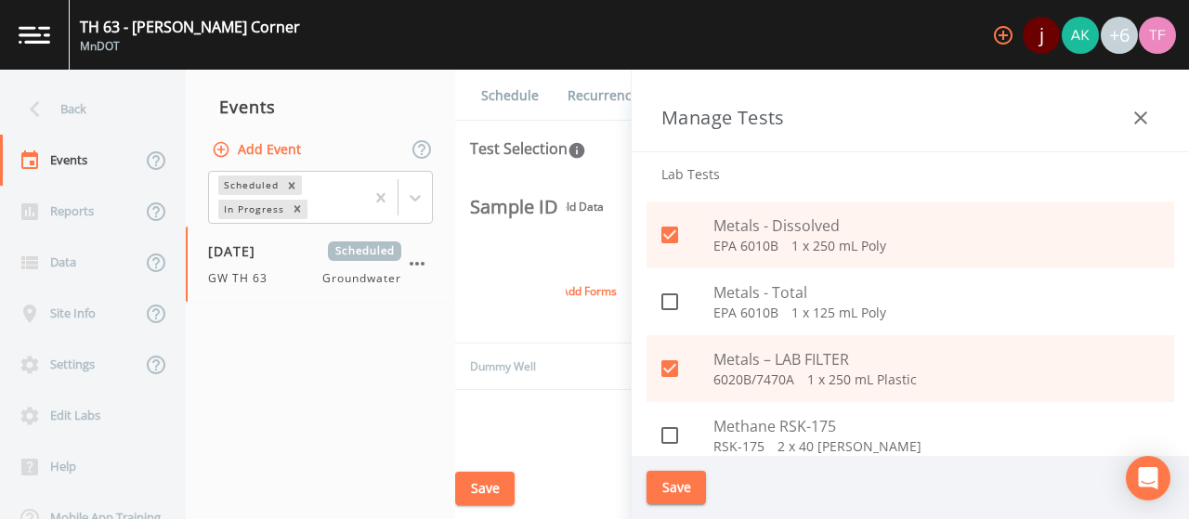
click at [675, 236] on icon at bounding box center [670, 235] width 17 height 17
checkbox input "false"
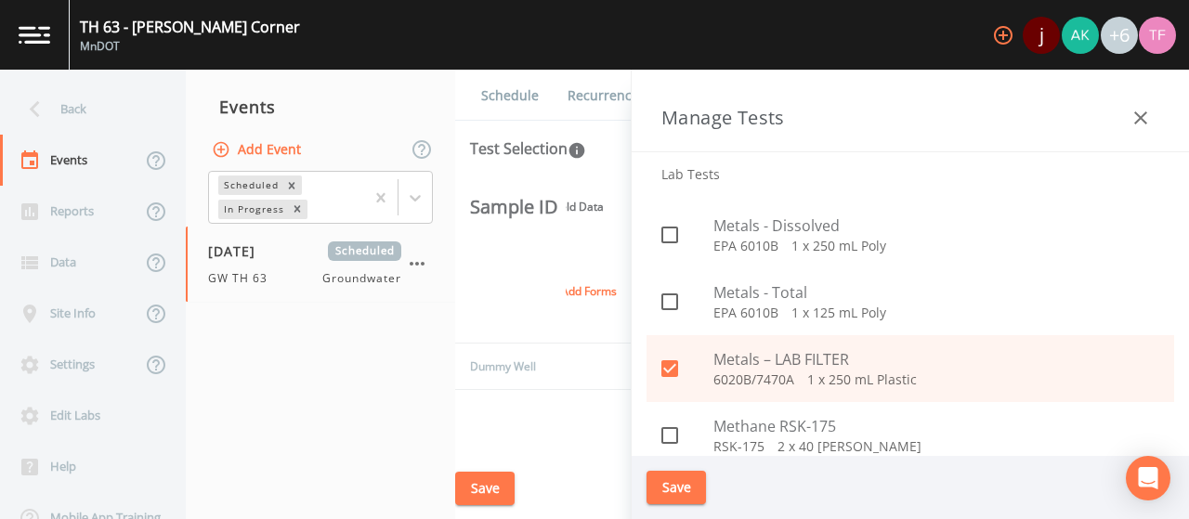
click at [678, 365] on icon at bounding box center [670, 368] width 17 height 17
checkbox input "false"
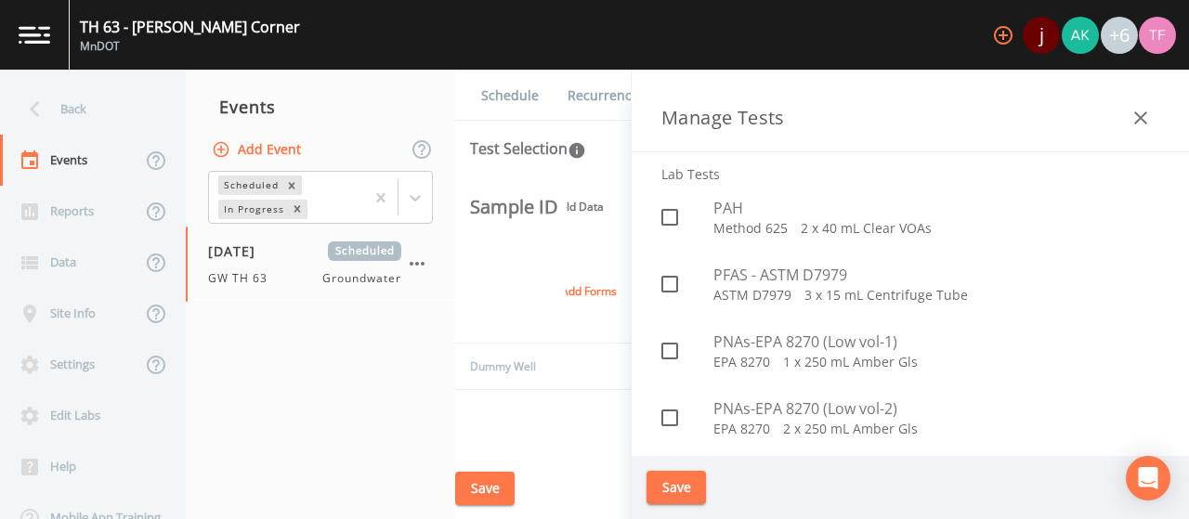
scroll to position [3390, 0]
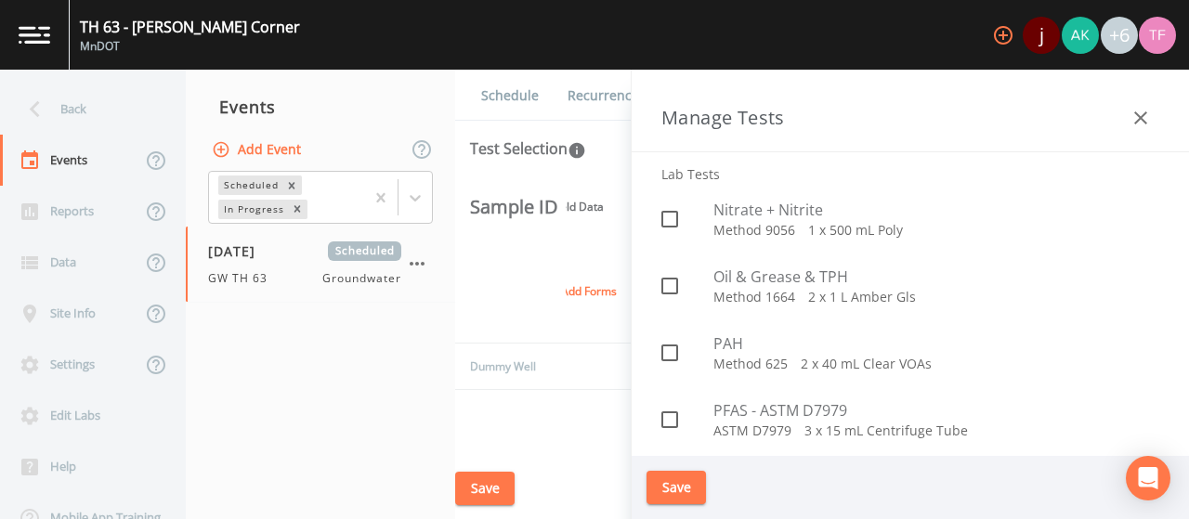
click at [680, 484] on button "Save" at bounding box center [676, 488] width 59 height 34
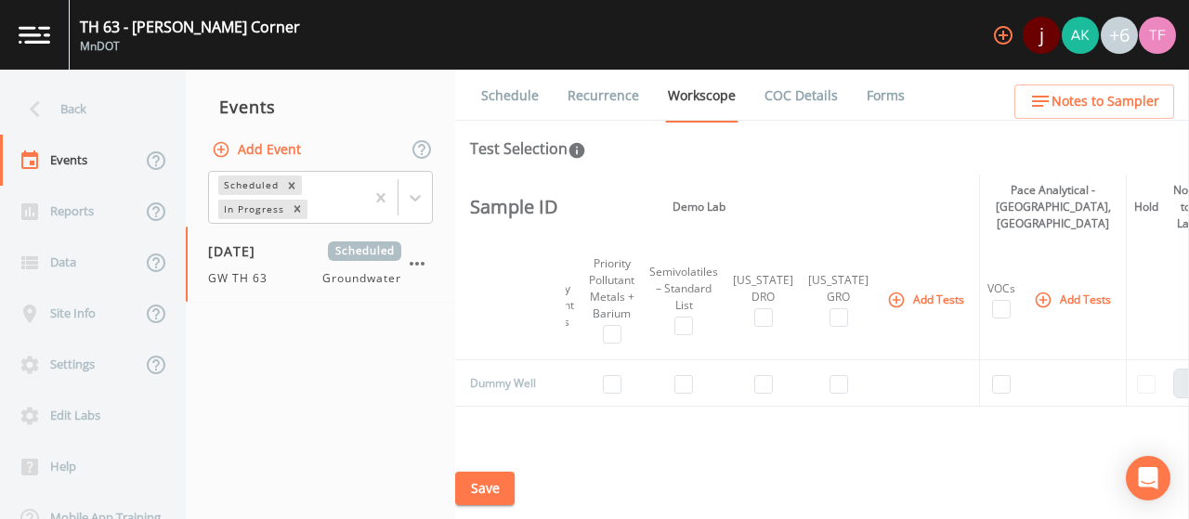
scroll to position [0, 537]
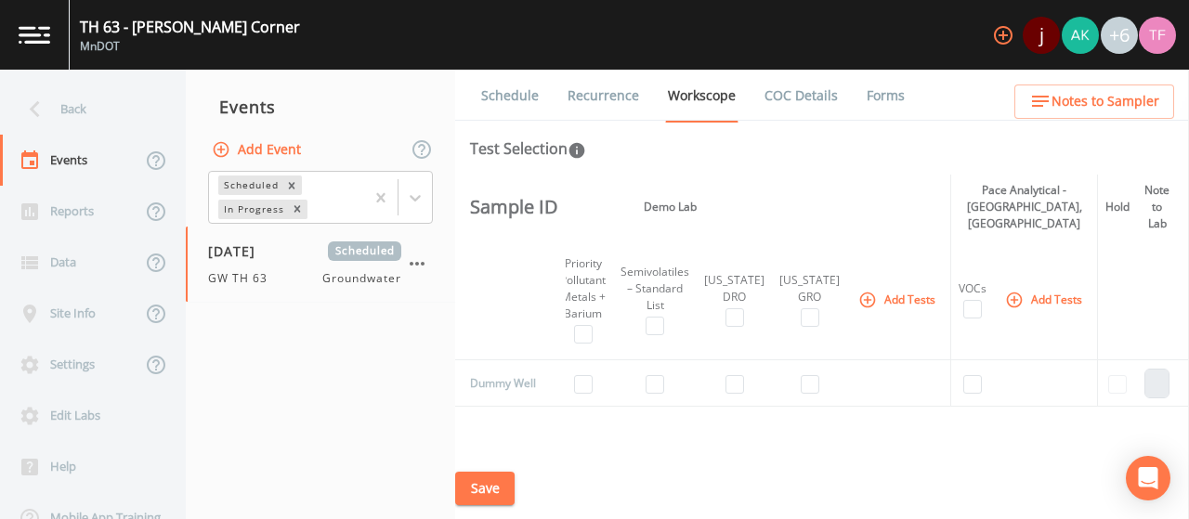
click at [943, 302] on button "Add Tests" at bounding box center [899, 299] width 88 height 31
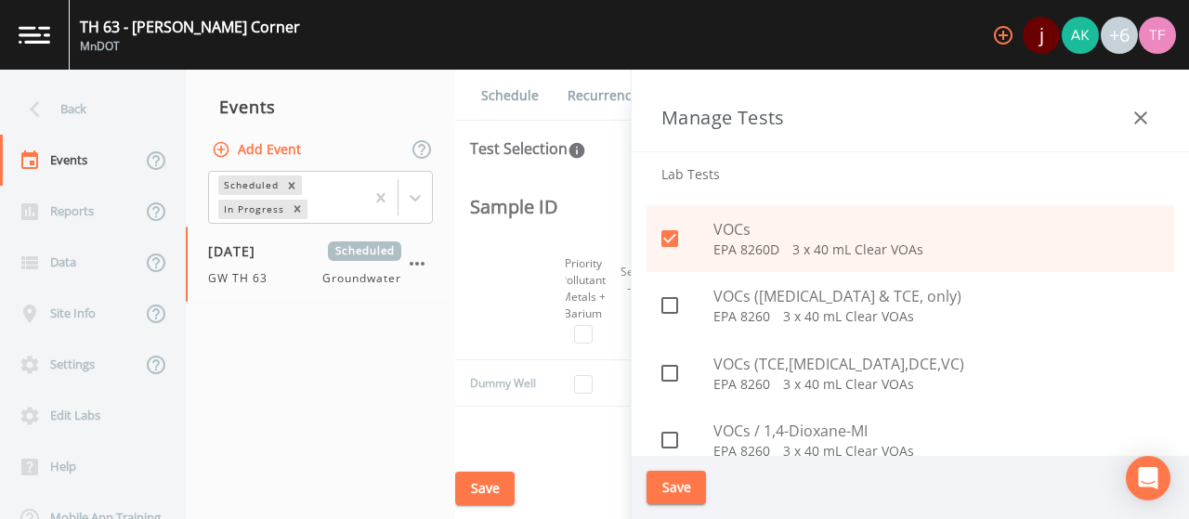
scroll to position [4397, 0]
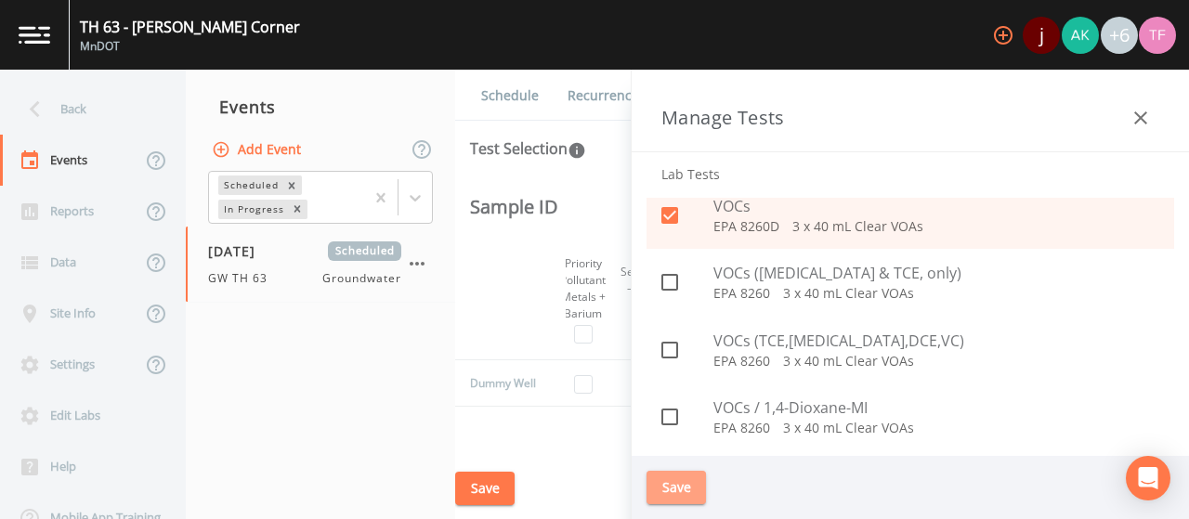
click at [686, 500] on button "Save" at bounding box center [676, 488] width 59 height 34
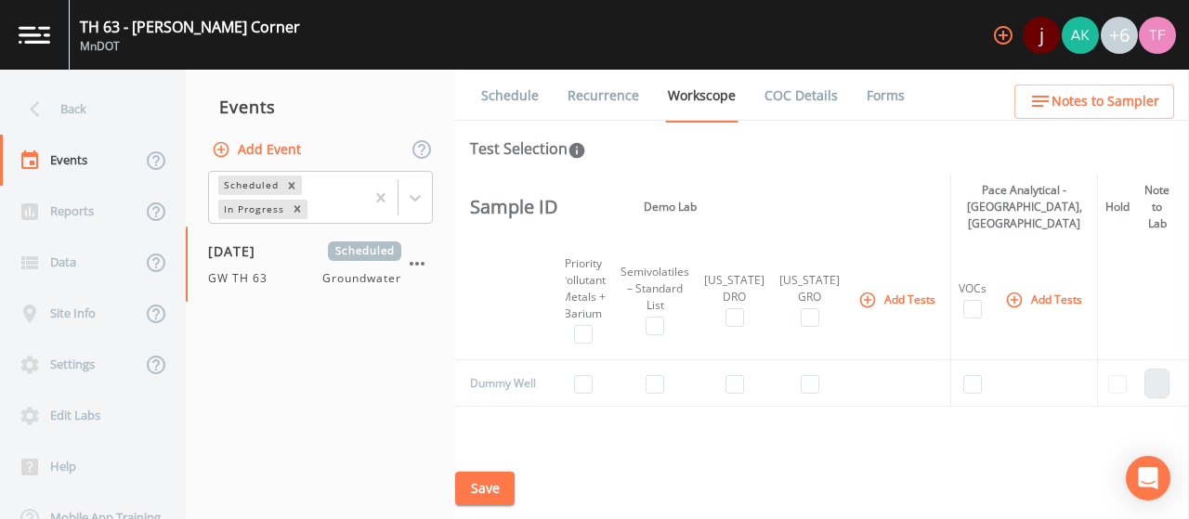
click at [782, 88] on link "COC Details" at bounding box center [801, 96] width 79 height 52
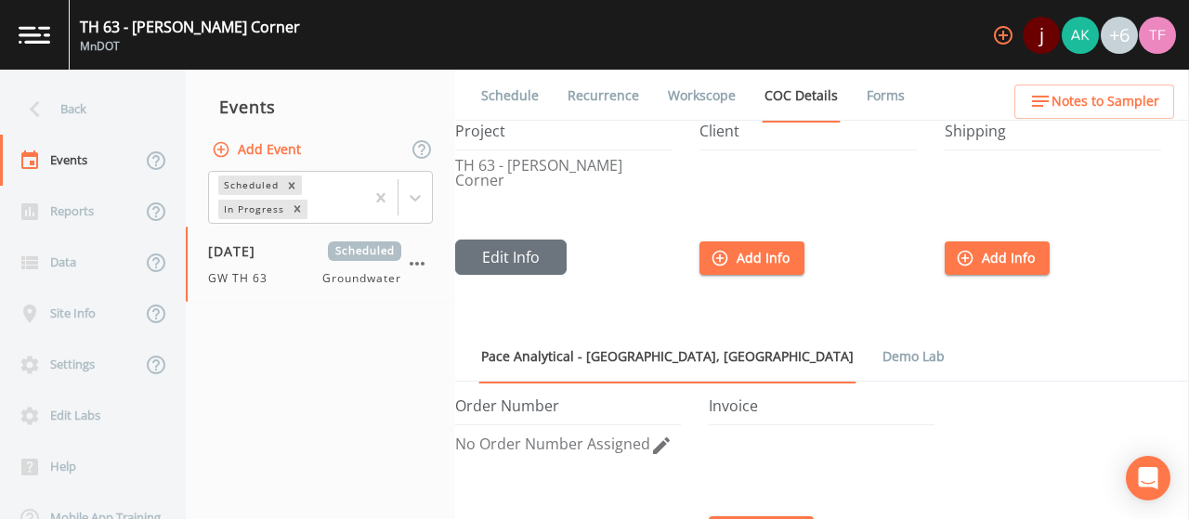
click at [714, 85] on link "Workscope" at bounding box center [701, 96] width 73 height 52
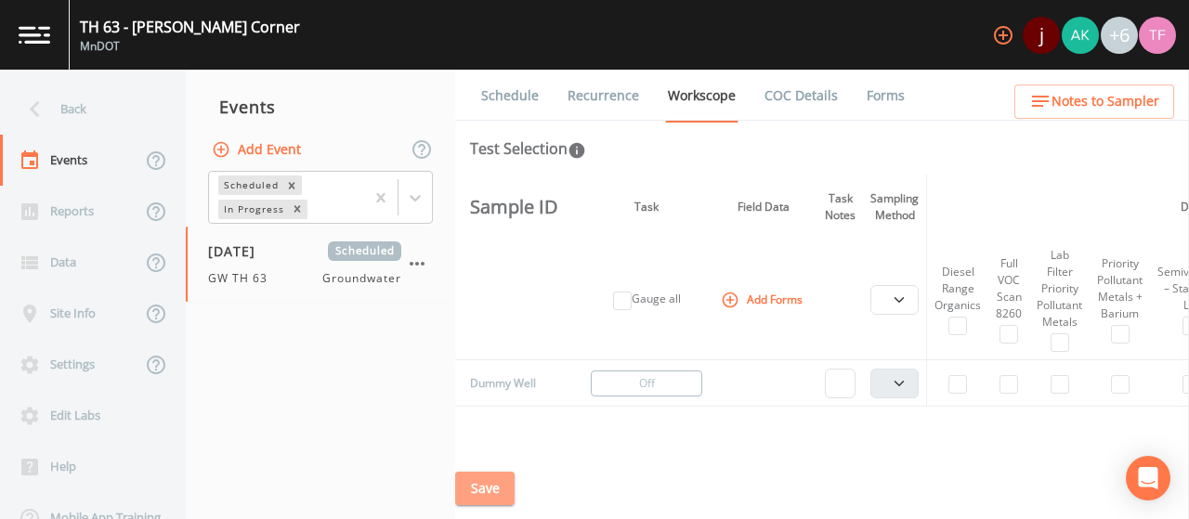
click at [465, 495] on button "Save" at bounding box center [484, 489] width 59 height 34
